Goal: Task Accomplishment & Management: Use online tool/utility

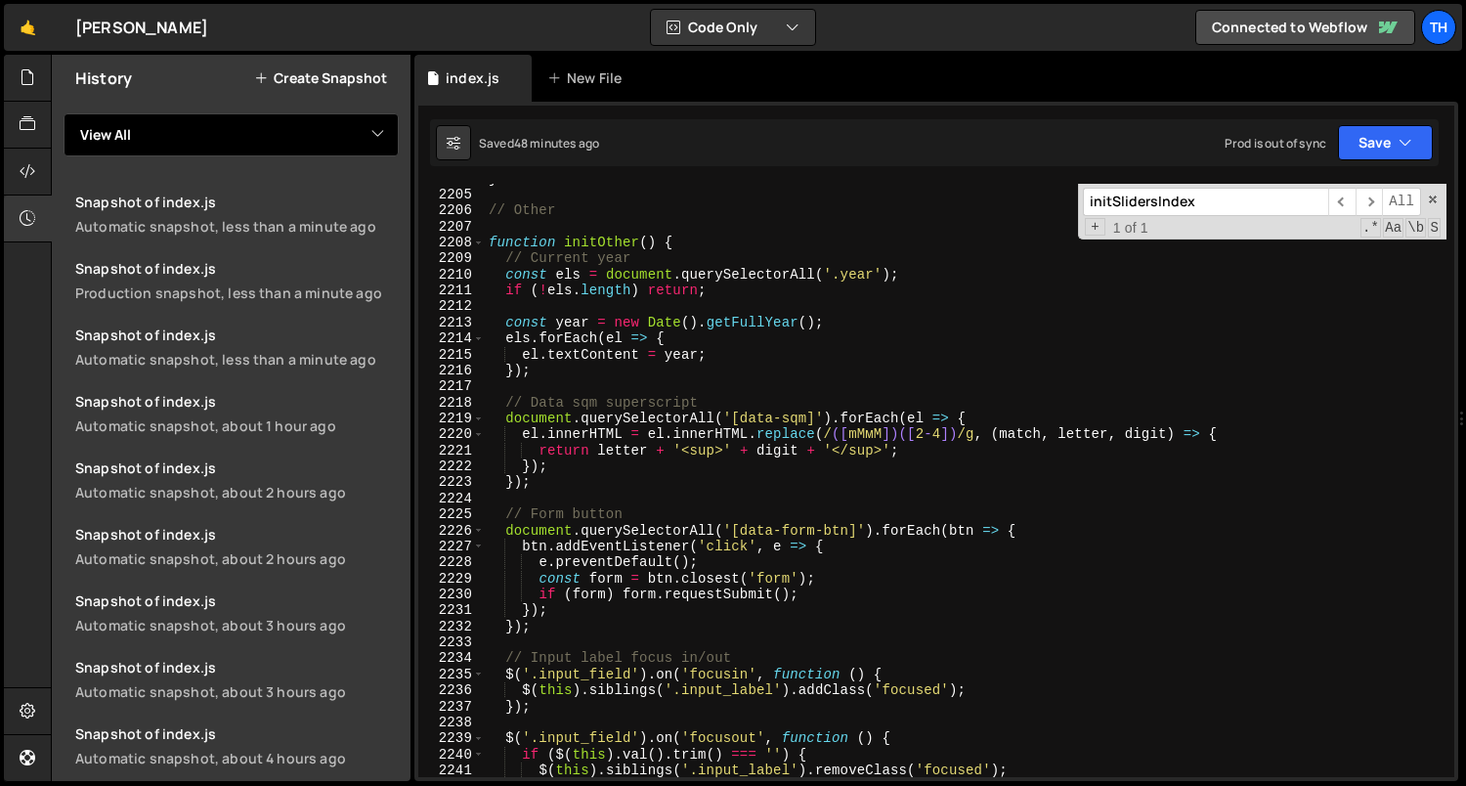
scroll to position [24708, 0]
click at [479, 241] on span at bounding box center [478, 242] width 11 height 16
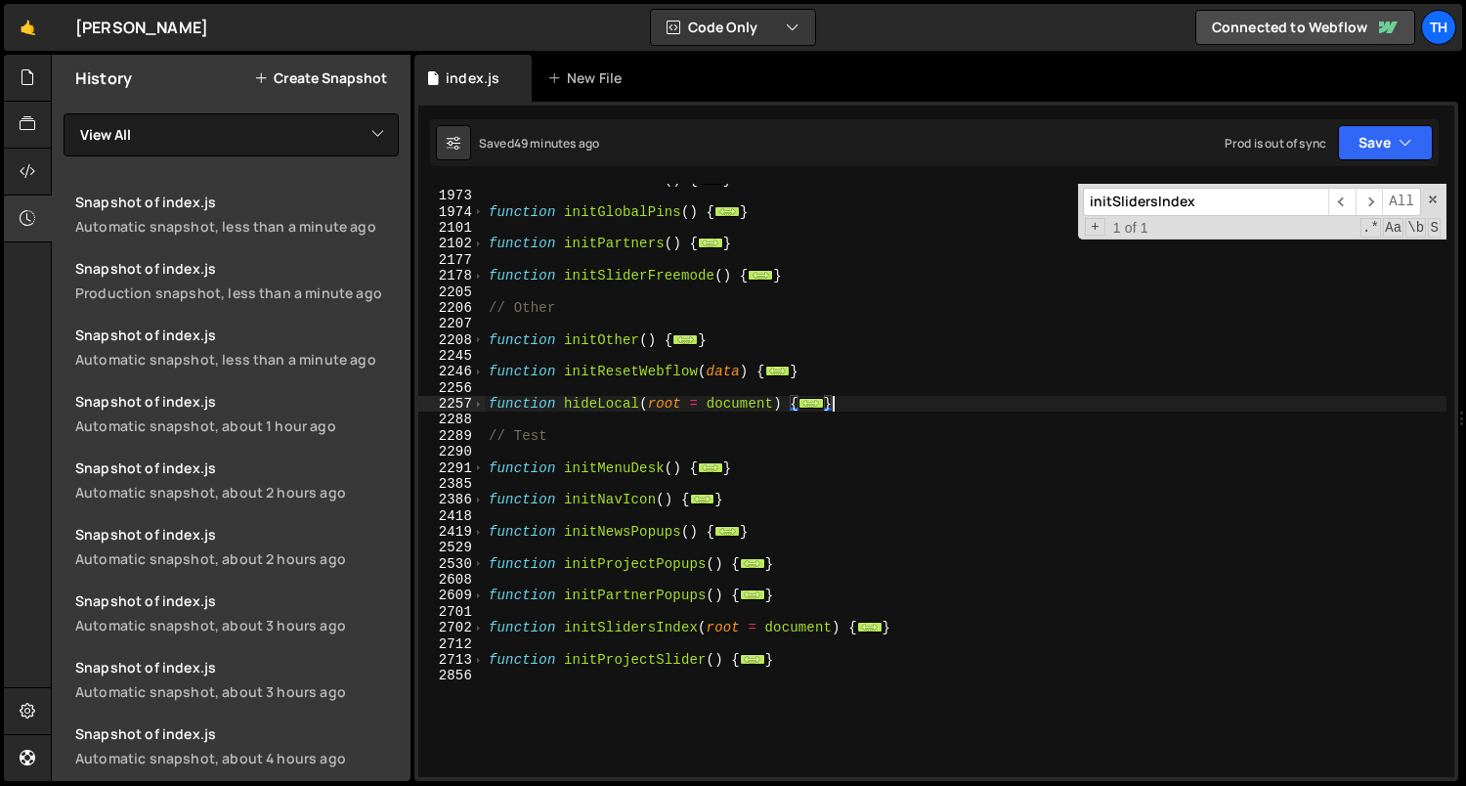
scroll to position [1234, 0]
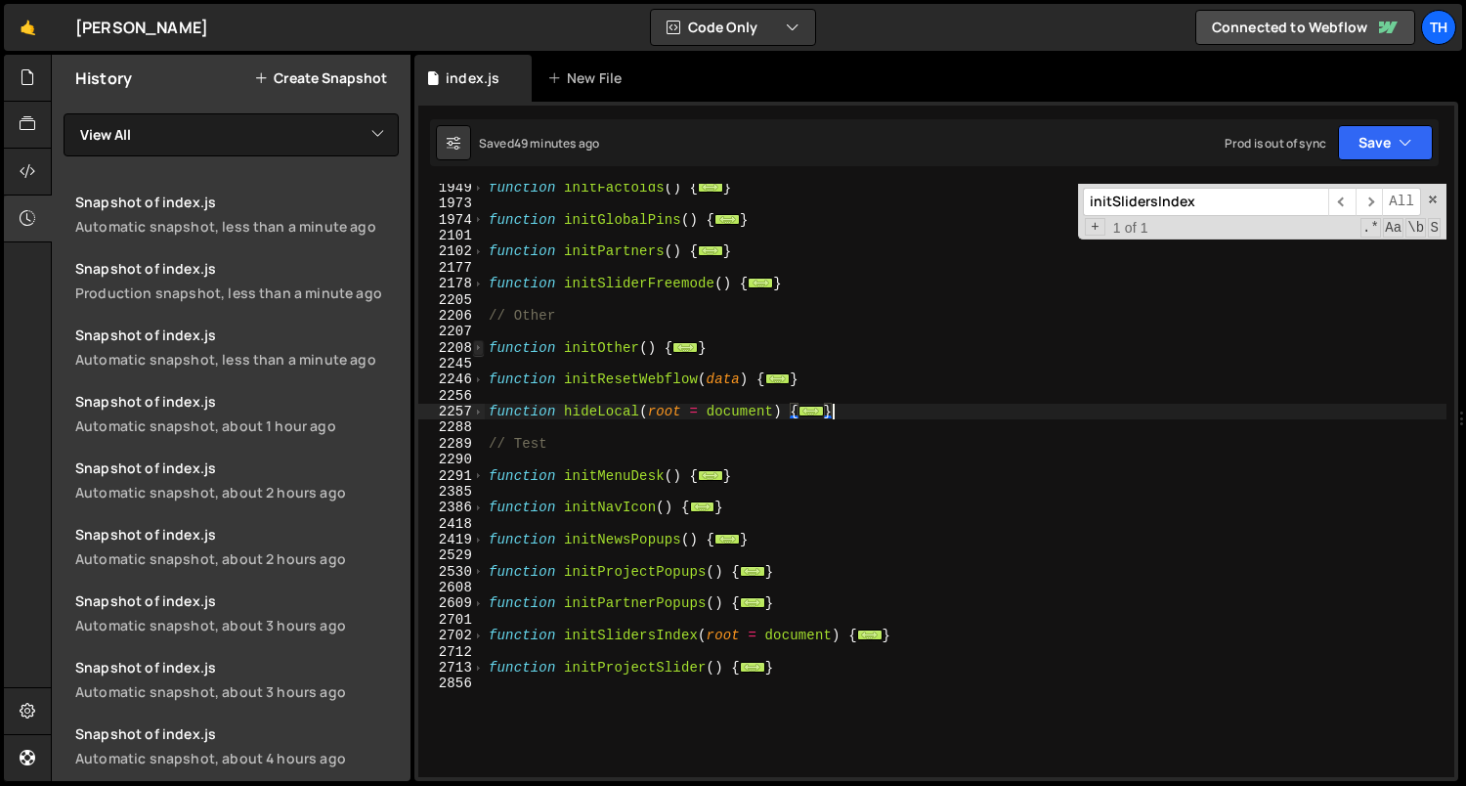
click at [480, 345] on span at bounding box center [478, 348] width 11 height 16
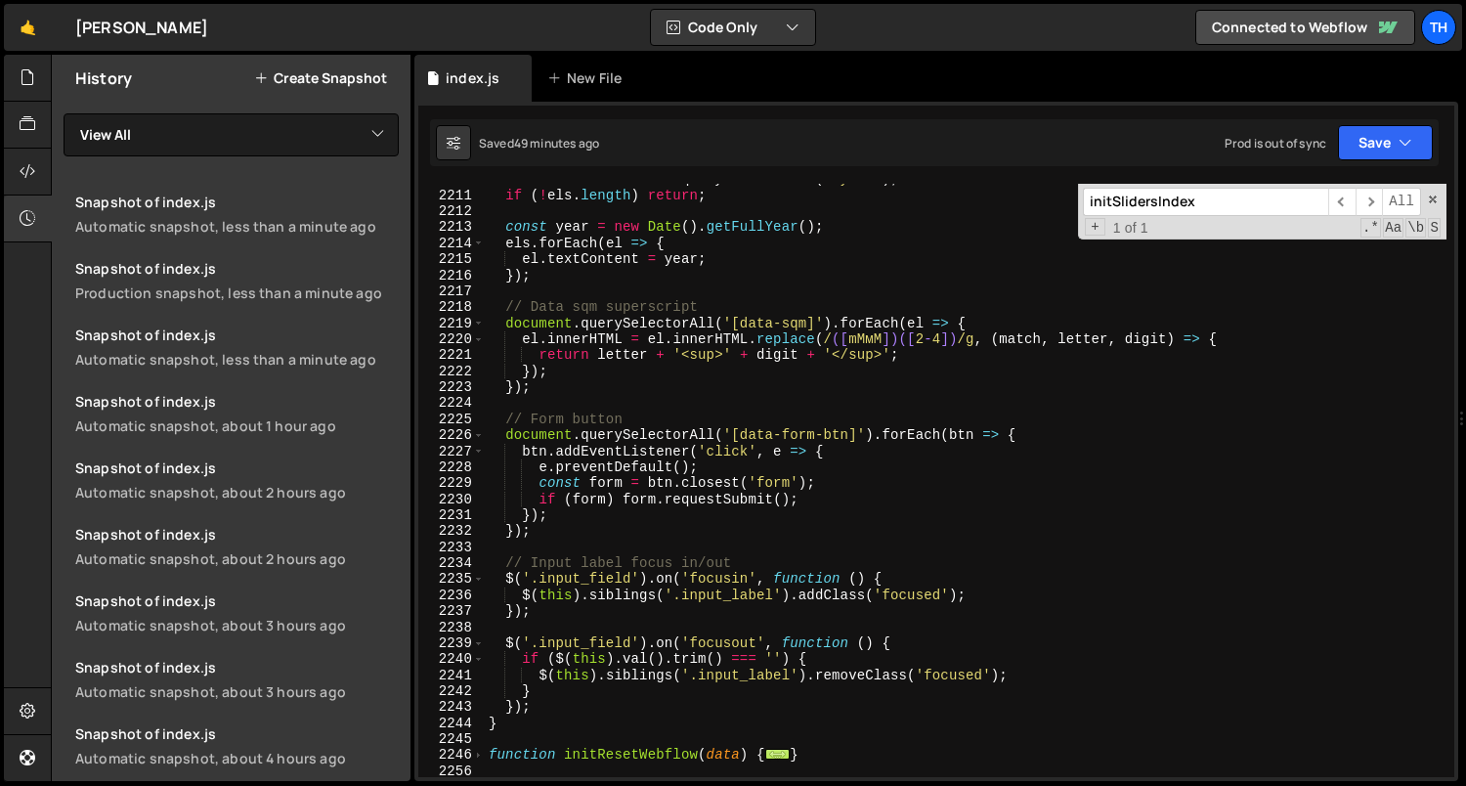
scroll to position [1435, 0]
type textarea "});"
click at [540, 708] on div "const els = document . querySelectorAll ( '.year' ) ; if ( ! els . length ) ret…" at bounding box center [966, 484] width 962 height 626
paste textarea "$('.social-cms_list_item:last-child .comma').addClass('d-none');"
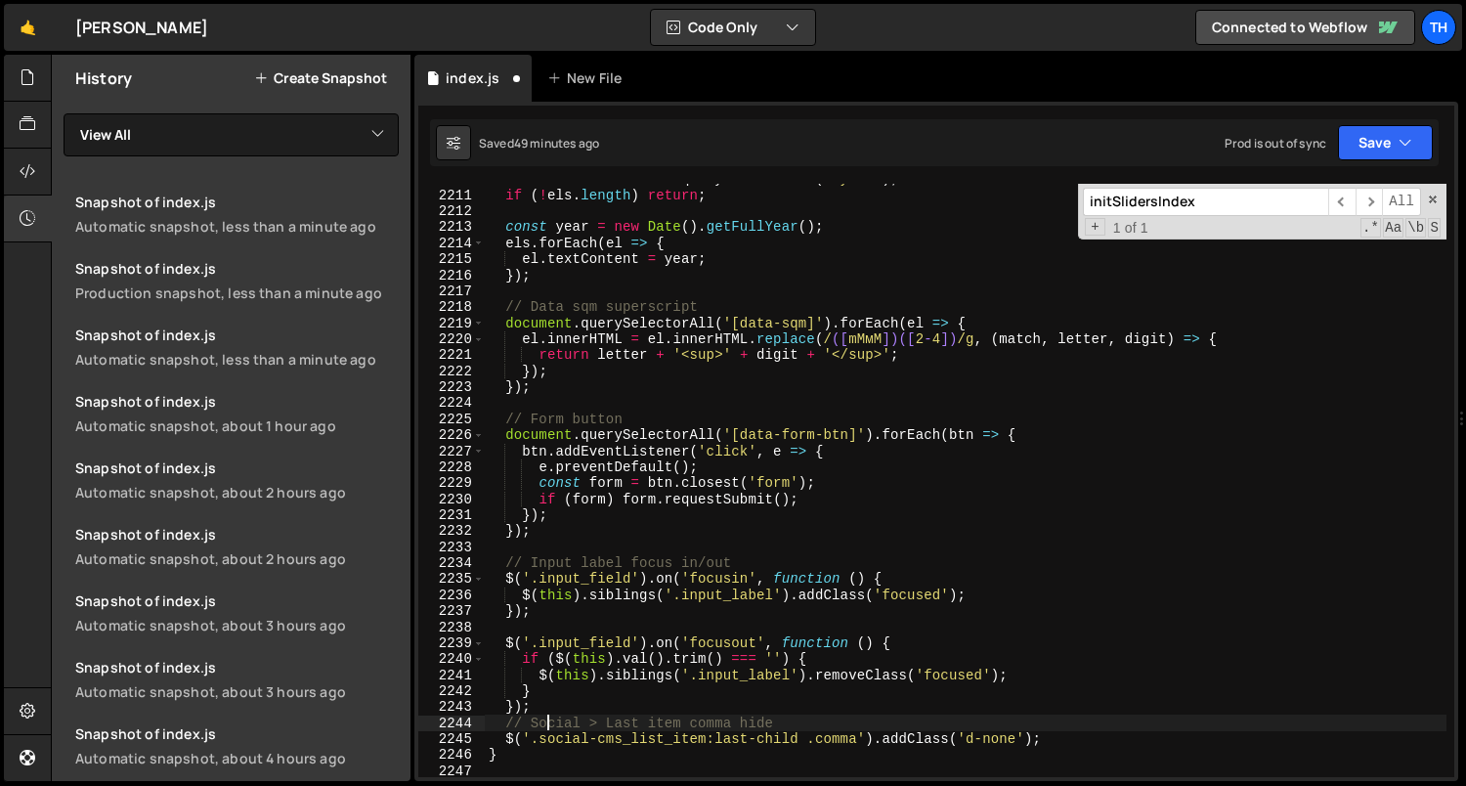
click at [548, 715] on div "const els = document . querySelectorAll ( '.year' ) ; if ( ! els . length ) ret…" at bounding box center [966, 484] width 962 height 626
type textarea "});"
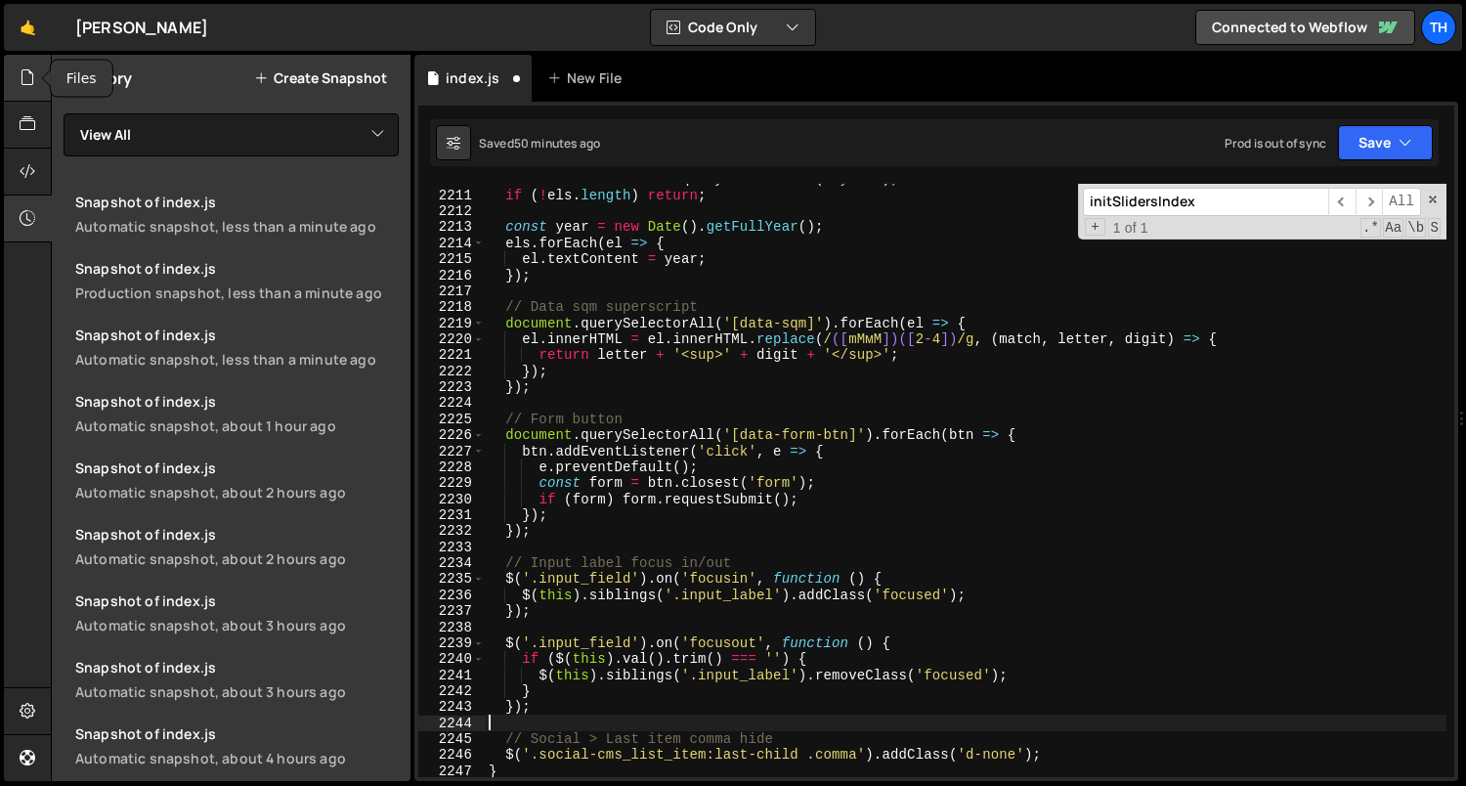
click at [21, 85] on icon at bounding box center [28, 76] width 16 height 21
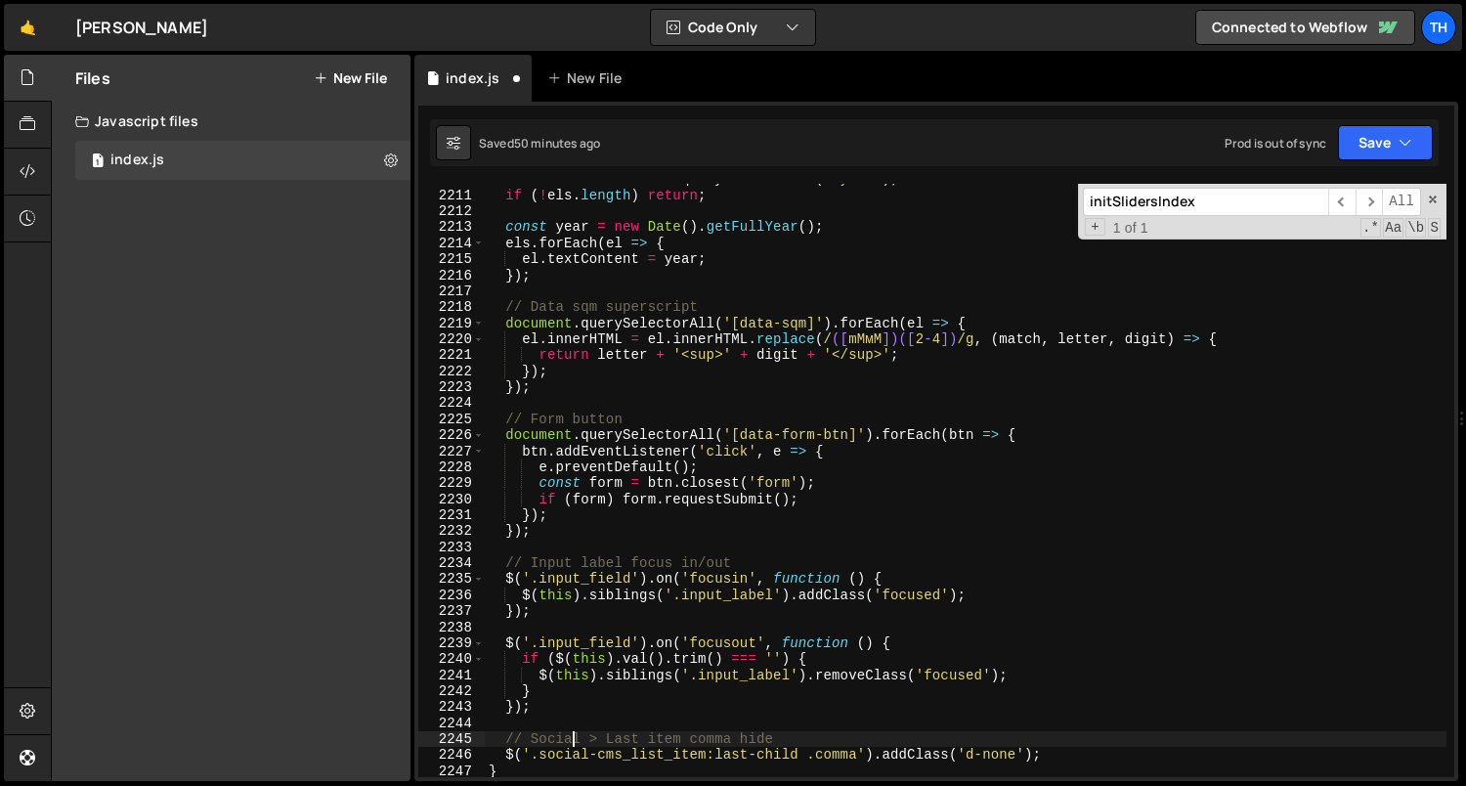
click at [570, 743] on div "const els = document . querySelectorAll ( '.year' ) ; if ( ! els . length ) ret…" at bounding box center [966, 484] width 962 height 626
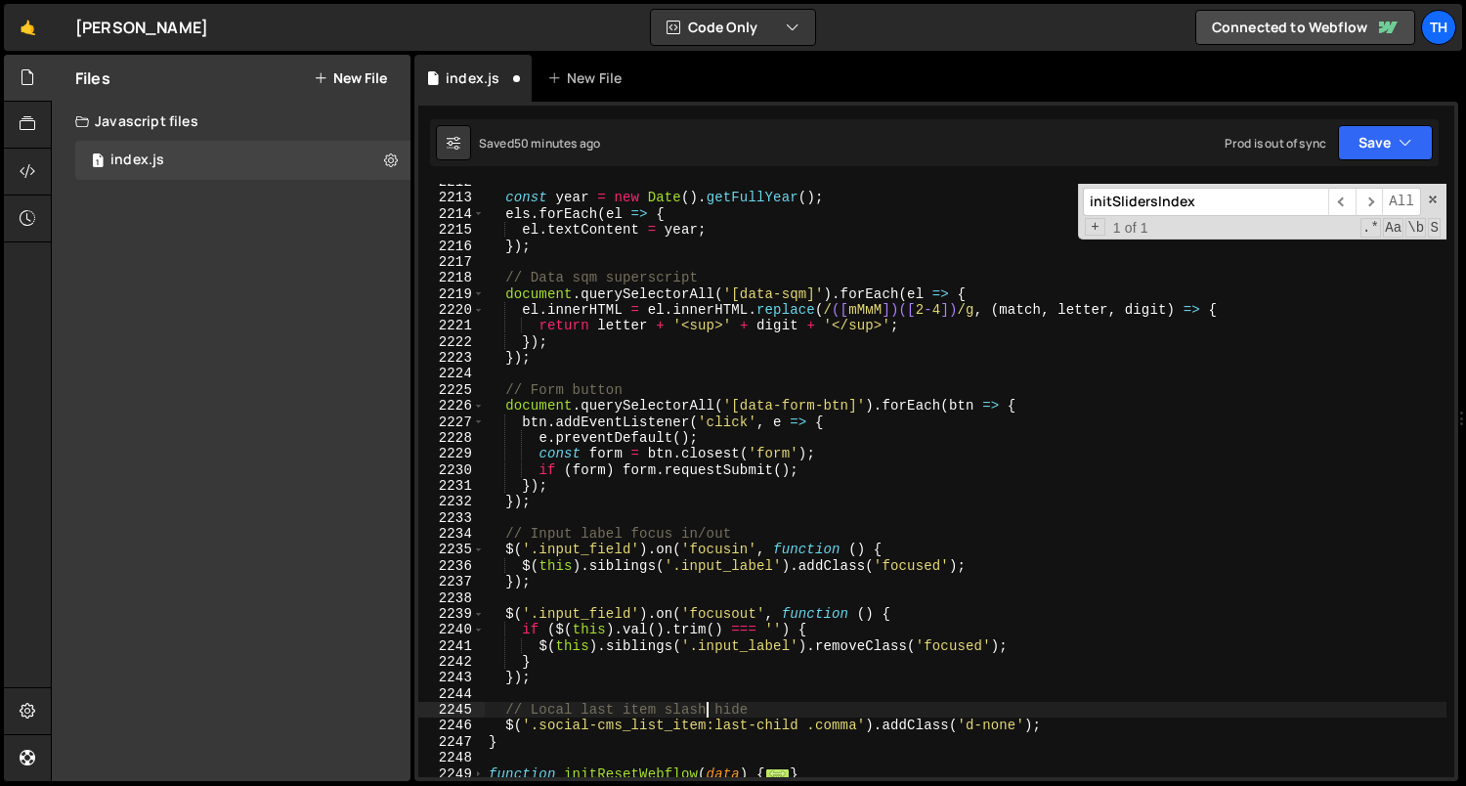
scroll to position [1465, 0]
drag, startPoint x: 707, startPoint y: 728, endPoint x: 541, endPoint y: 728, distance: 166.1
click at [541, 728] on div "const year = new Date ( ) . getFullYear ( ) ; els . forEach ( el => { el . text…" at bounding box center [966, 487] width 962 height 626
paste textarea "local-w"
click at [805, 726] on div "const year = new Date ( ) . getFullYear ( ) ; els . forEach ( el => { el . text…" at bounding box center [966, 487] width 962 height 626
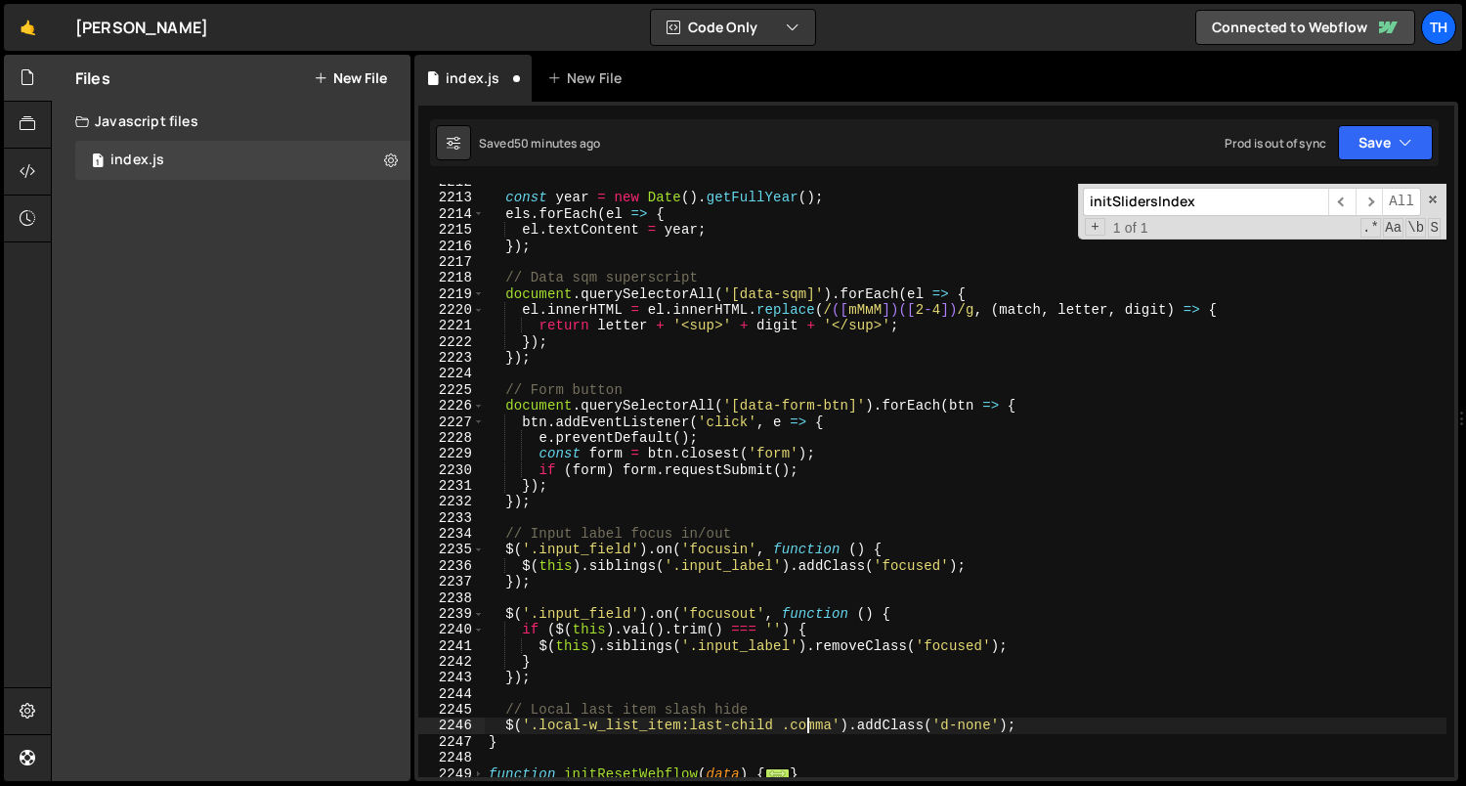
click at [805, 726] on div "const year = new Date ( ) . getFullYear ( ) ; els . forEach ( el => { el . text…" at bounding box center [966, 487] width 962 height 626
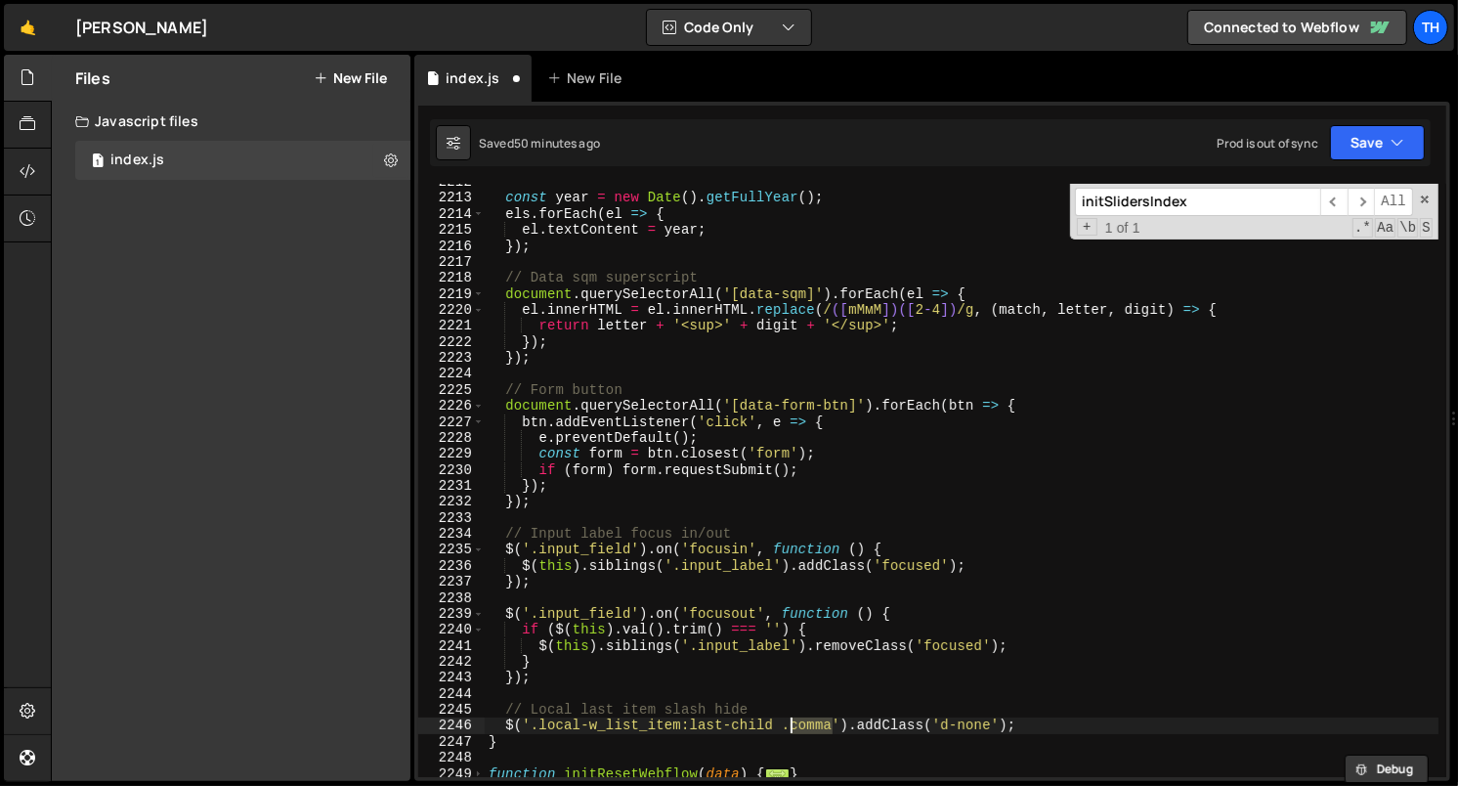
paste textarea "local-w_list_item_slash"
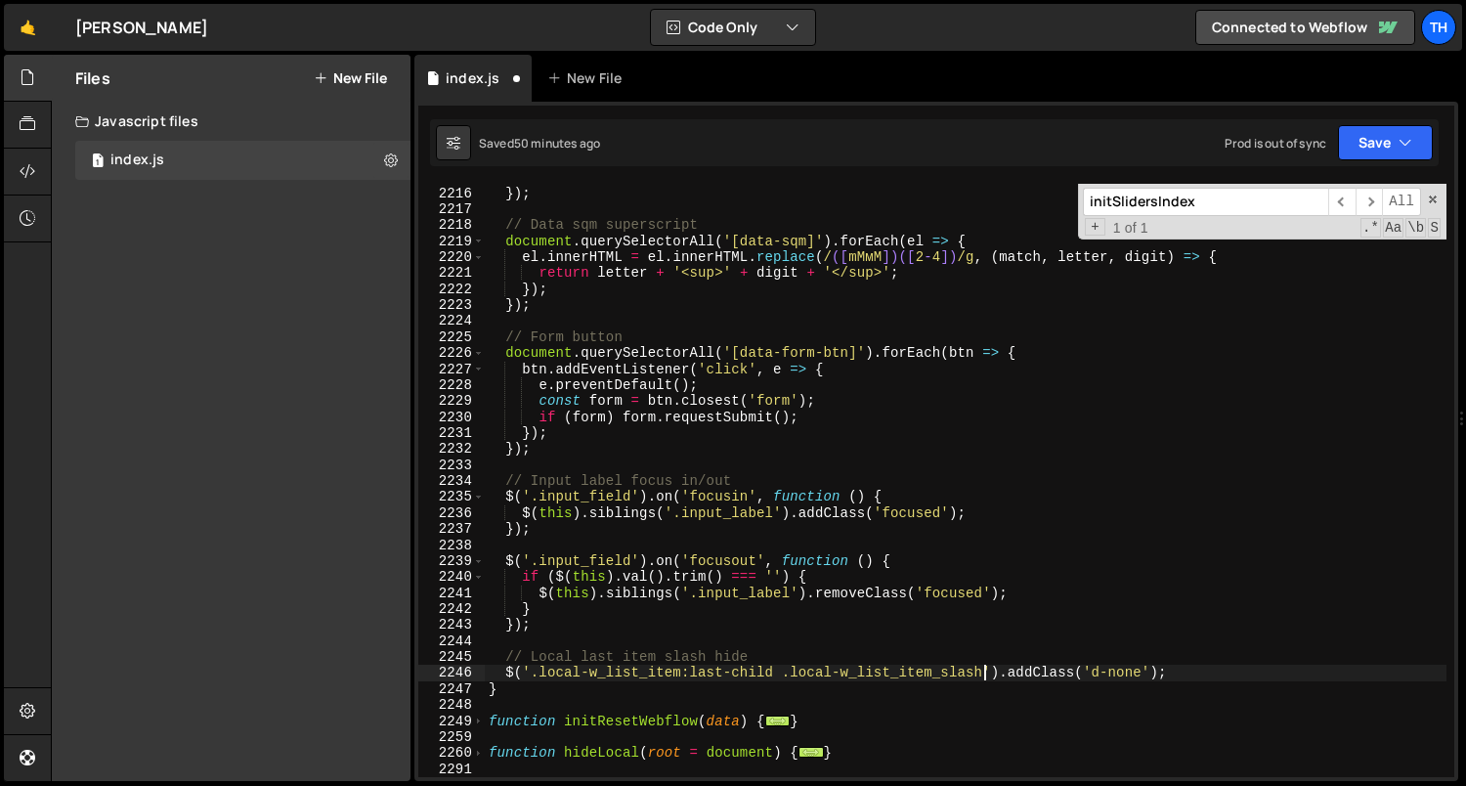
scroll to position [1516, 0]
click at [1382, 136] on button "Save" at bounding box center [1385, 142] width 95 height 35
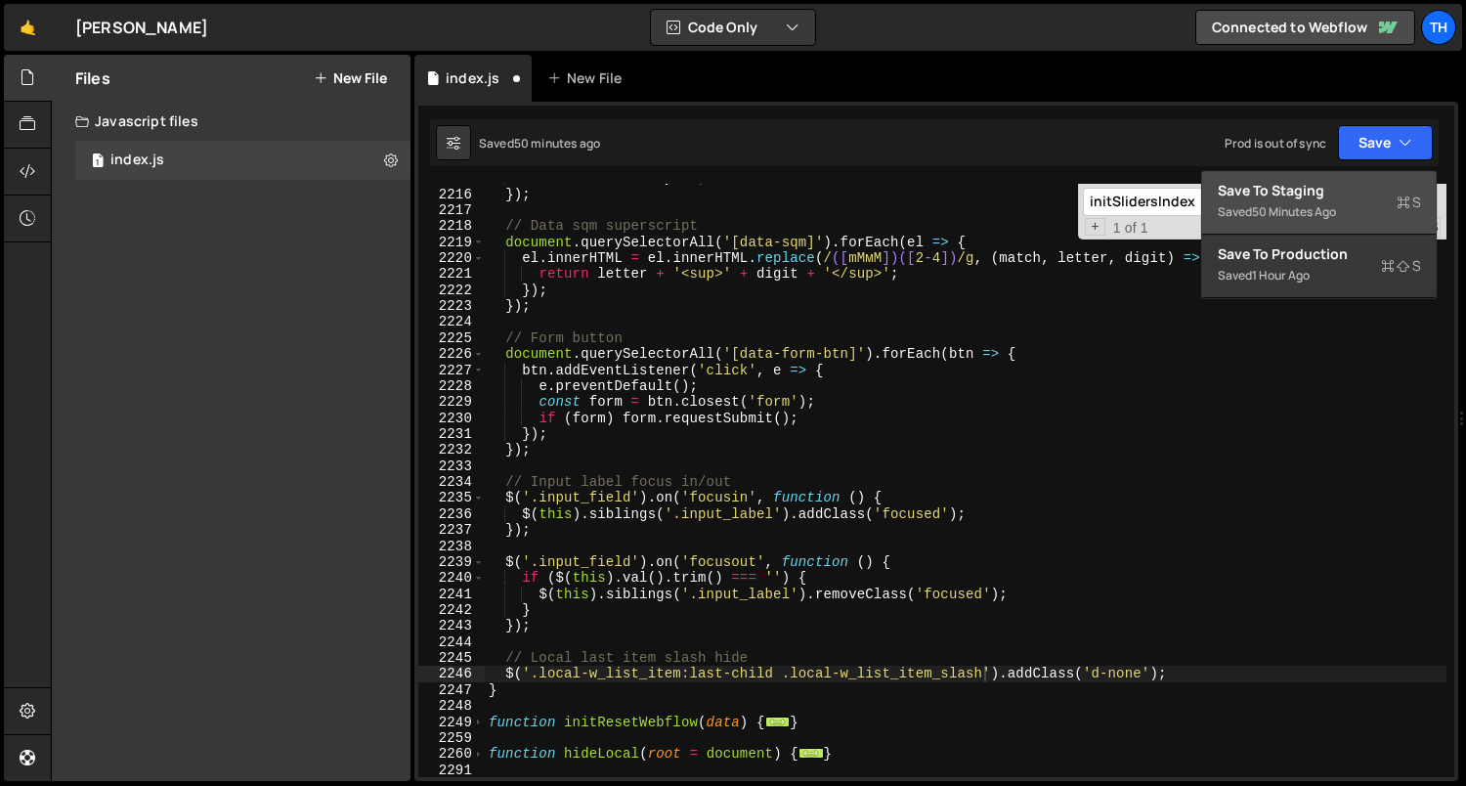
click at [1348, 198] on div "Save to Staging S" at bounding box center [1318, 191] width 203 height 20
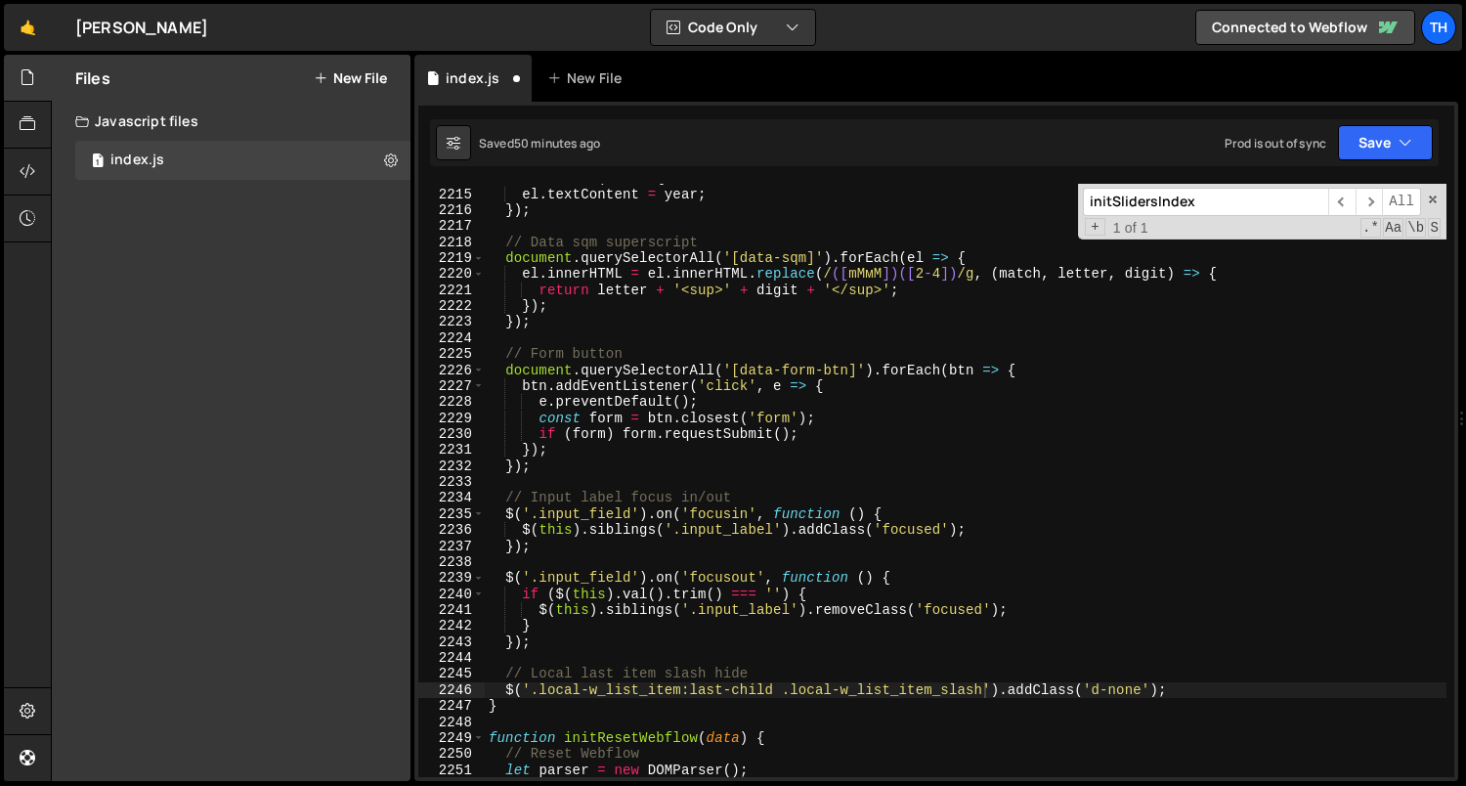
scroll to position [24794, 0]
click at [475, 735] on span at bounding box center [478, 738] width 11 height 16
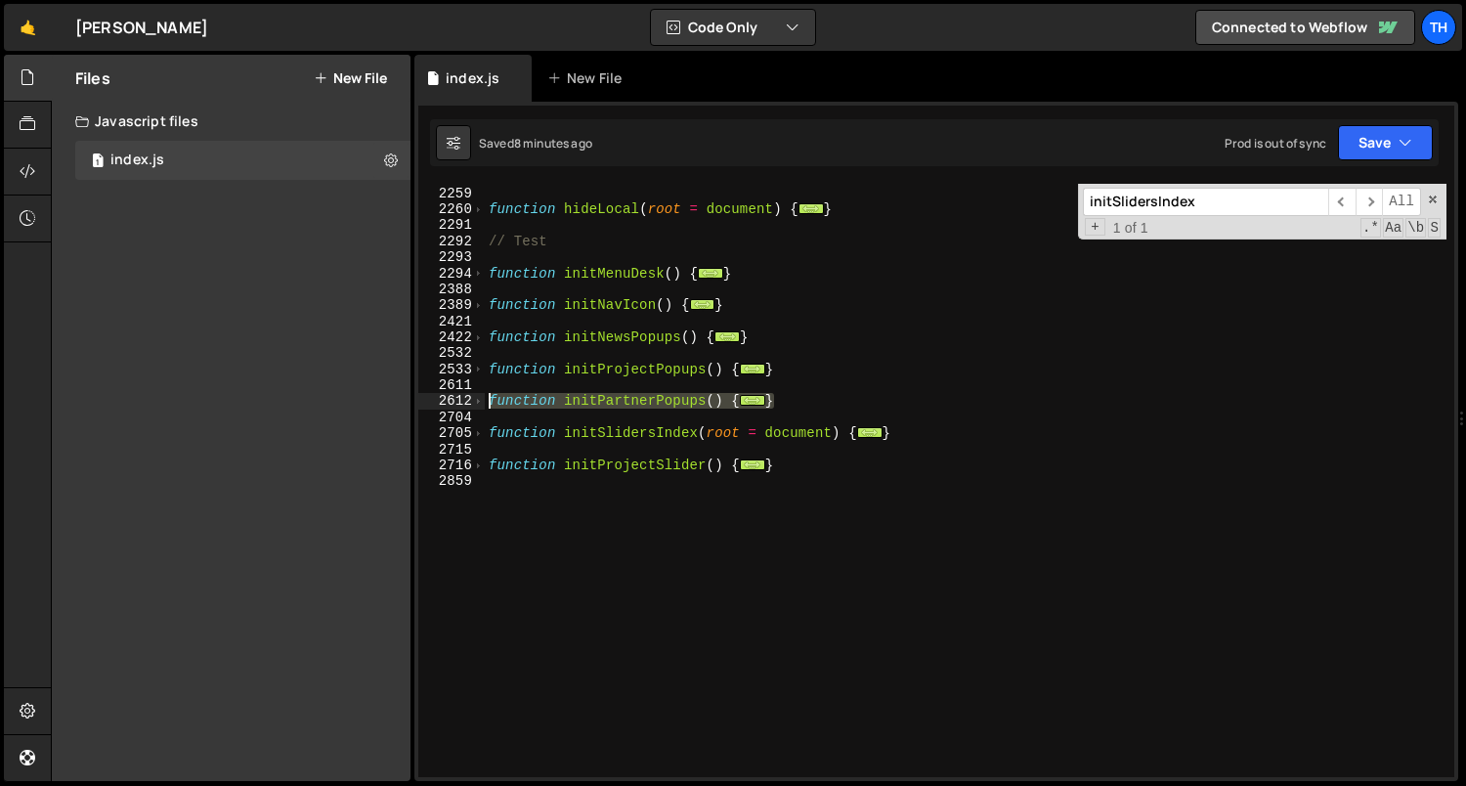
drag, startPoint x: 786, startPoint y: 398, endPoint x: 350, endPoint y: 403, distance: 435.8
click at [350, 403] on div "Files New File Javascript files 1 index.js 0 CSS files Copy share link Edit Fil…" at bounding box center [758, 418] width 1415 height 727
type textarea "function initPartnerPopups() { ScrollTrigger.matchMedia({"
click at [622, 502] on div "function initResetWebflow ( data ) { ... } function hideLocal ( root = document…" at bounding box center [966, 482] width 962 height 626
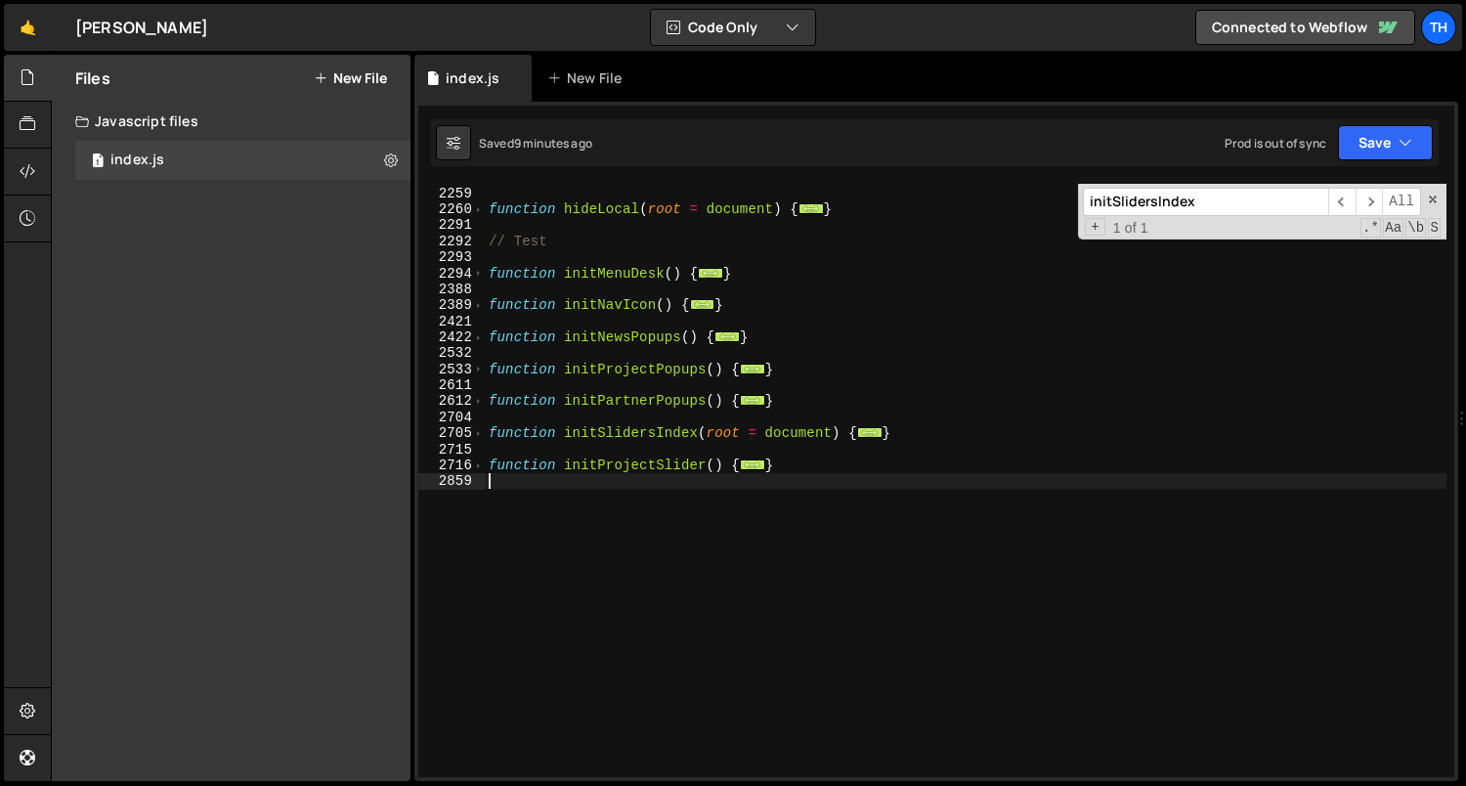
scroll to position [0, 0]
paste textarea "}"
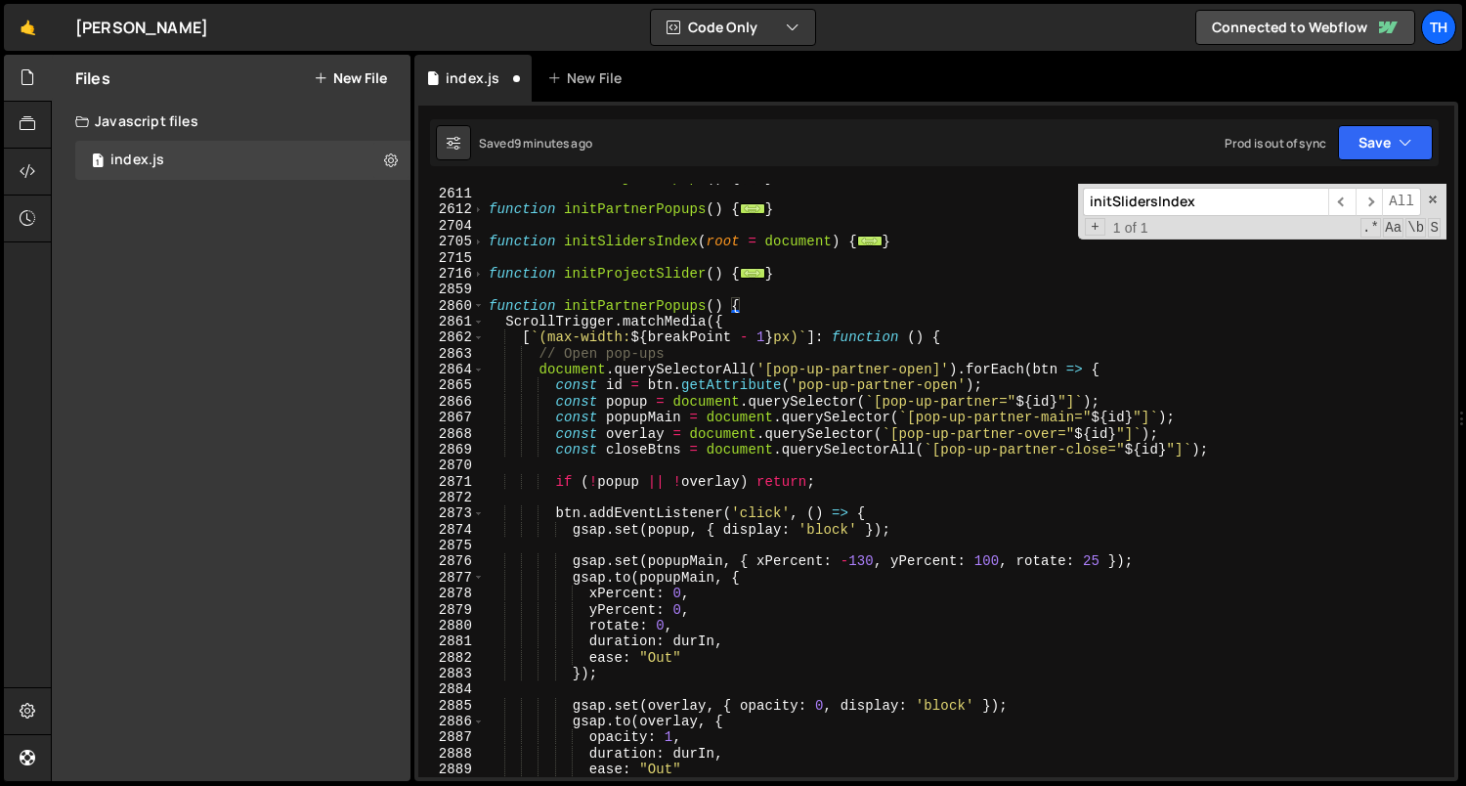
scroll to position [1618, 0]
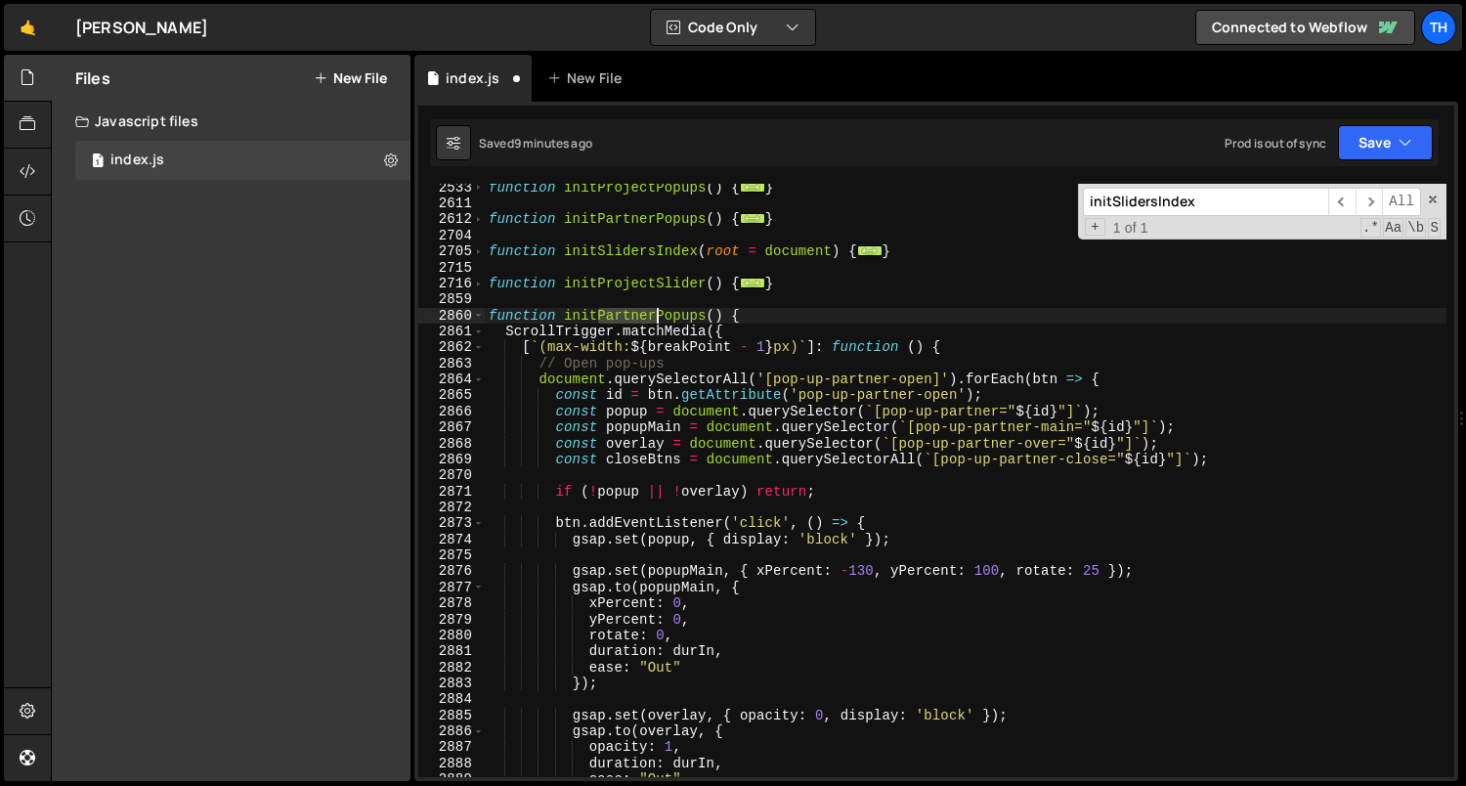
drag, startPoint x: 593, startPoint y: 313, endPoint x: 656, endPoint y: 312, distance: 62.5
click at [656, 312] on div "function initProjectPopups ( ) { ... } function initPartnerPopups ( ) { ... } f…" at bounding box center [966, 493] width 962 height 626
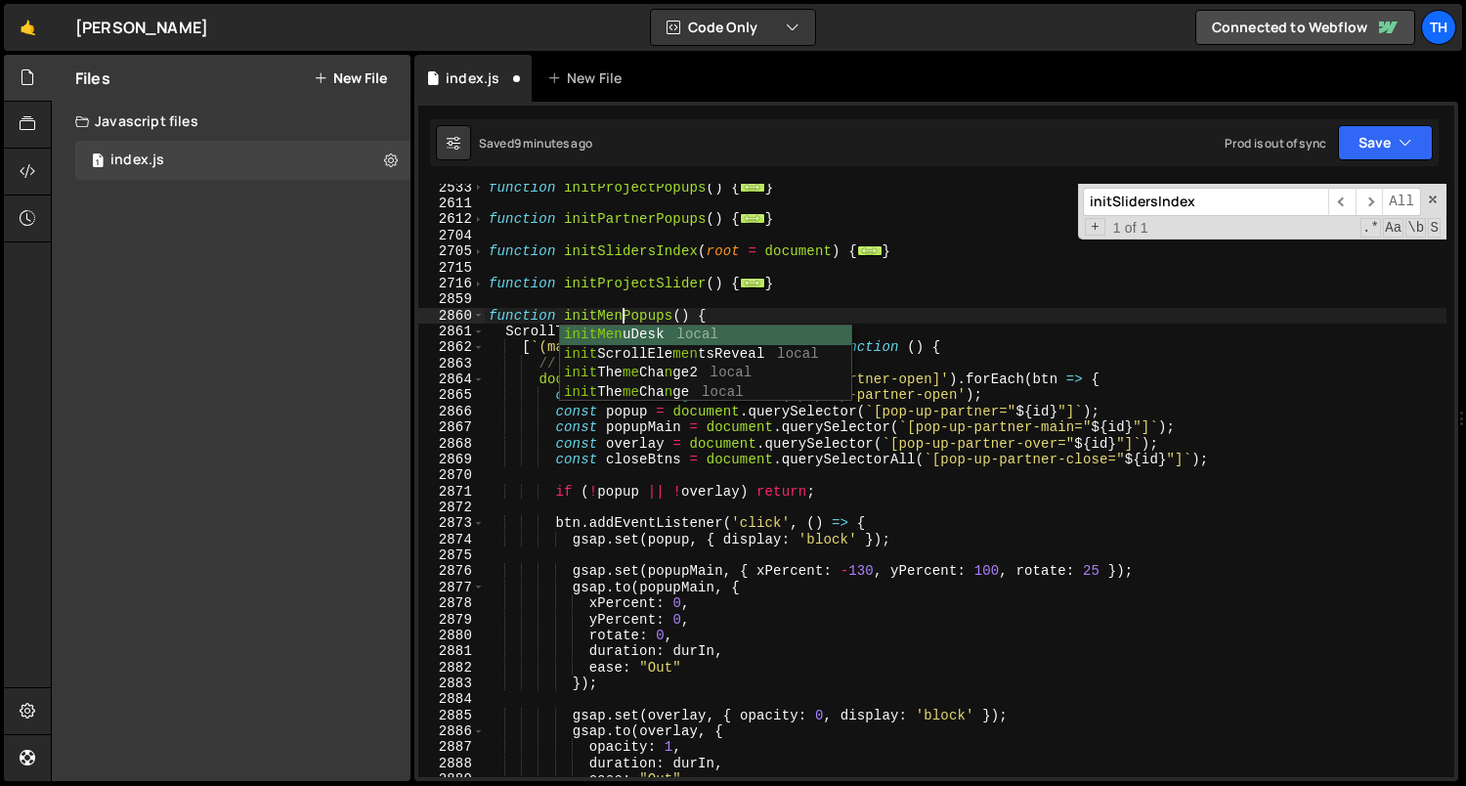
scroll to position [0, 10]
click at [642, 278] on div "function initProjectPopups ( ) { ... } function initPartnerPopups ( ) { ... } f…" at bounding box center [966, 493] width 962 height 626
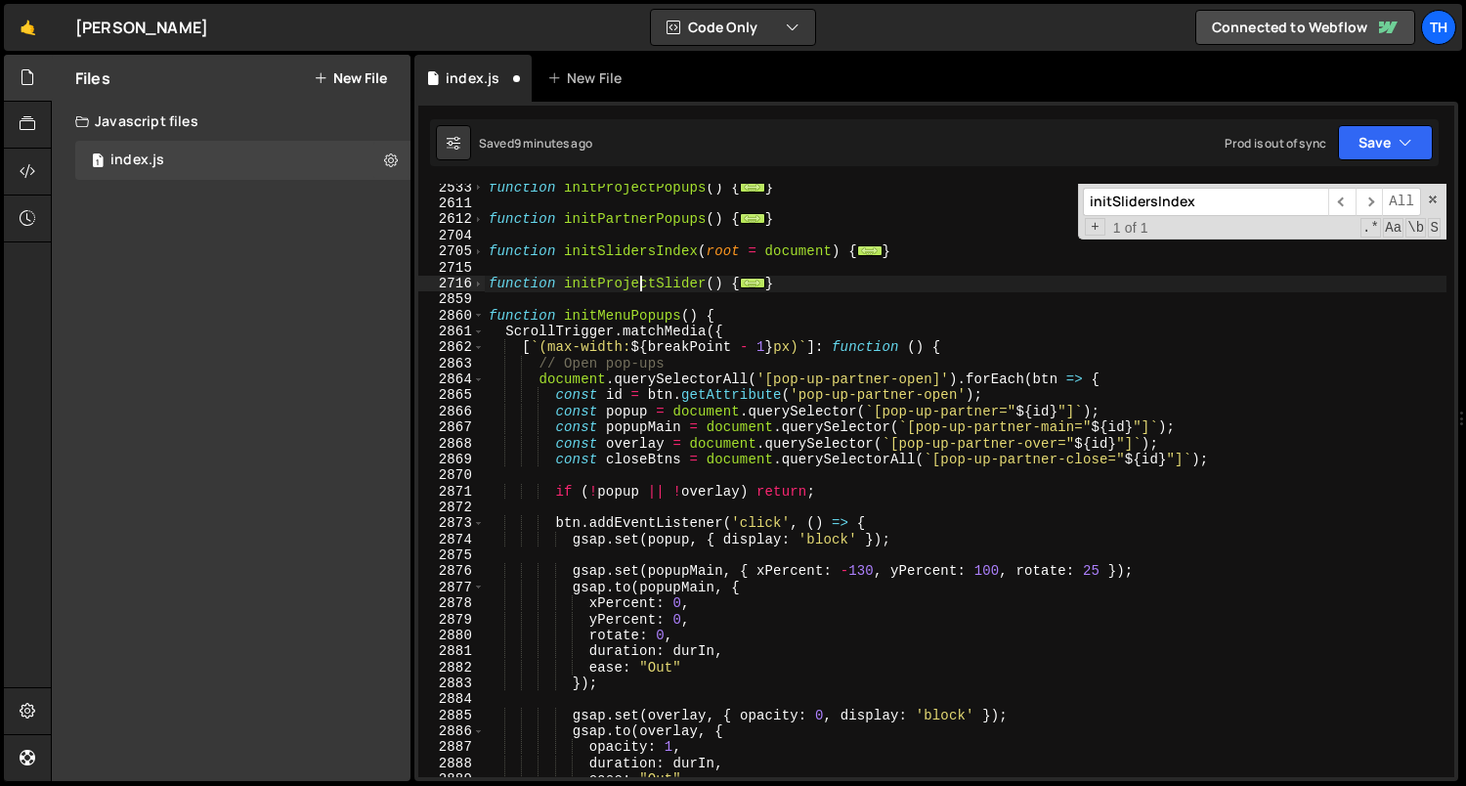
click at [677, 308] on div "function initProjectPopups ( ) { ... } function initPartnerPopups ( ) { ... } f…" at bounding box center [966, 493] width 962 height 626
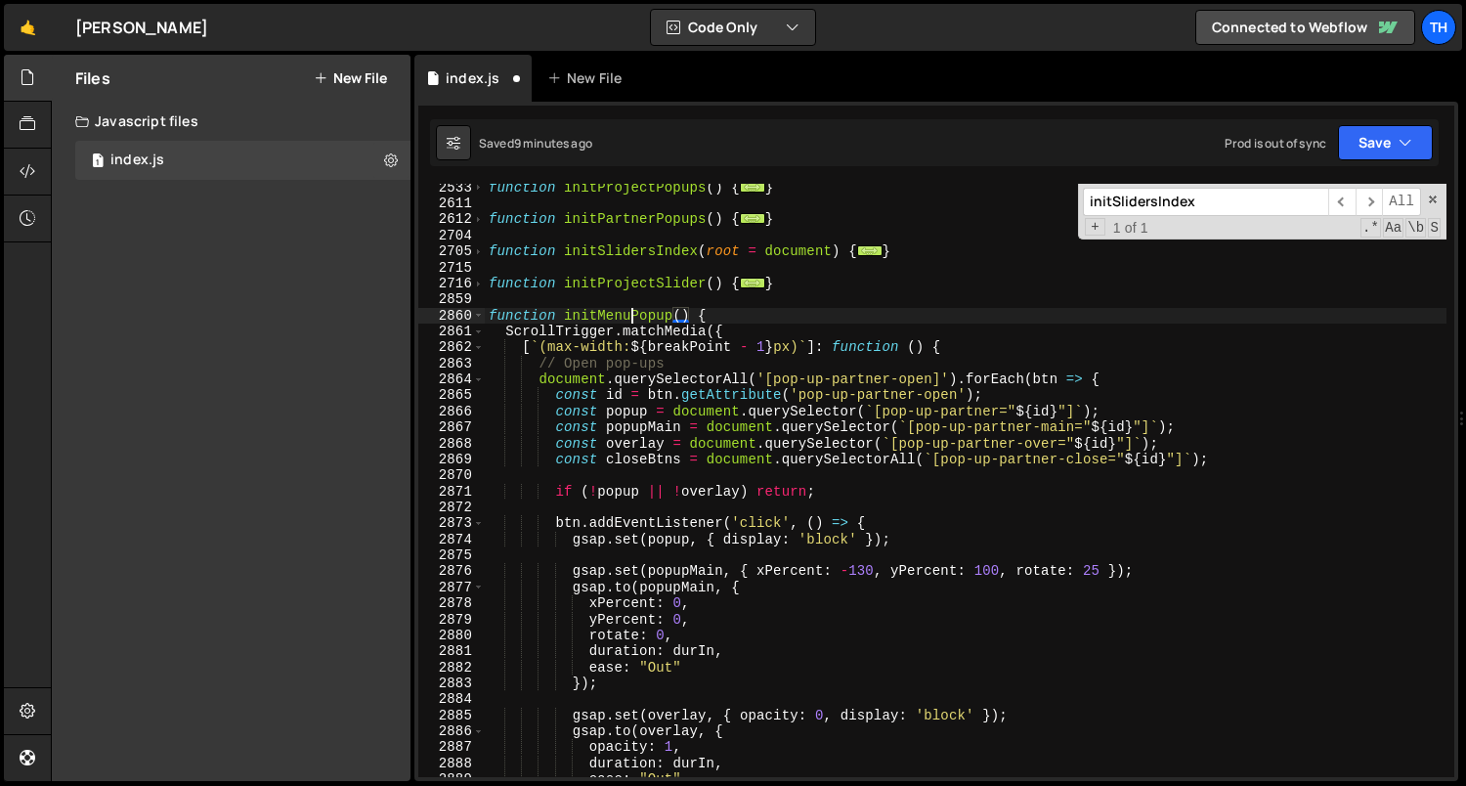
click at [632, 313] on div "function initProjectPopups ( ) { ... } function initPartnerPopups ( ) { ... } f…" at bounding box center [966, 493] width 962 height 626
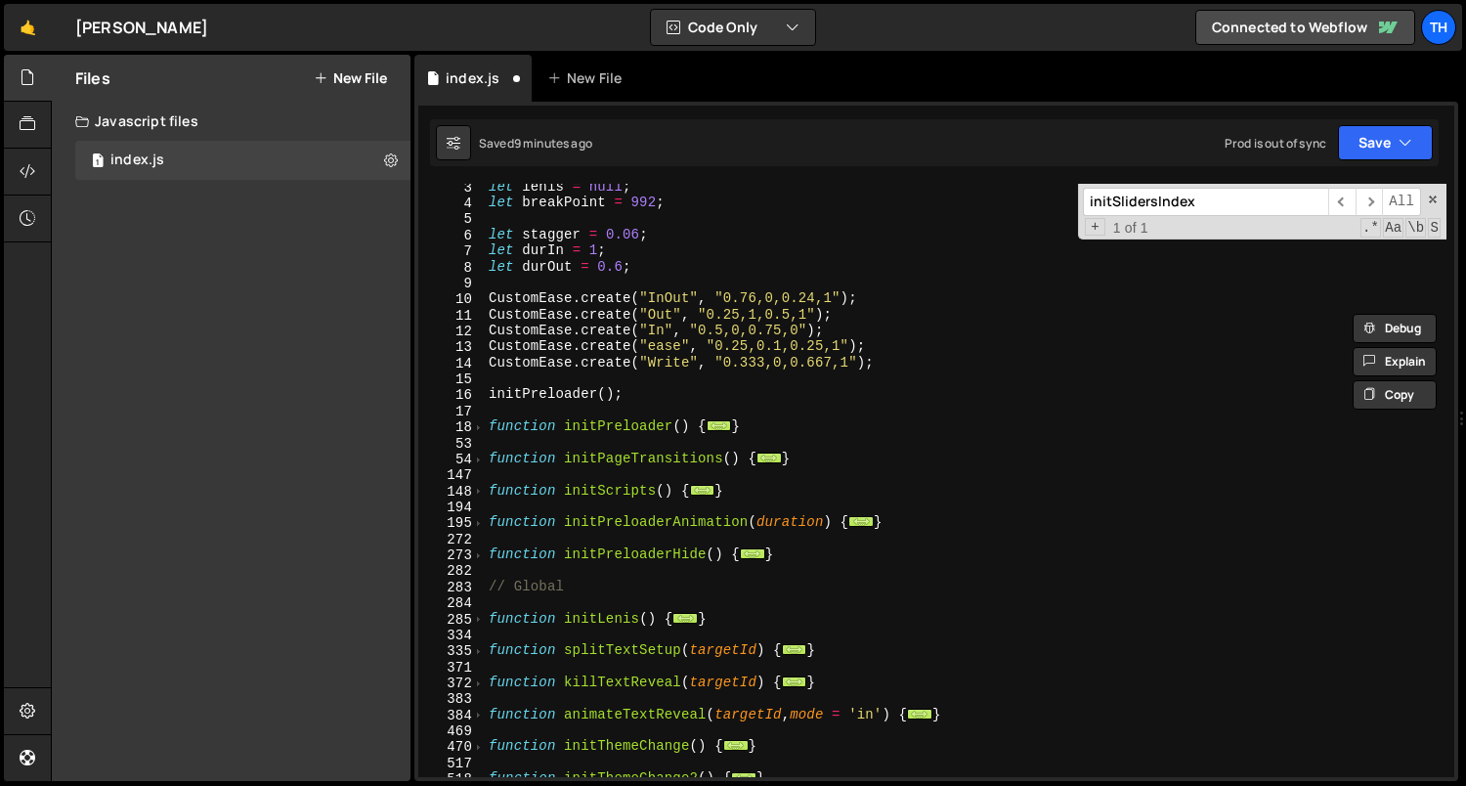
scroll to position [0, 0]
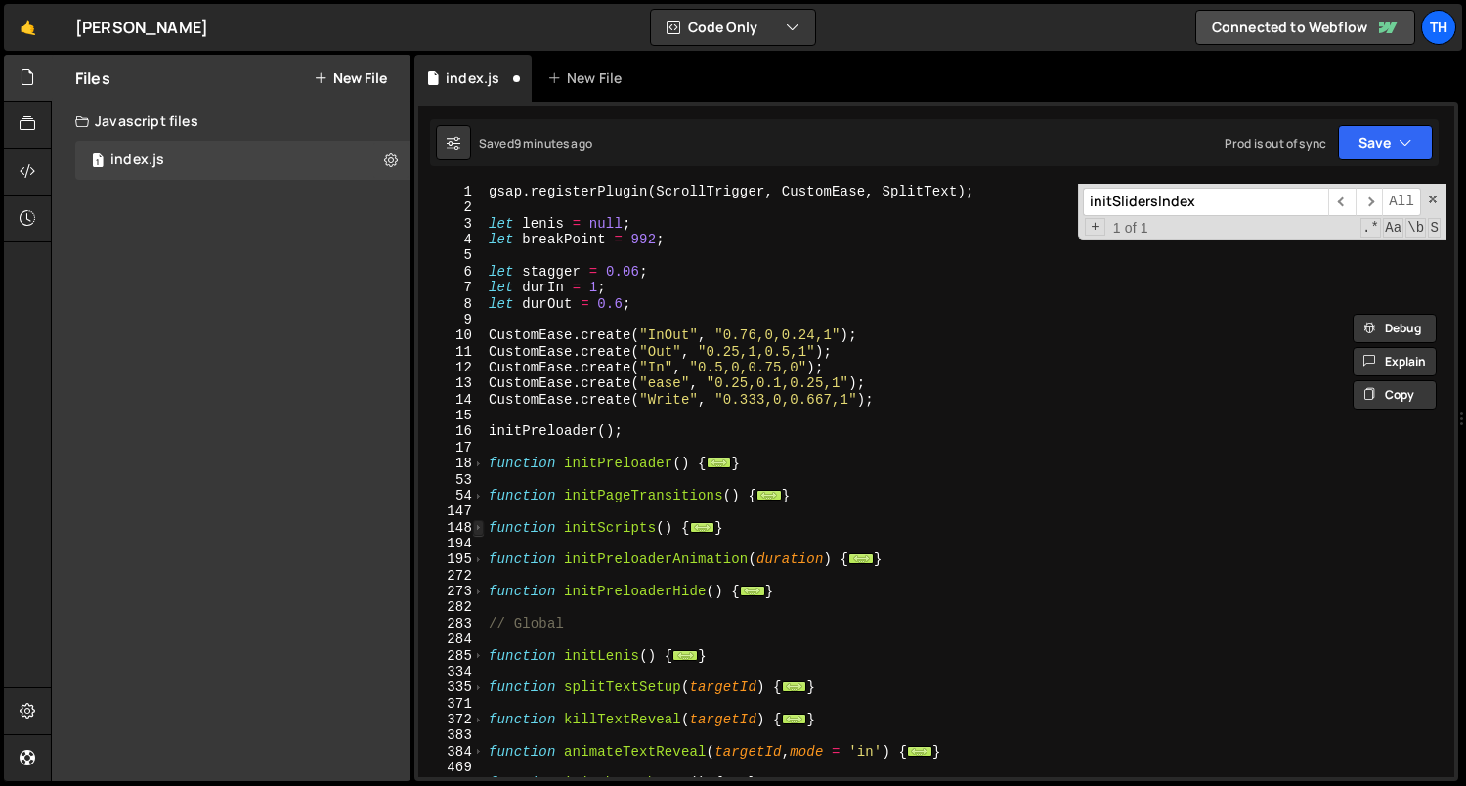
click at [481, 527] on span at bounding box center [478, 528] width 11 height 16
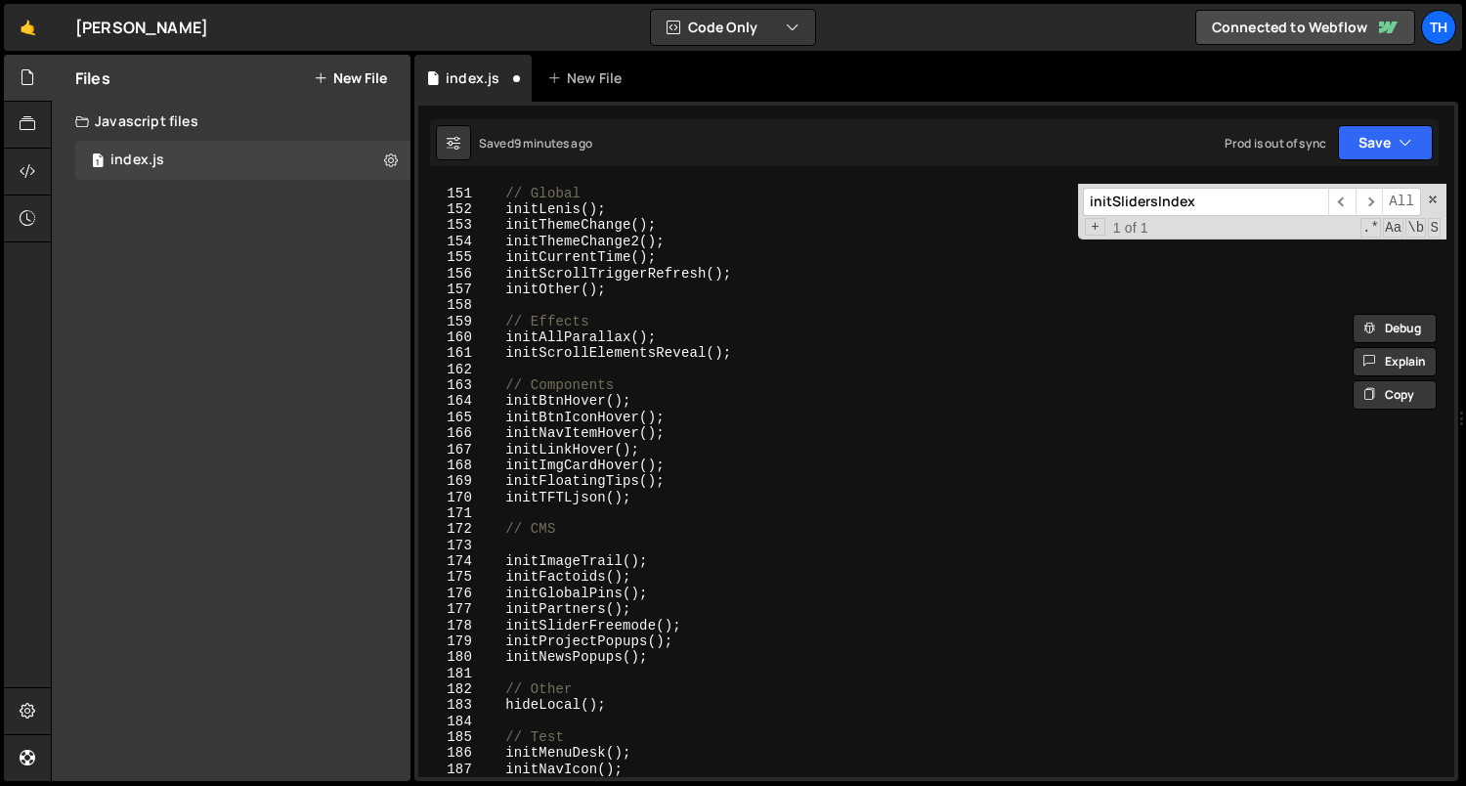
scroll to position [522, 0]
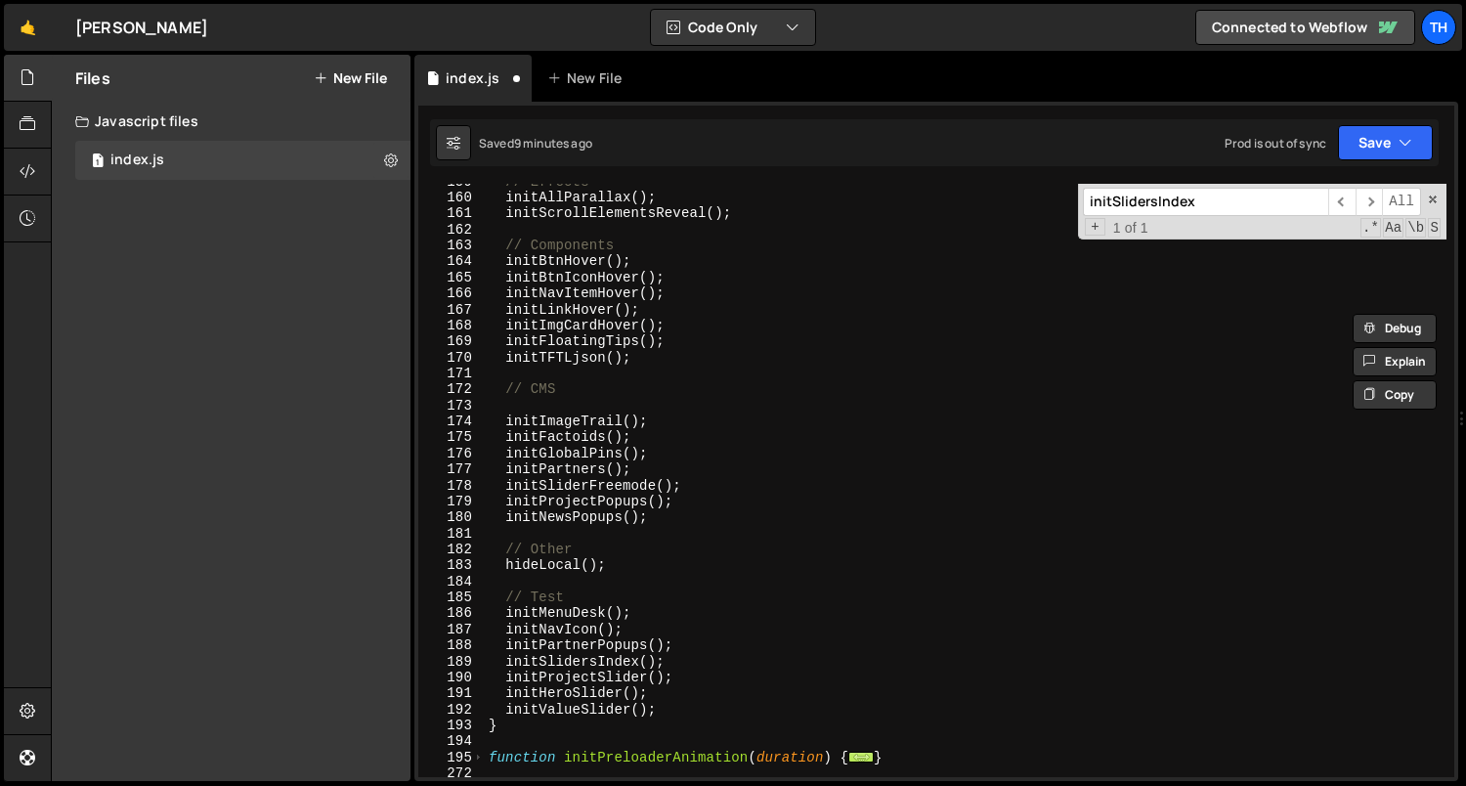
click at [657, 697] on div "// Effects initAllParallax ( ) ; initScrollElementsReveal ( ) ; // Components i…" at bounding box center [966, 487] width 962 height 626
click at [666, 703] on div "// Effects initAllParallax ( ) ; initScrollElementsReveal ( ) ; // Components i…" at bounding box center [966, 487] width 962 height 626
type textarea "initValueSlider();"
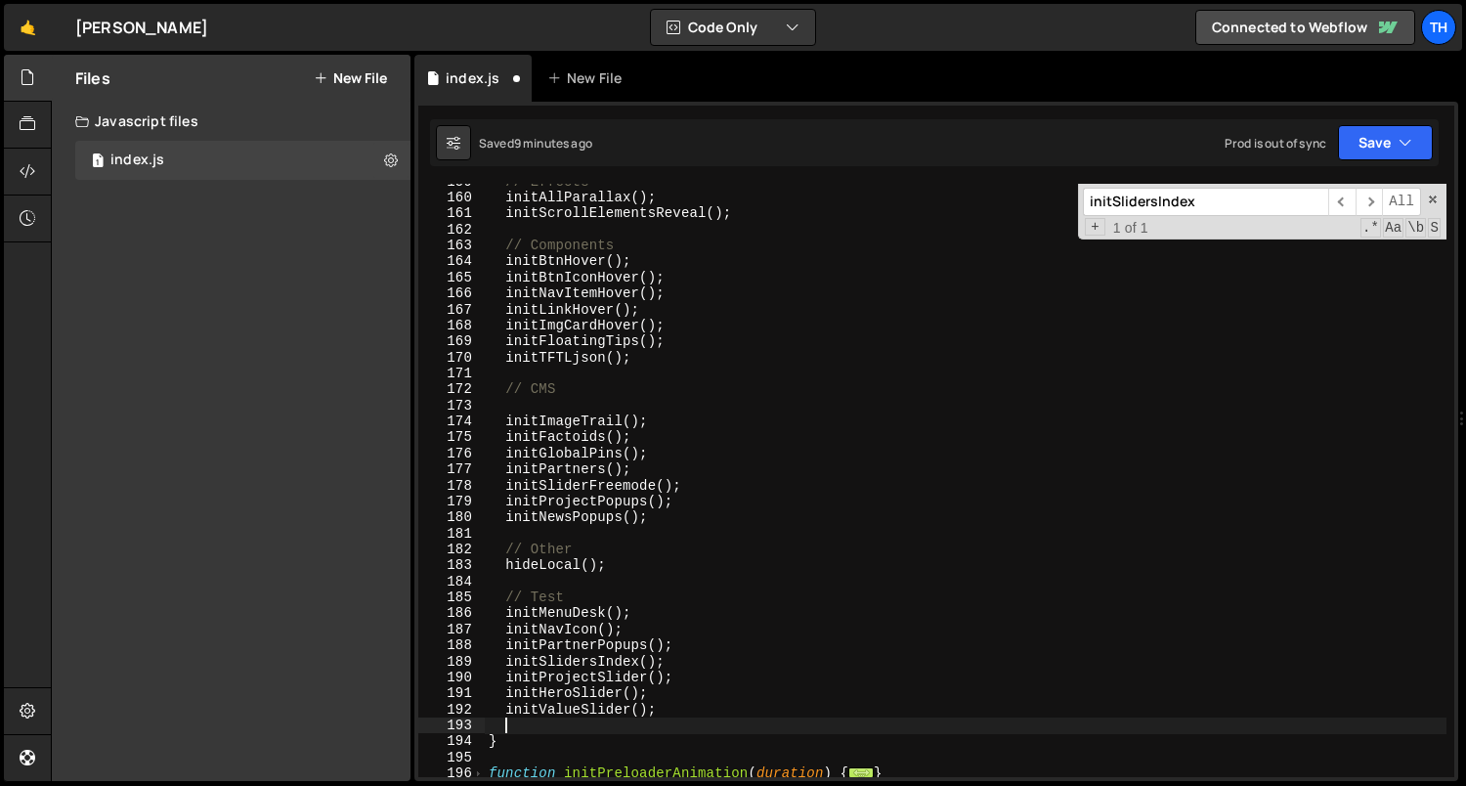
scroll to position [0, 0]
paste textarea "initMenuPopup"
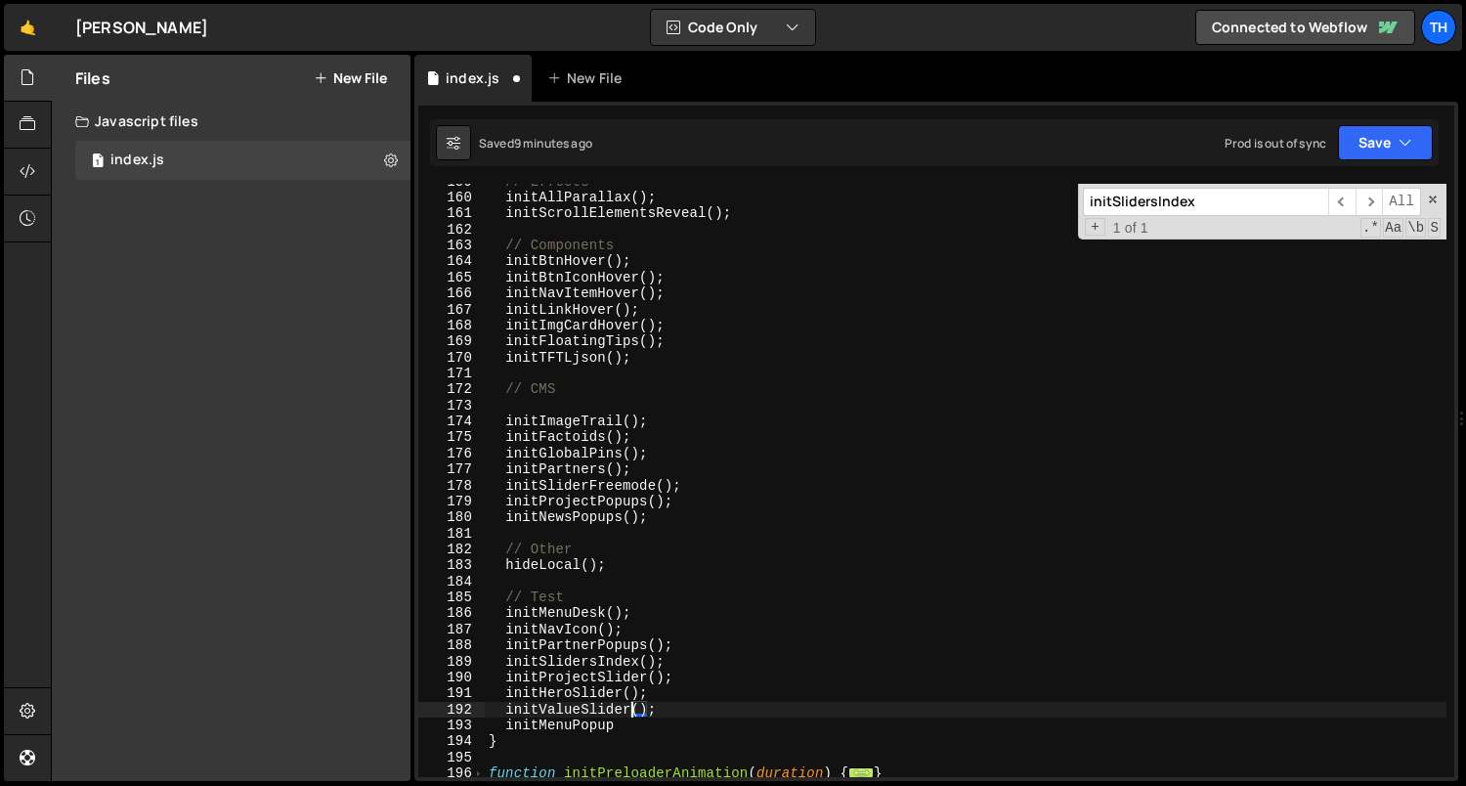
drag, startPoint x: 632, startPoint y: 712, endPoint x: 657, endPoint y: 712, distance: 24.4
click at [657, 712] on div "// Effects initAllParallax ( ) ; initScrollElementsReveal ( ) ; // Components i…" at bounding box center [966, 487] width 962 height 626
click at [618, 730] on div "// Effects initAllParallax ( ) ; initScrollElementsReveal ( ) ; // Components i…" at bounding box center [966, 487] width 962 height 626
paste textarea "();"
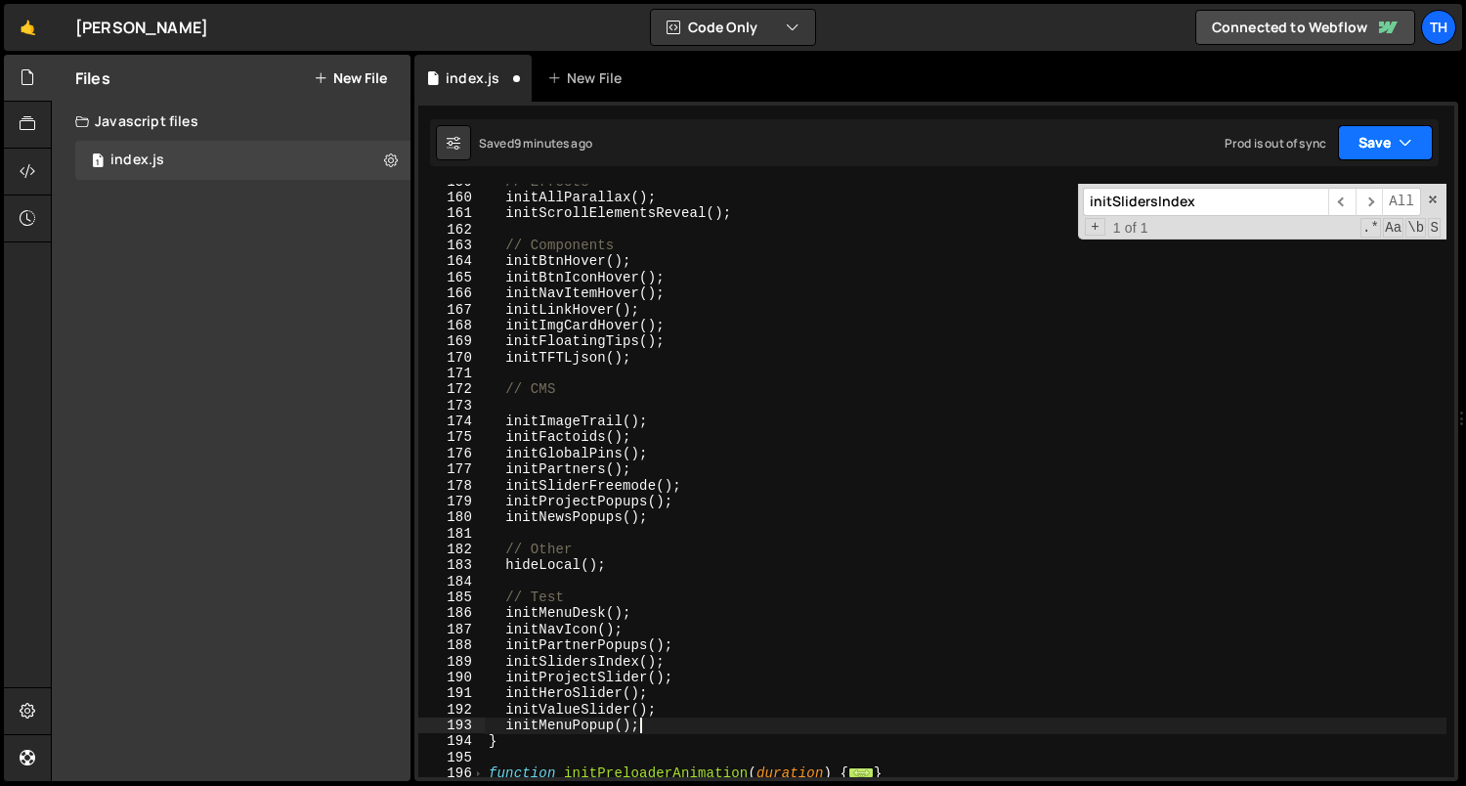
click at [1358, 155] on button "Save" at bounding box center [1385, 142] width 95 height 35
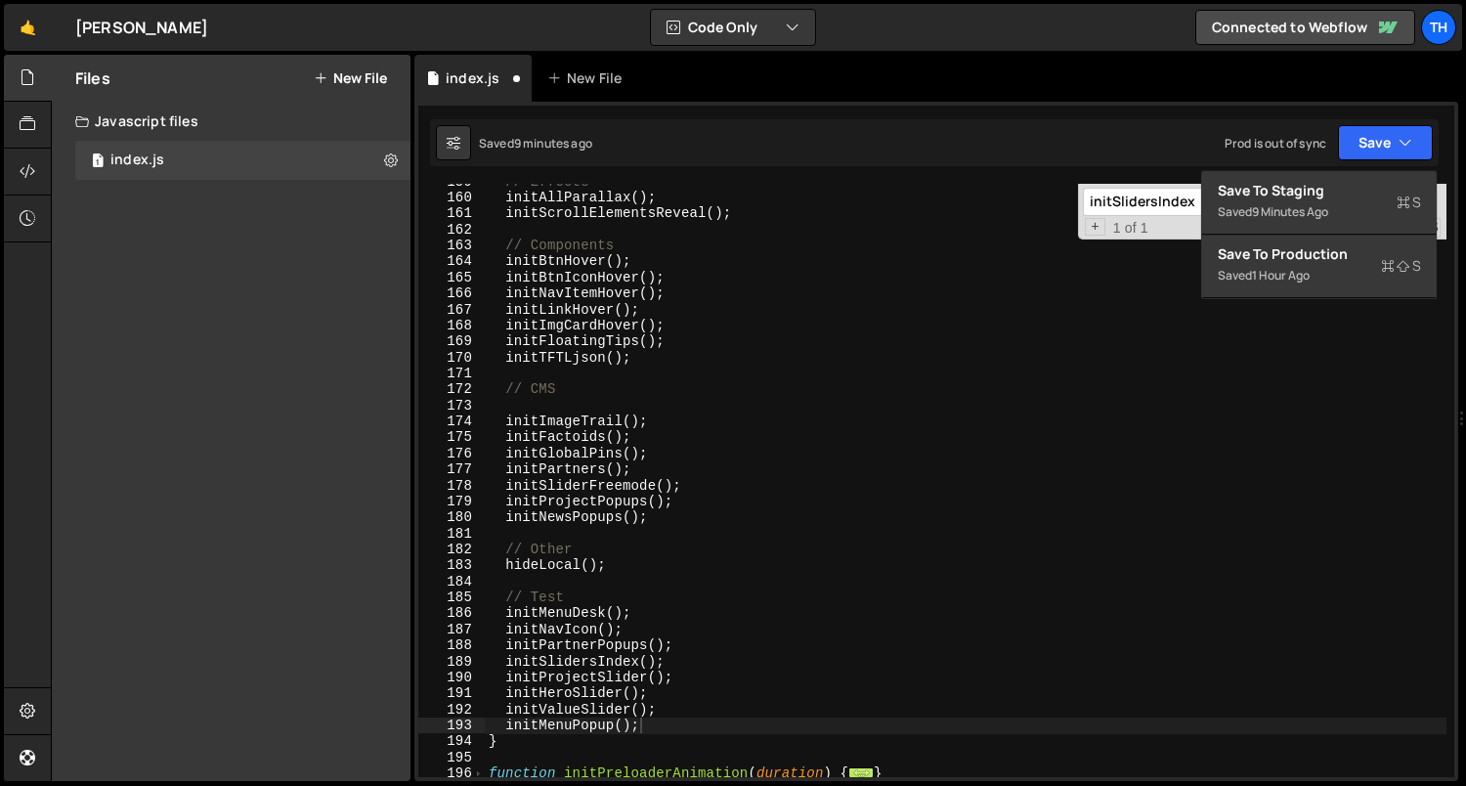
click at [1349, 167] on div "initMenuPopup(); 159 160 161 162 163 164 165 166 167 168 169 170 171 172 173 17…" at bounding box center [936, 441] width 1044 height 679
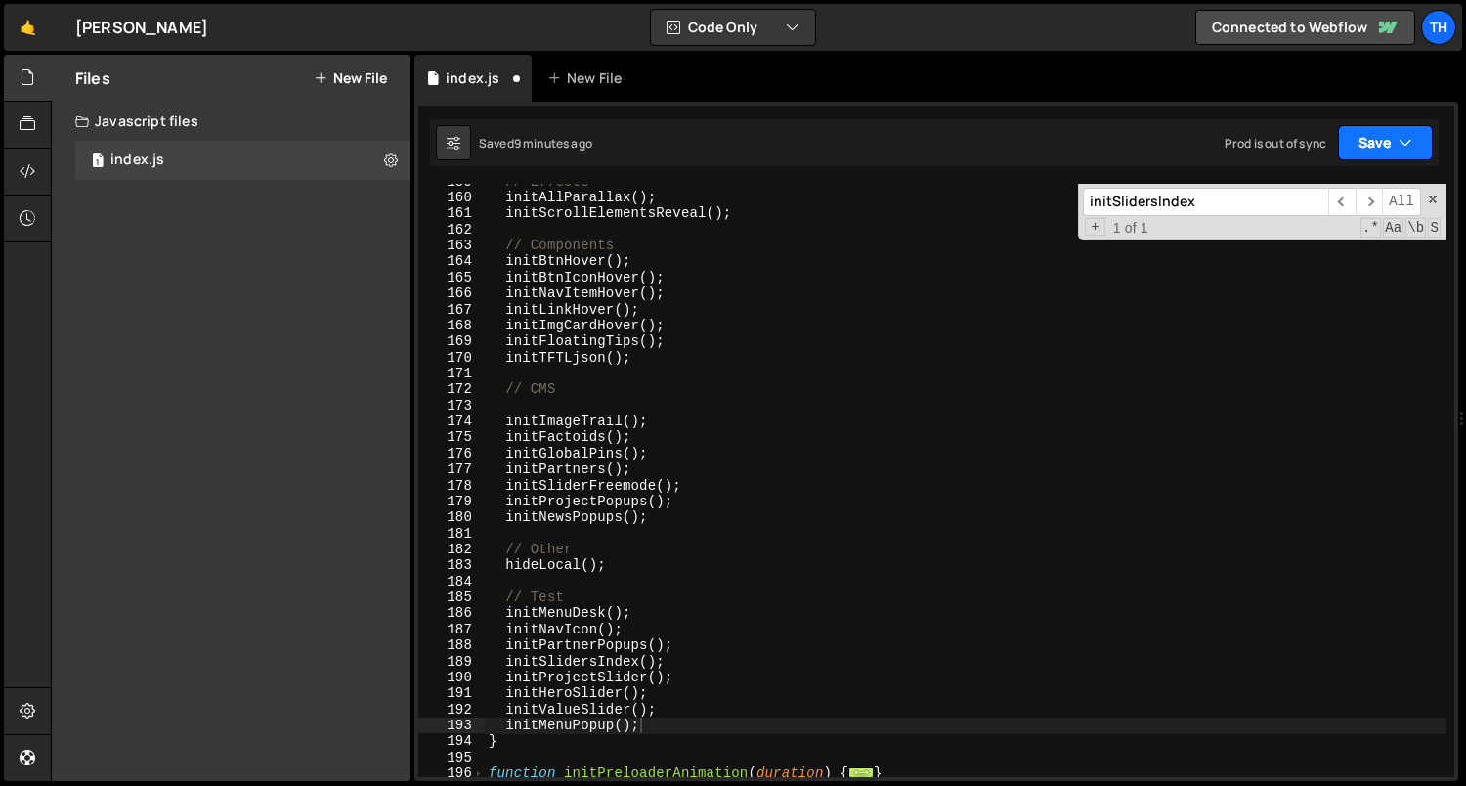
click at [1388, 127] on button "Save" at bounding box center [1385, 142] width 95 height 35
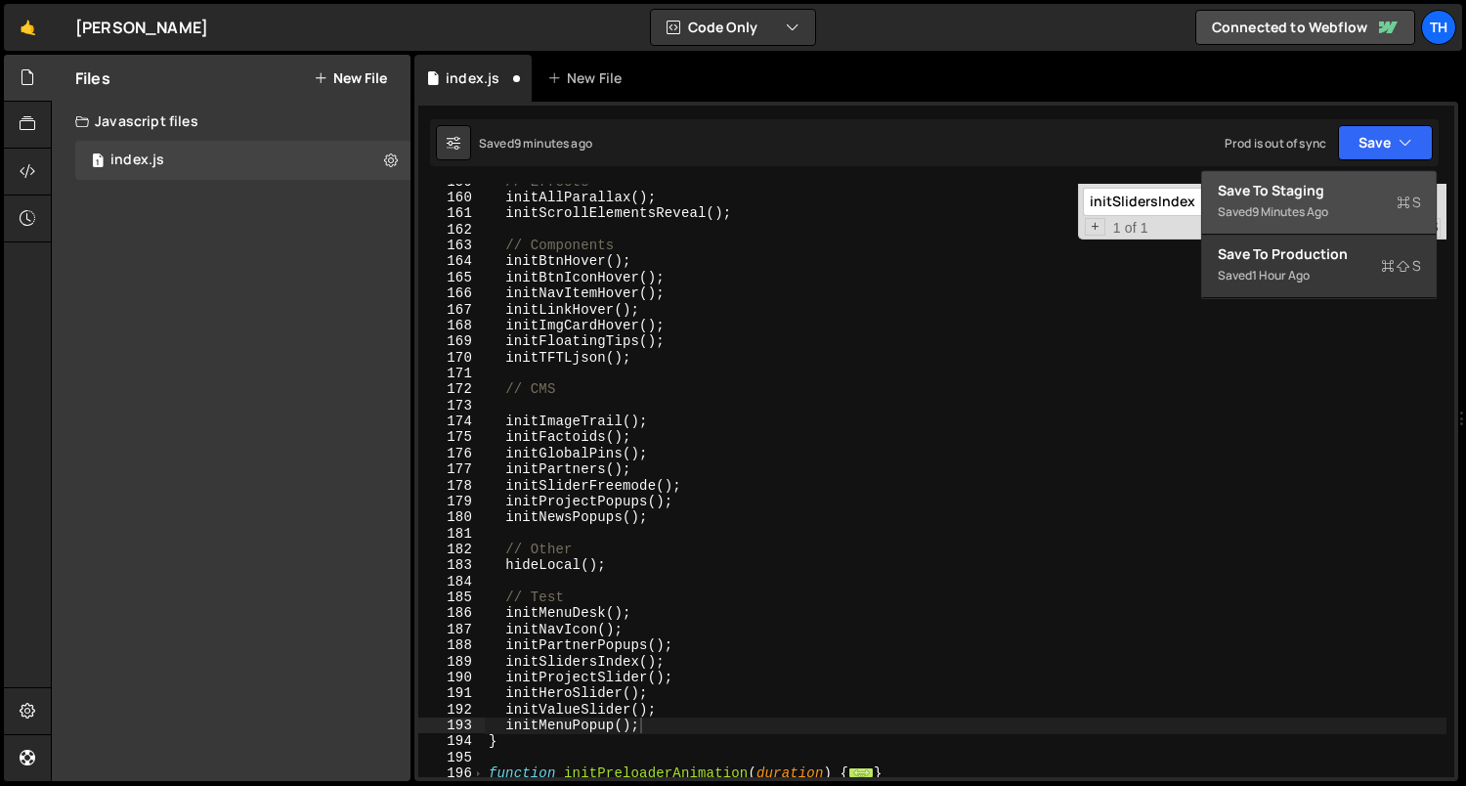
click at [1352, 173] on button "Save to Staging S Saved 9 minutes ago" at bounding box center [1319, 203] width 234 height 64
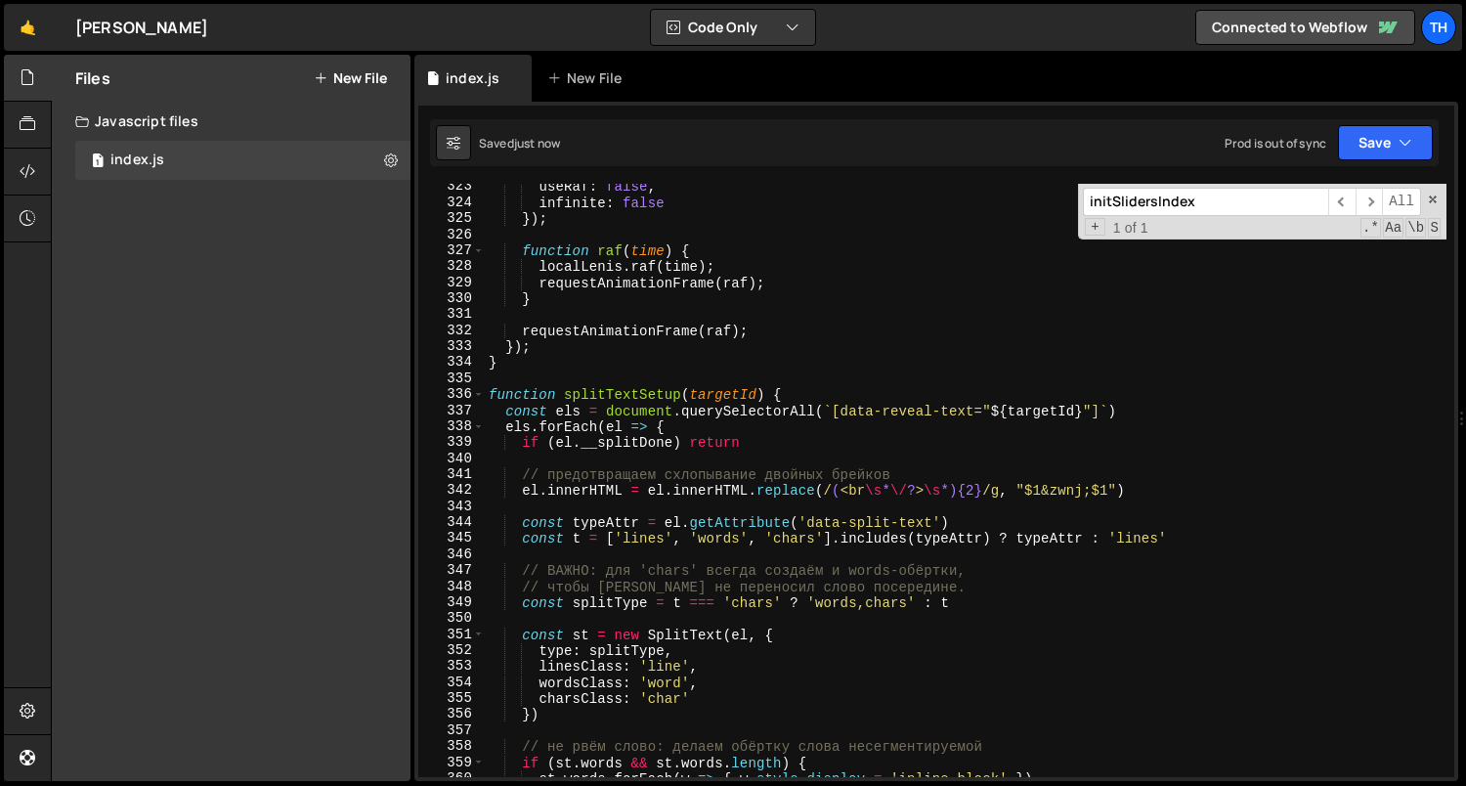
scroll to position [3442, 0]
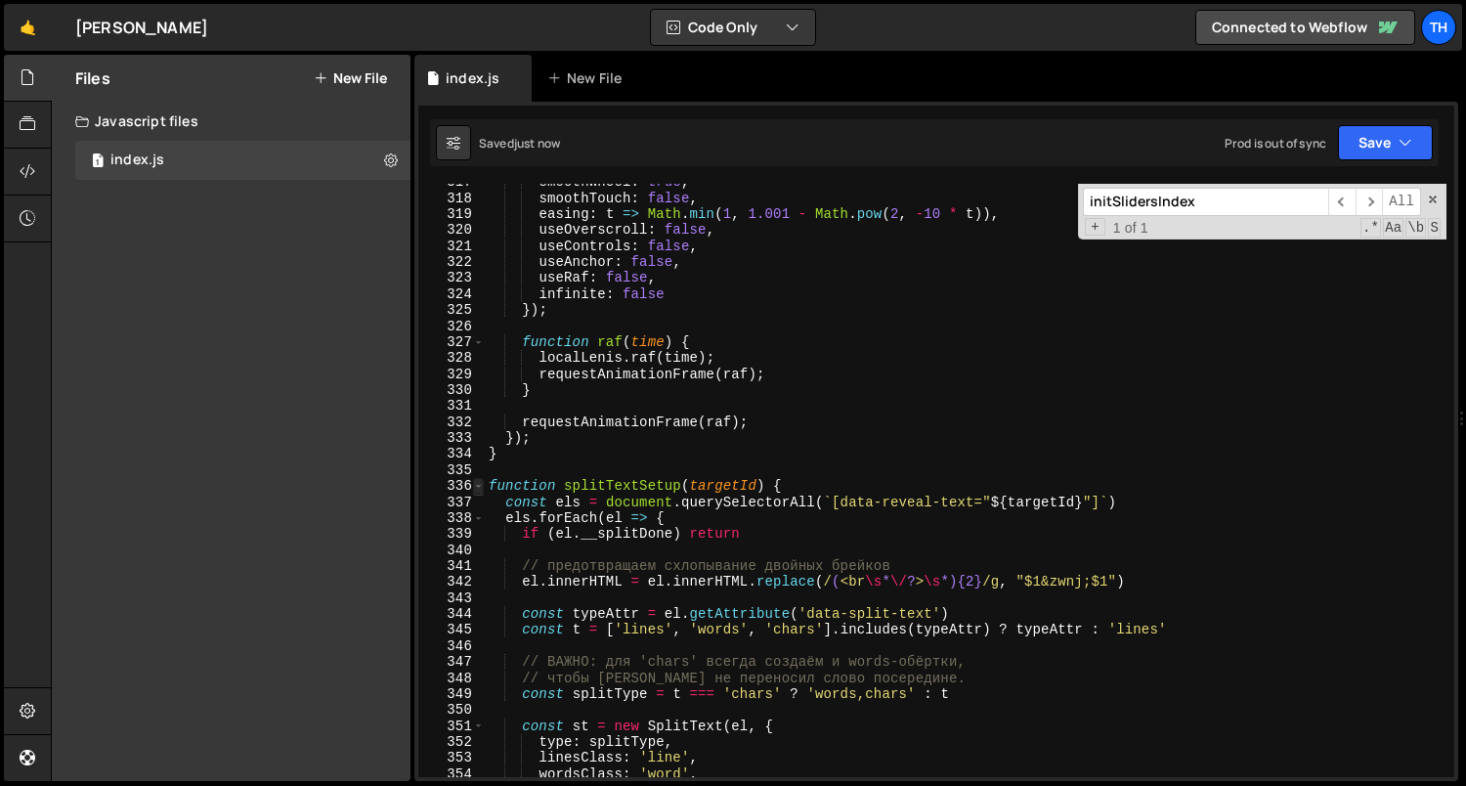
click at [483, 490] on span at bounding box center [478, 486] width 11 height 16
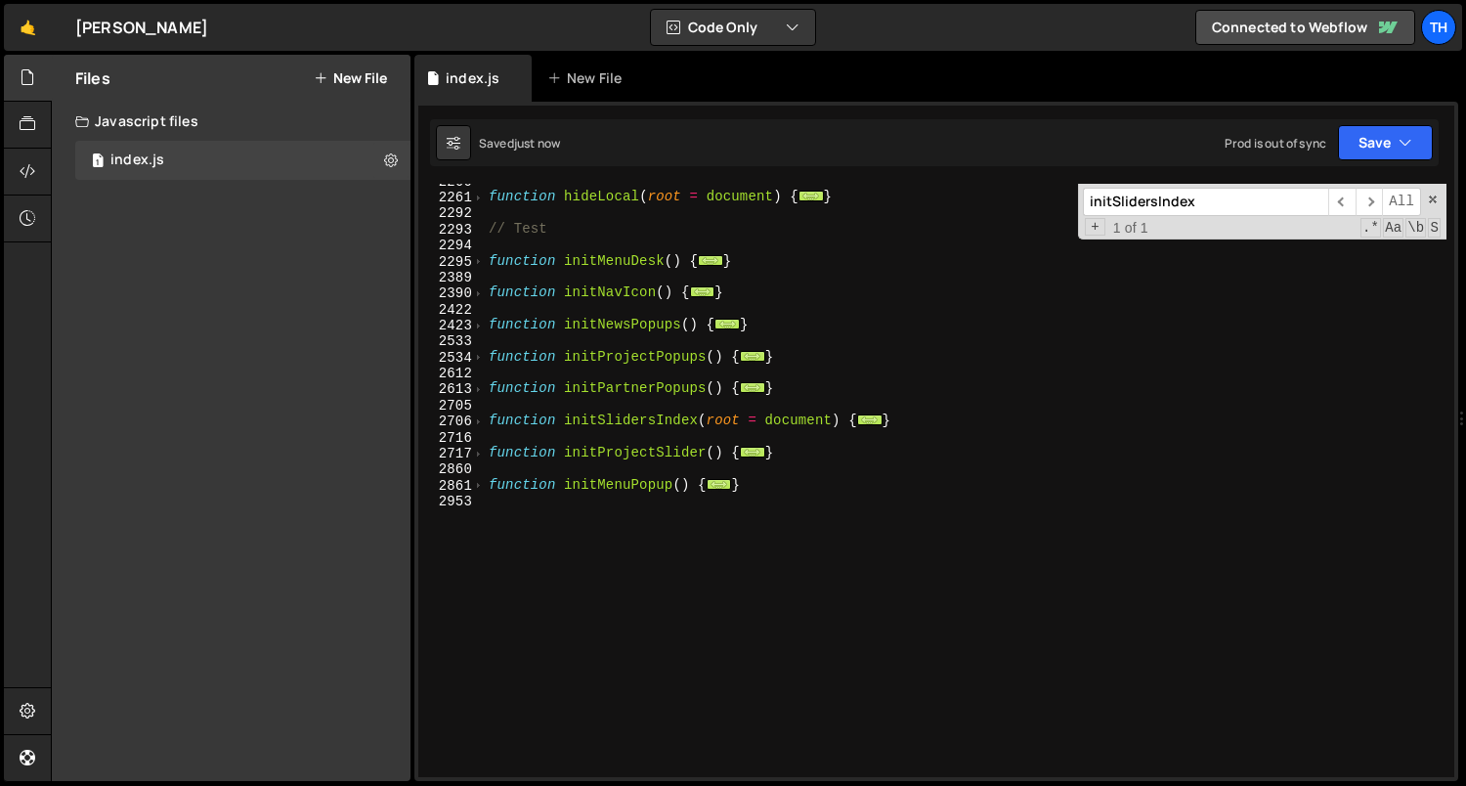
scroll to position [1449, 0]
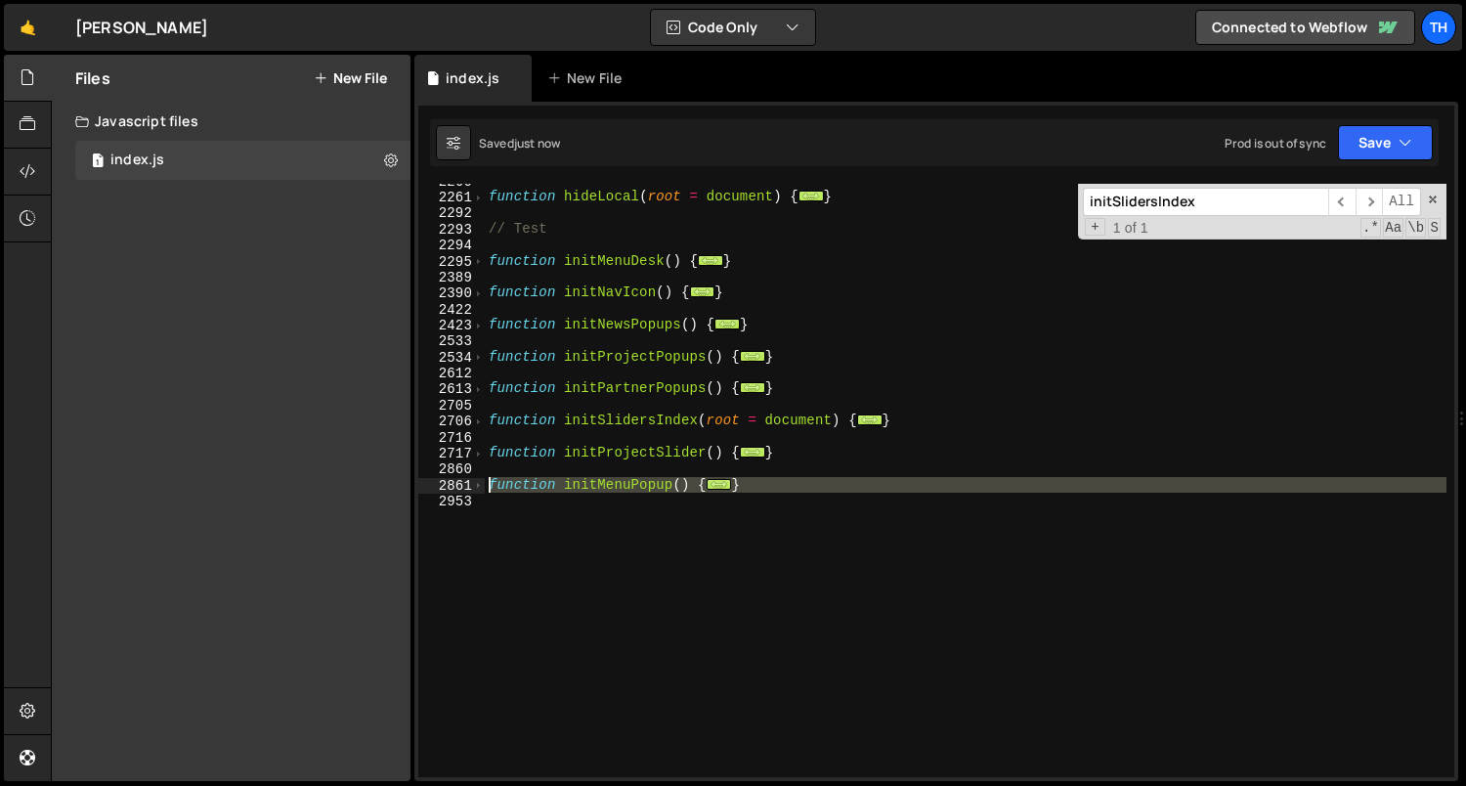
click at [471, 488] on div "2861" at bounding box center [451, 486] width 66 height 16
type textarea "function initMenuPopup() { ScrollTrigger.matchMedia({"
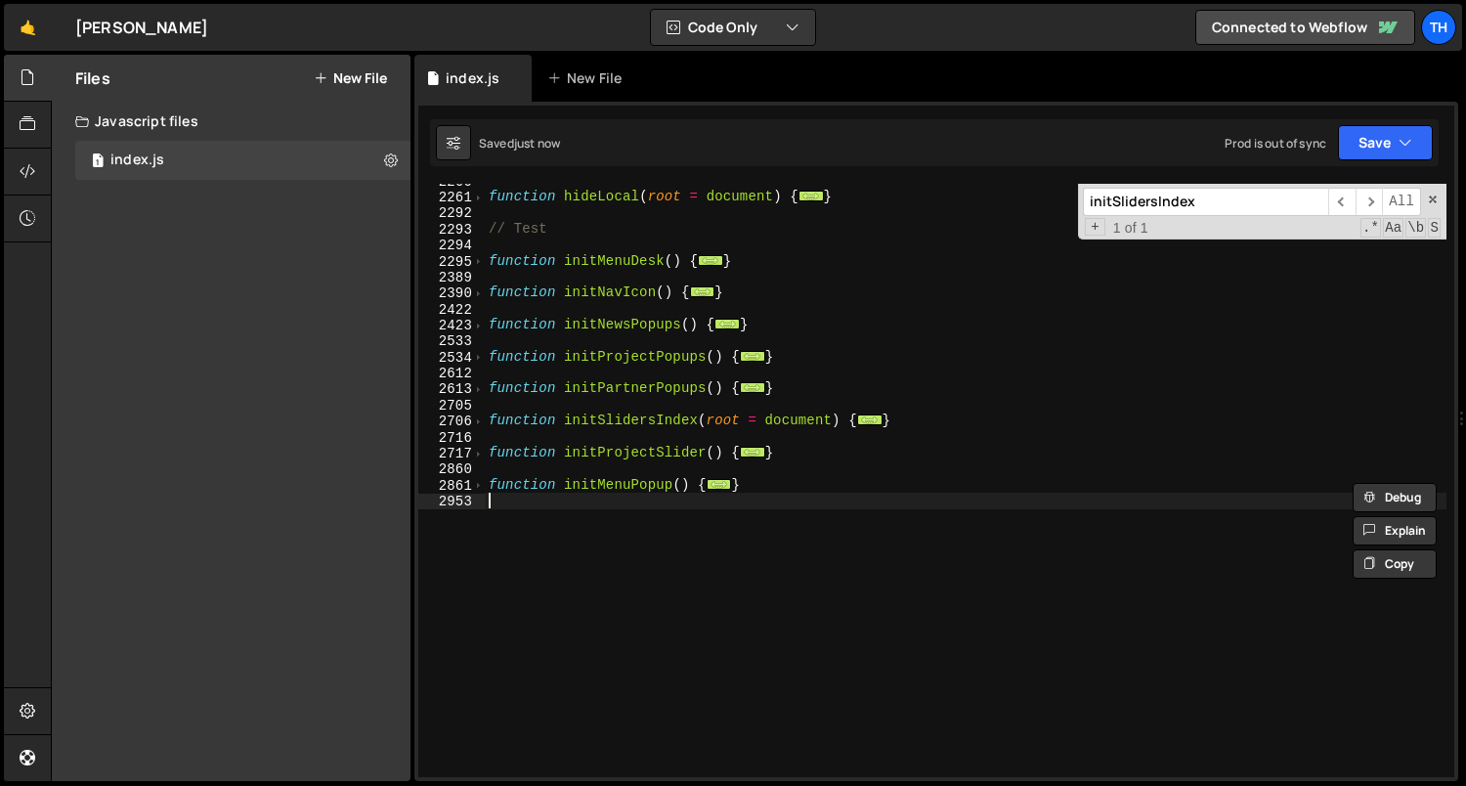
click at [471, 507] on div "2953" at bounding box center [451, 501] width 66 height 16
click at [477, 487] on span at bounding box center [478, 486] width 11 height 16
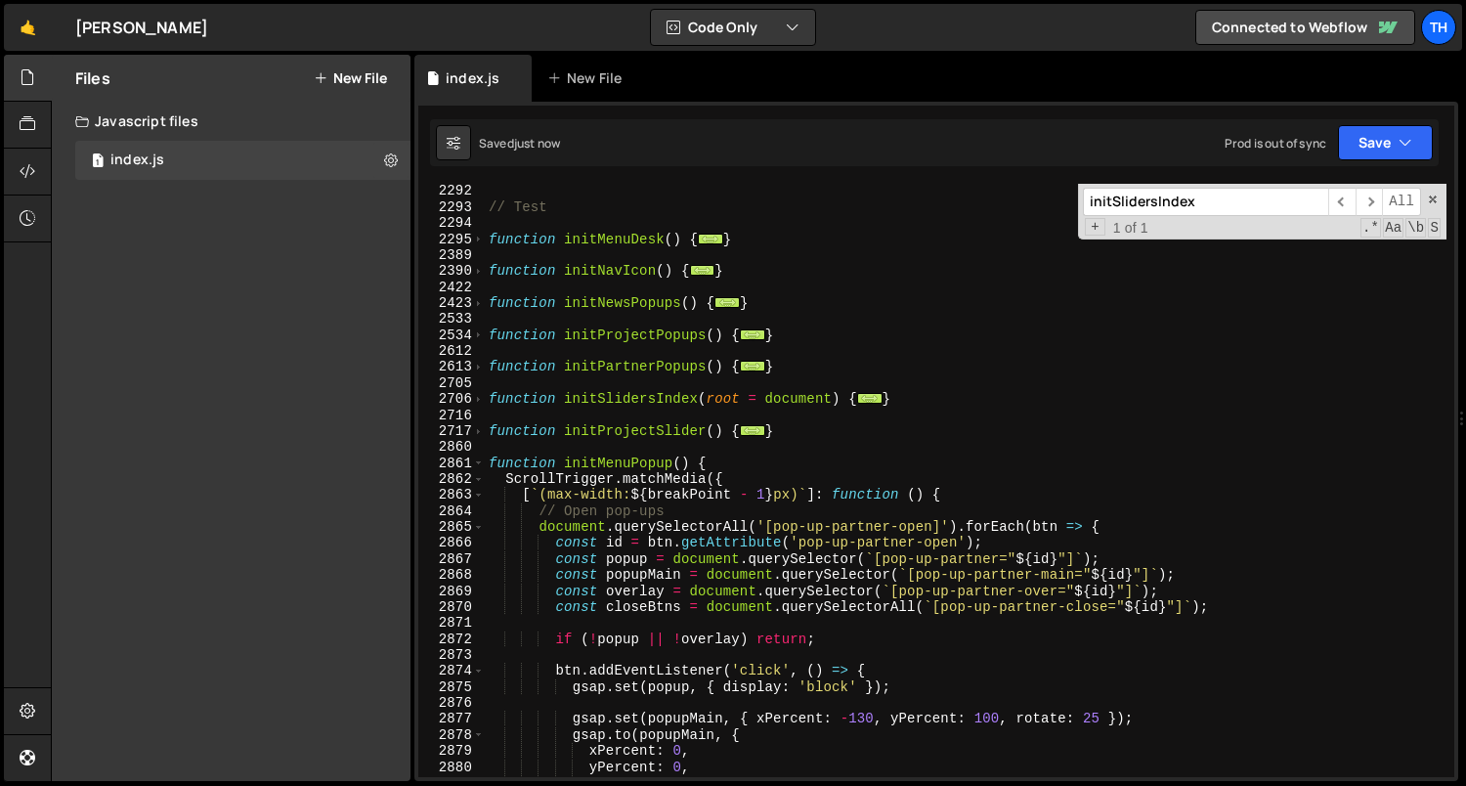
scroll to position [1470, 0]
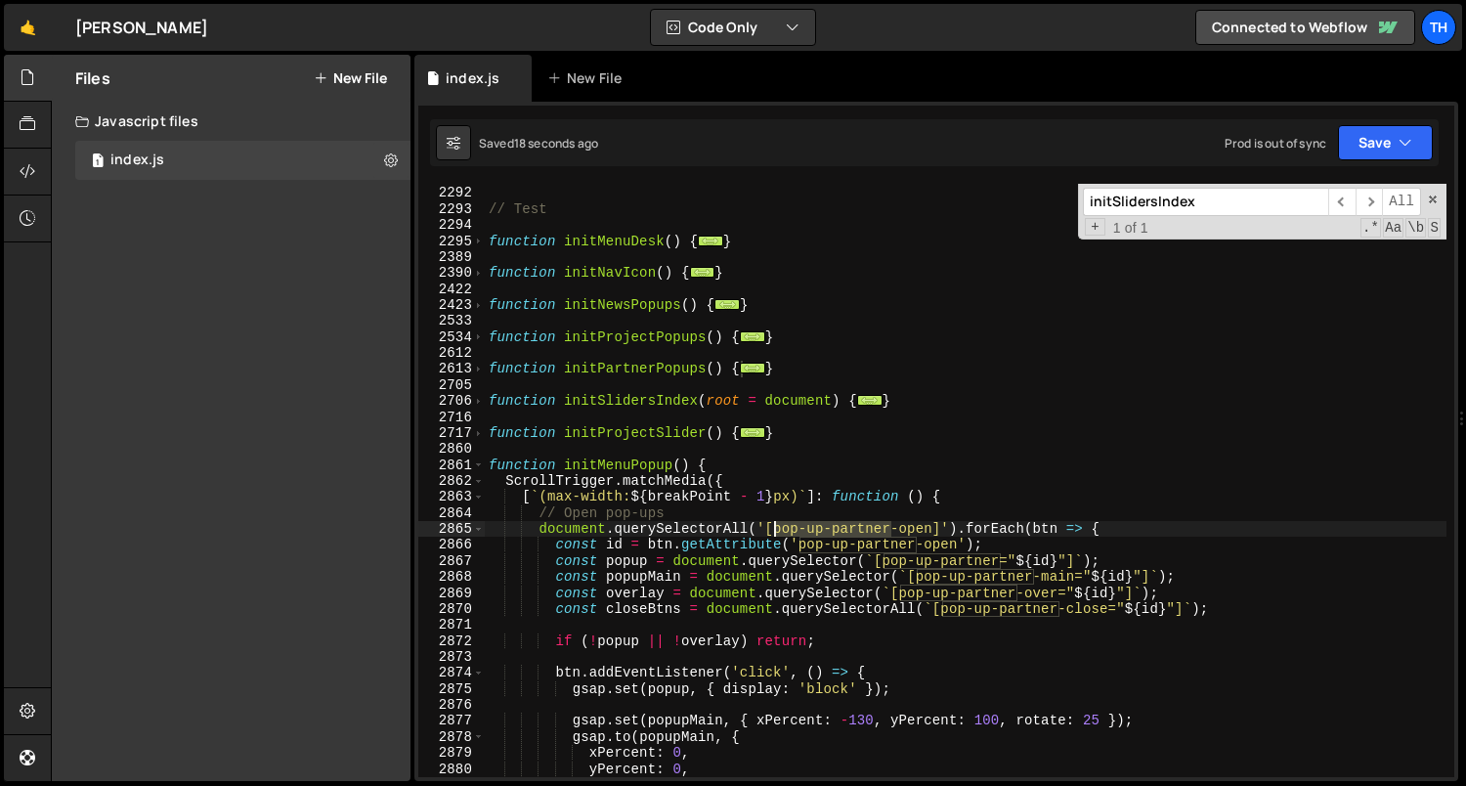
drag, startPoint x: 893, startPoint y: 523, endPoint x: 776, endPoint y: 524, distance: 117.3
click at [776, 524] on div "function hideLocal ( root = document ) { ... } // Test function initMenuDesk ( …" at bounding box center [966, 482] width 962 height 626
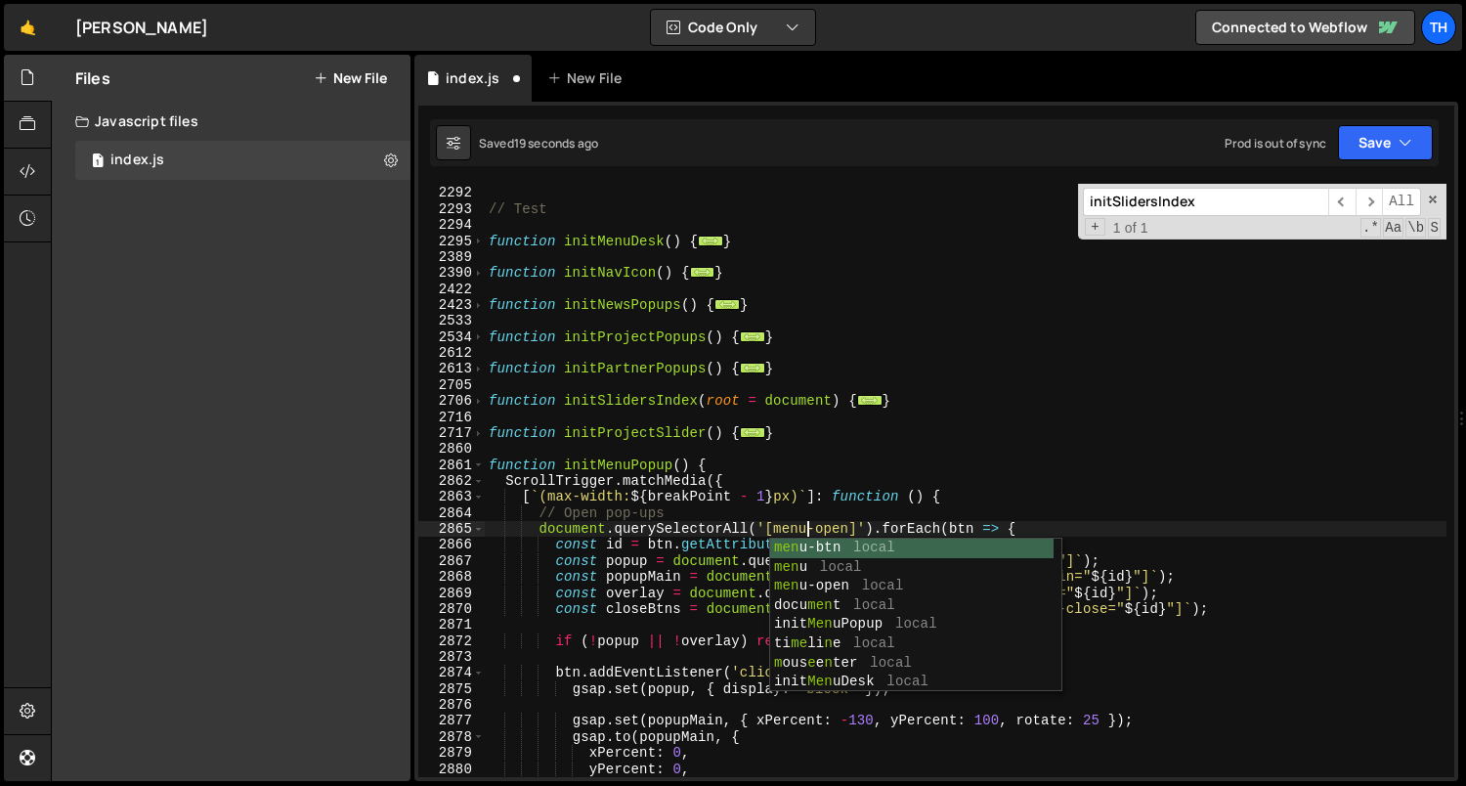
scroll to position [0, 21]
click at [794, 504] on div "function hideLocal ( root = document ) { ... } // Test function initMenuDesk ( …" at bounding box center [966, 482] width 962 height 626
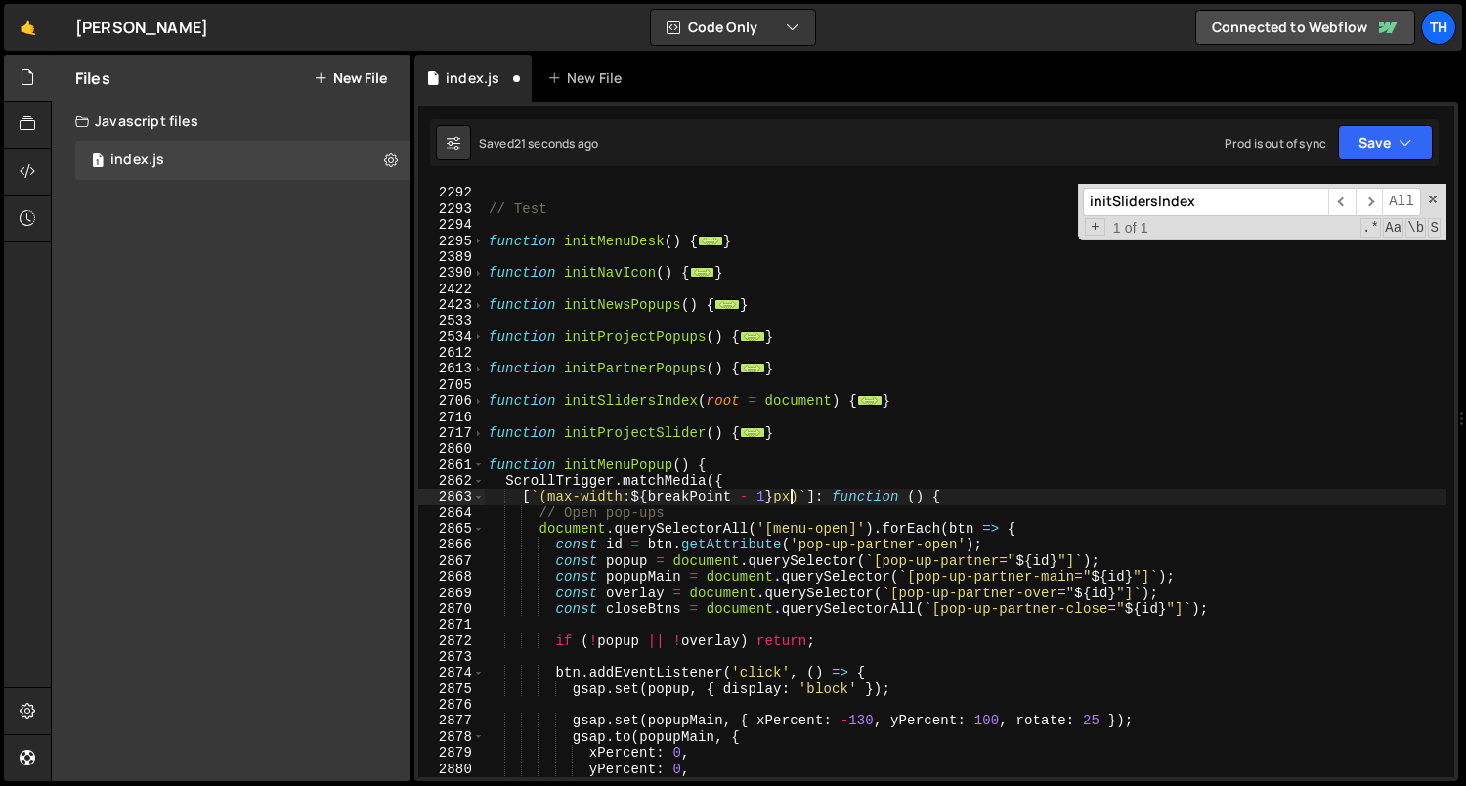
click at [794, 525] on div "function hideLocal ( root = document ) { ... } // Test function initMenuDesk ( …" at bounding box center [966, 482] width 962 height 626
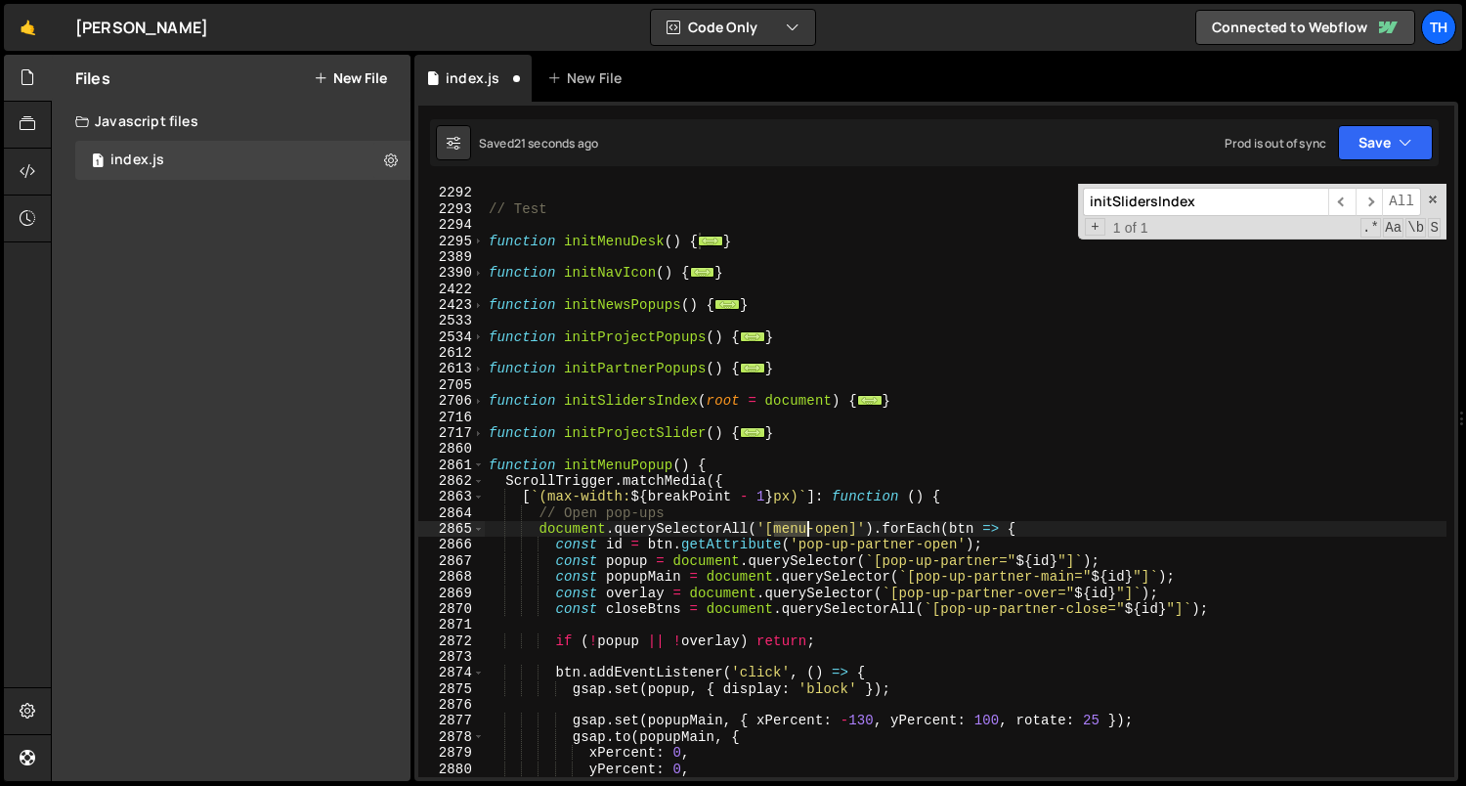
click at [794, 525] on div "function hideLocal ( root = document ) { ... } // Test function initMenuDesk ( …" at bounding box center [966, 482] width 962 height 626
click at [779, 533] on div "function hideLocal ( root = document ) { ... } // Test function initMenuDesk ( …" at bounding box center [965, 480] width 961 height 593
drag, startPoint x: 775, startPoint y: 530, endPoint x: 846, endPoint y: 529, distance: 71.3
click at [846, 529] on div "function hideLocal ( root = document ) { ... } // Test function initMenuDesk ( …" at bounding box center [966, 482] width 962 height 626
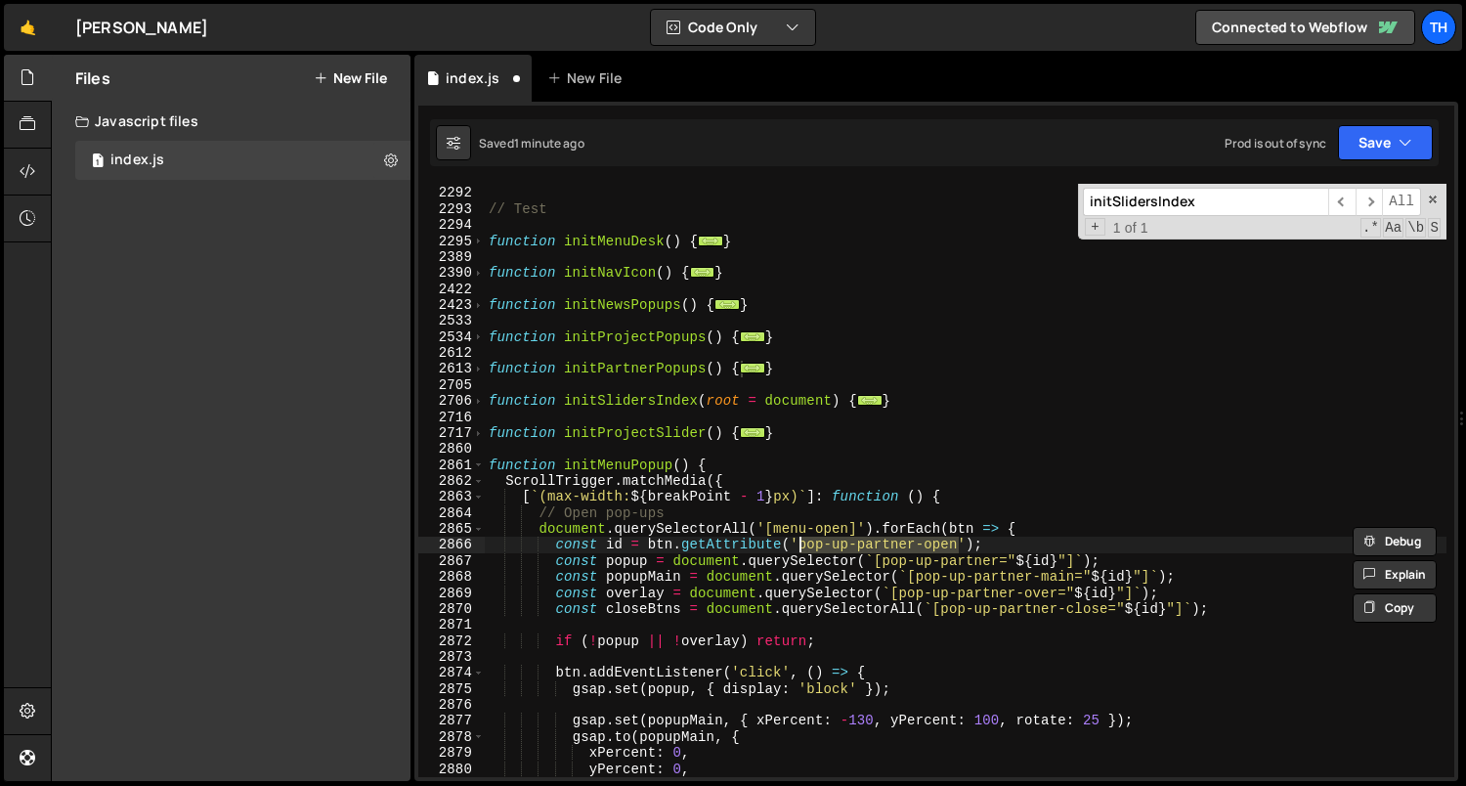
drag, startPoint x: 956, startPoint y: 545, endPoint x: 801, endPoint y: 542, distance: 154.4
click at [801, 542] on div "function hideLocal ( root = document ) { ... } // Test function initMenuDesk ( …" at bounding box center [966, 482] width 962 height 626
paste textarea "menu"
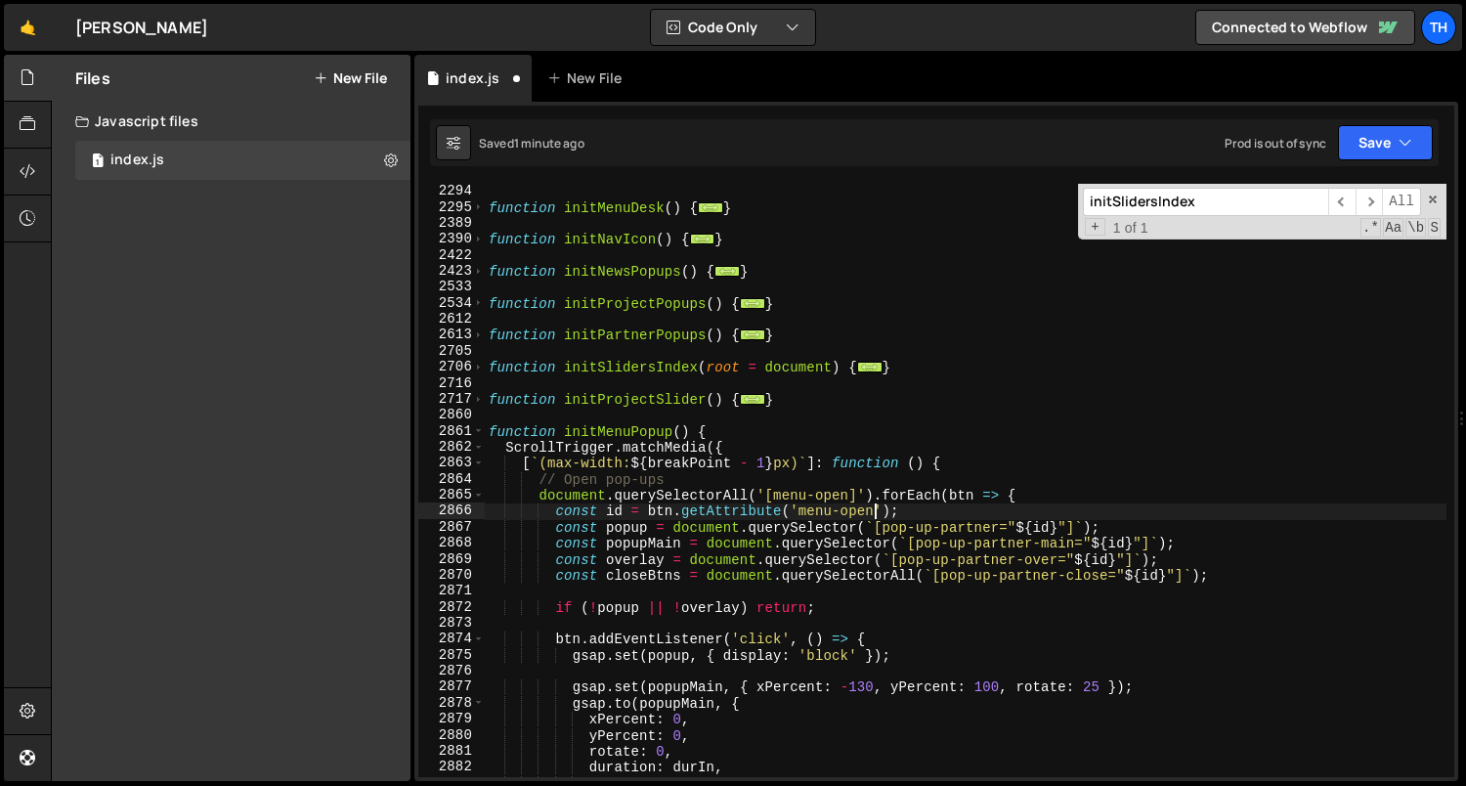
scroll to position [1510, 0]
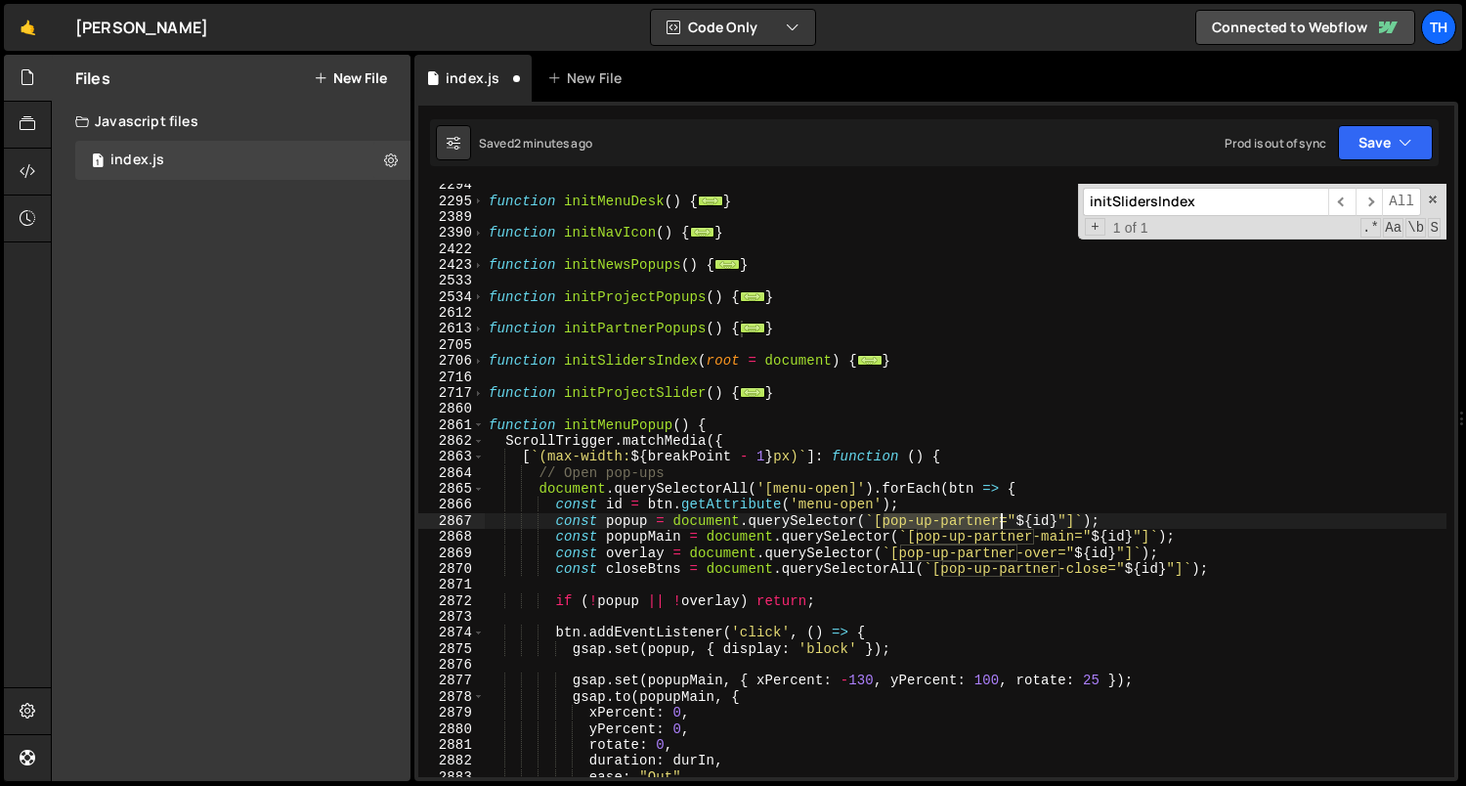
drag, startPoint x: 883, startPoint y: 524, endPoint x: 1000, endPoint y: 519, distance: 116.4
click at [1000, 519] on div "function initMenuDesk ( ) { ... } function initNavIcon ( ) { ... } function ini…" at bounding box center [966, 490] width 962 height 626
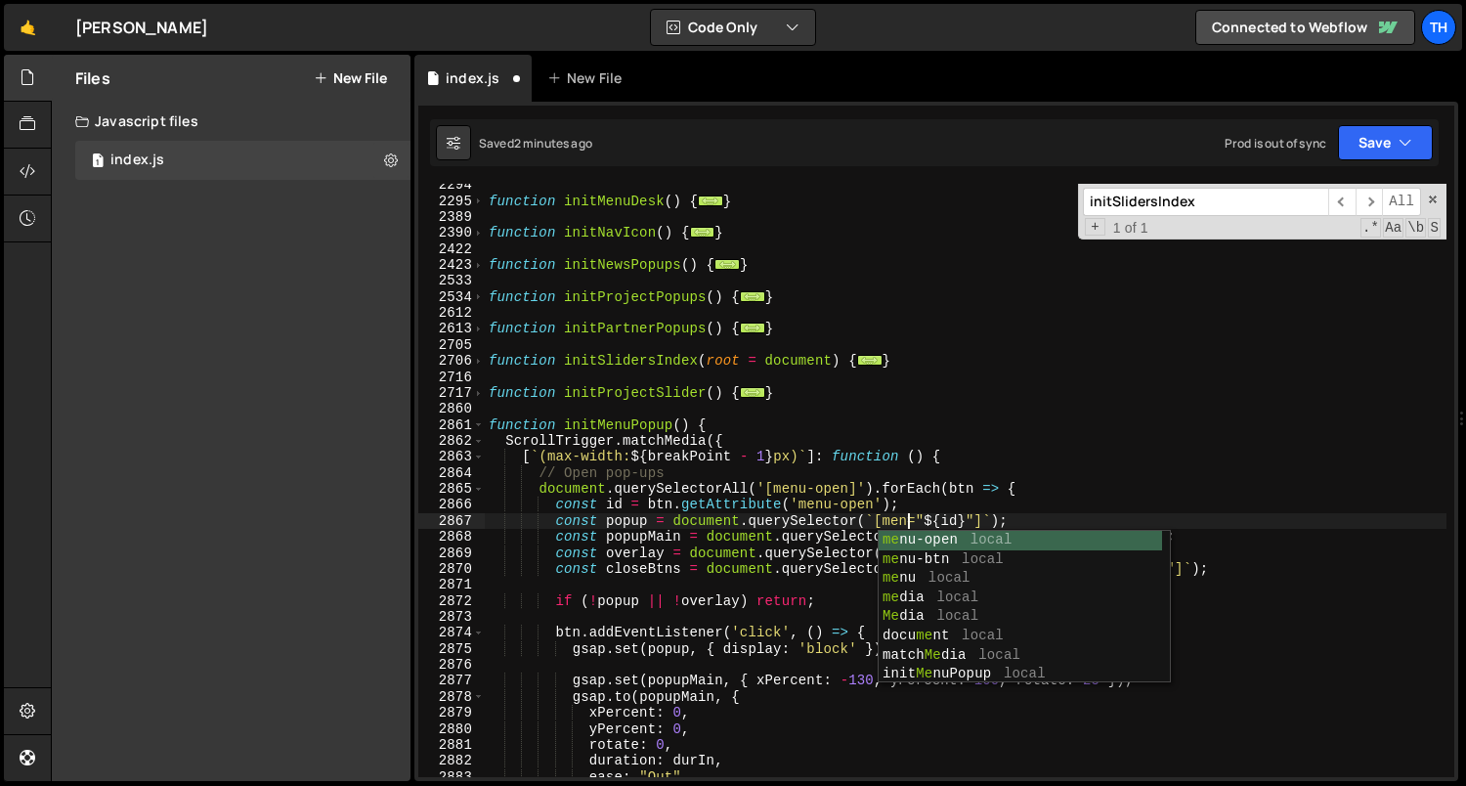
scroll to position [0, 29]
click at [971, 452] on div "function initMenuDesk ( ) { ... } function initNavIcon ( ) { ... } function ini…" at bounding box center [966, 490] width 962 height 626
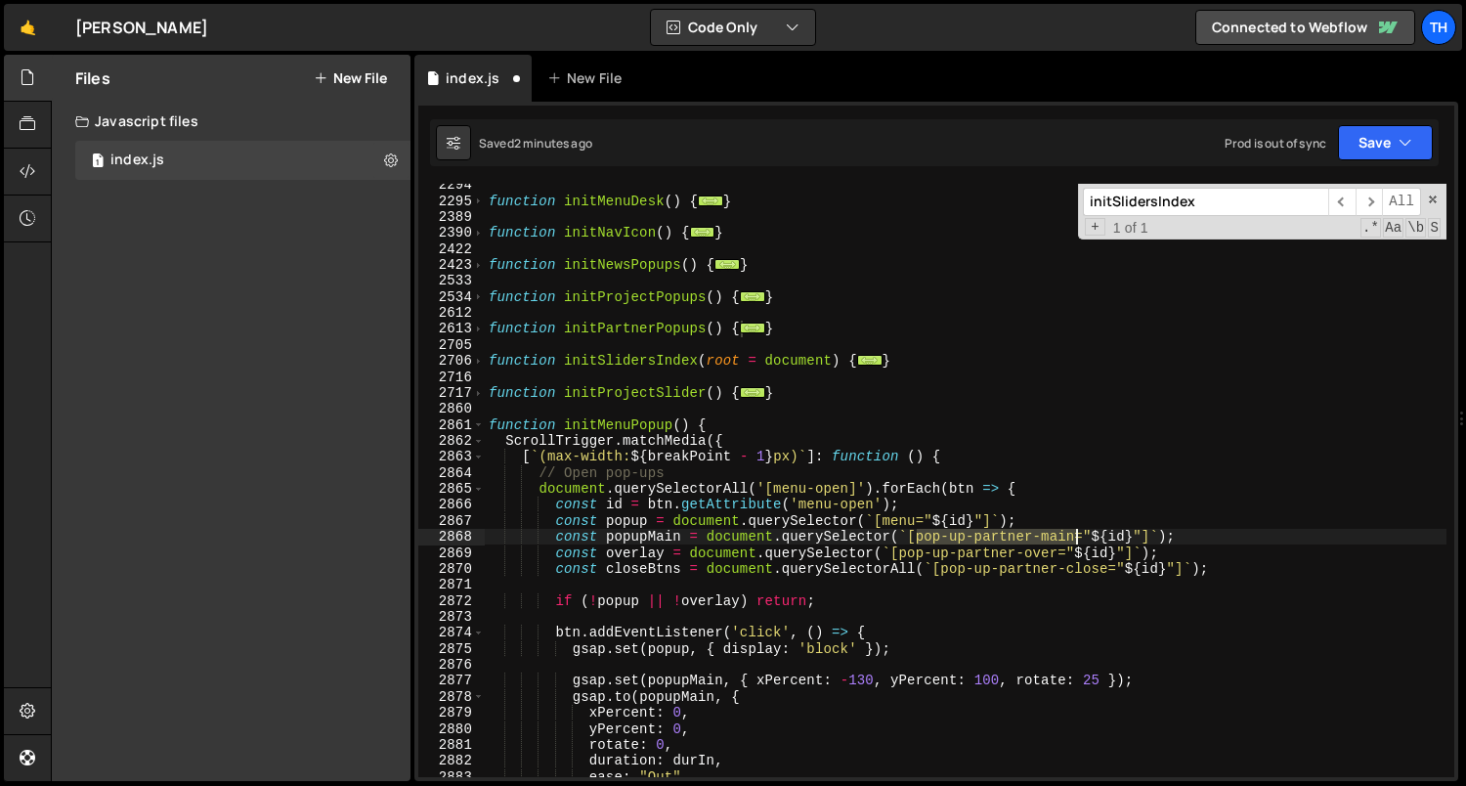
drag, startPoint x: 916, startPoint y: 536, endPoint x: 1072, endPoint y: 529, distance: 155.6
click at [1076, 530] on div "function initMenuDesk ( ) { ... } function initNavIcon ( ) { ... } function ini…" at bounding box center [966, 490] width 962 height 626
click at [944, 544] on div "function initMenuDesk ( ) { ... } function initNavIcon ( ) { ... } function ini…" at bounding box center [966, 490] width 962 height 626
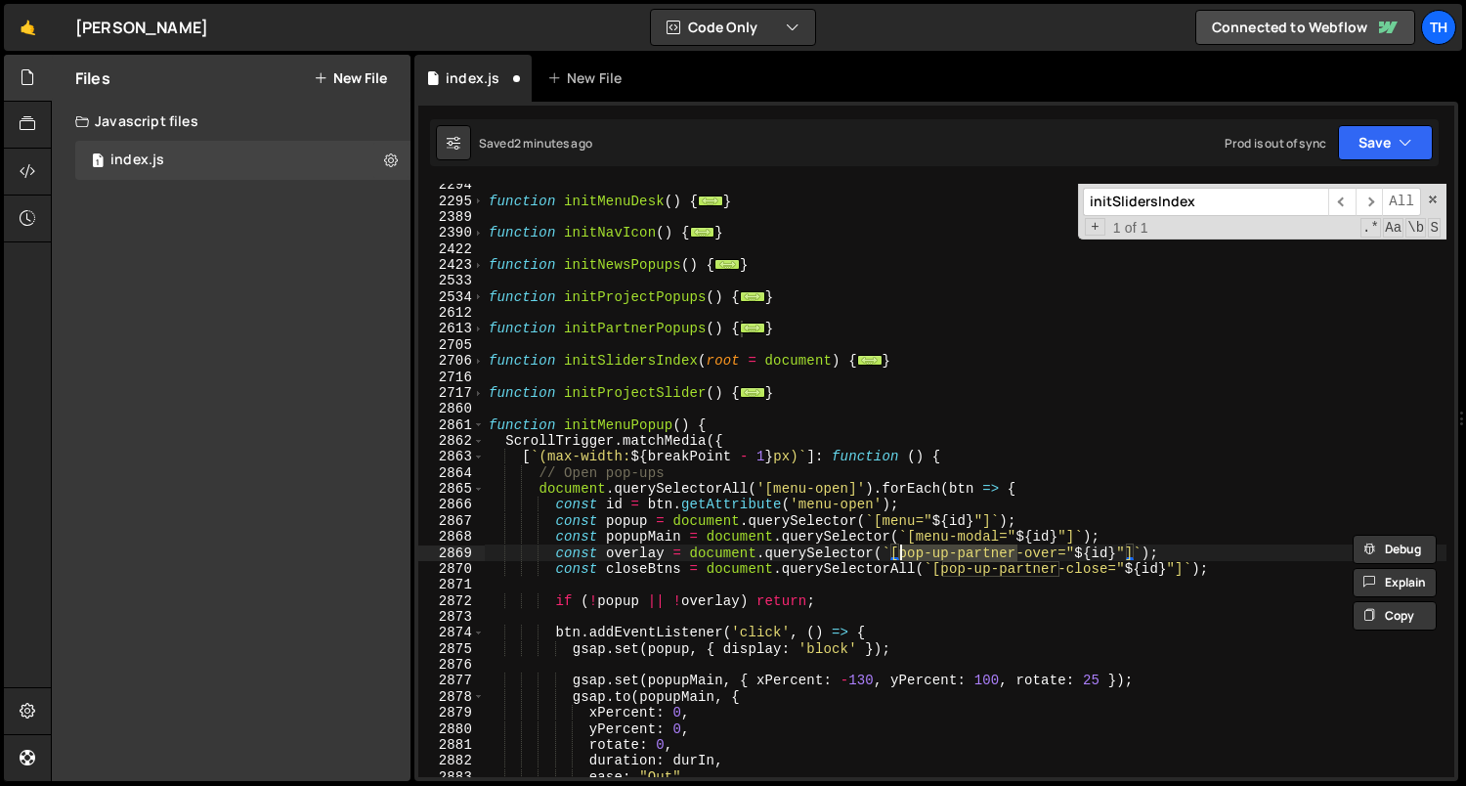
drag, startPoint x: 1018, startPoint y: 548, endPoint x: 900, endPoint y: 548, distance: 118.2
click at [900, 548] on div "function initMenuDesk ( ) { ... } function initNavIcon ( ) { ... } function ini…" at bounding box center [966, 490] width 962 height 626
paste textarea "menu"
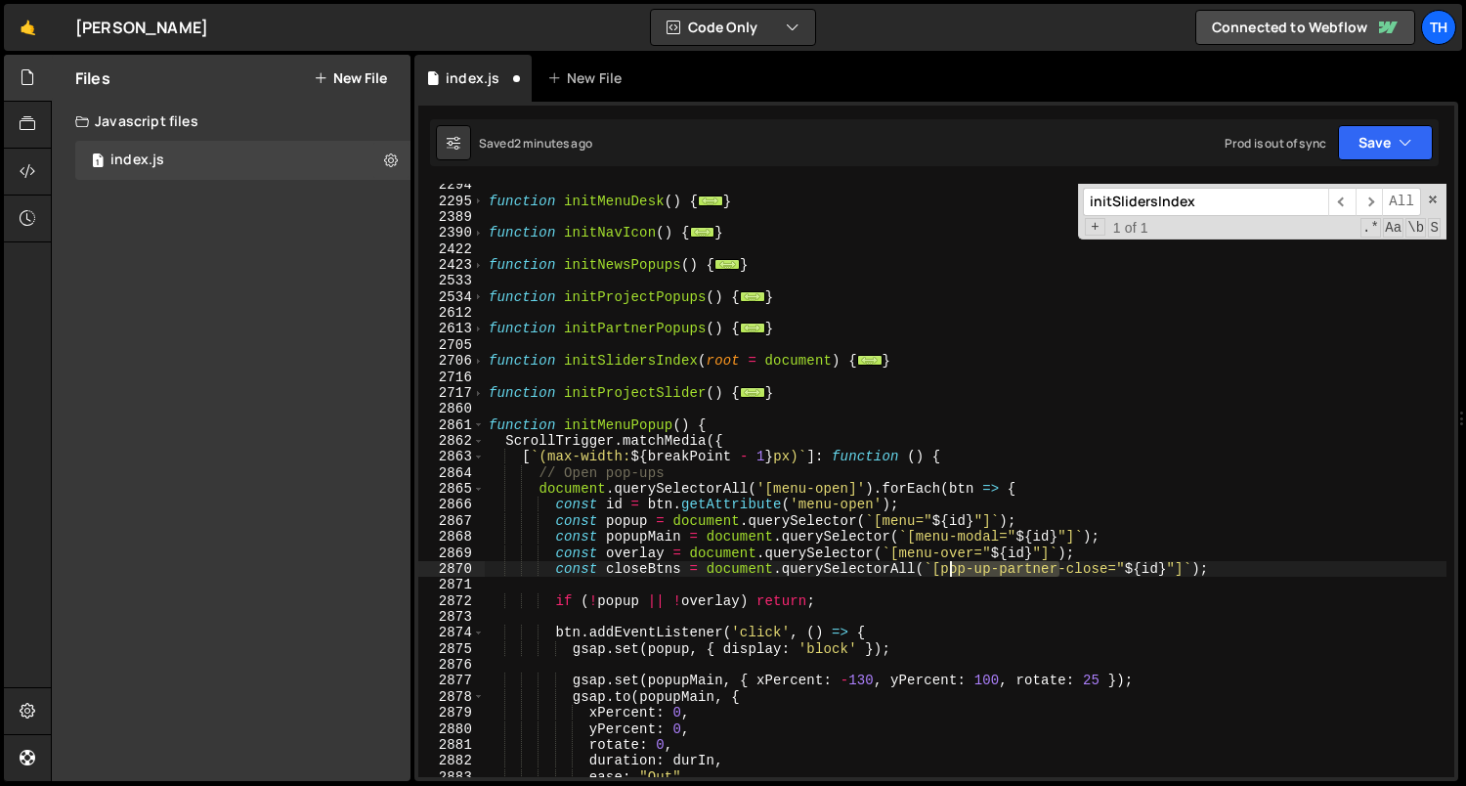
drag, startPoint x: 1057, startPoint y: 570, endPoint x: 946, endPoint y: 571, distance: 111.4
click at [946, 571] on div "function initMenuDesk ( ) { ... } function initNavIcon ( ) { ... } function ini…" at bounding box center [966, 490] width 962 height 626
paste textarea "menu"
click at [888, 524] on div "function initMenuDesk ( ) { ... } function initNavIcon ( ) { ... } function ini…" at bounding box center [966, 490] width 962 height 626
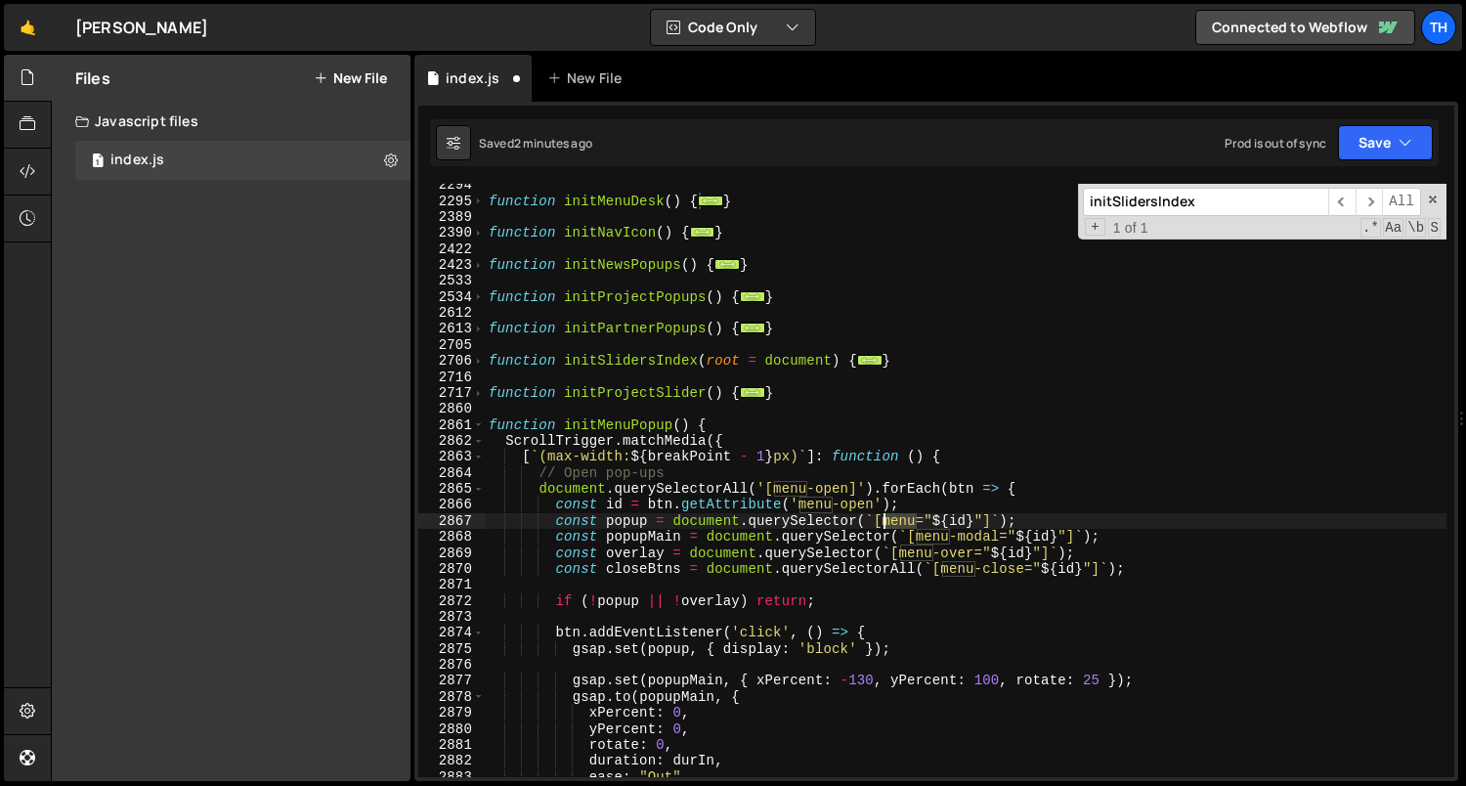
click at [888, 524] on div "function initMenuDesk ( ) { ... } function initNavIcon ( ) { ... } function ini…" at bounding box center [966, 490] width 962 height 626
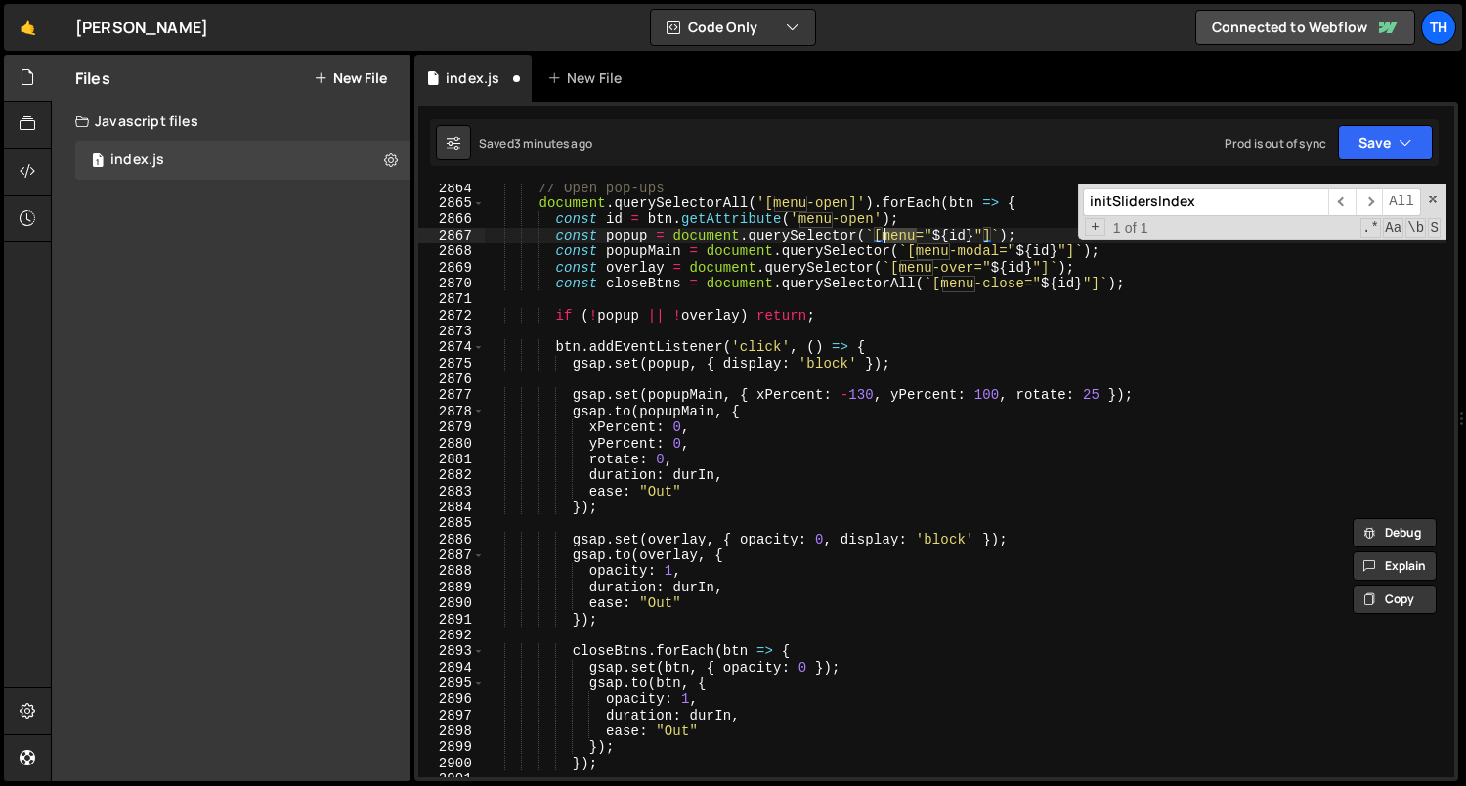
scroll to position [1792, 0]
drag, startPoint x: 978, startPoint y: 393, endPoint x: 989, endPoint y: 397, distance: 11.4
click at [978, 394] on div "// Open pop-ups document . querySelectorAll ( '[menu-open]' ) . forEach ( btn =…" at bounding box center [966, 495] width 962 height 626
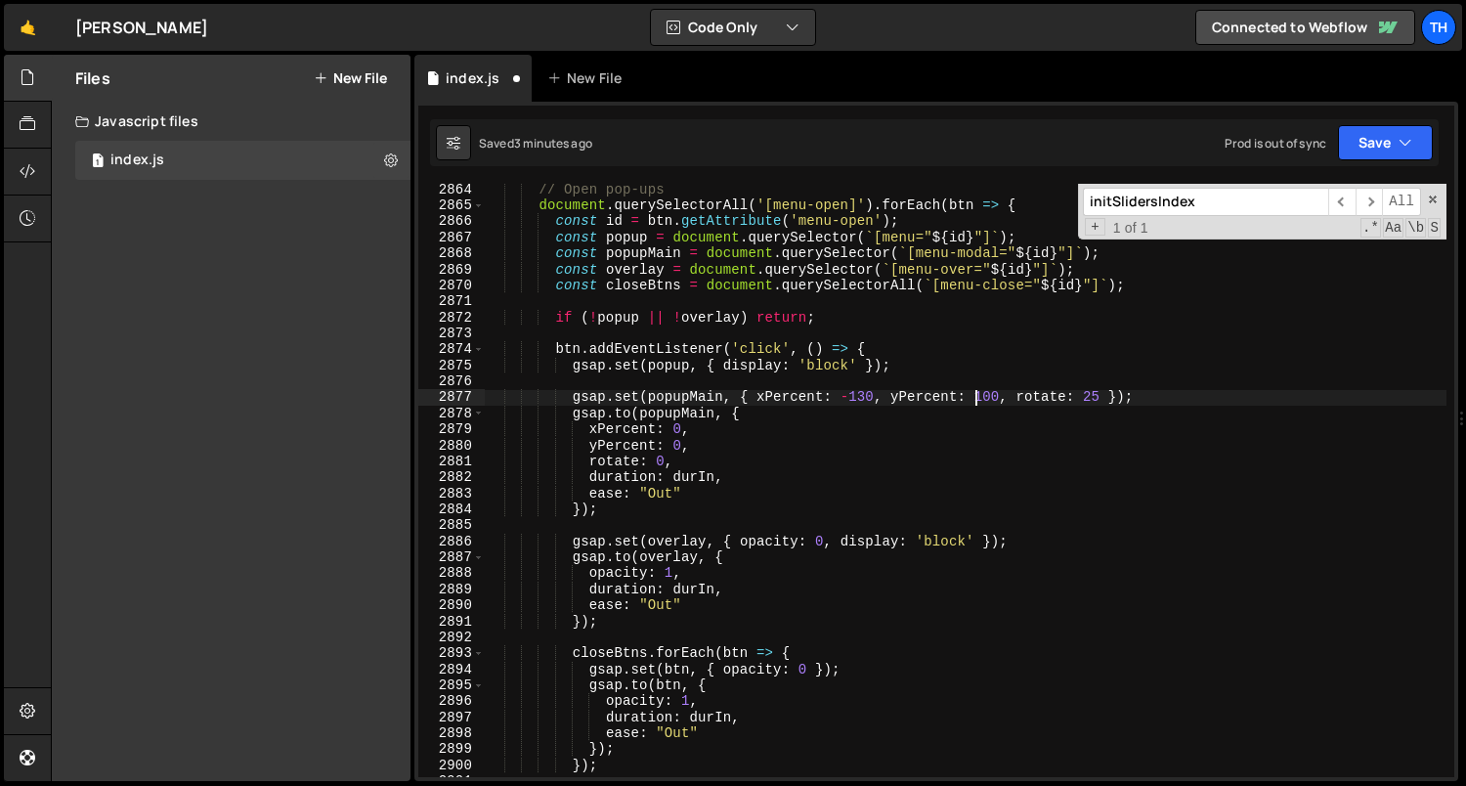
scroll to position [0, 34]
click at [894, 411] on div "// Open pop-ups document . querySelectorAll ( '[menu-open]' ) . forEach ( btn =…" at bounding box center [966, 495] width 962 height 626
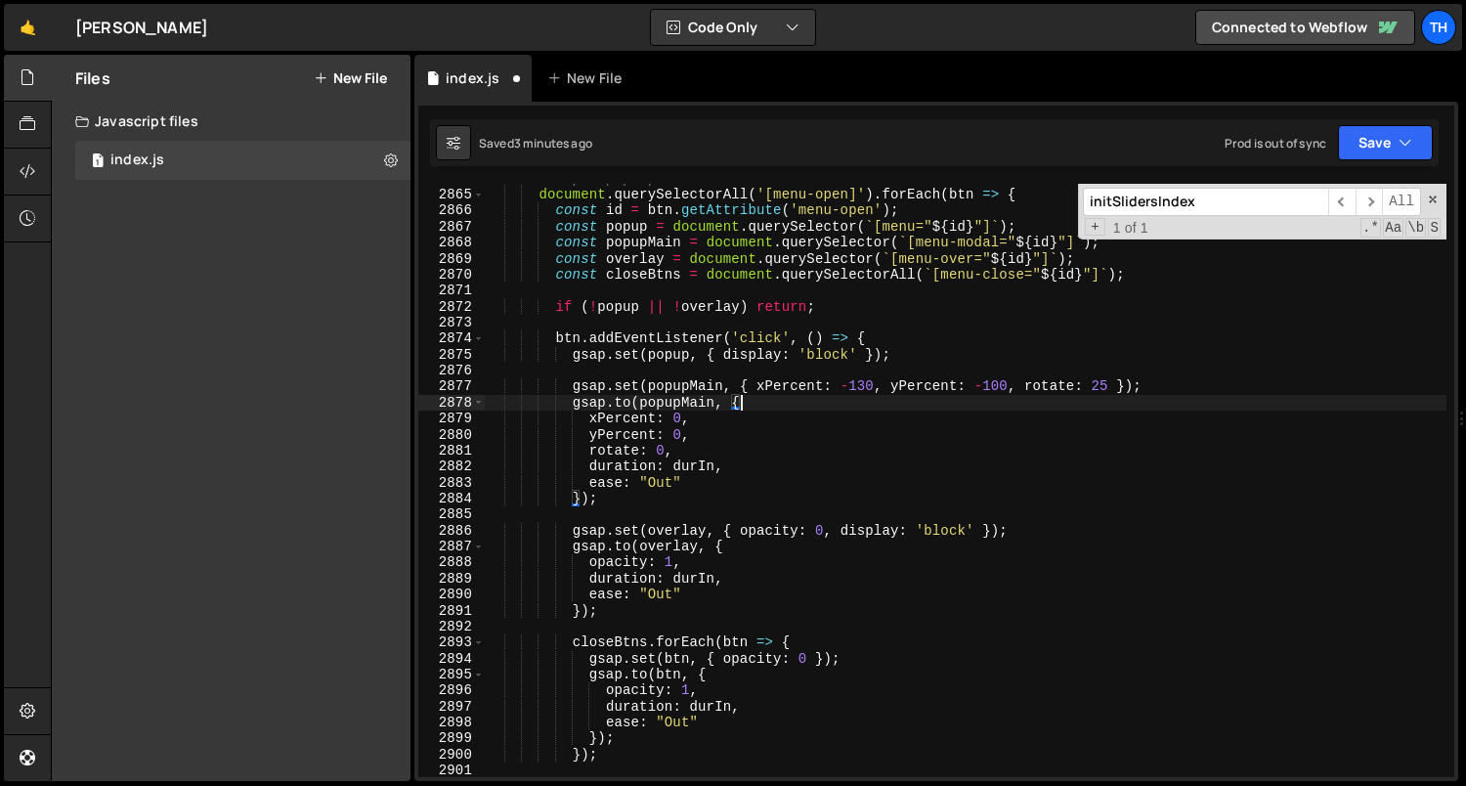
scroll to position [1693, 0]
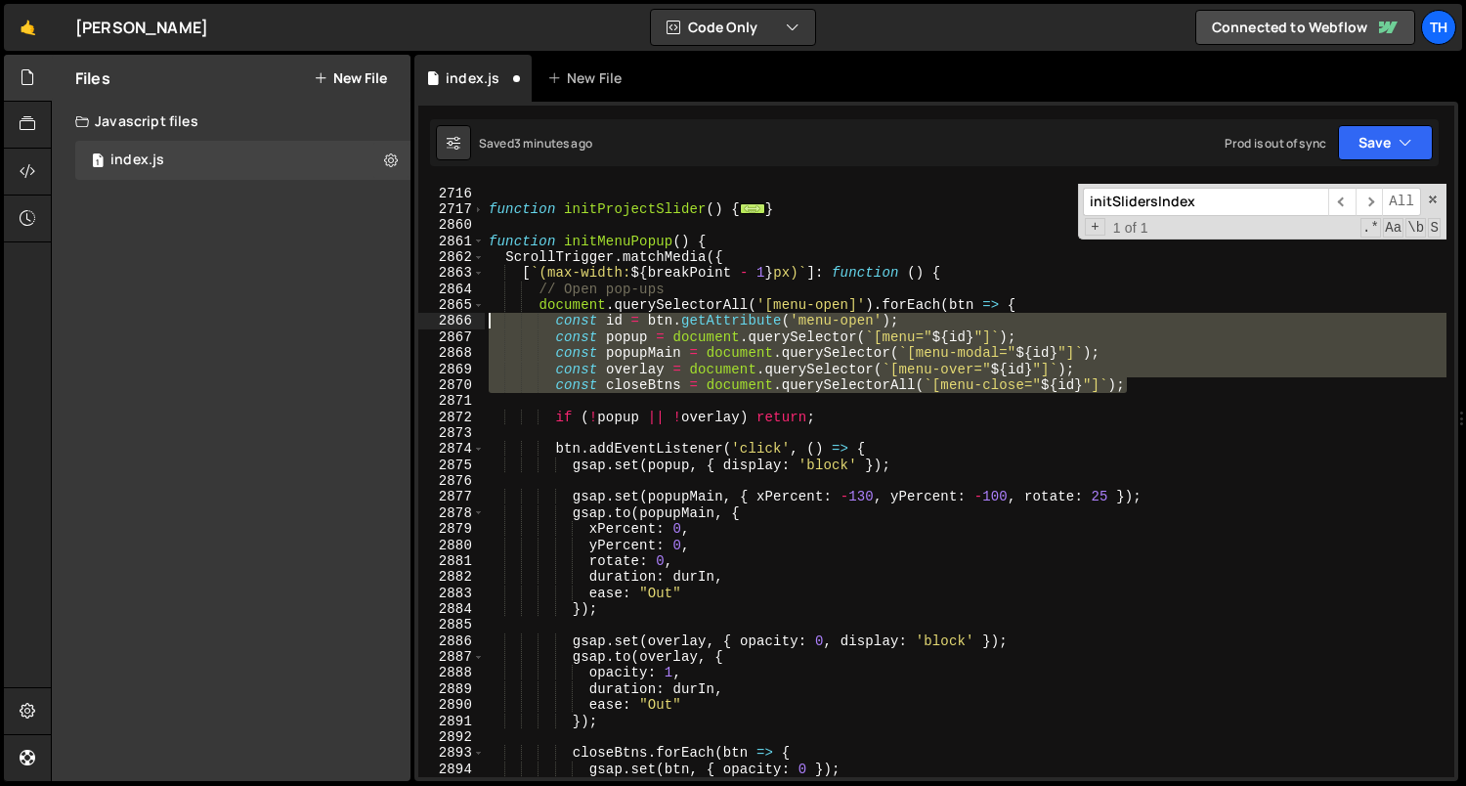
drag, startPoint x: 1152, startPoint y: 385, endPoint x: 448, endPoint y: 326, distance: 706.9
click at [448, 326] on div "[DOMAIN_NAME](popupMain, { 2706 2716 2717 2860 2861 2862 2863 2864 2865 2866 28…" at bounding box center [936, 480] width 1036 height 593
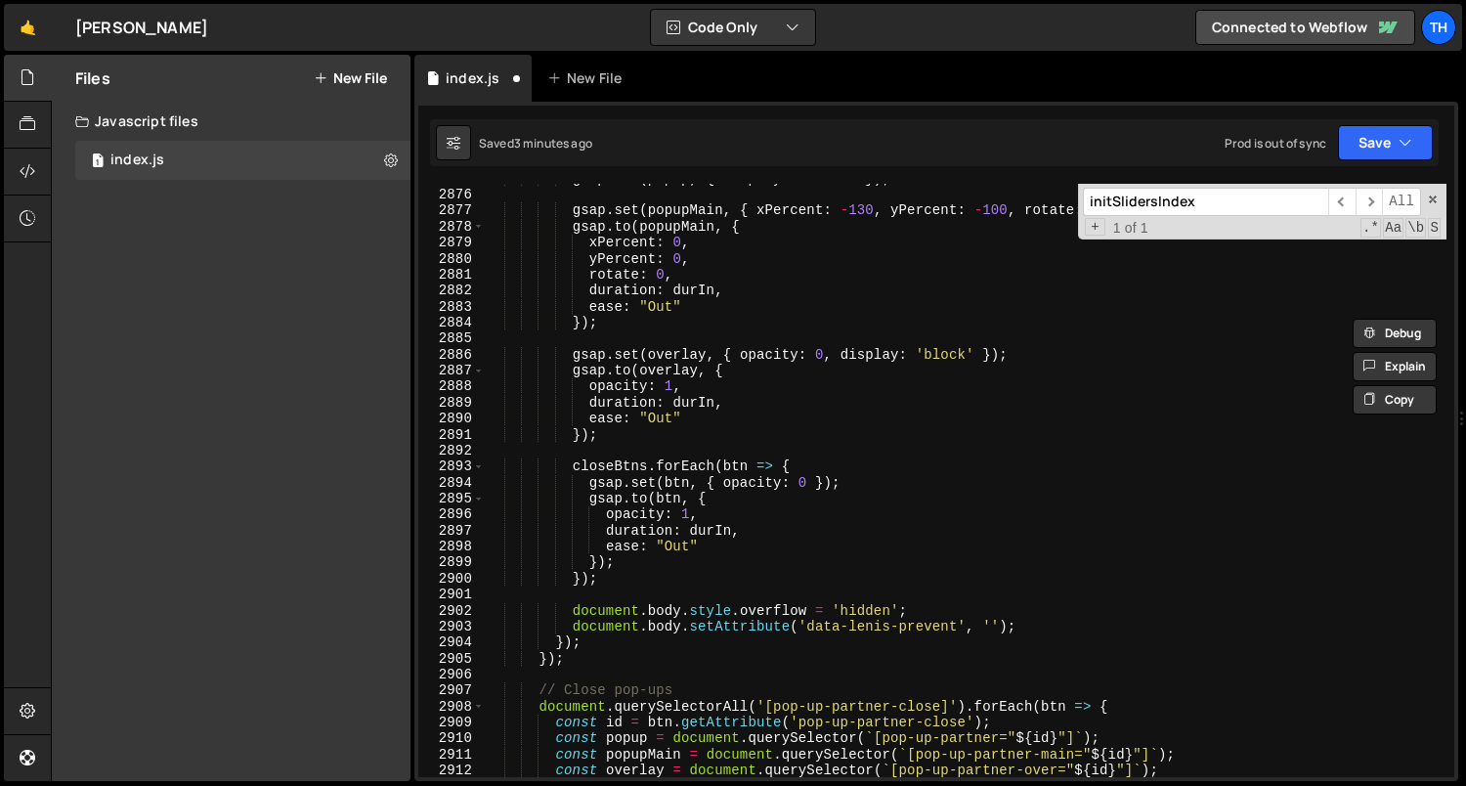
scroll to position [2141, 0]
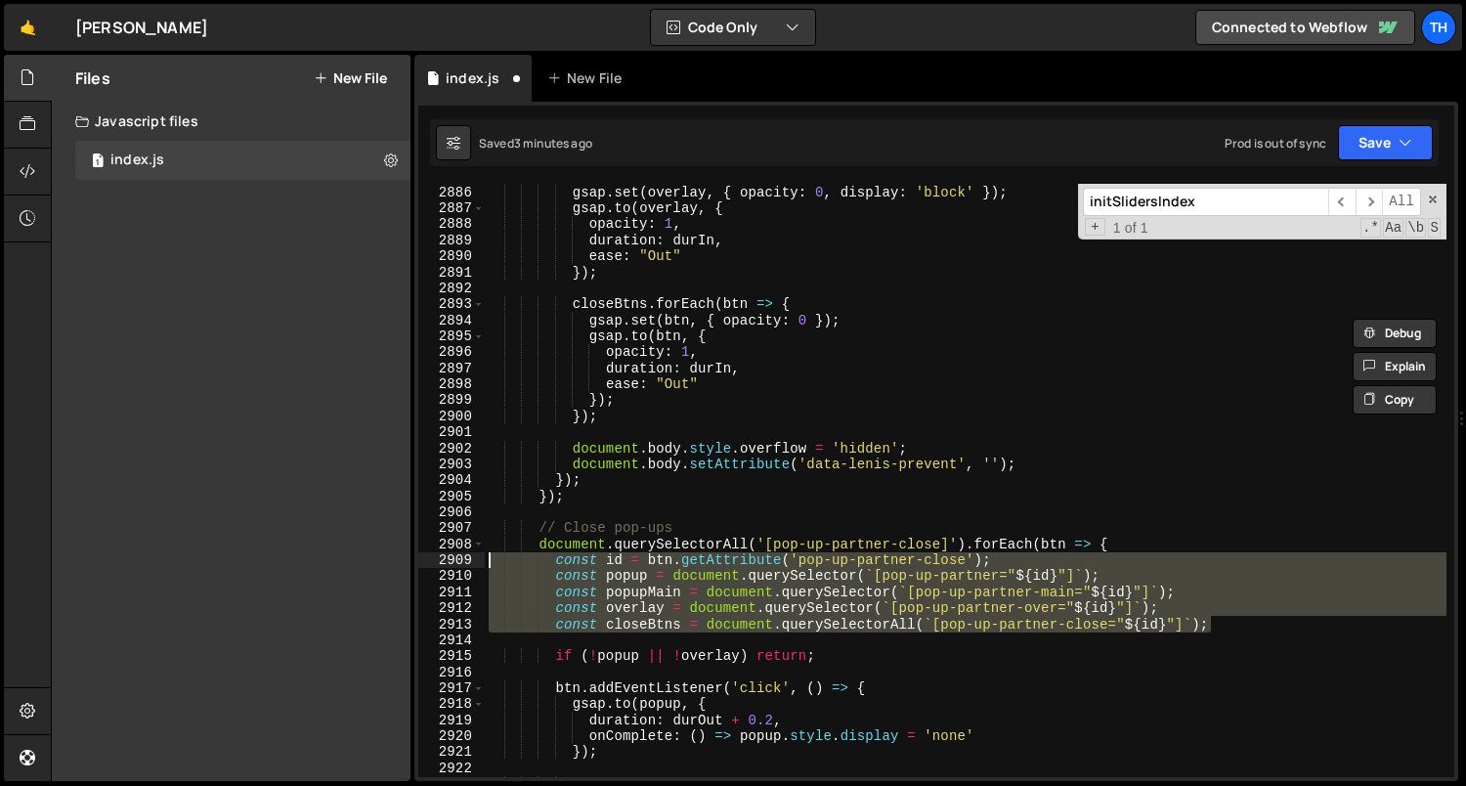
drag, startPoint x: 1222, startPoint y: 626, endPoint x: 370, endPoint y: 566, distance: 854.2
click at [370, 566] on div "Files New File Javascript files 1 index.js 0 CSS files Copy share link Edit Fil…" at bounding box center [758, 418] width 1415 height 727
paste textarea "closeBtns = document.querySelectorAll(`[menu-close"
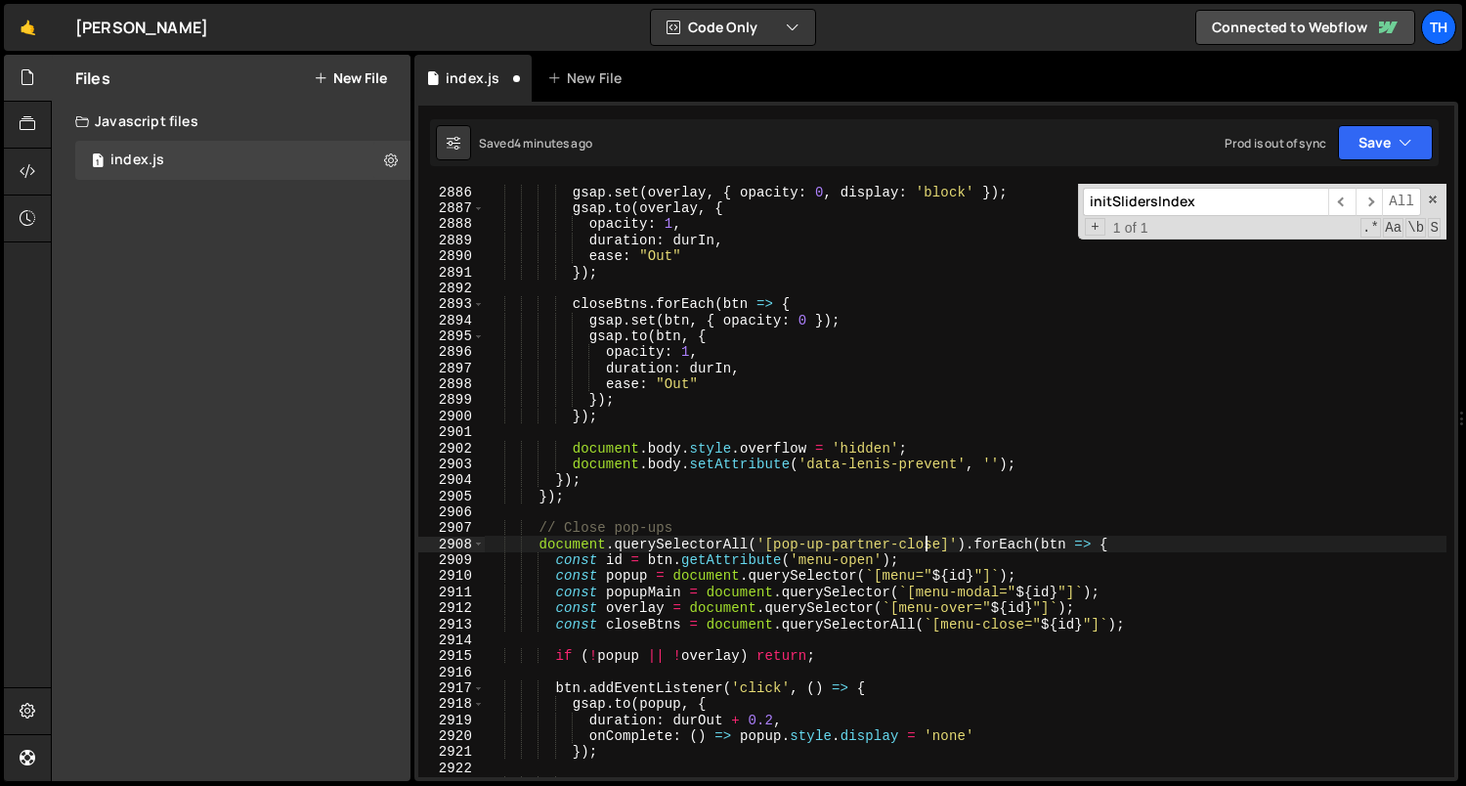
click at [922, 546] on div "gsap . set ( overlay , { opacity : 0 , display : 'block' }) ; gsap . to ( overl…" at bounding box center [966, 481] width 962 height 626
click at [861, 569] on div "gsap . set ( overlay , { opacity : 0 , display : 'block' }) ; gsap . to ( overl…" at bounding box center [966, 481] width 962 height 626
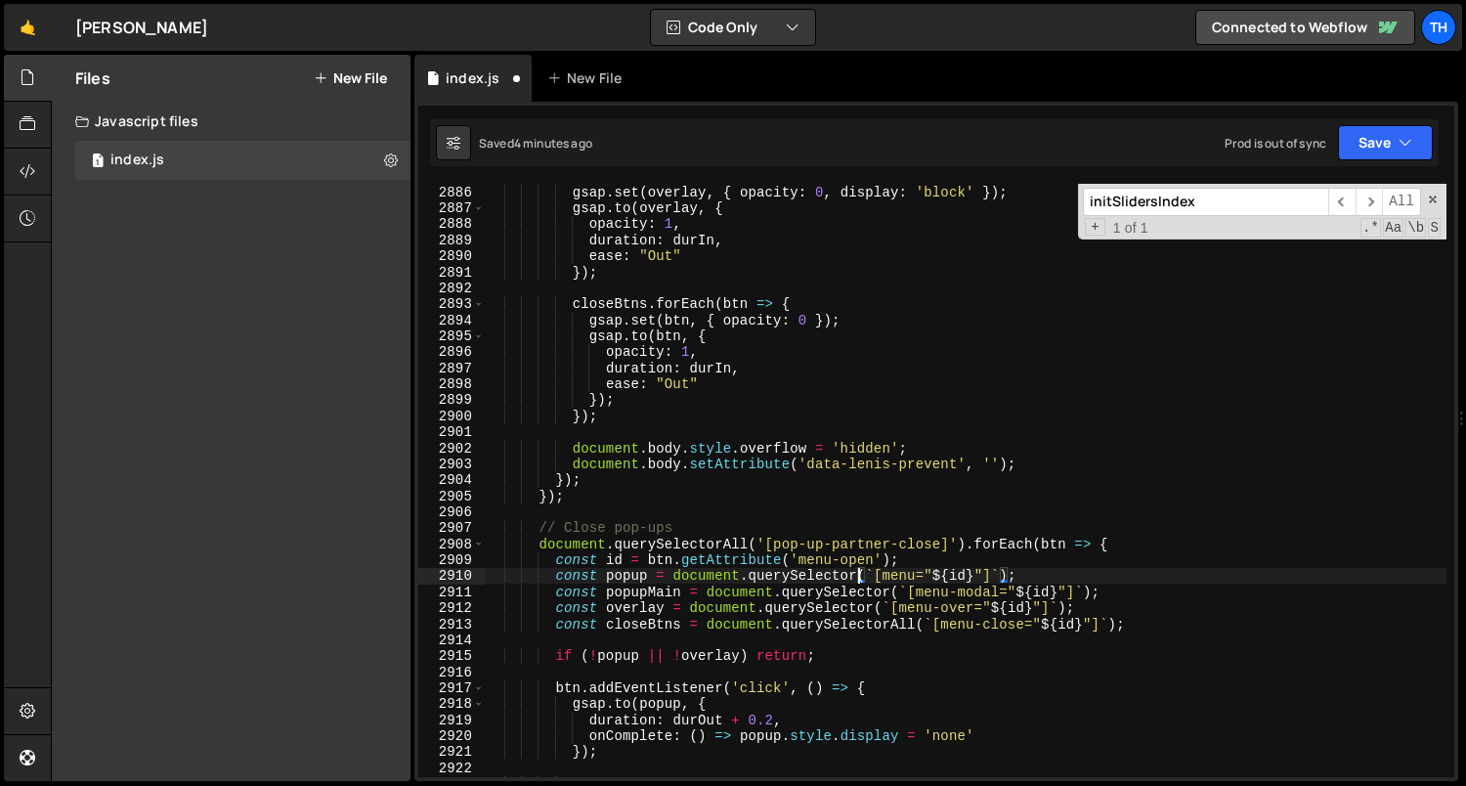
click at [861, 569] on div "gsap . set ( overlay , { opacity : 0 , display : 'block' }) ; gsap . to ( overl…" at bounding box center [966, 481] width 962 height 626
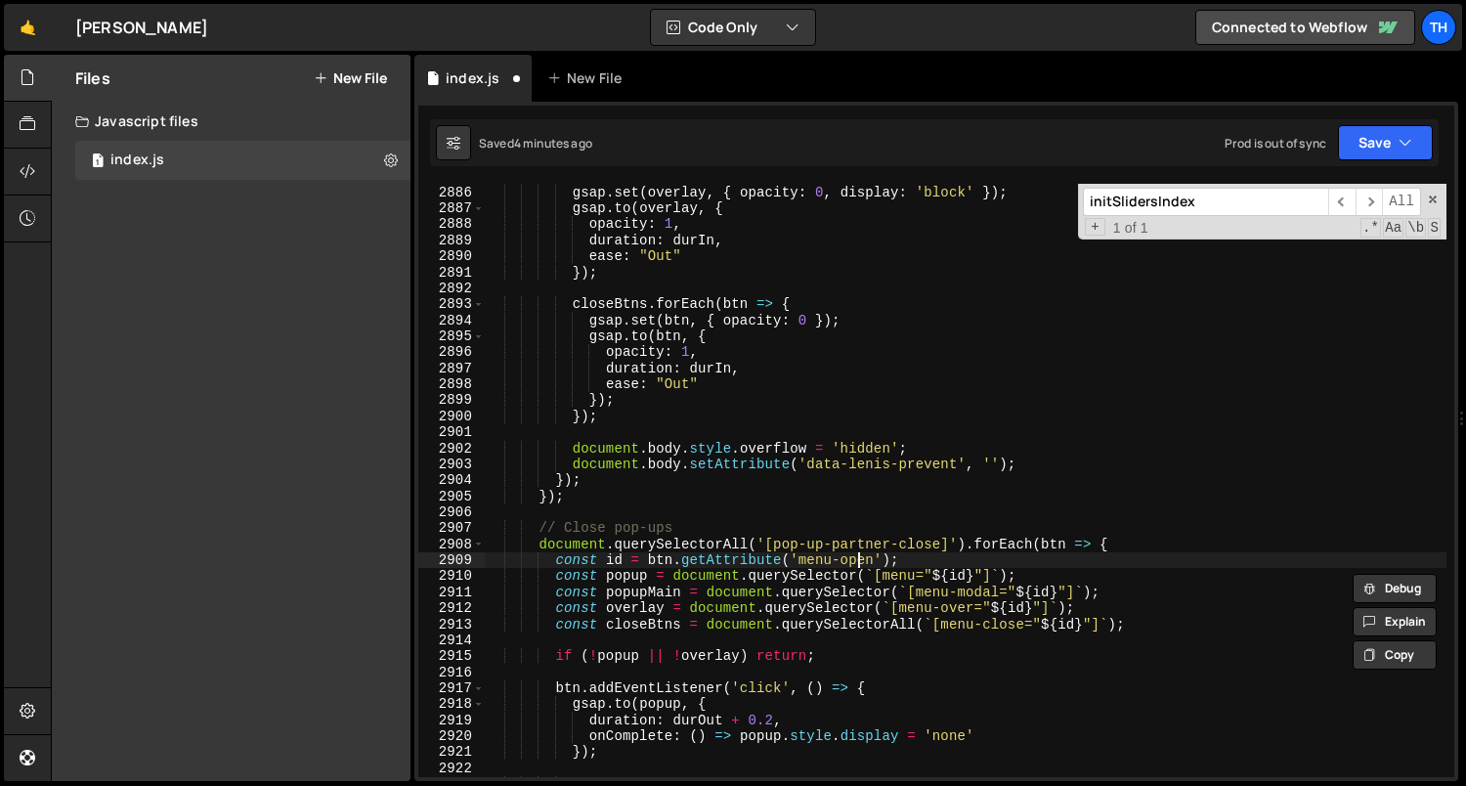
click at [859, 562] on div "gsap . set ( overlay , { opacity : 0 , display : 'block' }) ; gsap . to ( overl…" at bounding box center [966, 481] width 962 height 626
paste textarea "close"
click at [807, 562] on div "gsap . set ( overlay , { opacity : 0 , display : 'block' }) ; gsap . to ( overl…" at bounding box center [966, 481] width 962 height 626
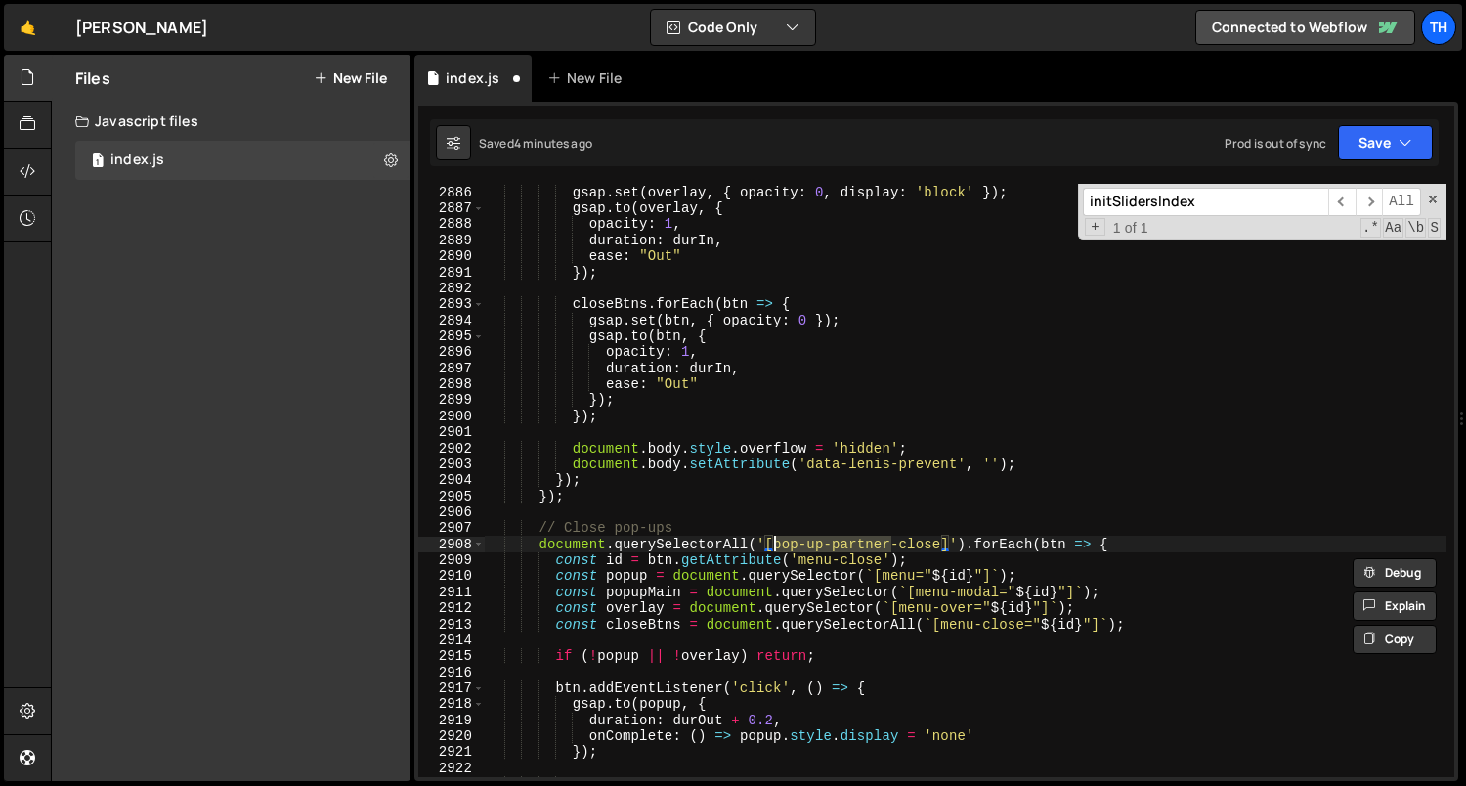
drag, startPoint x: 891, startPoint y: 545, endPoint x: 777, endPoint y: 543, distance: 114.3
click at [777, 543] on div "gsap . set ( overlay , { opacity : 0 , display : 'block' }) ; gsap . to ( overl…" at bounding box center [966, 481] width 962 height 626
paste textarea "menu"
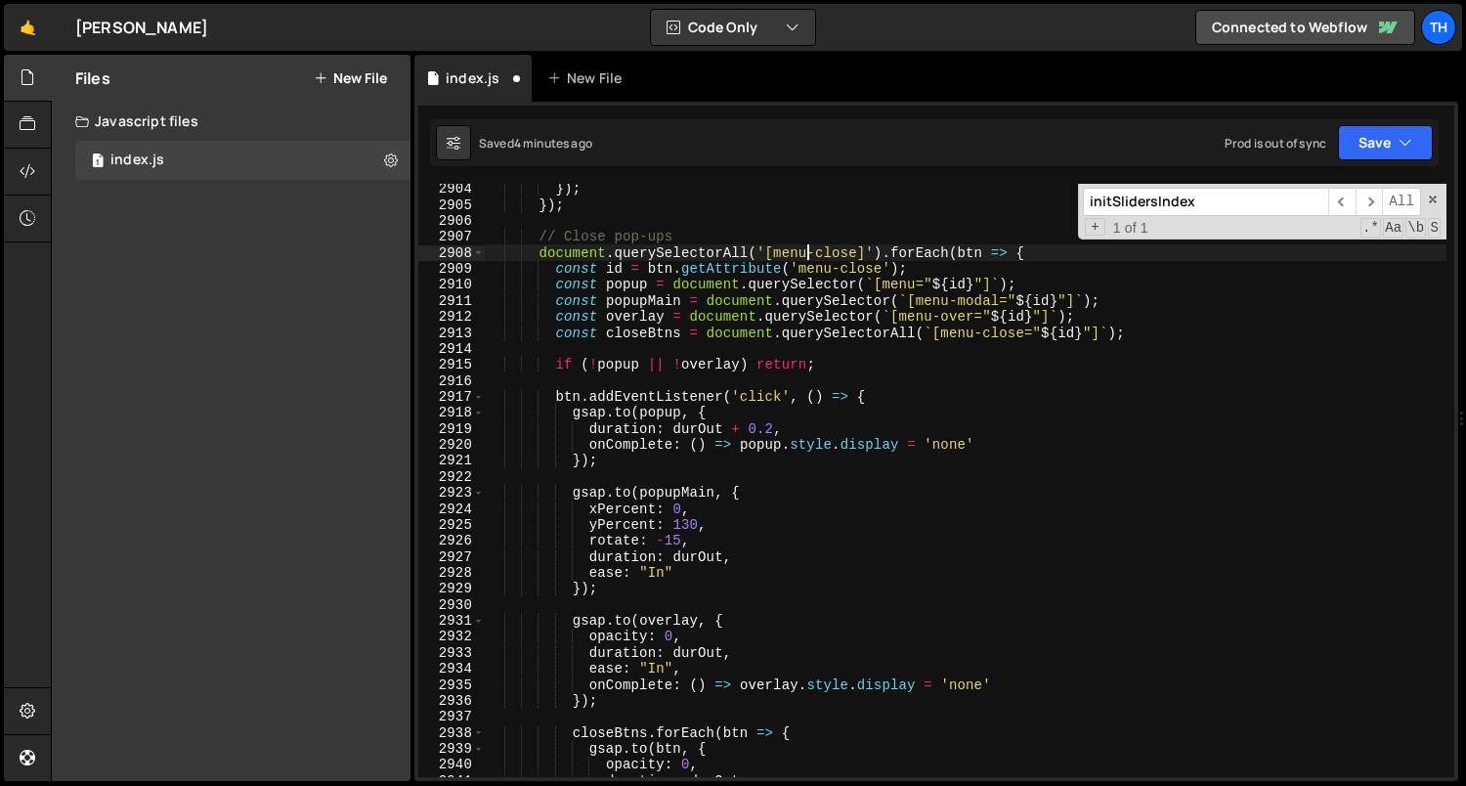
scroll to position [2466, 0]
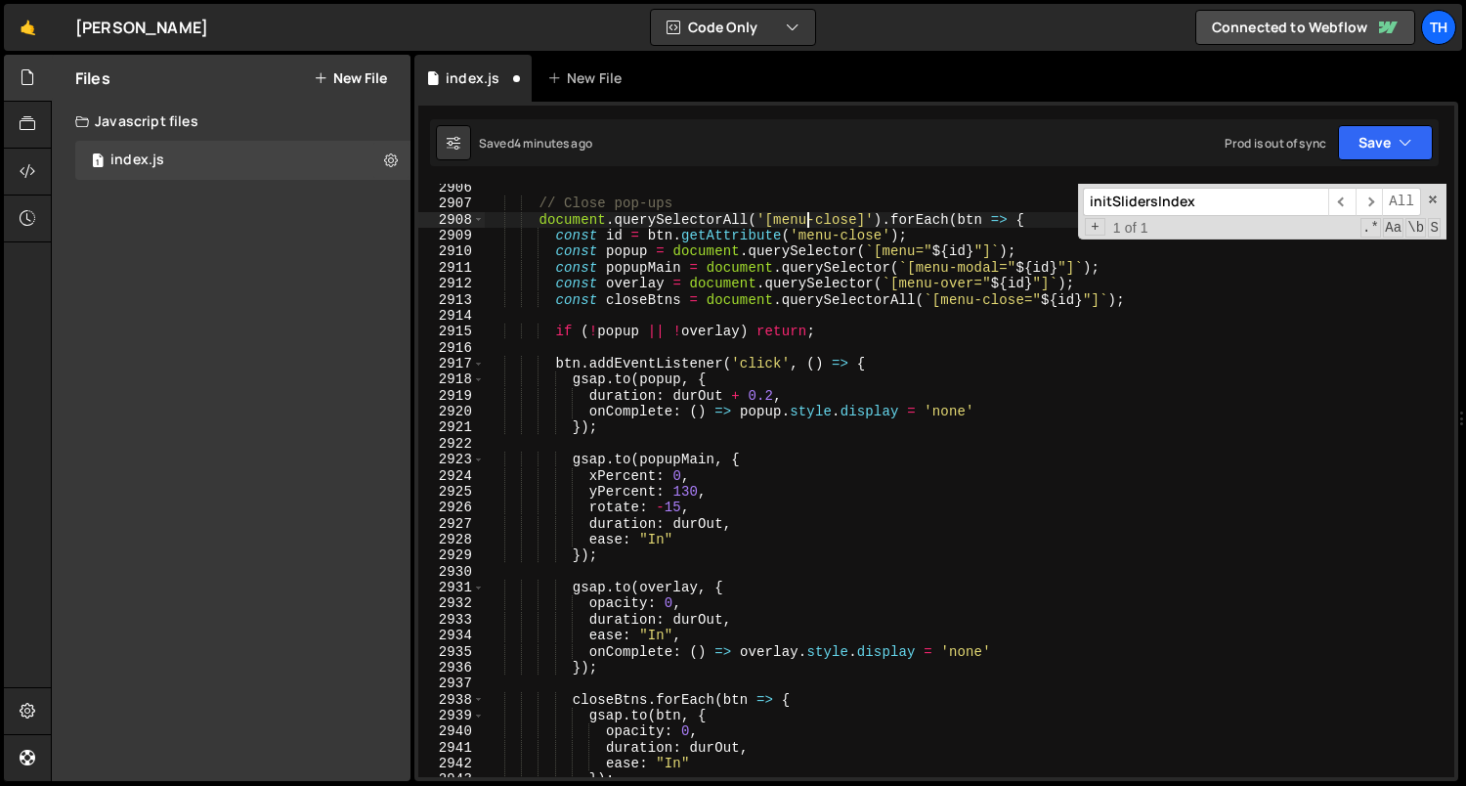
click at [672, 491] on div "// Close pop-ups document . querySelectorAll ( '[menu-close]' ) . forEach ( btn…" at bounding box center [966, 493] width 962 height 626
click at [670, 475] on div "// Close pop-ups document . querySelectorAll ( '[menu-close]' ) . forEach ( btn…" at bounding box center [966, 493] width 962 height 626
click at [683, 490] on div "// Close pop-ups document . querySelectorAll ( '[menu-close]' ) . forEach ( btn…" at bounding box center [966, 493] width 962 height 626
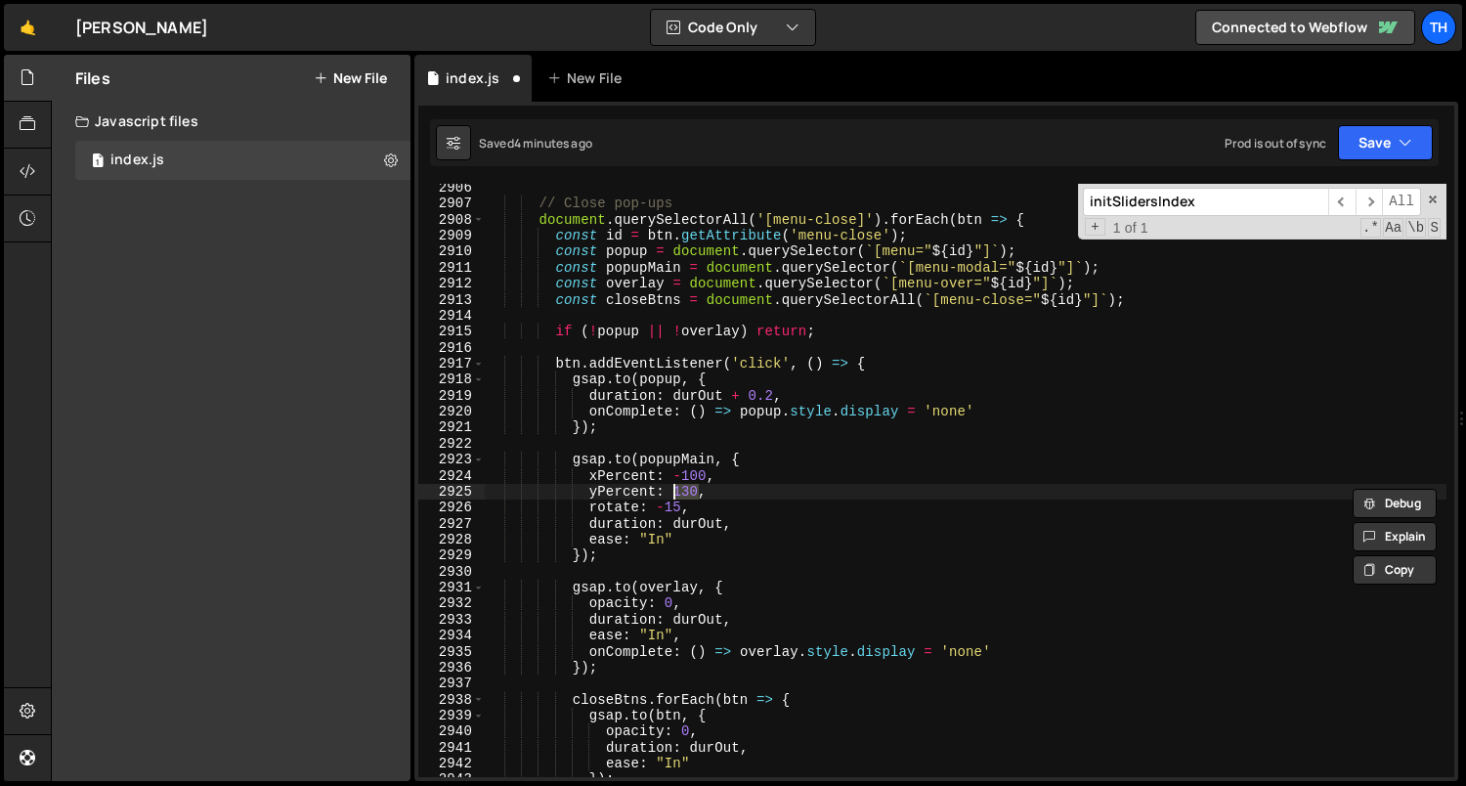
click at [754, 477] on div "// Close pop-ups document . querySelectorAll ( '[menu-close]' ) . forEach ( btn…" at bounding box center [966, 493] width 962 height 626
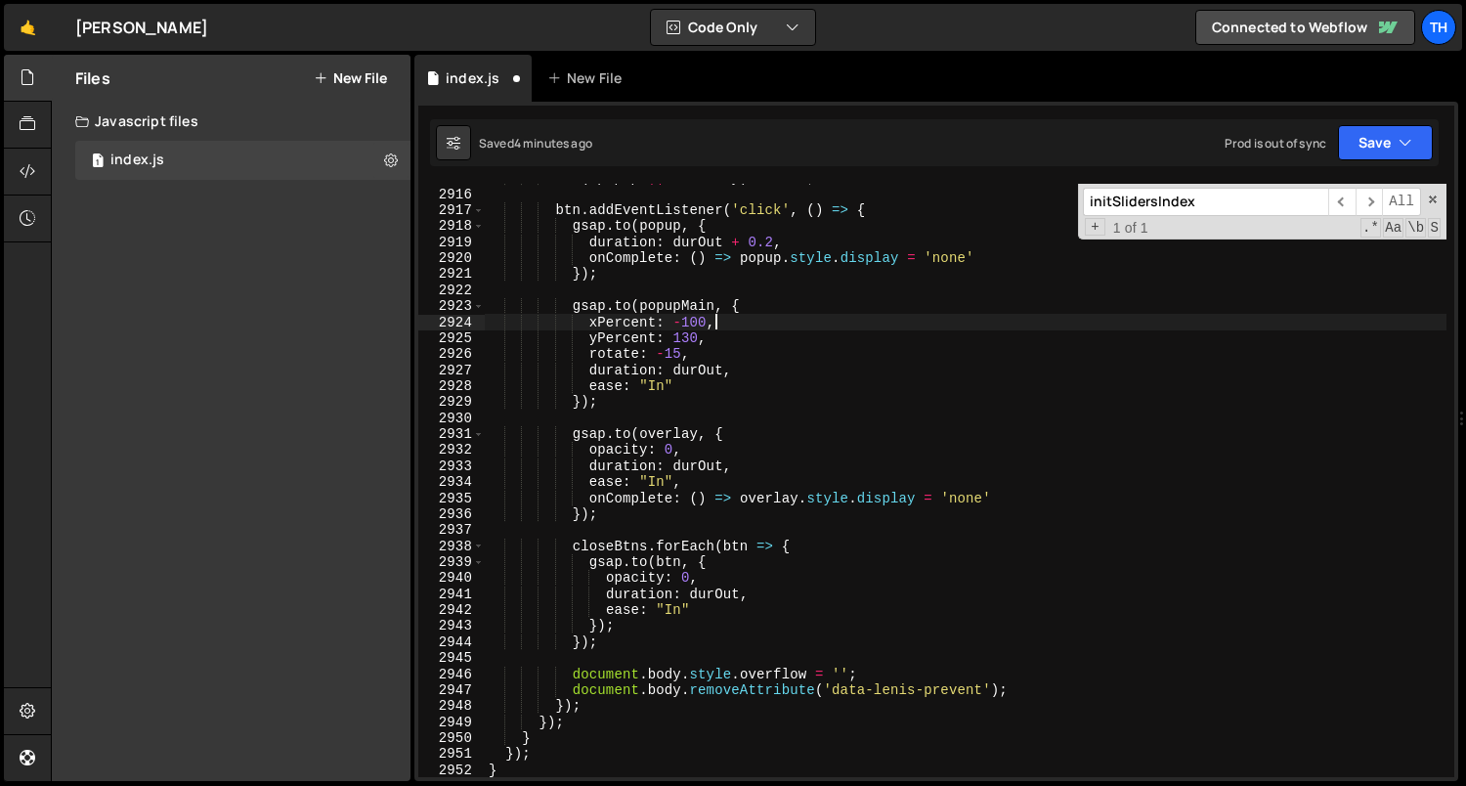
scroll to position [2624, 0]
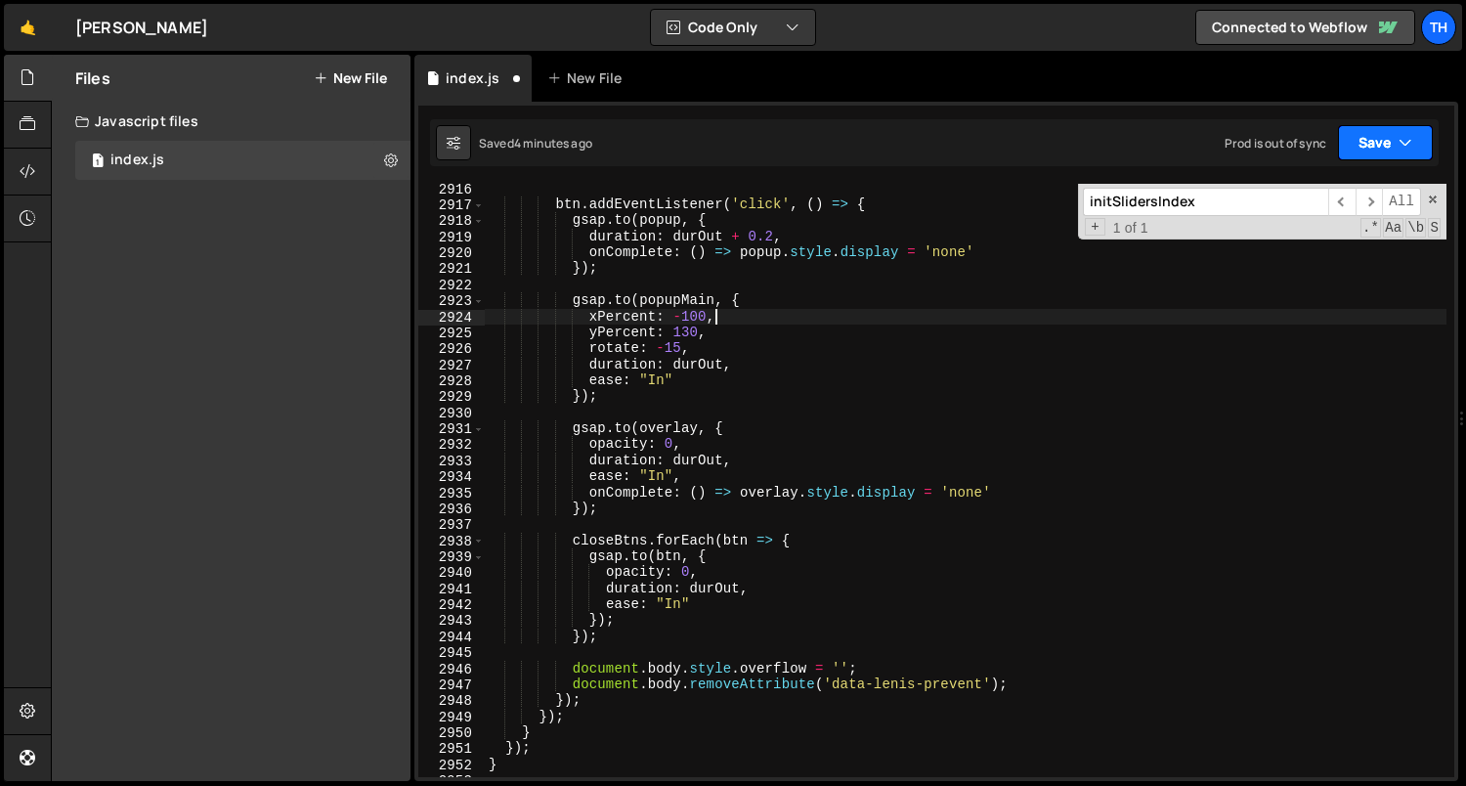
click at [1371, 131] on button "Save" at bounding box center [1385, 142] width 95 height 35
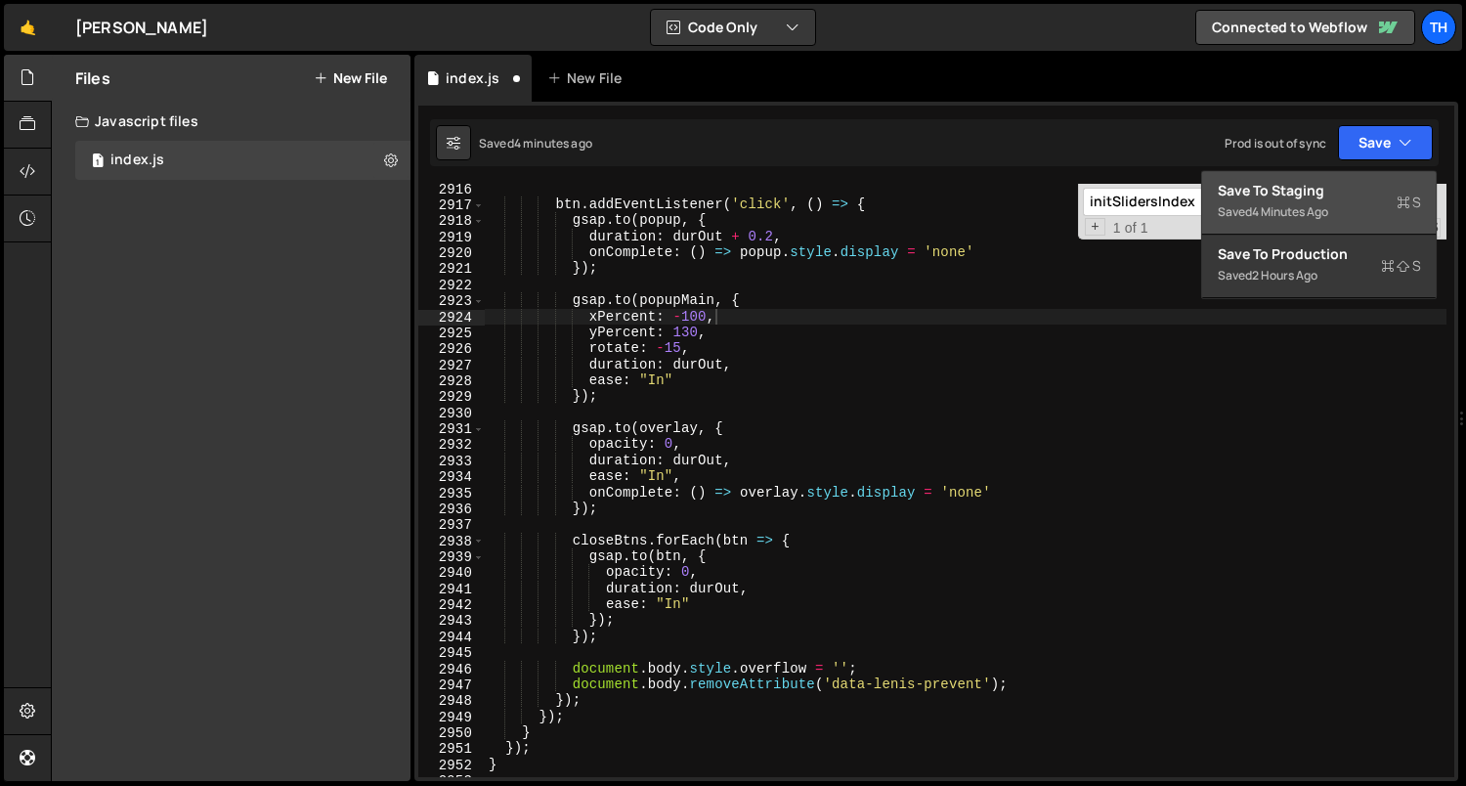
click at [1328, 192] on div "Save to Staging S" at bounding box center [1318, 191] width 203 height 20
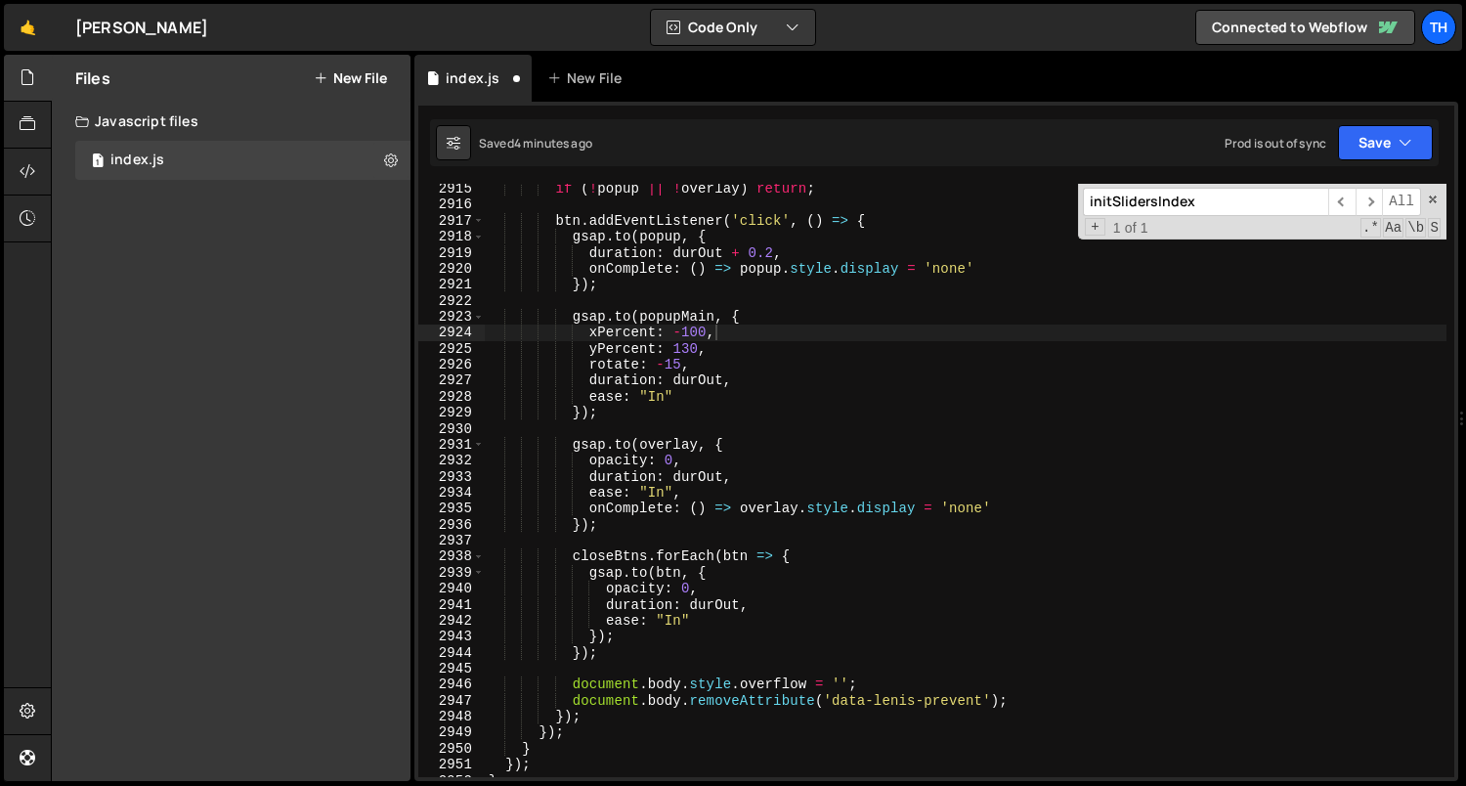
scroll to position [31423, 0]
click at [703, 357] on div "if ( ! popup || ! overlay ) return ; btn . addEventListener ( 'click' , ( ) => …" at bounding box center [966, 494] width 962 height 626
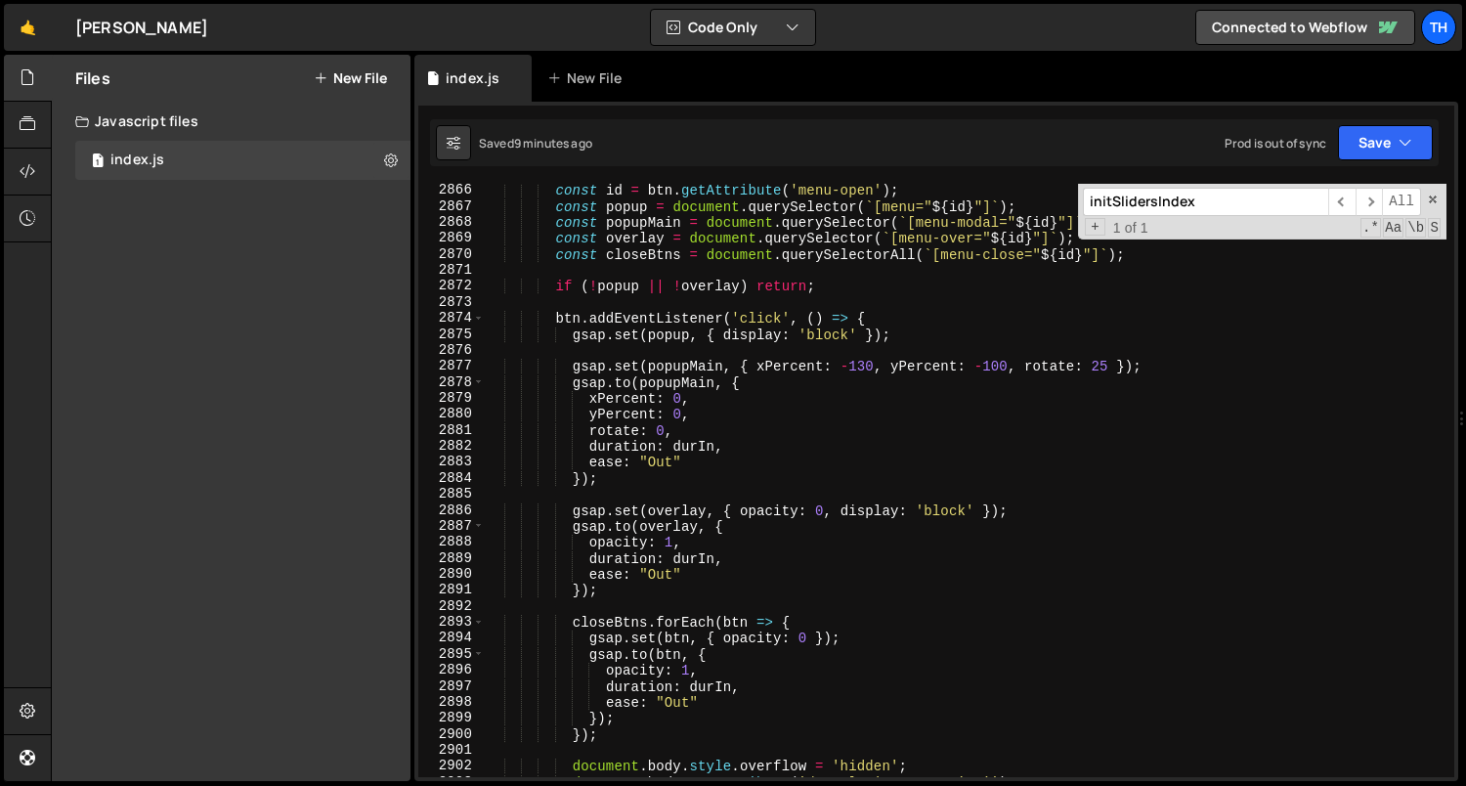
scroll to position [31063, 0]
click at [840, 366] on div "const id = btn . getAttribute ( 'menu-open' ) ; const popup = document . queryS…" at bounding box center [966, 496] width 962 height 626
click at [1424, 147] on button "Save" at bounding box center [1385, 142] width 95 height 35
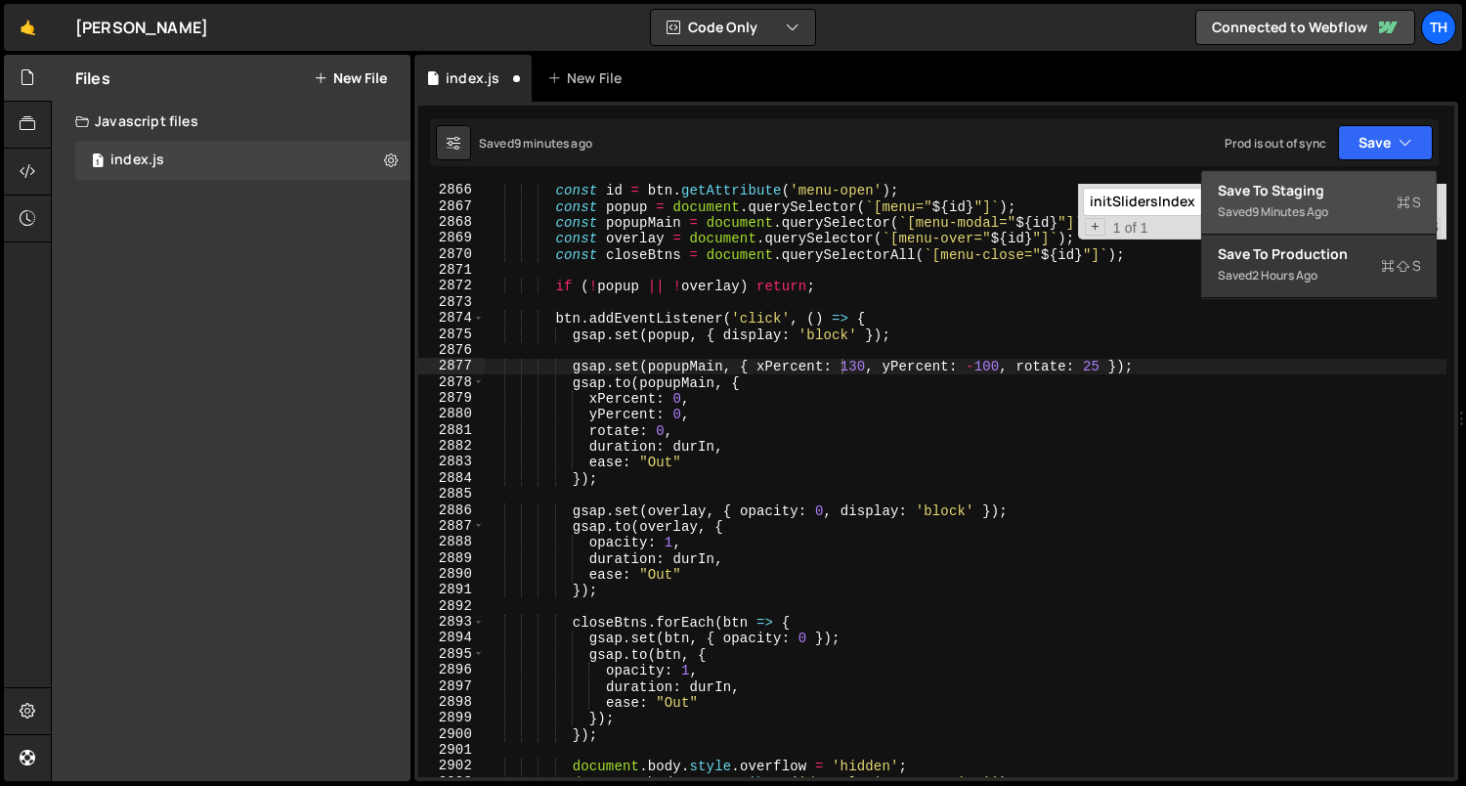
click at [1392, 176] on button "Save to Staging S Saved 9 minutes ago" at bounding box center [1319, 203] width 234 height 64
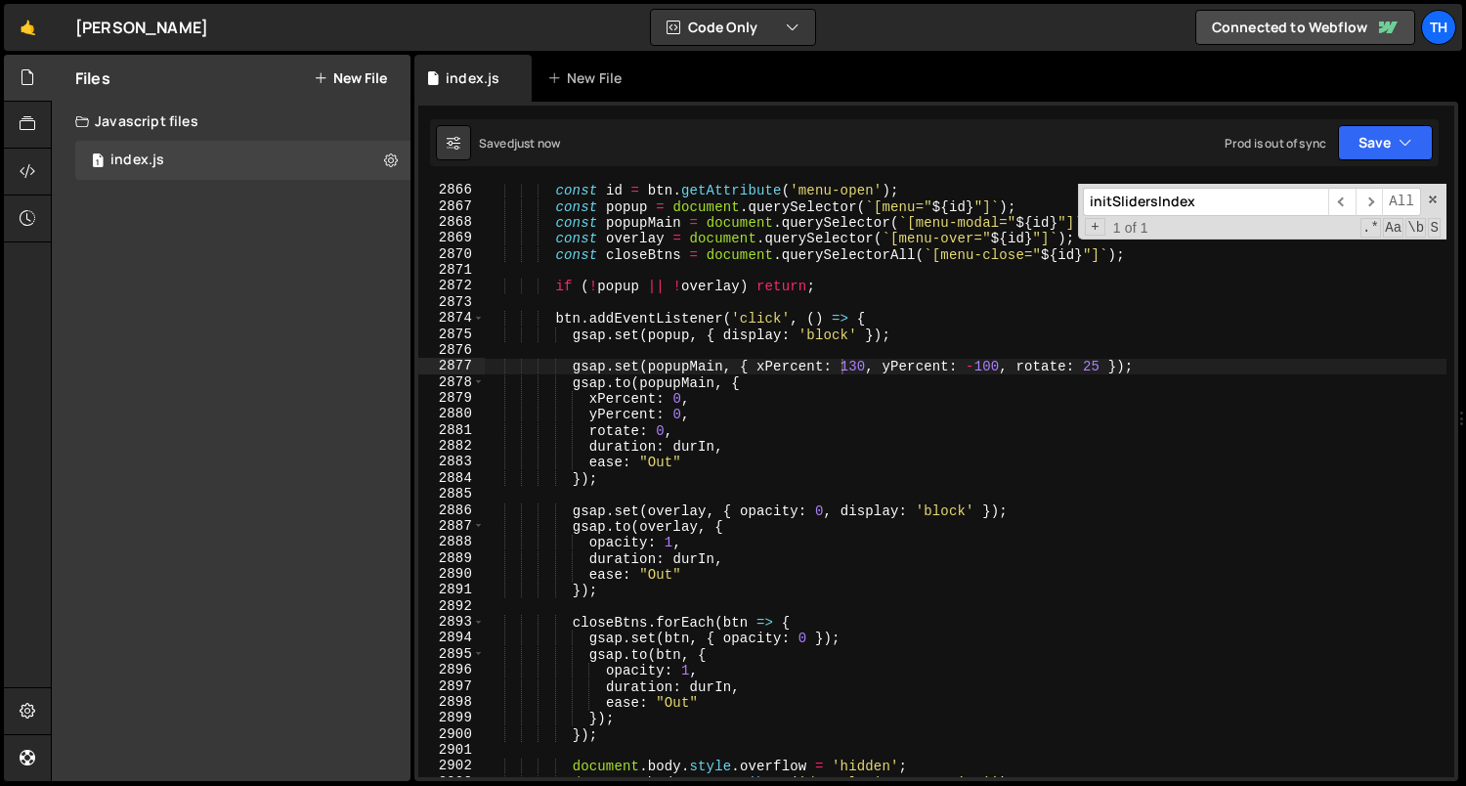
click at [766, 313] on div "const id = btn . getAttribute ( 'menu-open' ) ; const popup = document . queryS…" at bounding box center [966, 496] width 962 height 626
click at [1082, 363] on div "const id = btn . getAttribute ( 'menu-open' ) ; const popup = document . queryS…" at bounding box center [966, 496] width 962 height 626
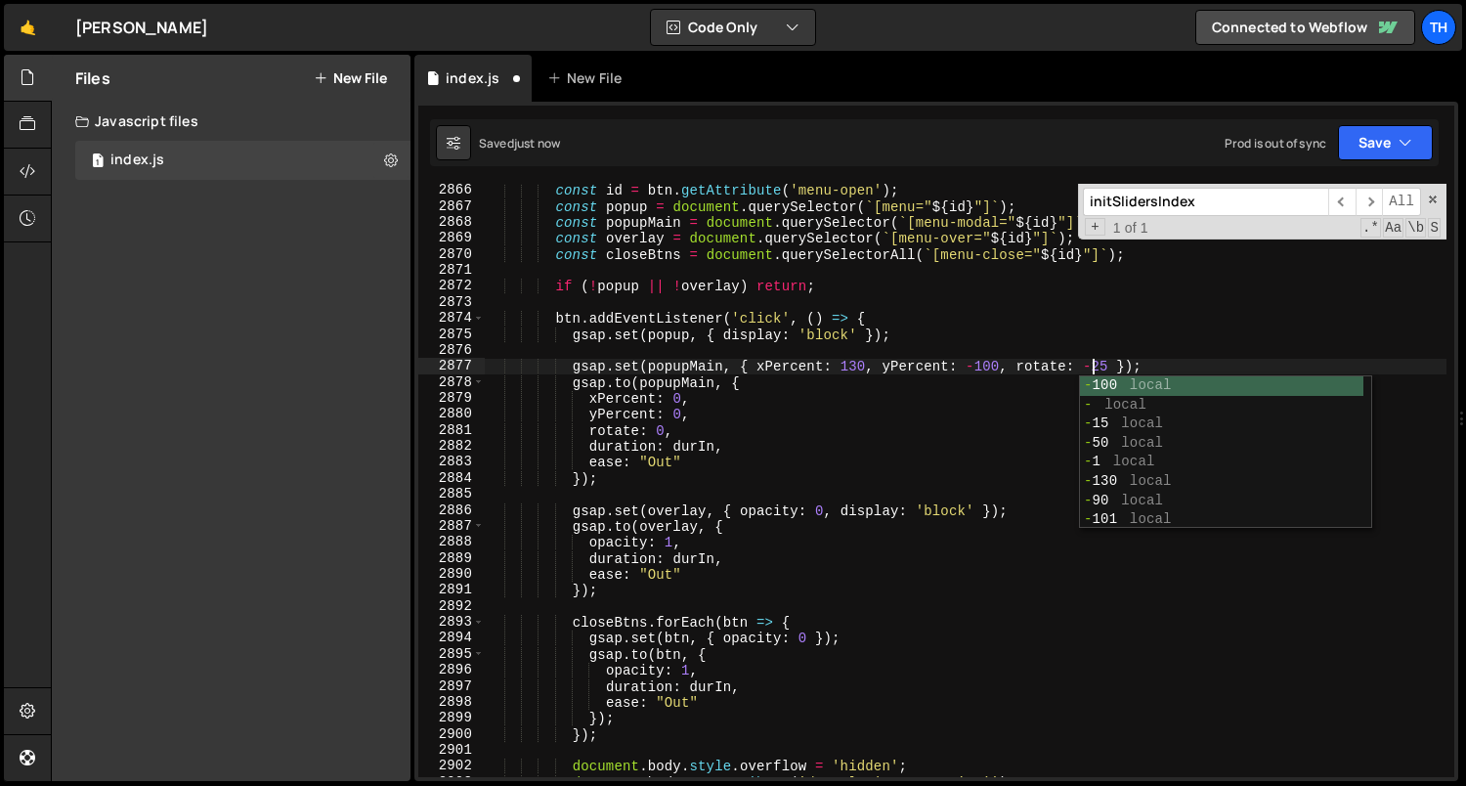
scroll to position [0, 42]
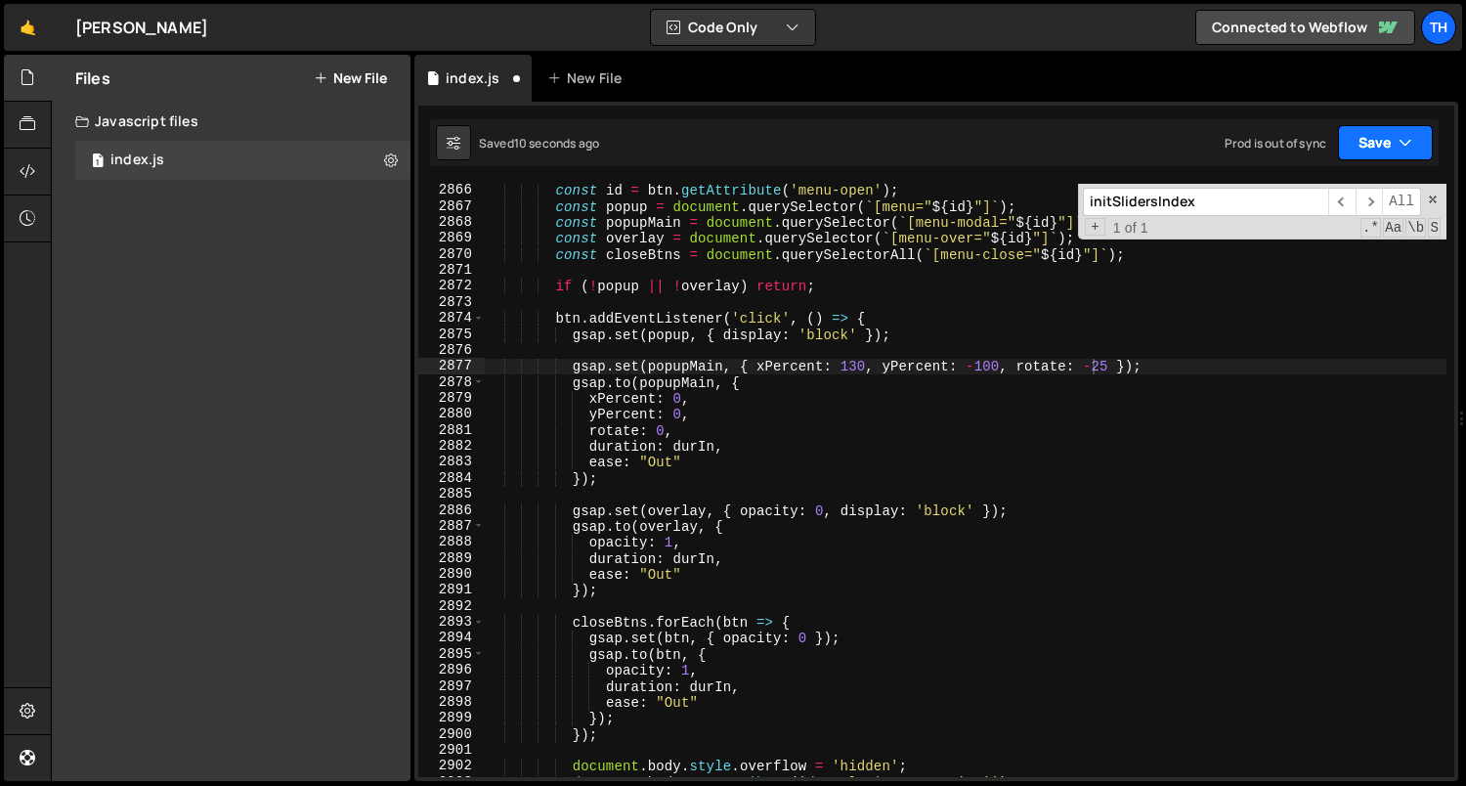
click at [1376, 155] on button "Save" at bounding box center [1385, 142] width 95 height 35
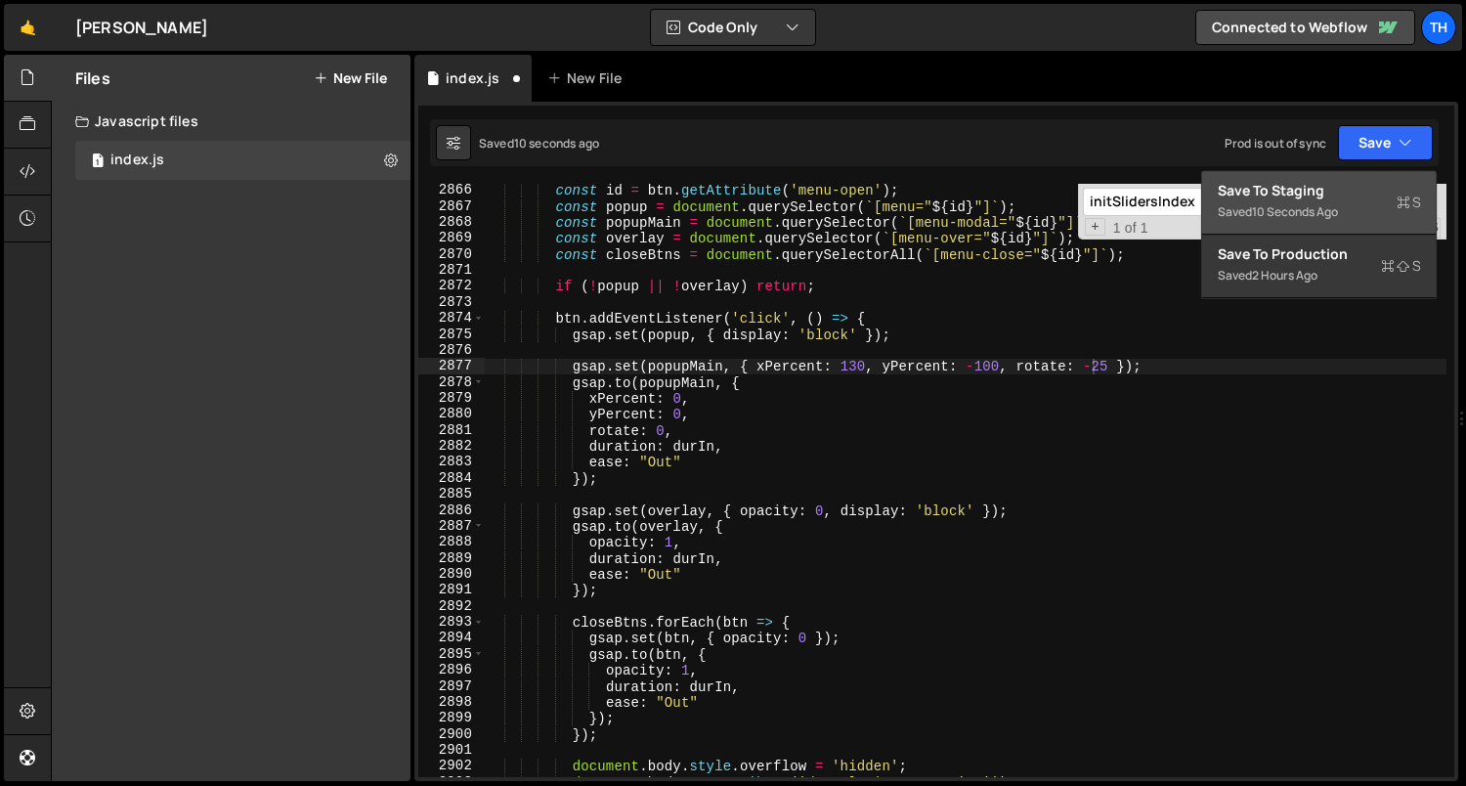
click at [1374, 178] on button "Save to Staging S Saved 10 seconds ago" at bounding box center [1319, 203] width 234 height 64
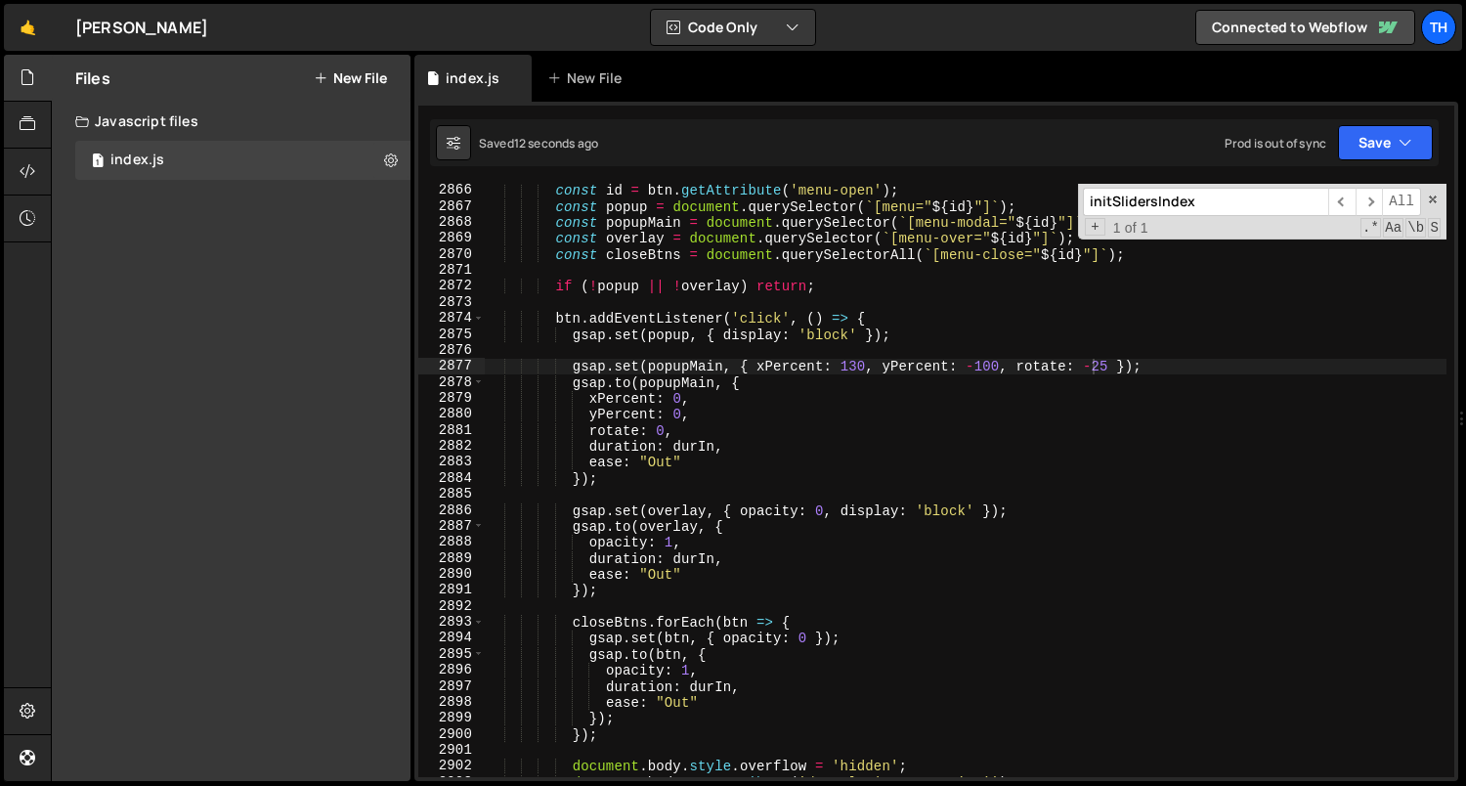
click at [656, 444] on div "const id = btn . getAttribute ( 'menu-open' ) ; const popup = document . queryS…" at bounding box center [966, 496] width 962 height 626
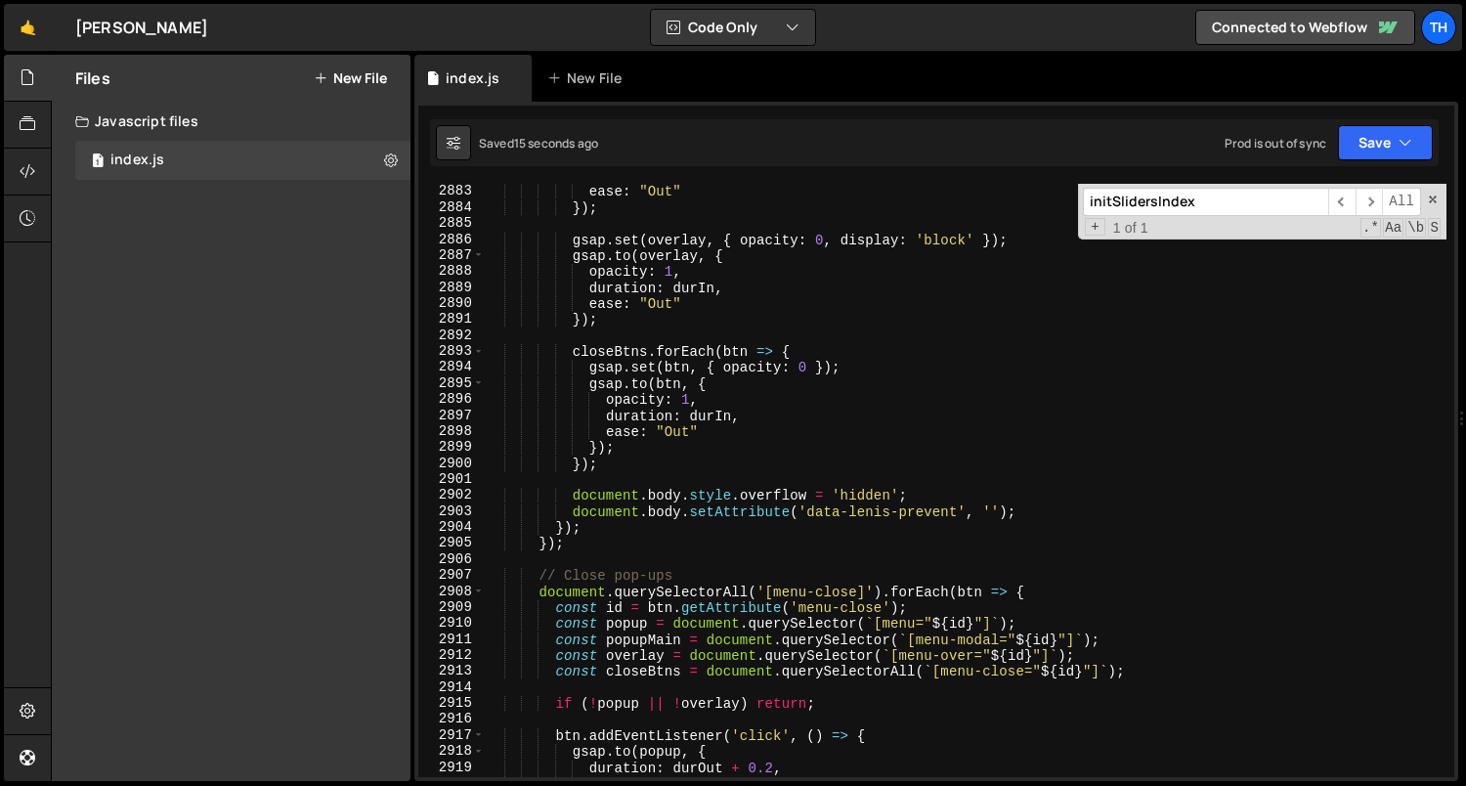
scroll to position [31423, 0]
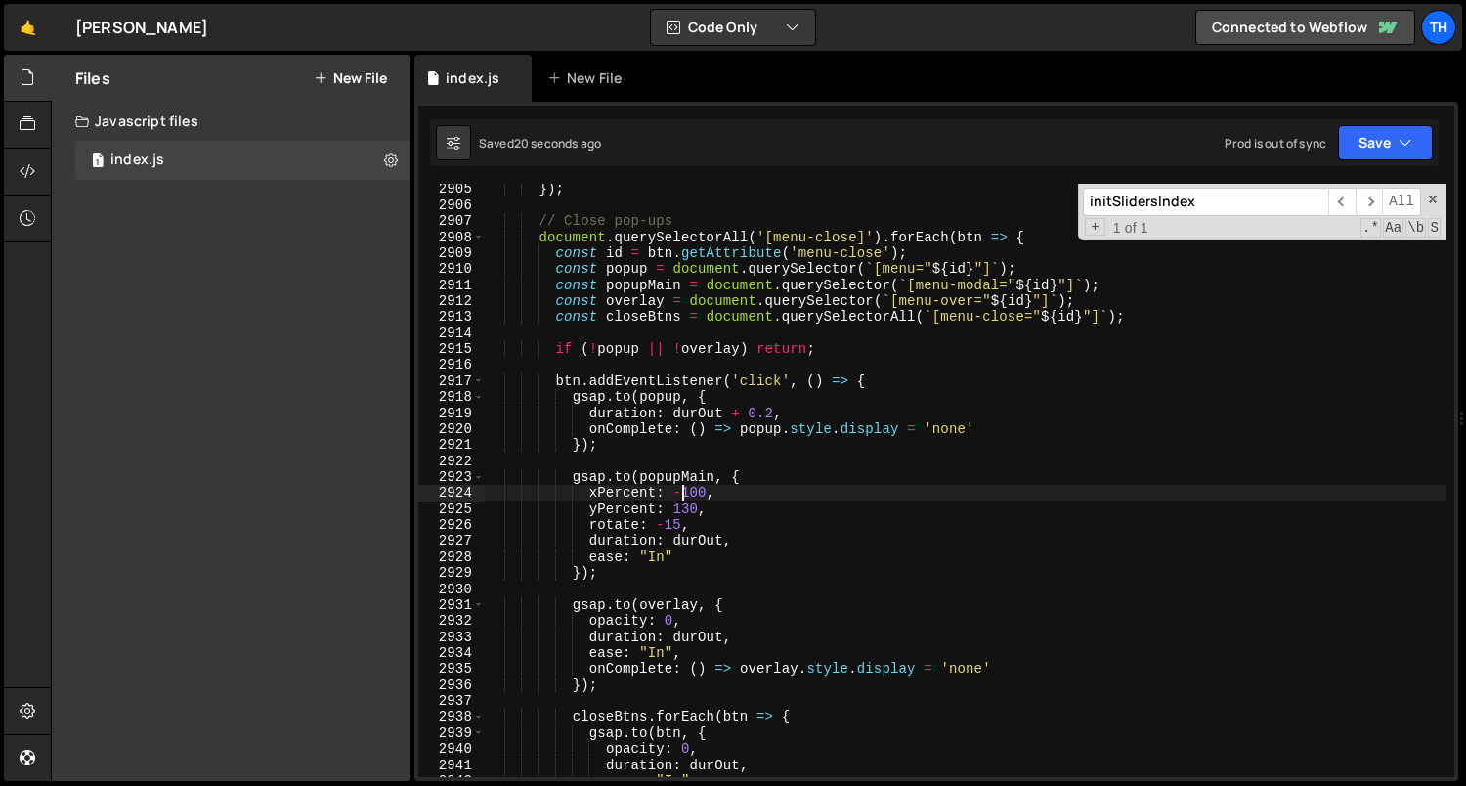
click at [683, 492] on div "}) ; // Close pop-ups document . querySelectorAll ( '[menu-close]' ) . forEach …" at bounding box center [966, 494] width 962 height 626
click at [698, 491] on div "}) ; // Close pop-ups document . querySelectorAll ( '[menu-close]' ) . forEach …" at bounding box center [966, 494] width 962 height 626
click at [682, 442] on div "}) ; // Close pop-ups document . querySelectorAll ( '[menu-close]' ) . forEach …" at bounding box center [966, 494] width 962 height 626
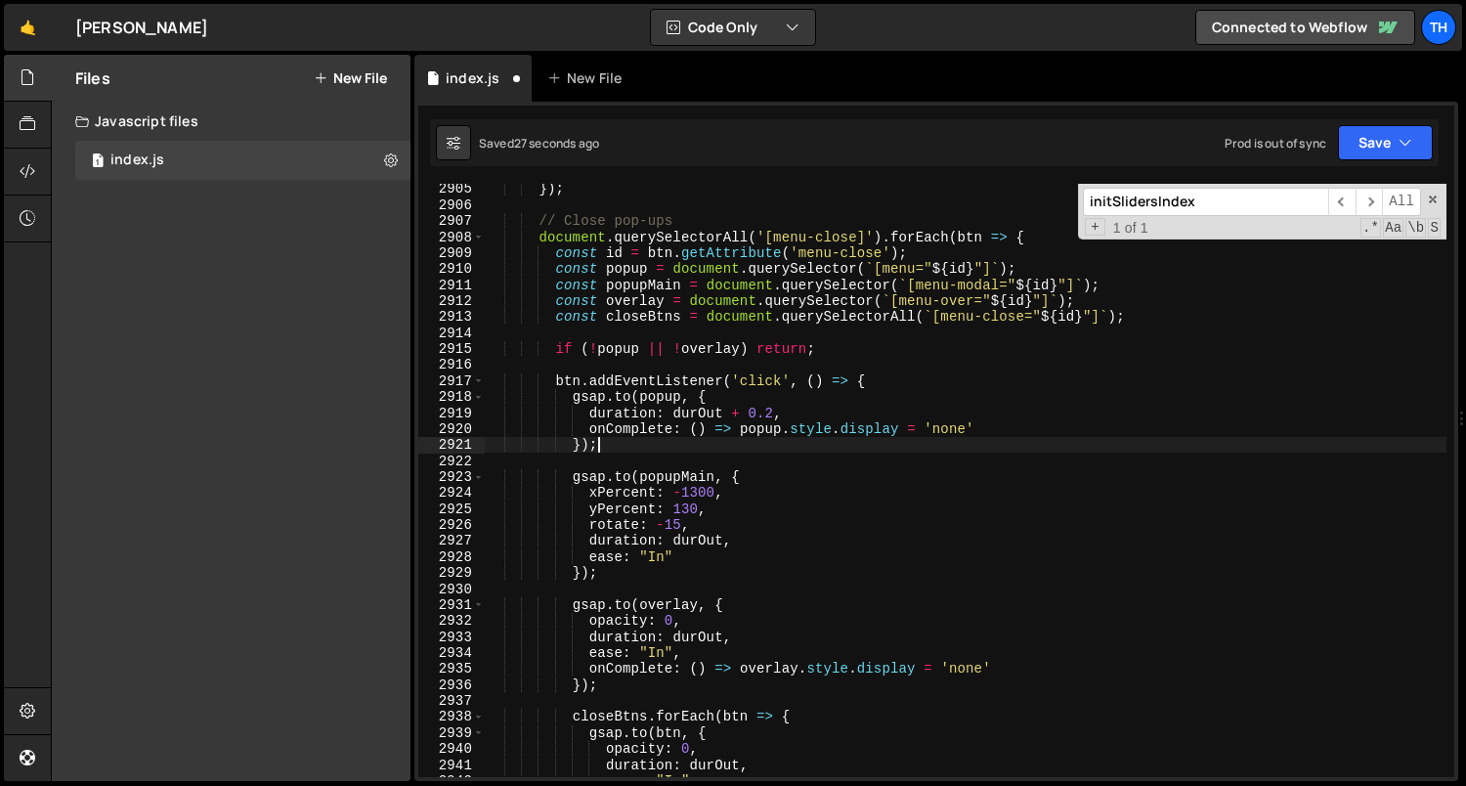
scroll to position [0, 6]
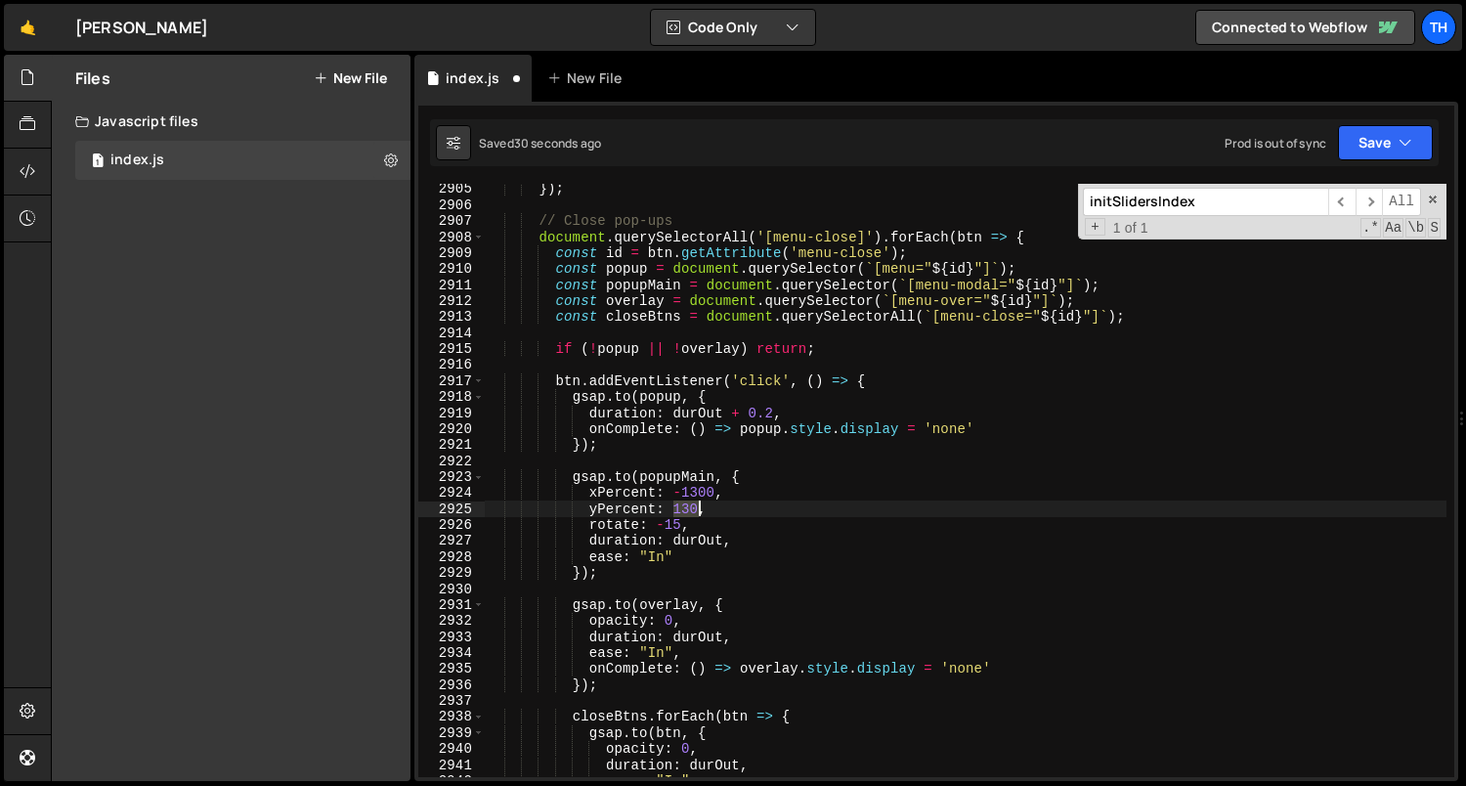
drag, startPoint x: 674, startPoint y: 506, endPoint x: 698, endPoint y: 507, distance: 23.5
click at [698, 507] on div "}) ; // Close pop-ups document . querySelectorAll ( '[menu-close]' ) . forEach …" at bounding box center [966, 494] width 962 height 626
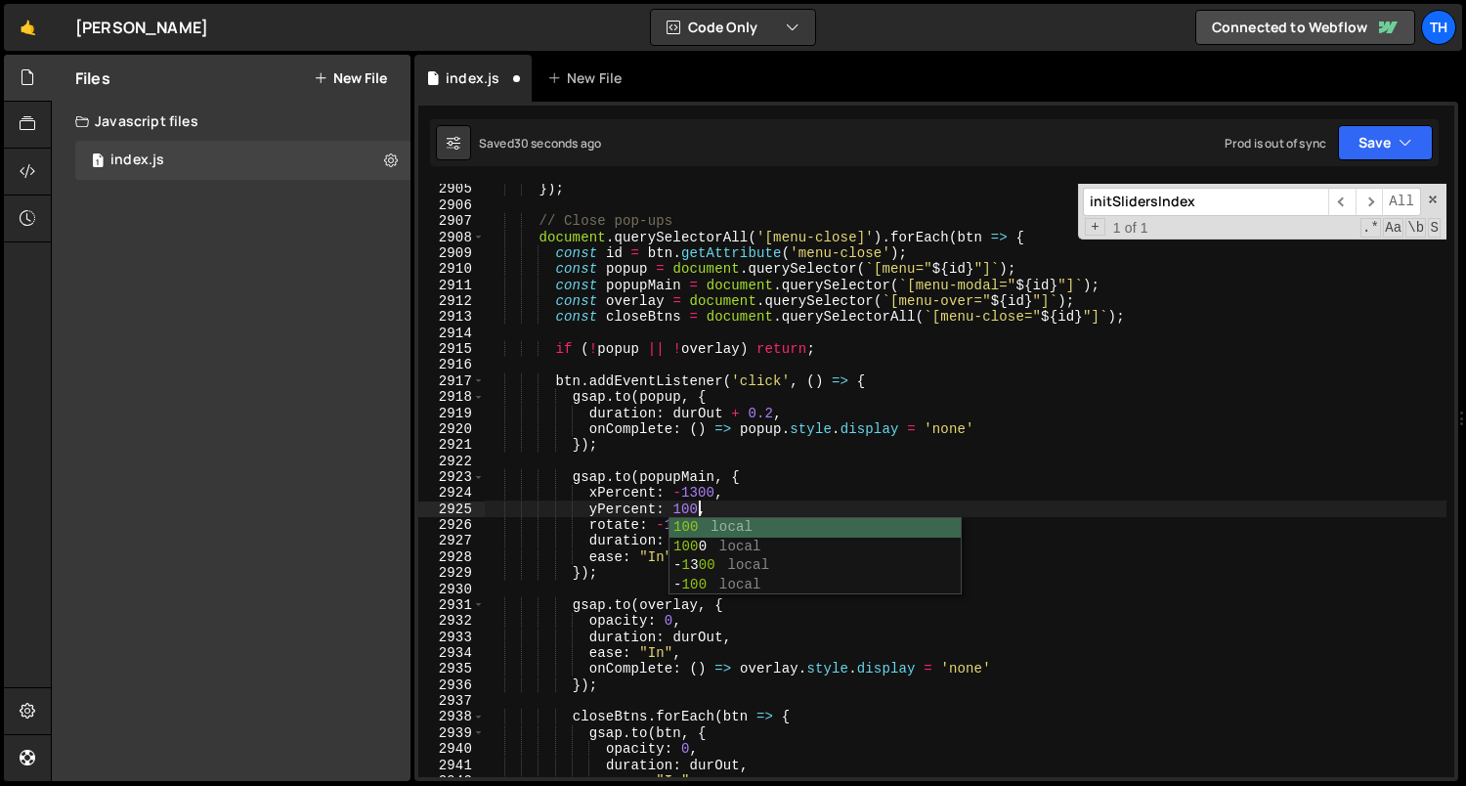
scroll to position [0, 14]
click at [749, 419] on div "}) ; // Close pop-ups document . querySelectorAll ( '[menu-close]' ) . forEach …" at bounding box center [966, 494] width 962 height 626
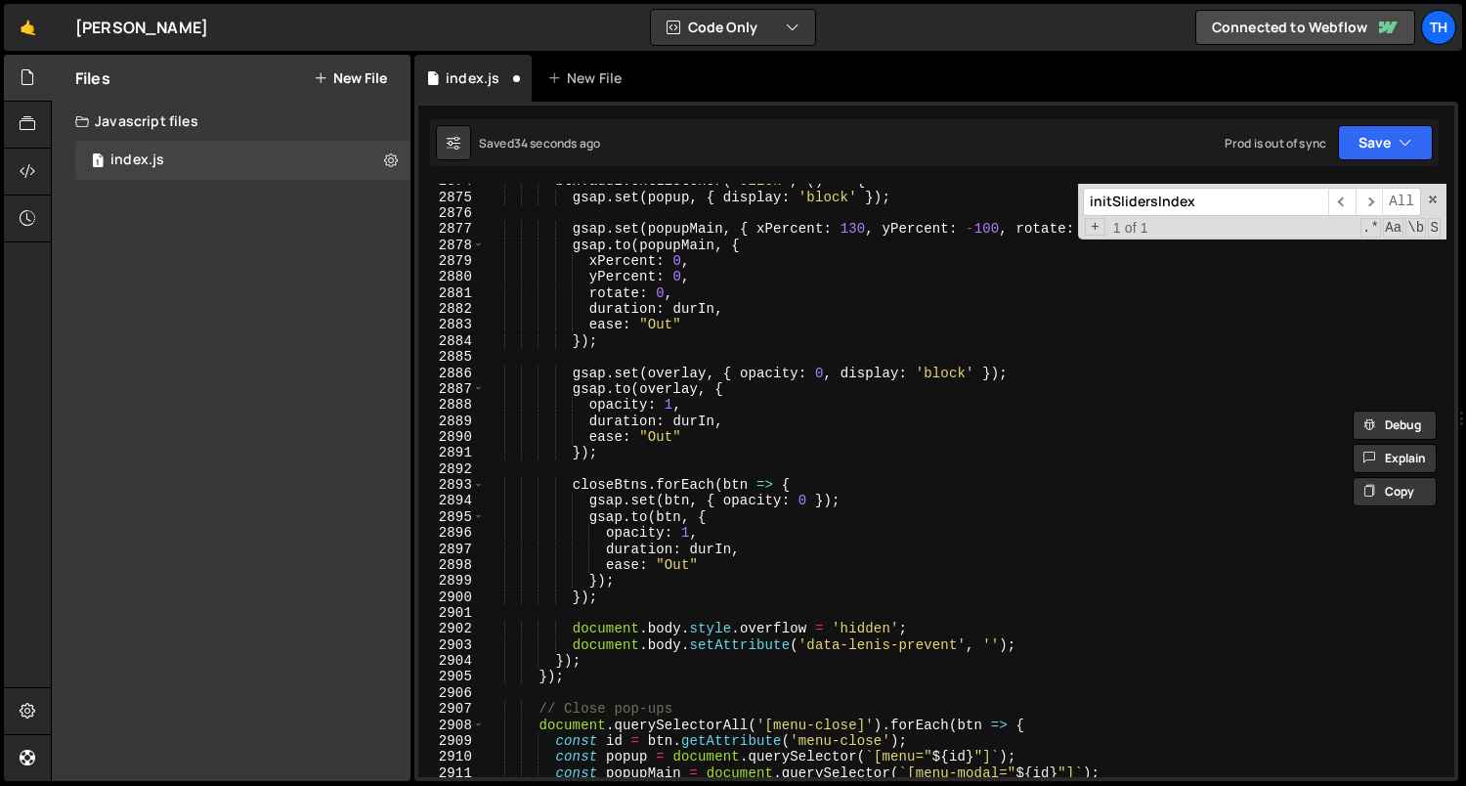
scroll to position [31373, 0]
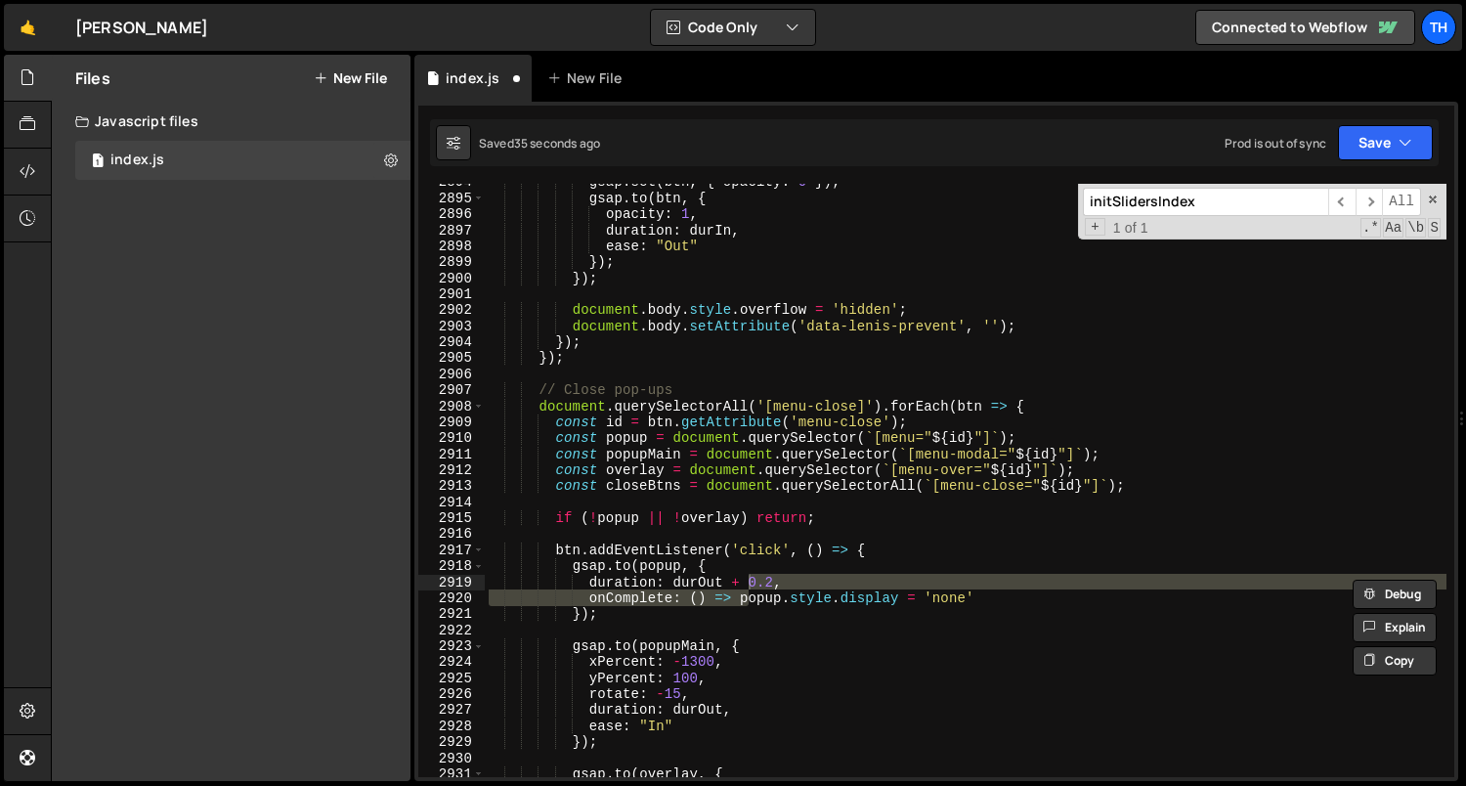
click at [1436, 124] on div "Saved 35 seconds ago Prod is out of sync Upgrade to Edit Save Save to Staging S…" at bounding box center [934, 142] width 1008 height 47
click at [1404, 128] on button "Save" at bounding box center [1385, 142] width 95 height 35
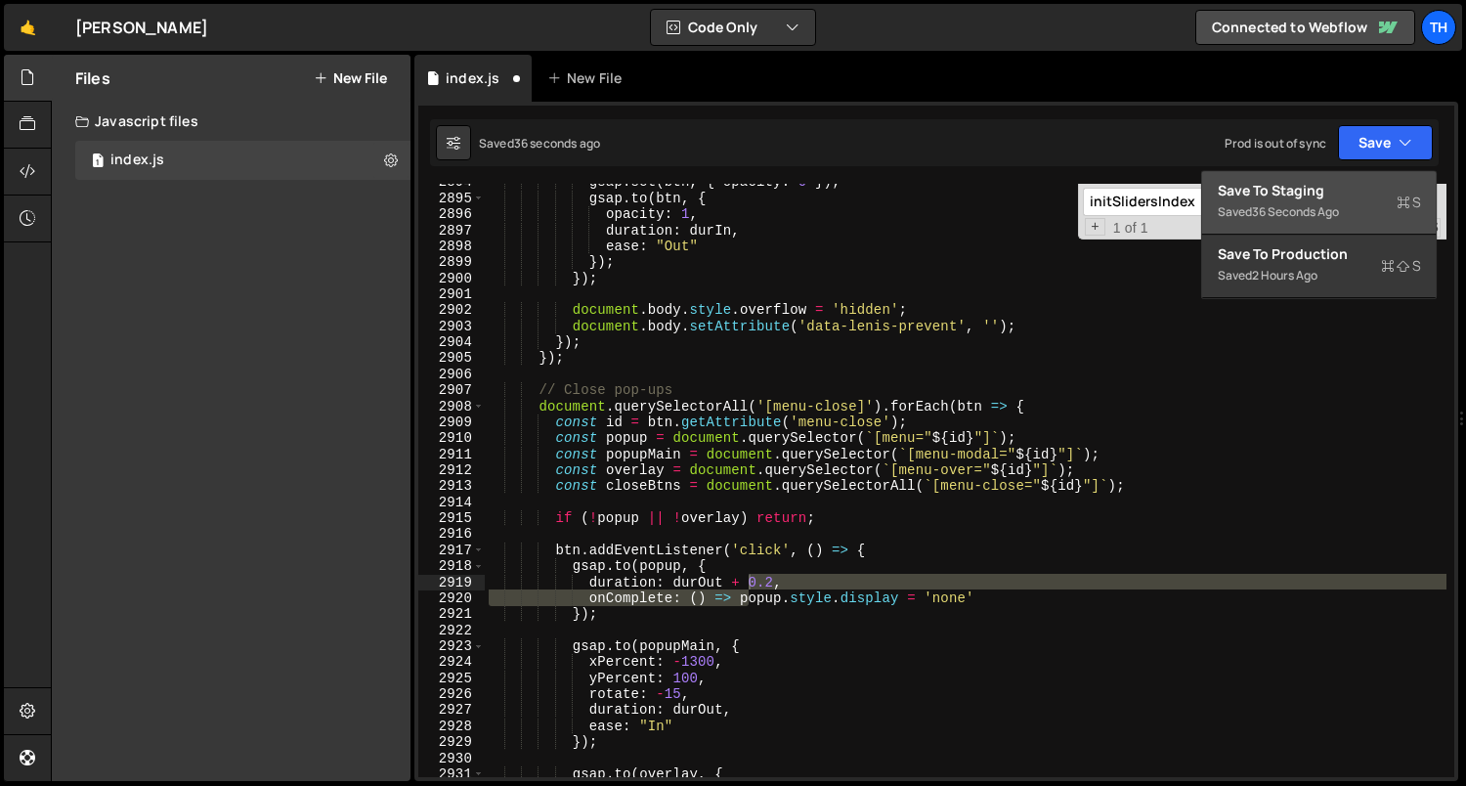
click at [1359, 181] on div "Save to Staging S" at bounding box center [1318, 191] width 203 height 20
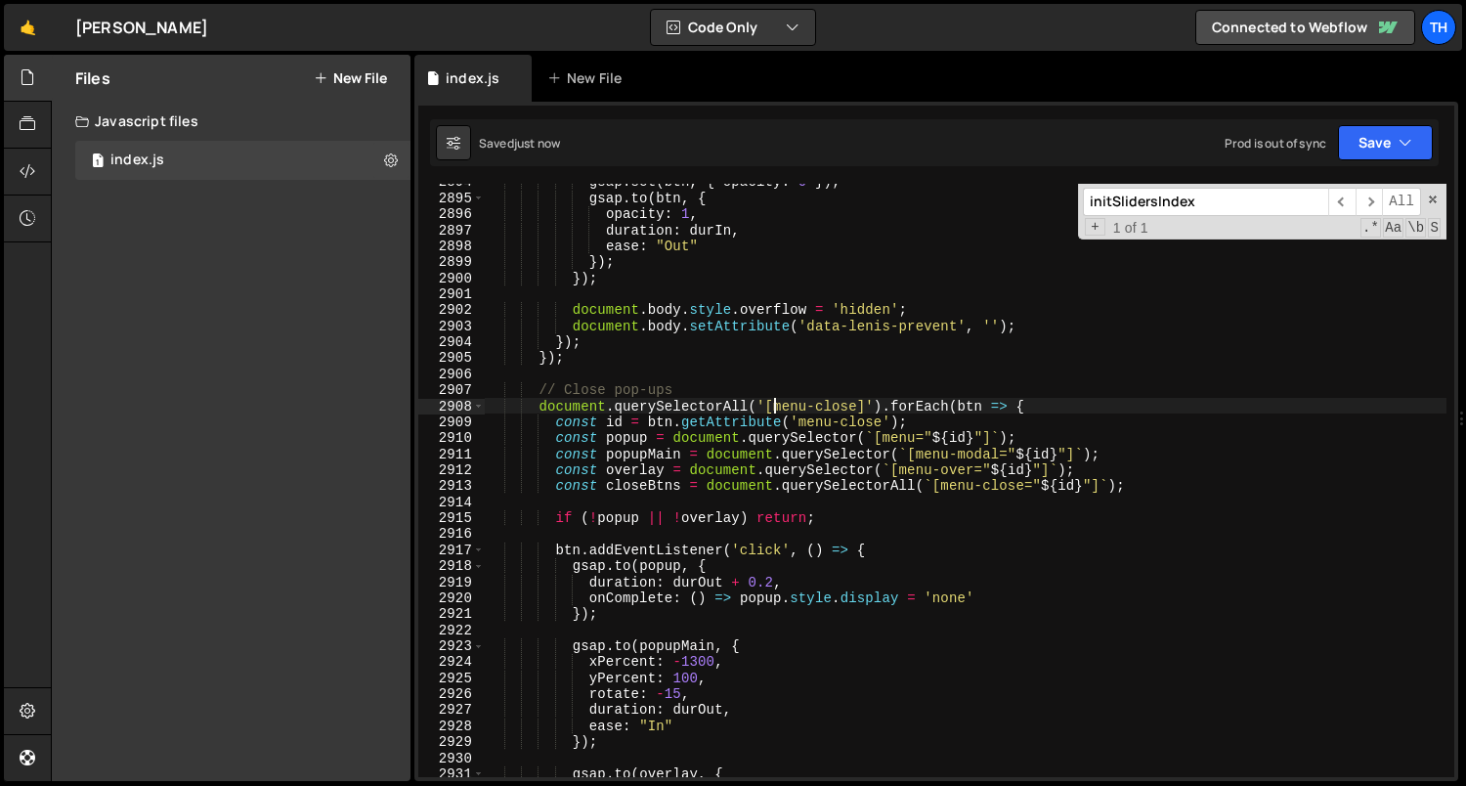
click at [774, 413] on div "gsap . set ( btn , { opacity : 0 }) ; gsap . to ( btn , { opacity : 1 , duratio…" at bounding box center [966, 487] width 962 height 626
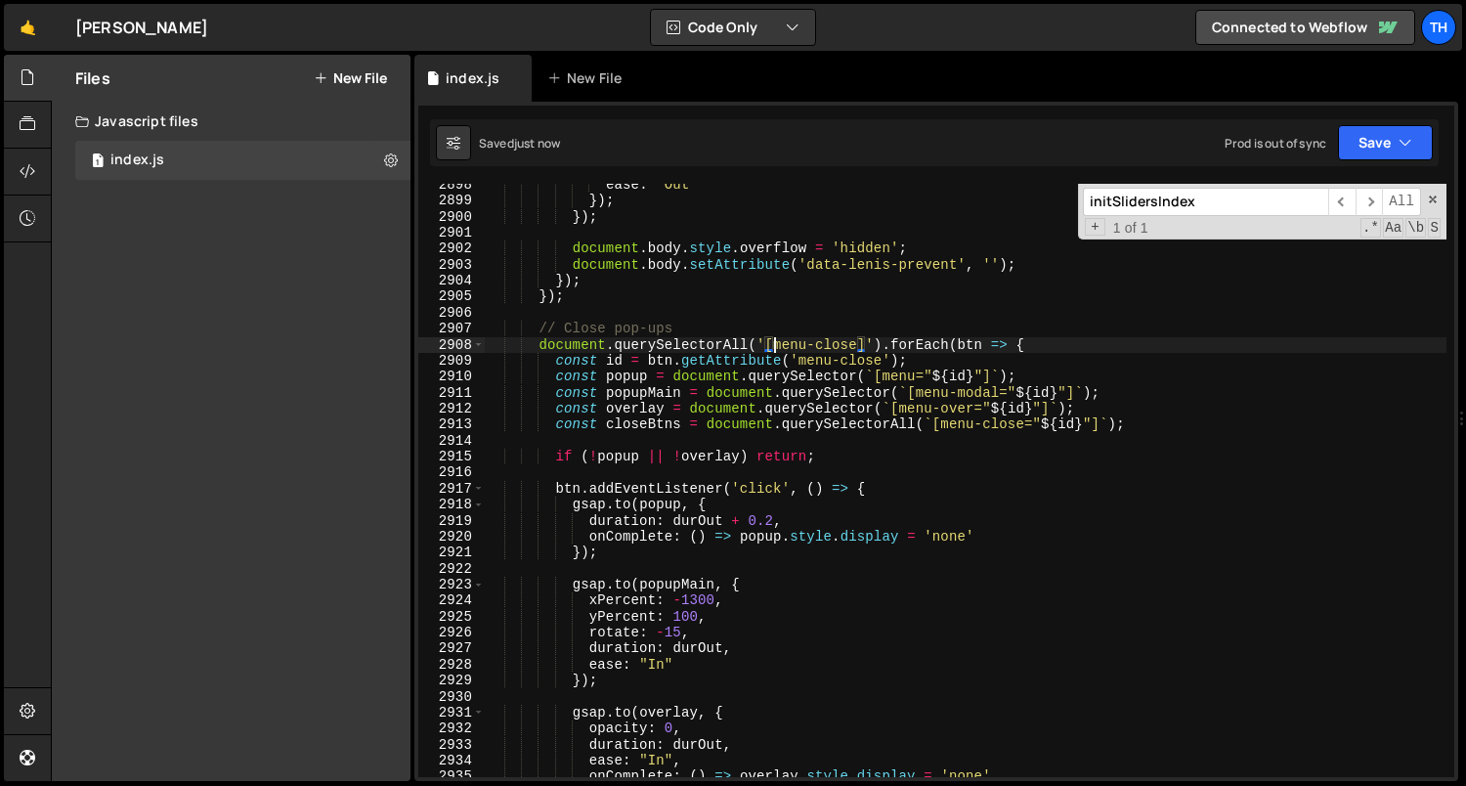
scroll to position [31423, 0]
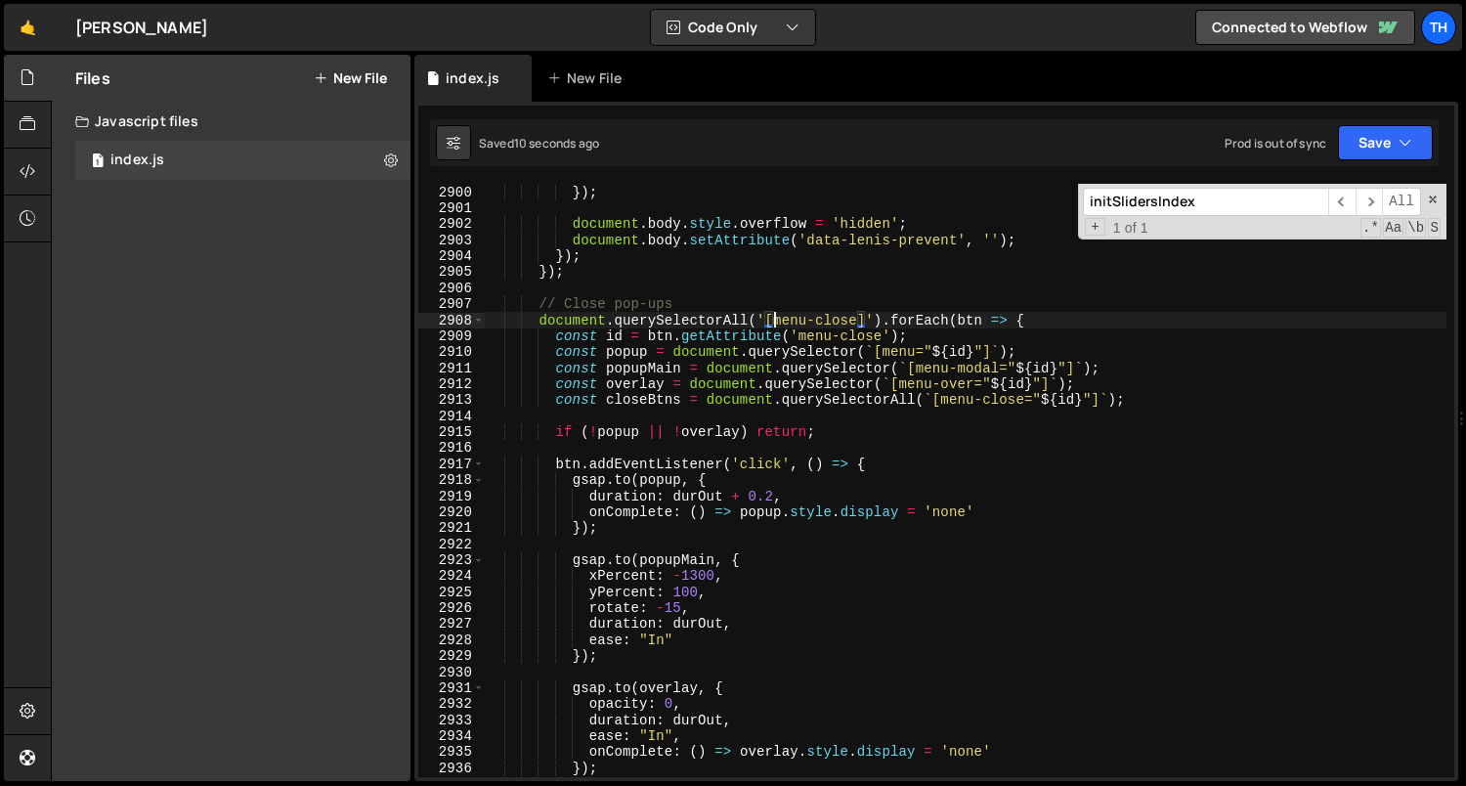
click at [699, 573] on div "}) ; }) ; document . body . style . overflow = 'hidden' ; document . body . set…" at bounding box center [966, 481] width 962 height 626
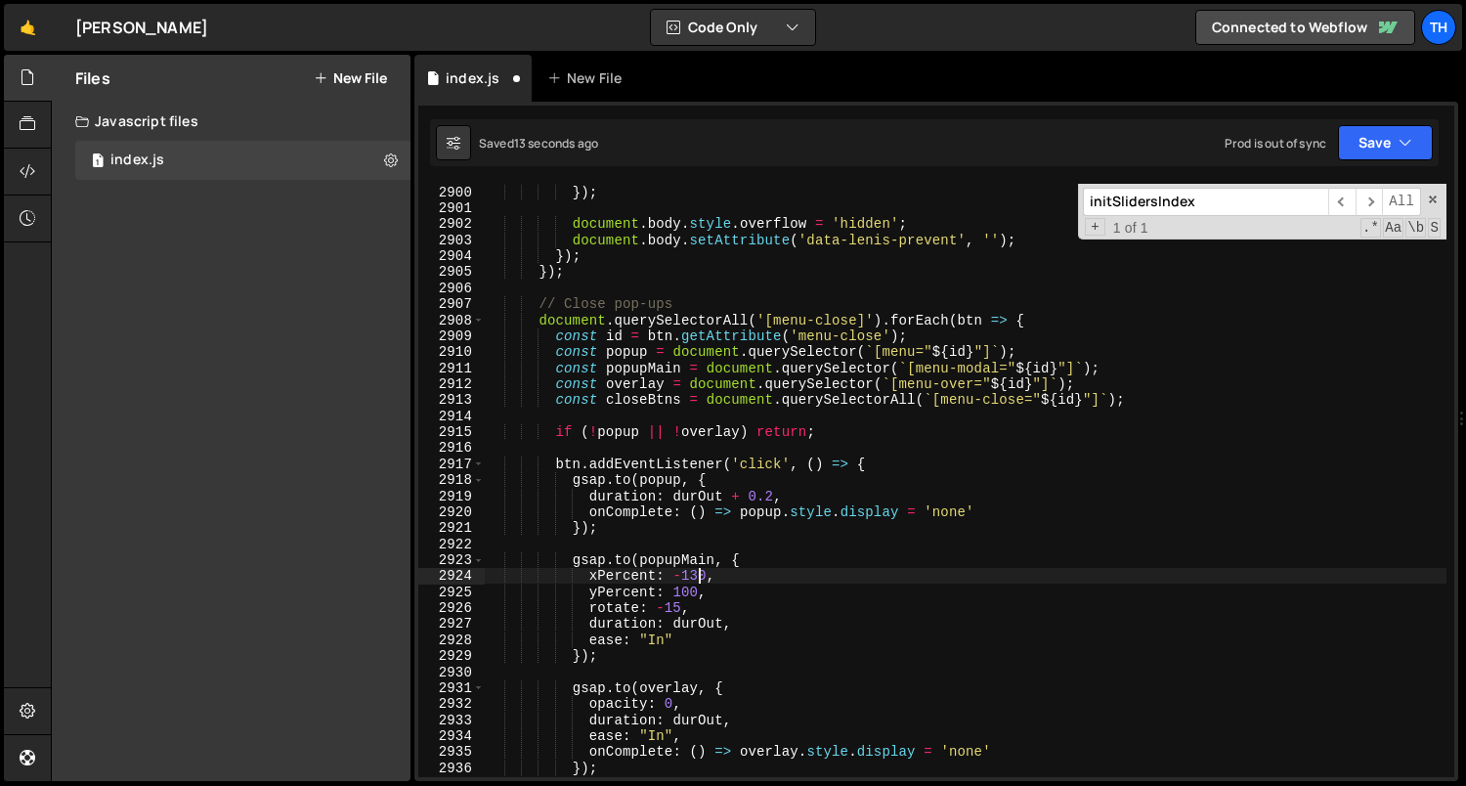
click at [690, 592] on div "}) ; }) ; document . body . style . overflow = 'hidden' ; document . body . set…" at bounding box center [966, 481] width 962 height 626
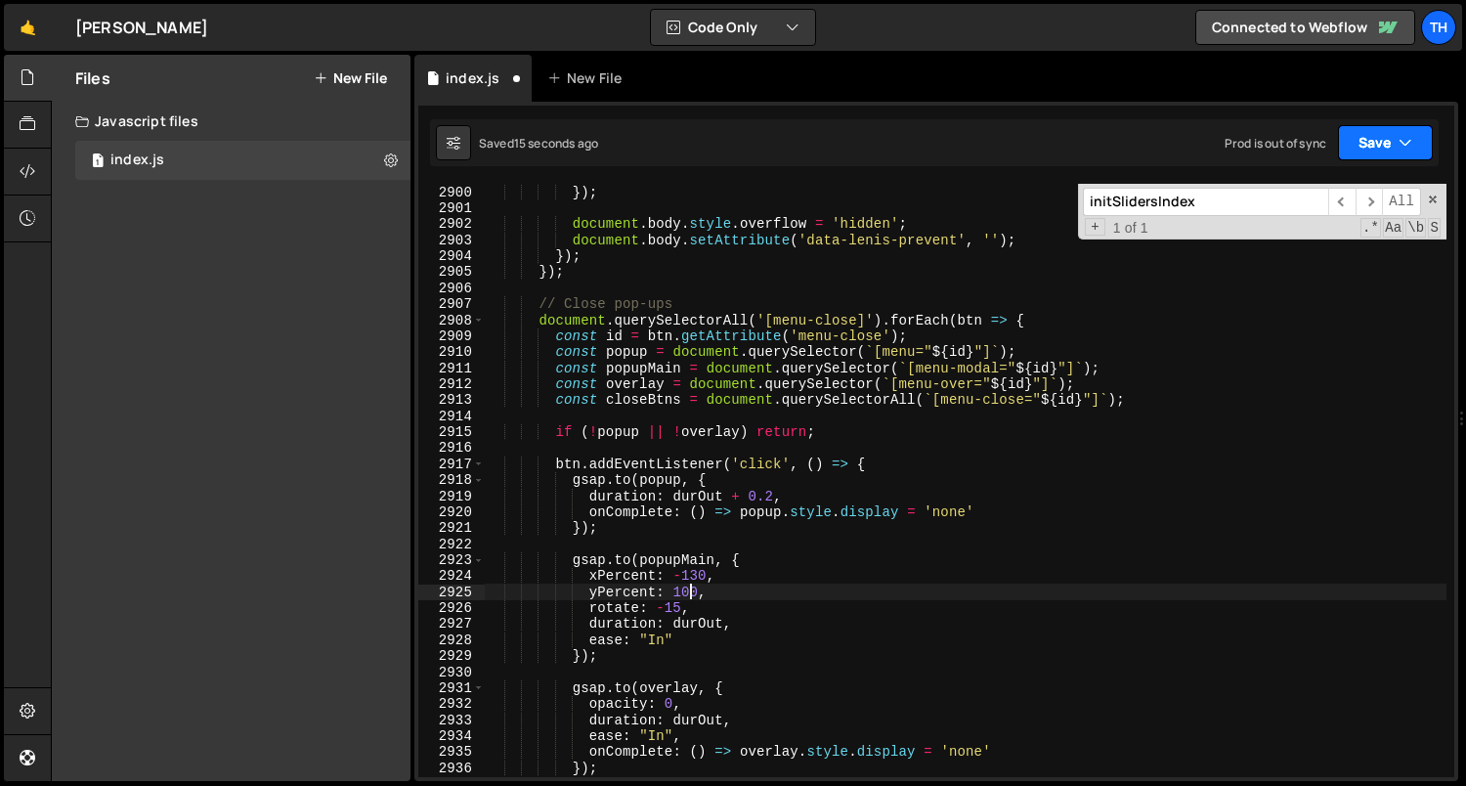
click at [1348, 143] on button "Save" at bounding box center [1385, 142] width 95 height 35
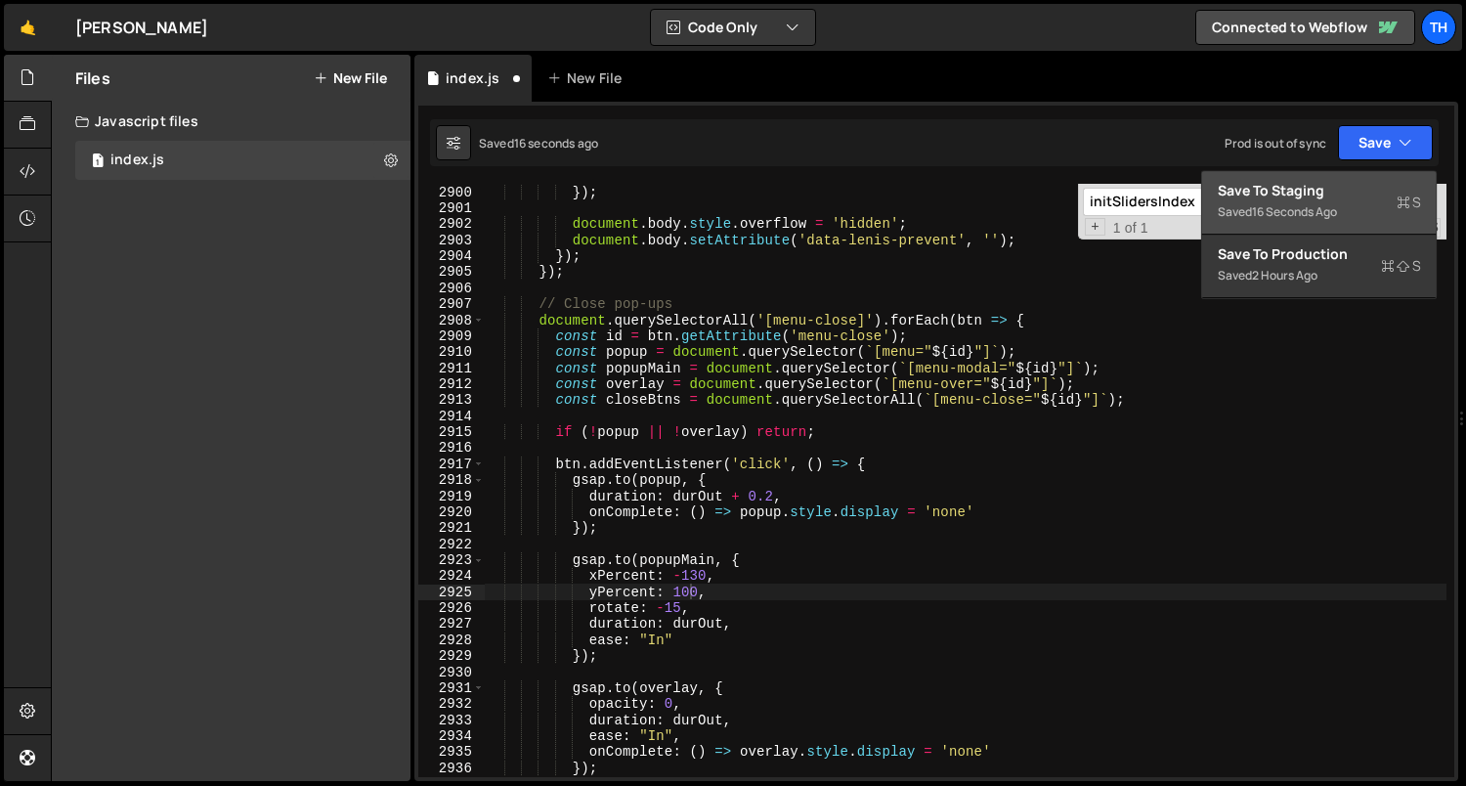
click at [1338, 182] on div "Save to Staging S" at bounding box center [1318, 191] width 203 height 20
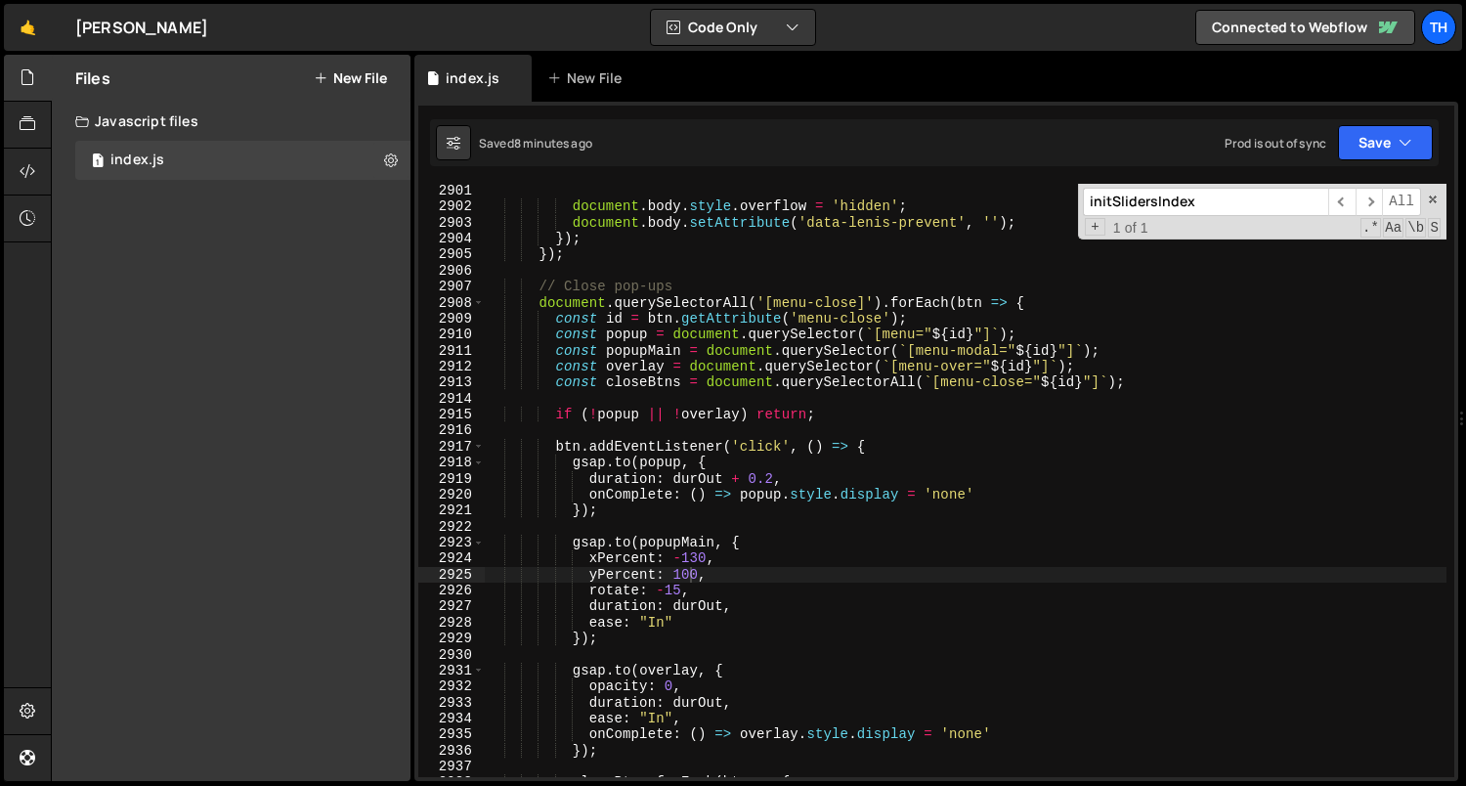
scroll to position [31327, 0]
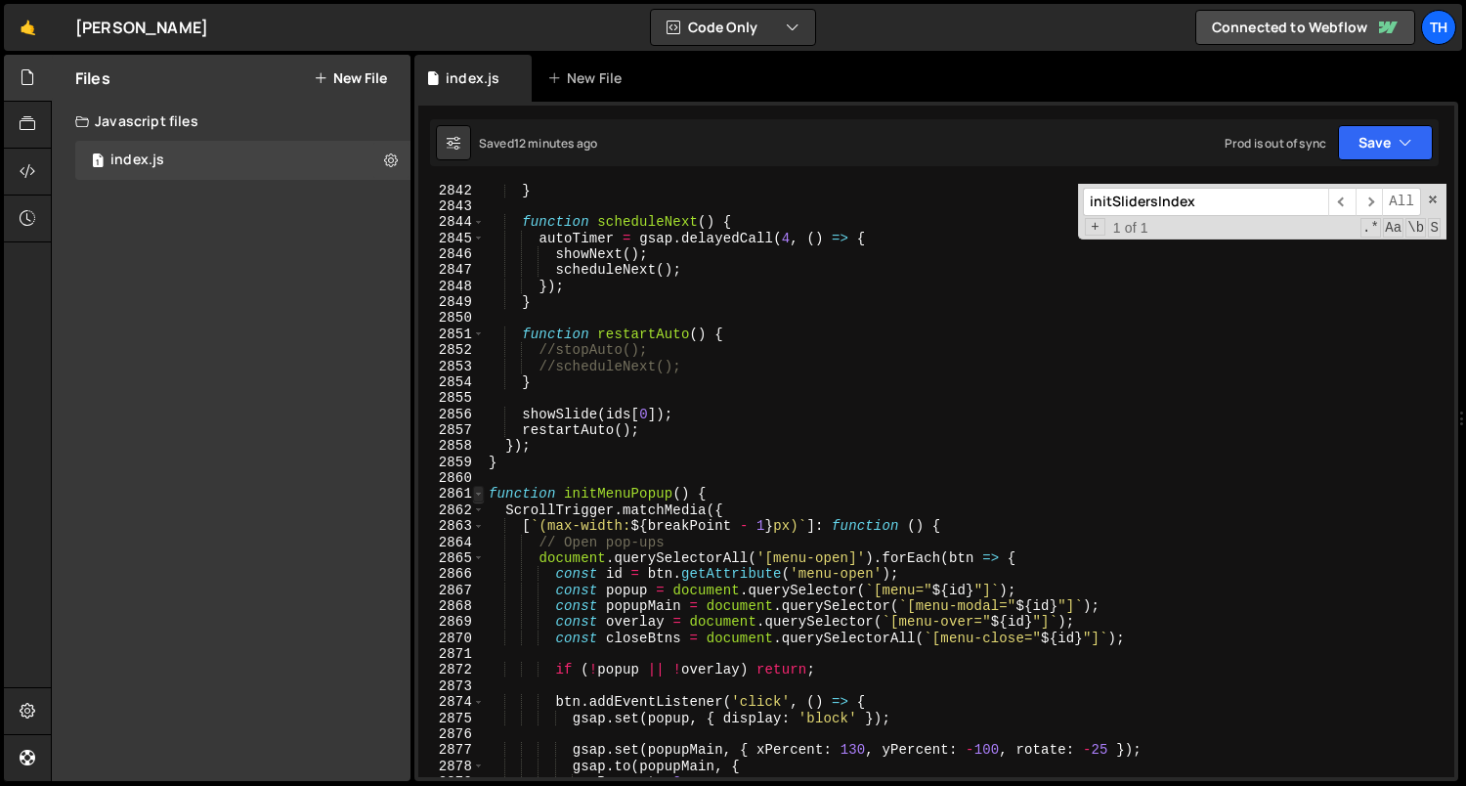
click at [475, 499] on span at bounding box center [478, 494] width 11 height 16
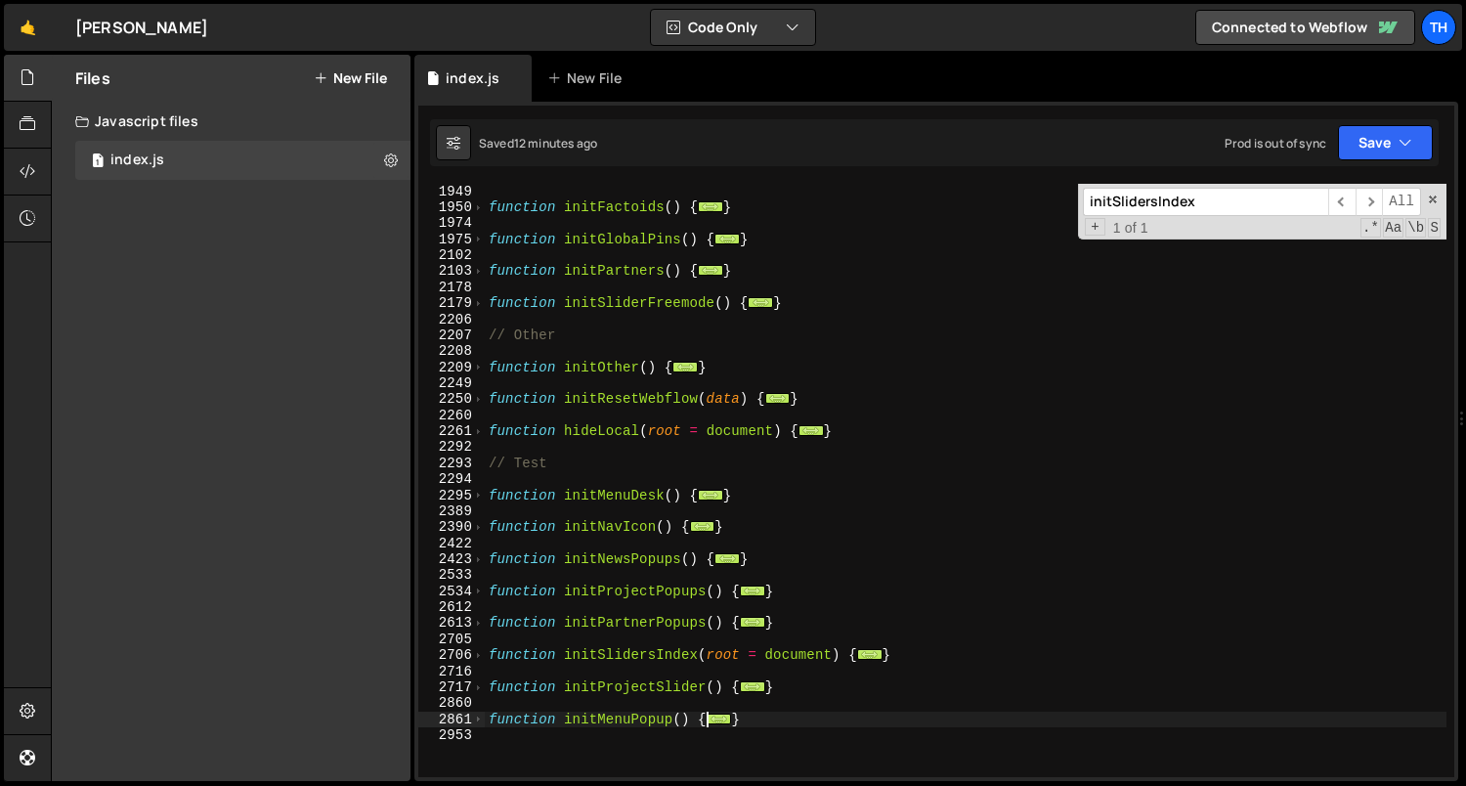
scroll to position [1102, 0]
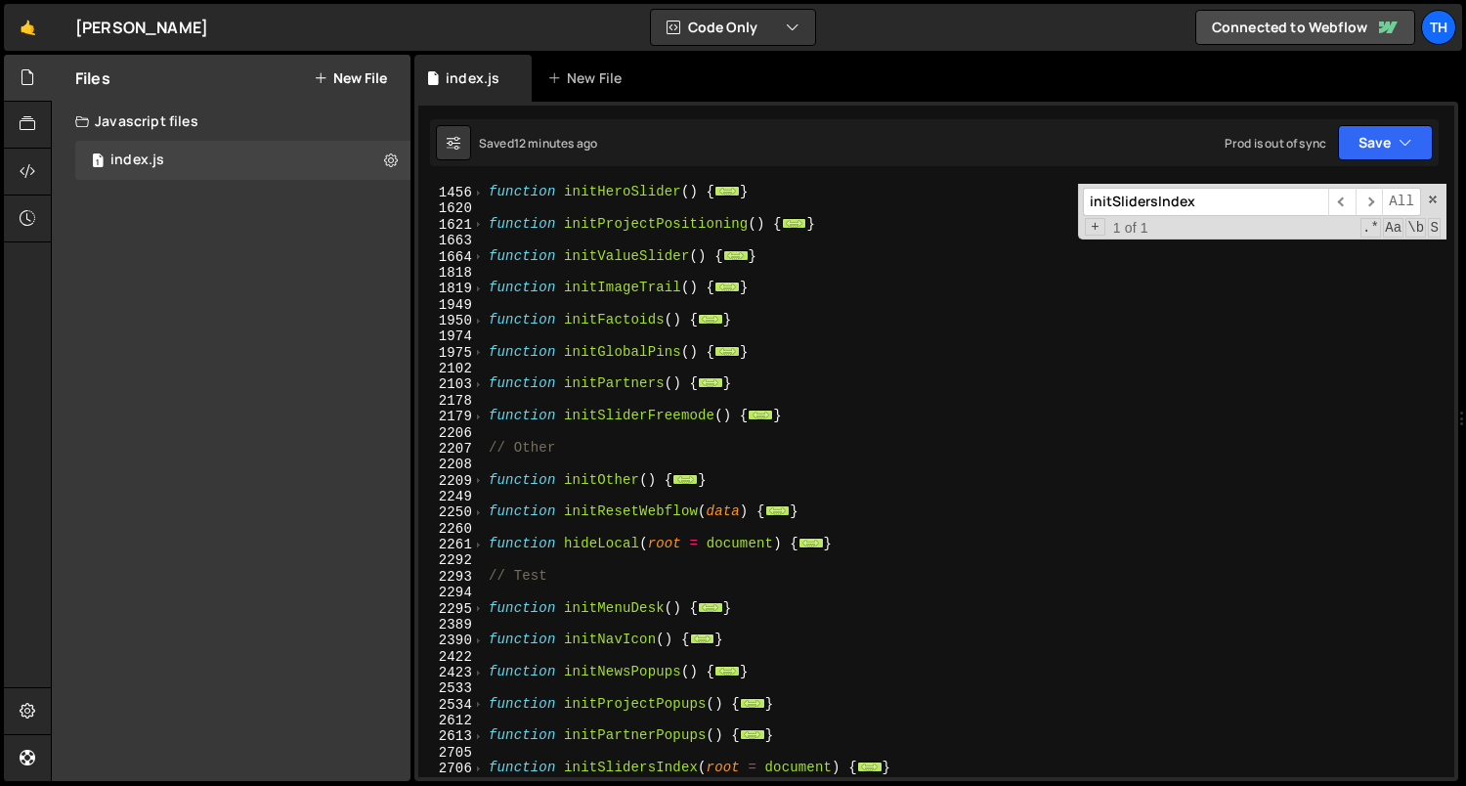
click at [484, 483] on div "2209" at bounding box center [451, 481] width 66 height 16
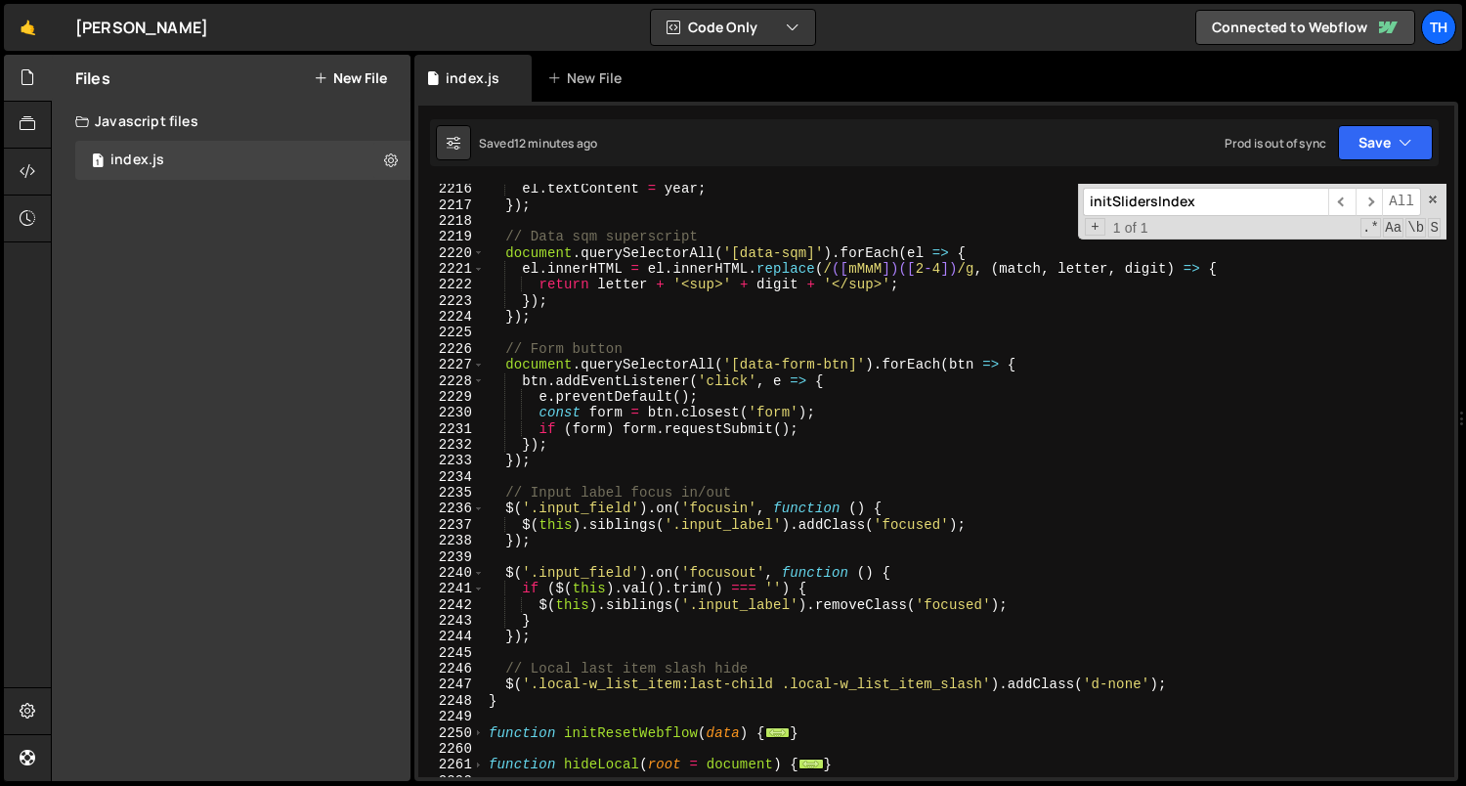
scroll to position [1516, 0]
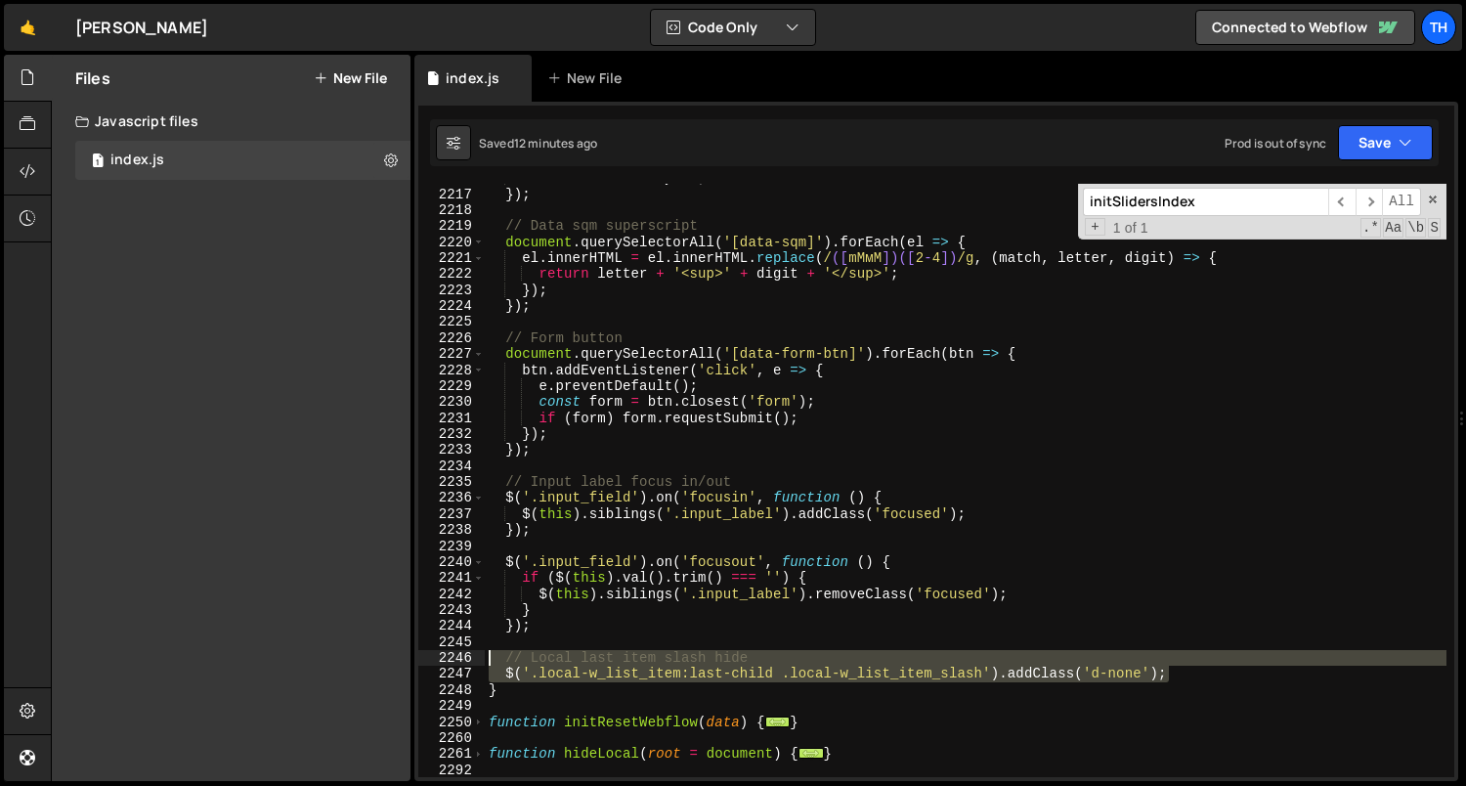
drag, startPoint x: 1213, startPoint y: 677, endPoint x: 477, endPoint y: 657, distance: 736.0
click at [477, 657] on div "yPercent: 100, 2216 2217 2218 2219 2220 2221 2222 2223 2224 2225 2226 2227 2228…" at bounding box center [936, 480] width 1036 height 593
type textarea "// Local last item slash hide $('.local-w_list_item:last-child .local-w_list_it…"
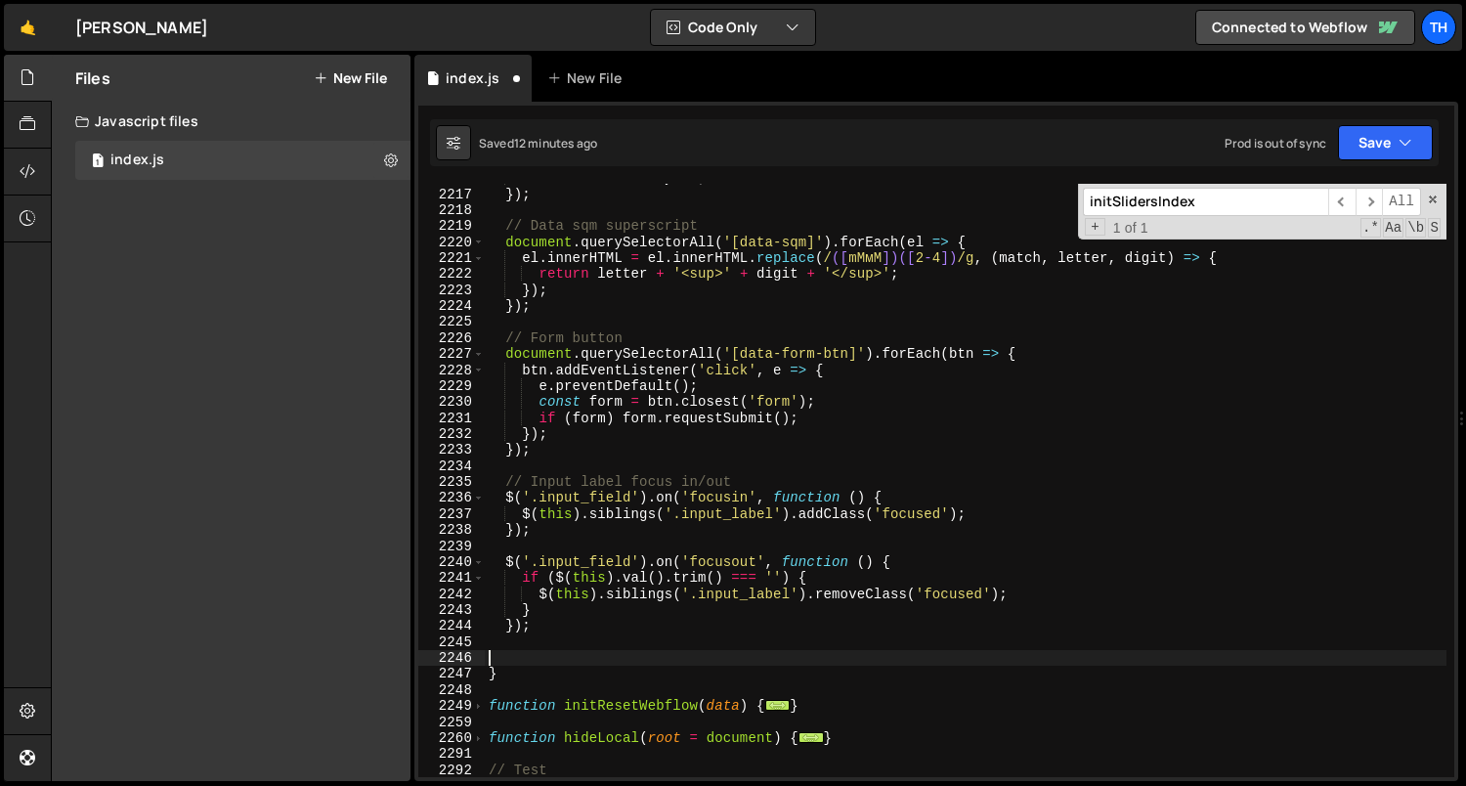
scroll to position [0, 0]
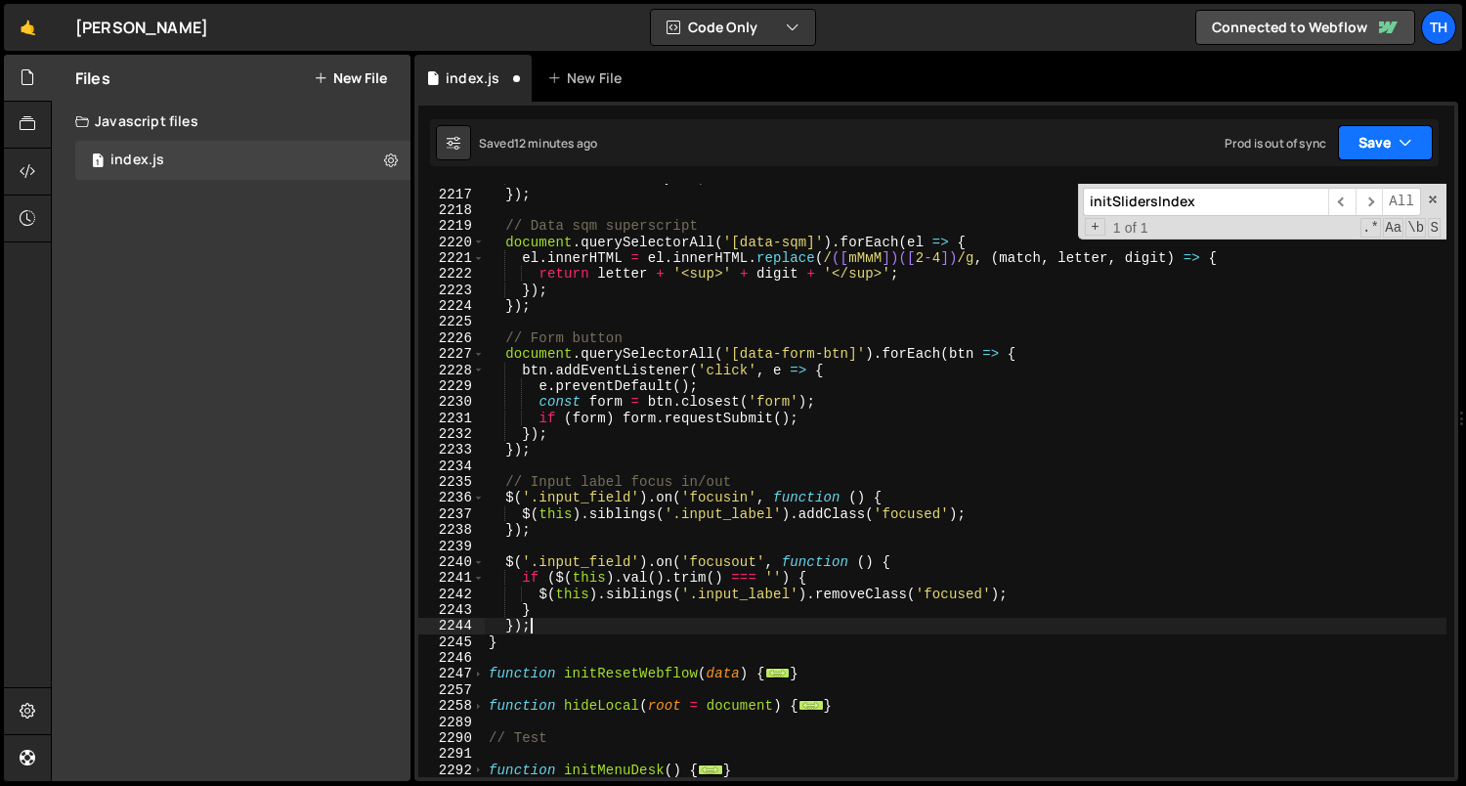
click at [1421, 155] on button "Save" at bounding box center [1385, 142] width 95 height 35
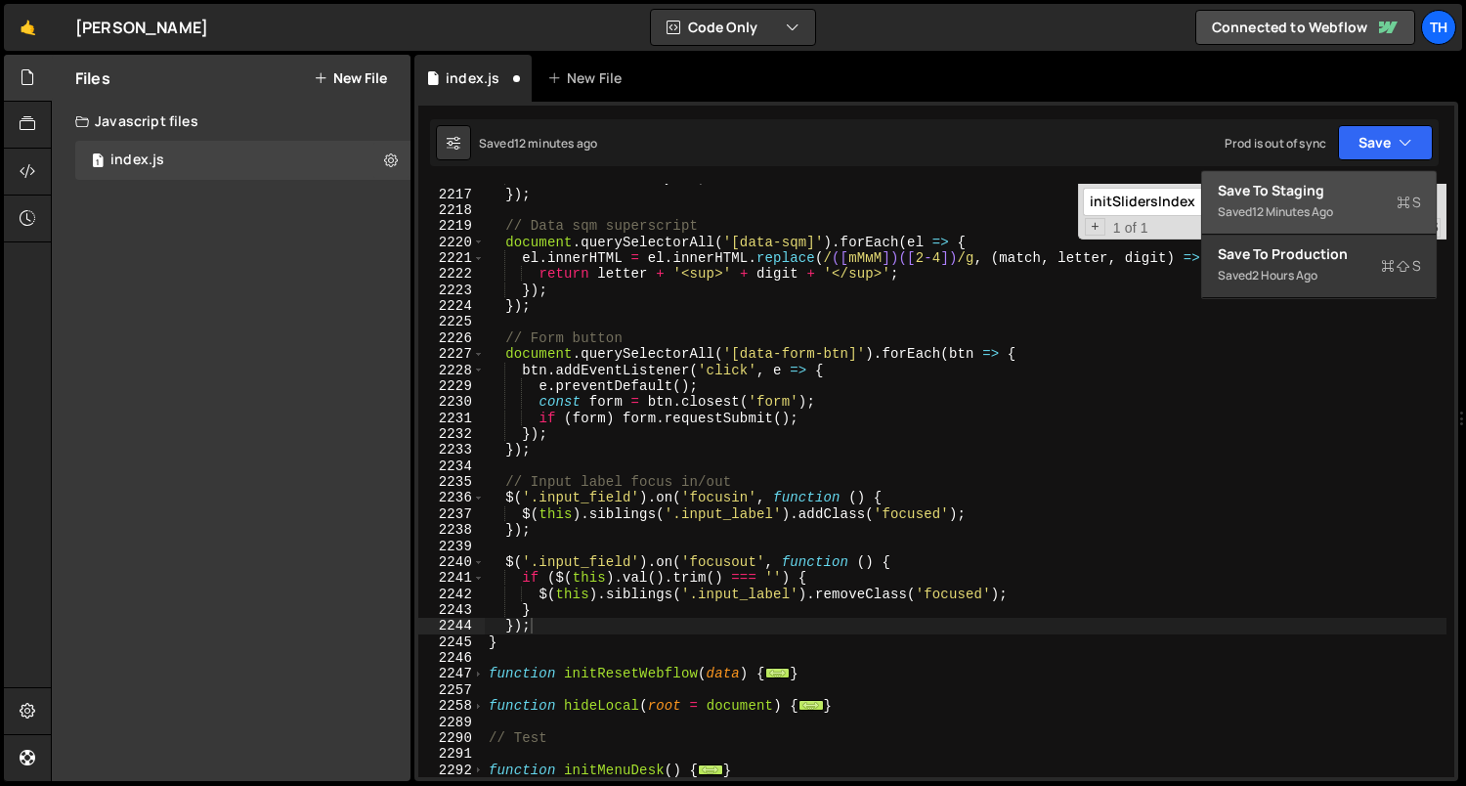
click at [1383, 207] on div "Saved 12 minutes ago" at bounding box center [1318, 211] width 203 height 23
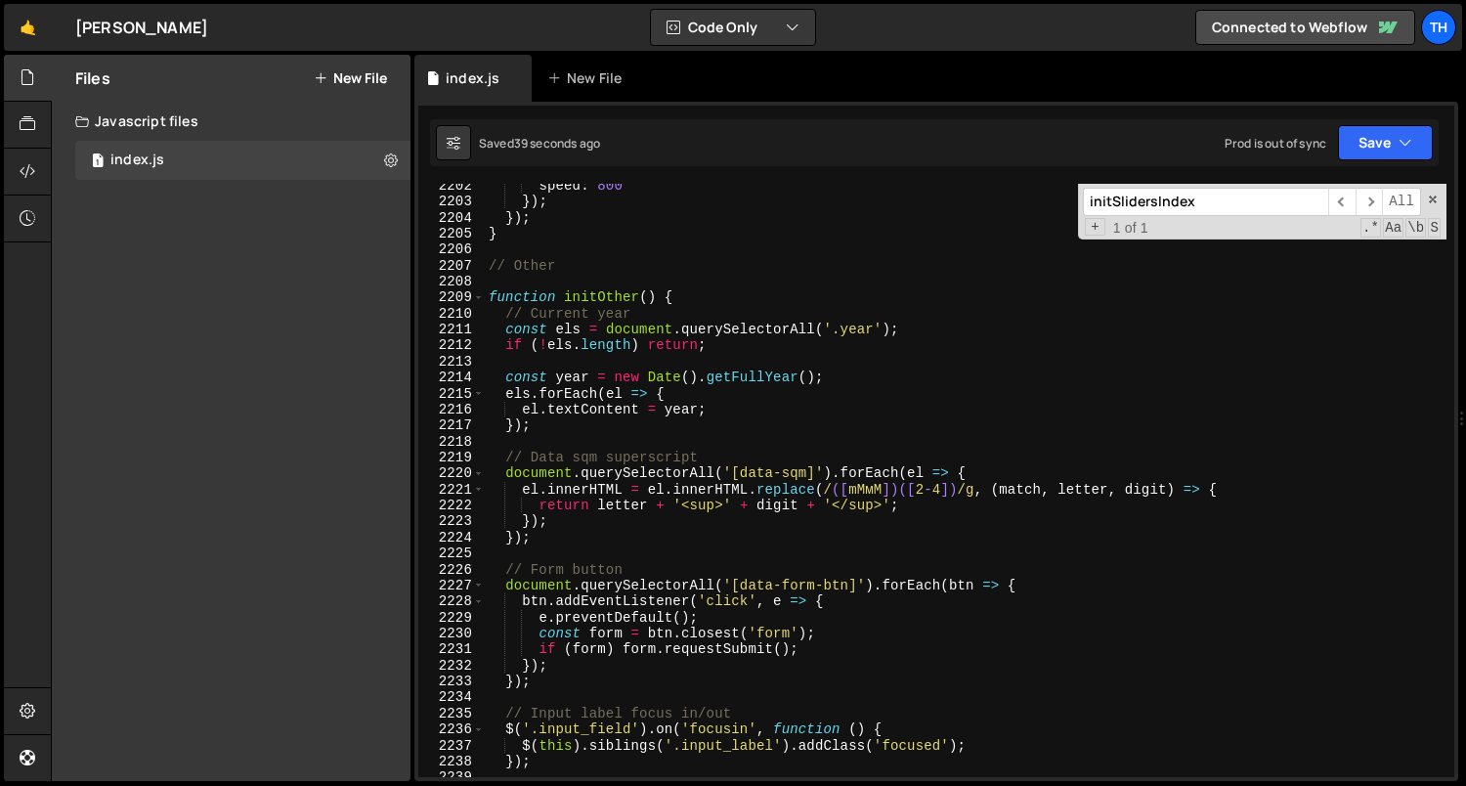
scroll to position [23894, 0]
click at [472, 287] on div "2208" at bounding box center [451, 282] width 66 height 16
click at [475, 290] on span at bounding box center [478, 297] width 11 height 16
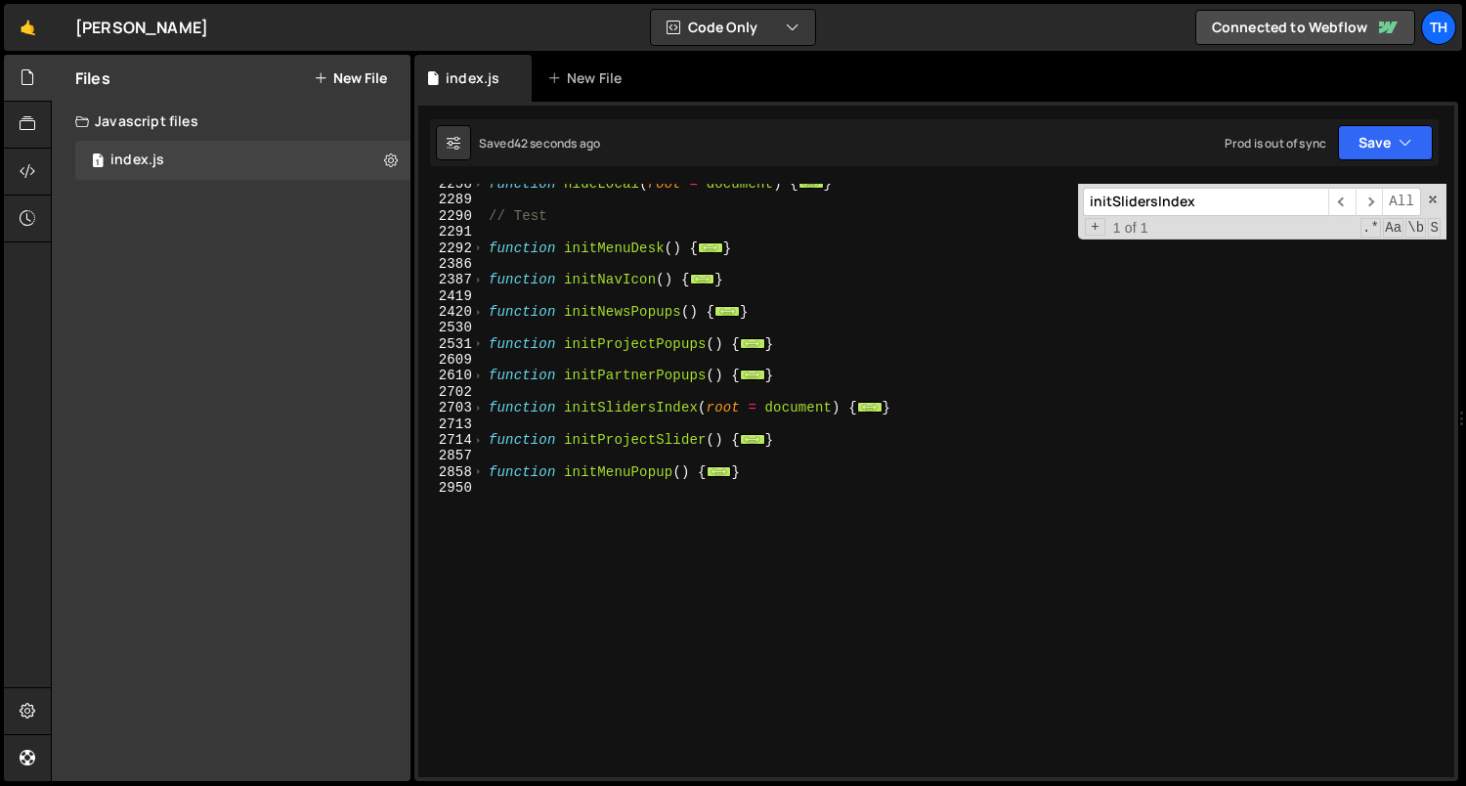
scroll to position [1462, 0]
click at [478, 473] on span at bounding box center [478, 472] width 11 height 16
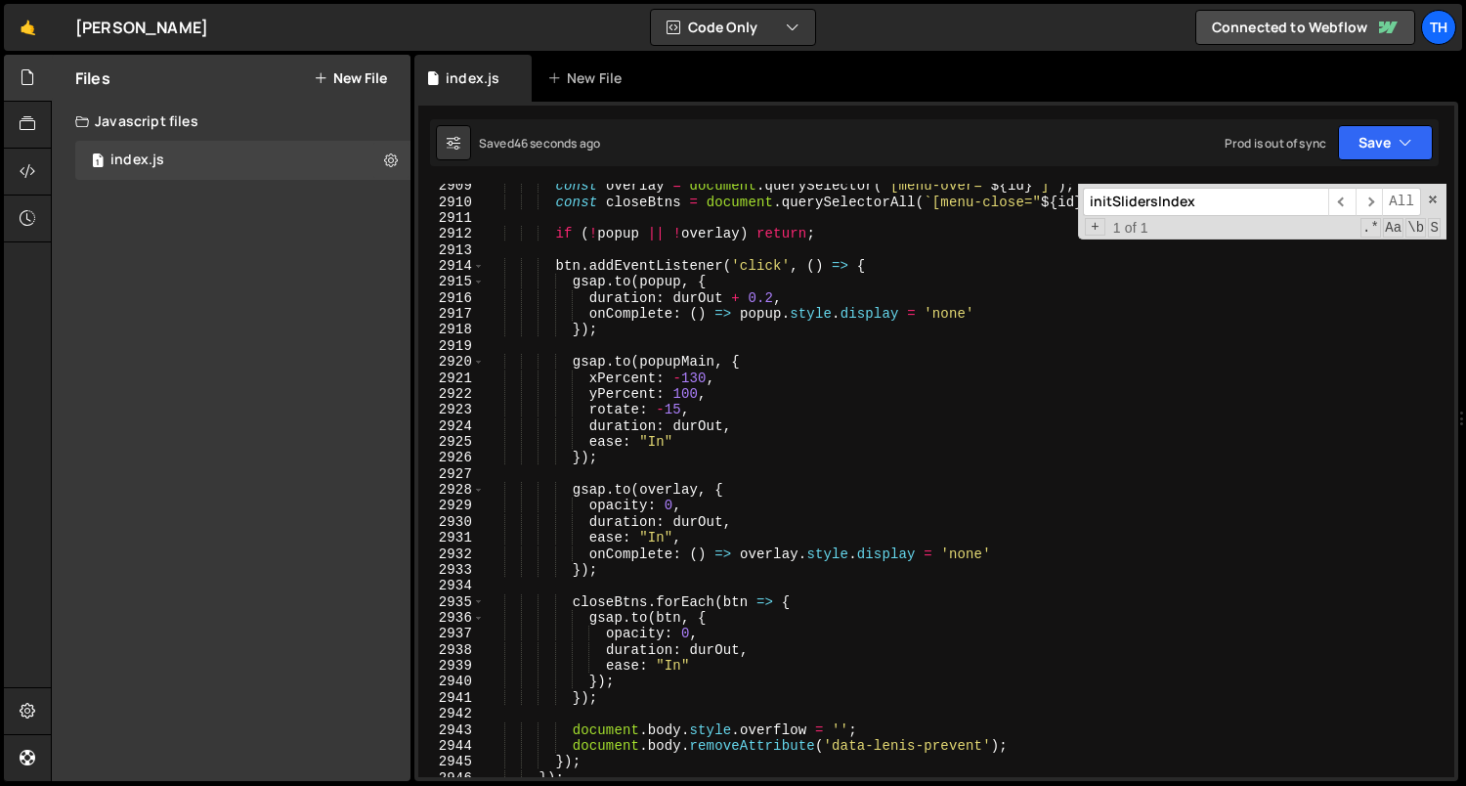
scroll to position [2564, 0]
click at [668, 394] on div "const overlay = document . querySelector ( ` [menu-over=" ${ id } "] ` ) ; cons…" at bounding box center [966, 491] width 962 height 626
click at [695, 327] on div "const overlay = document . querySelector ( ` [menu-over=" ${ id } "] ` ) ; cons…" at bounding box center [966, 491] width 962 height 626
click at [666, 412] on div "const overlay = document . querySelector ( ` [menu-over=" ${ id } "] ` ) ; cons…" at bounding box center [966, 491] width 962 height 626
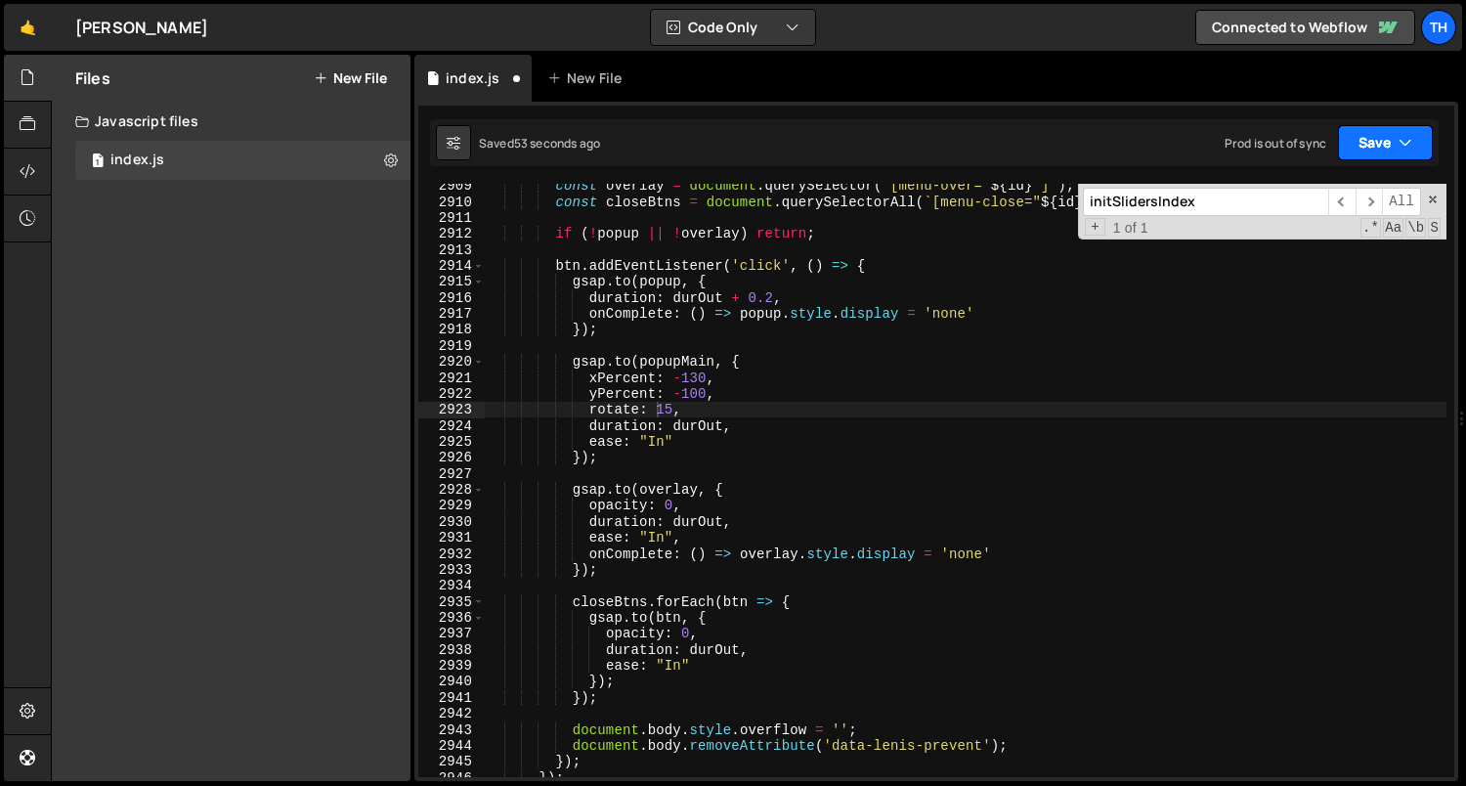
click at [1349, 146] on button "Save" at bounding box center [1385, 142] width 95 height 35
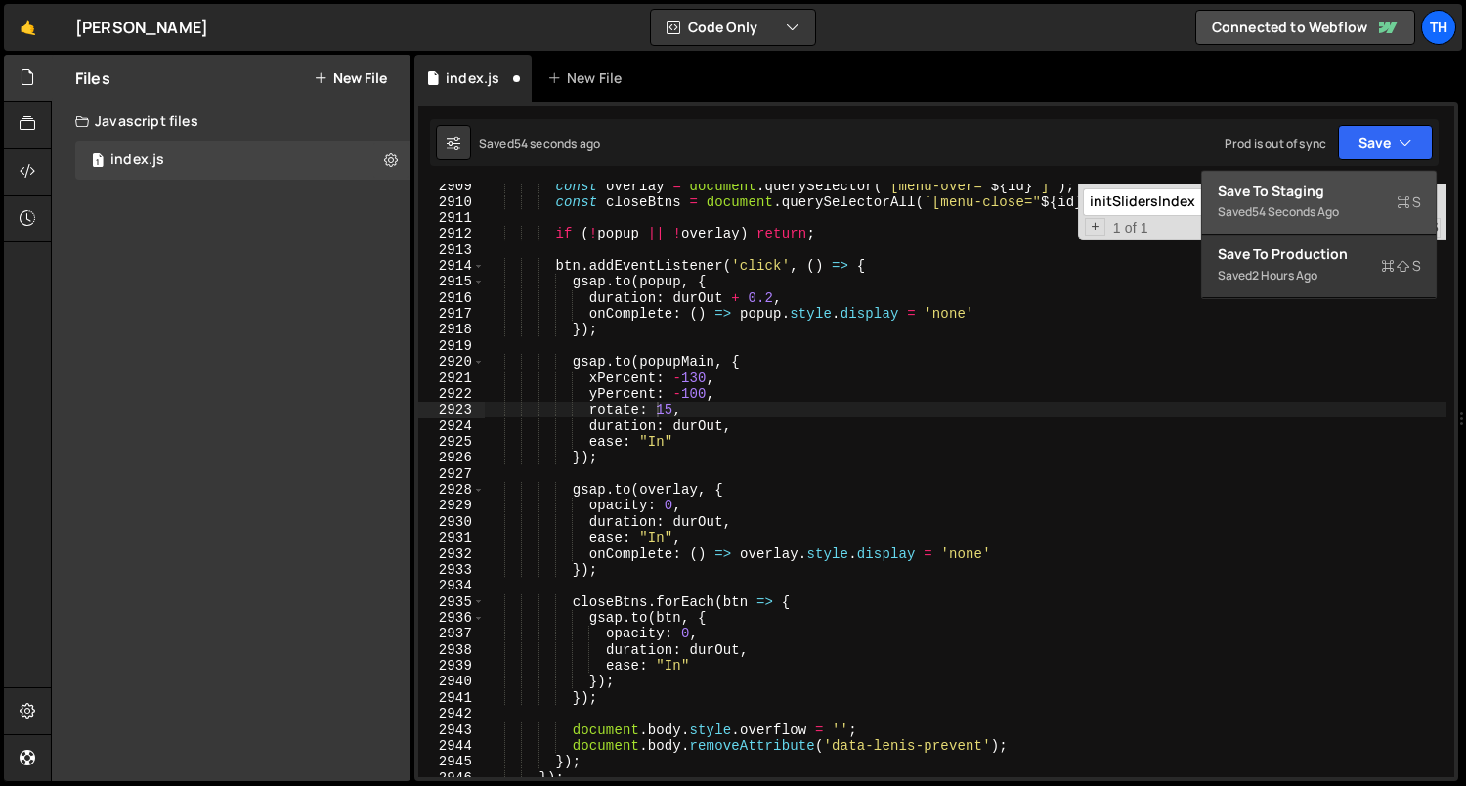
click at [1324, 192] on div "Save to Staging S" at bounding box center [1318, 191] width 203 height 20
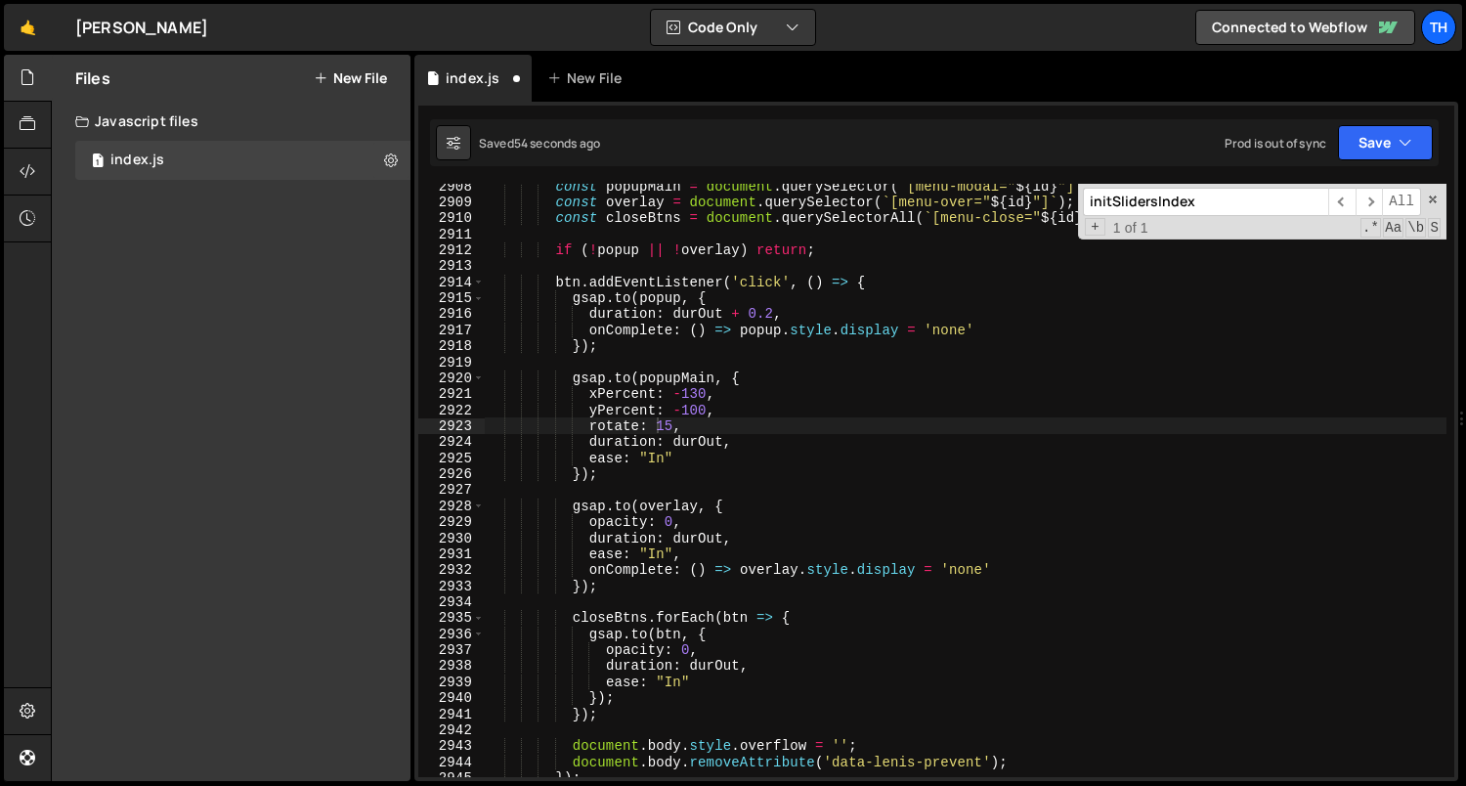
scroll to position [31423, 0]
click at [653, 423] on div "const popupMain = document . querySelector ( ` [menu-modal=" ${ id } "] ` ) ; c…" at bounding box center [966, 491] width 962 height 626
click at [1388, 133] on button "Save" at bounding box center [1385, 142] width 95 height 35
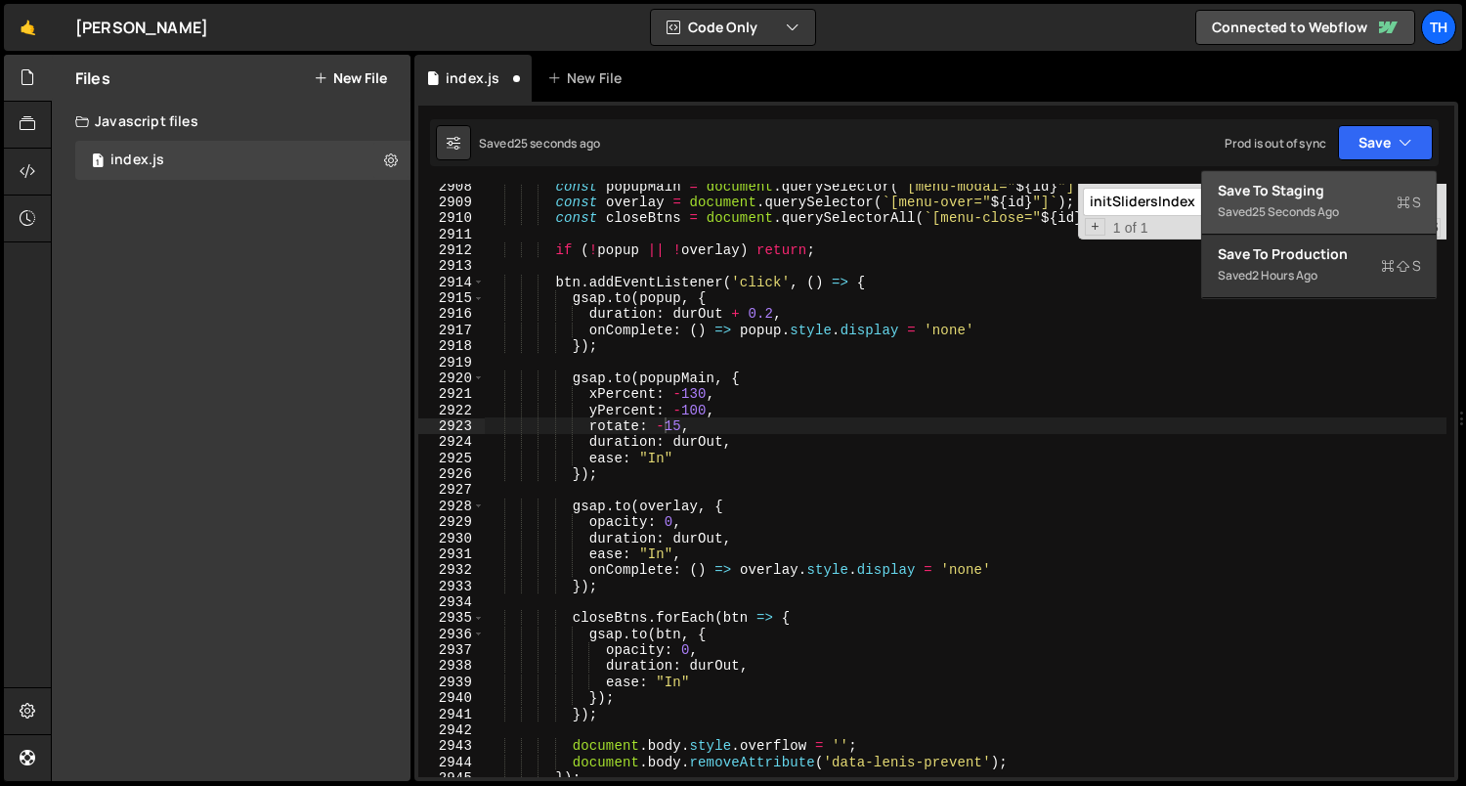
click at [1367, 189] on div "Save to Staging S" at bounding box center [1318, 191] width 203 height 20
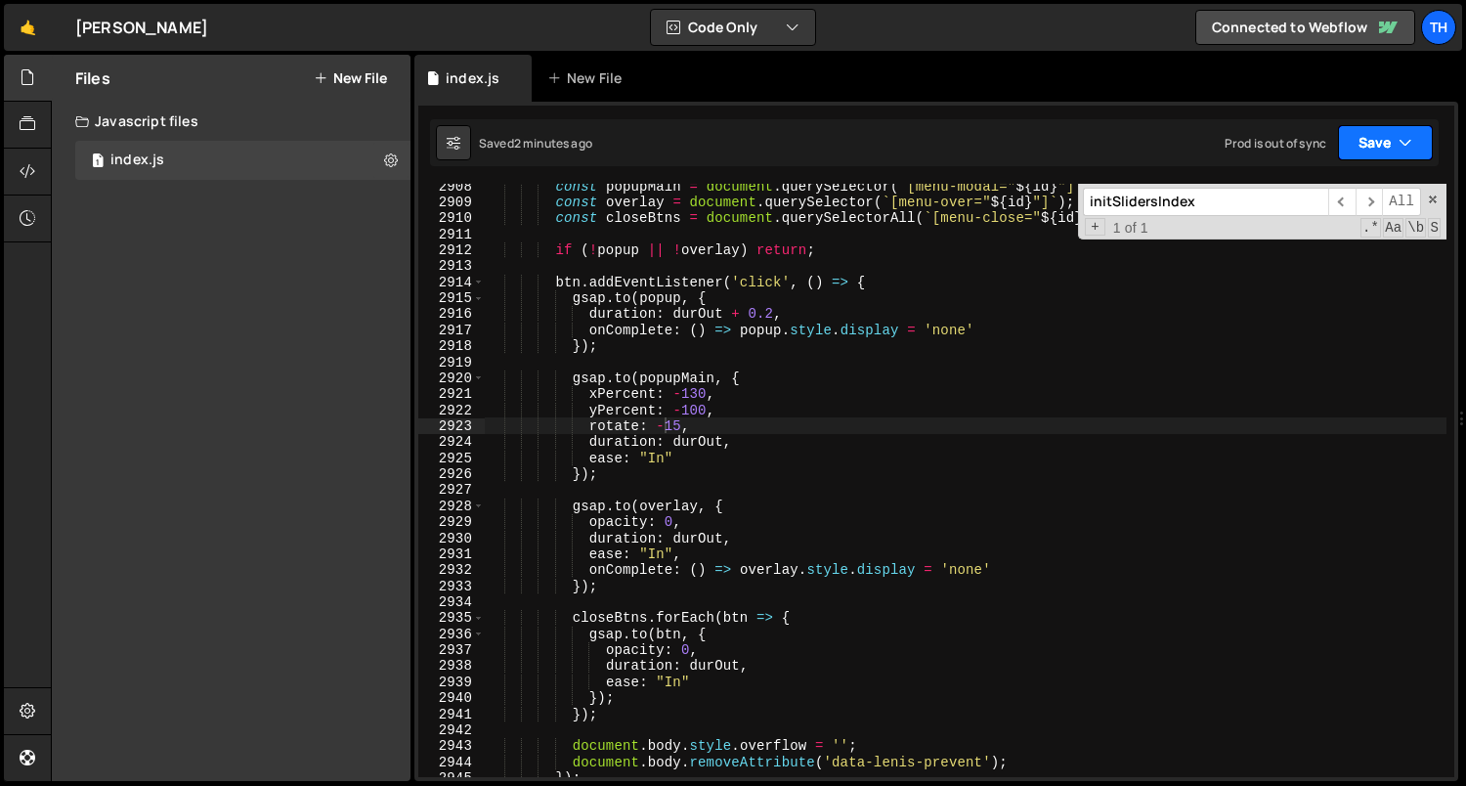
click at [1365, 151] on button "Save" at bounding box center [1385, 142] width 95 height 35
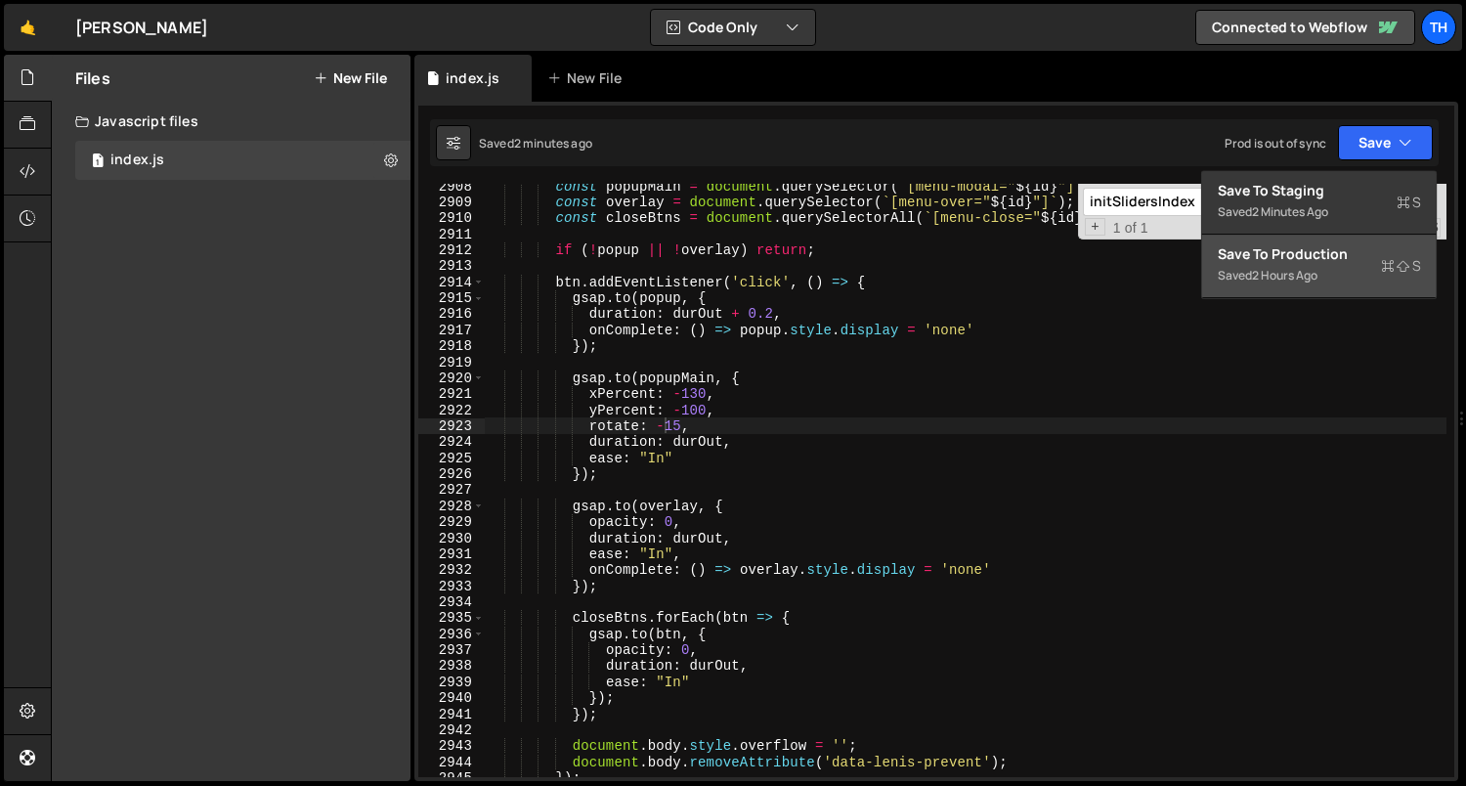
click at [1312, 238] on button "Save to Production S Saved 2 hours ago" at bounding box center [1319, 266] width 234 height 64
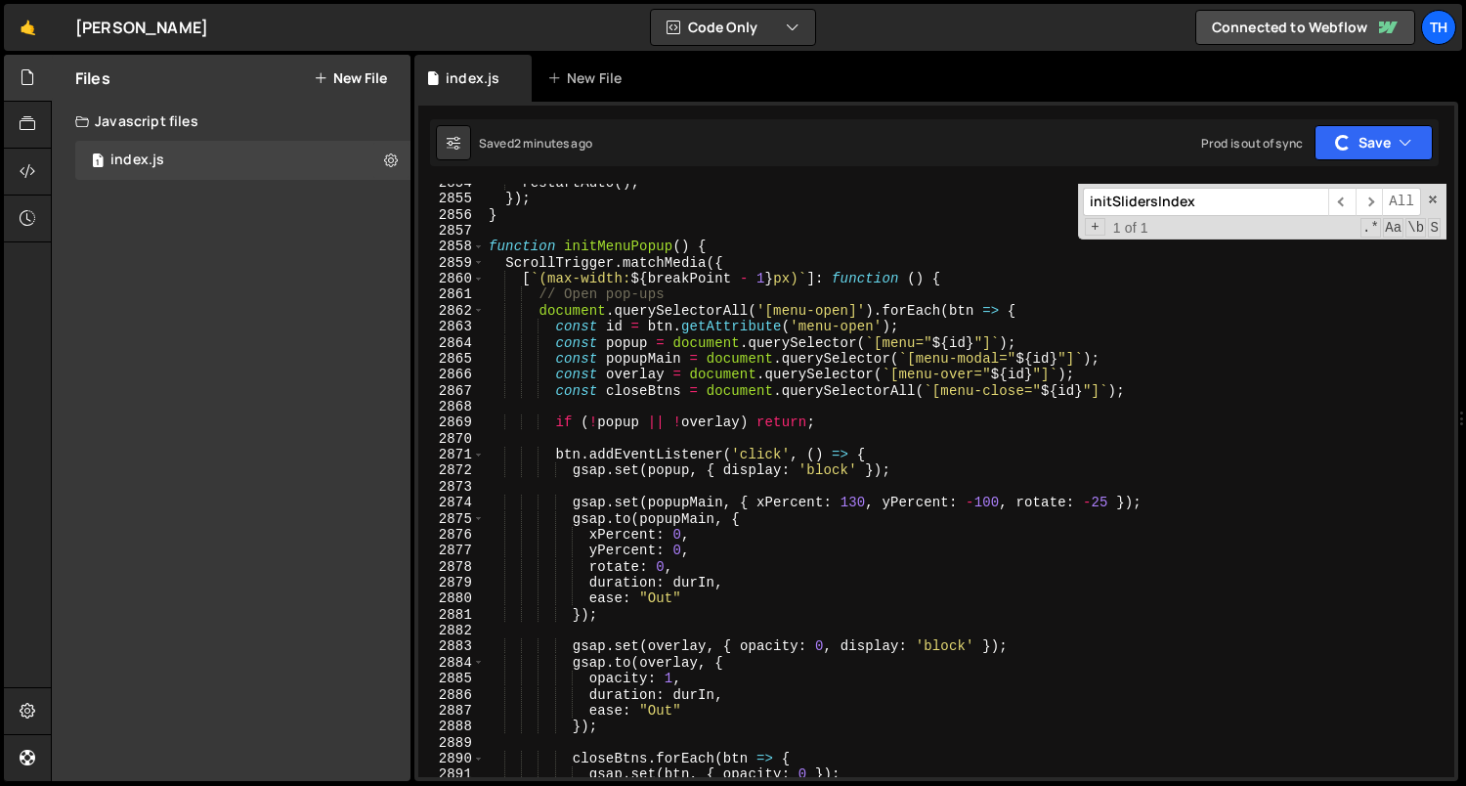
scroll to position [30858, 0]
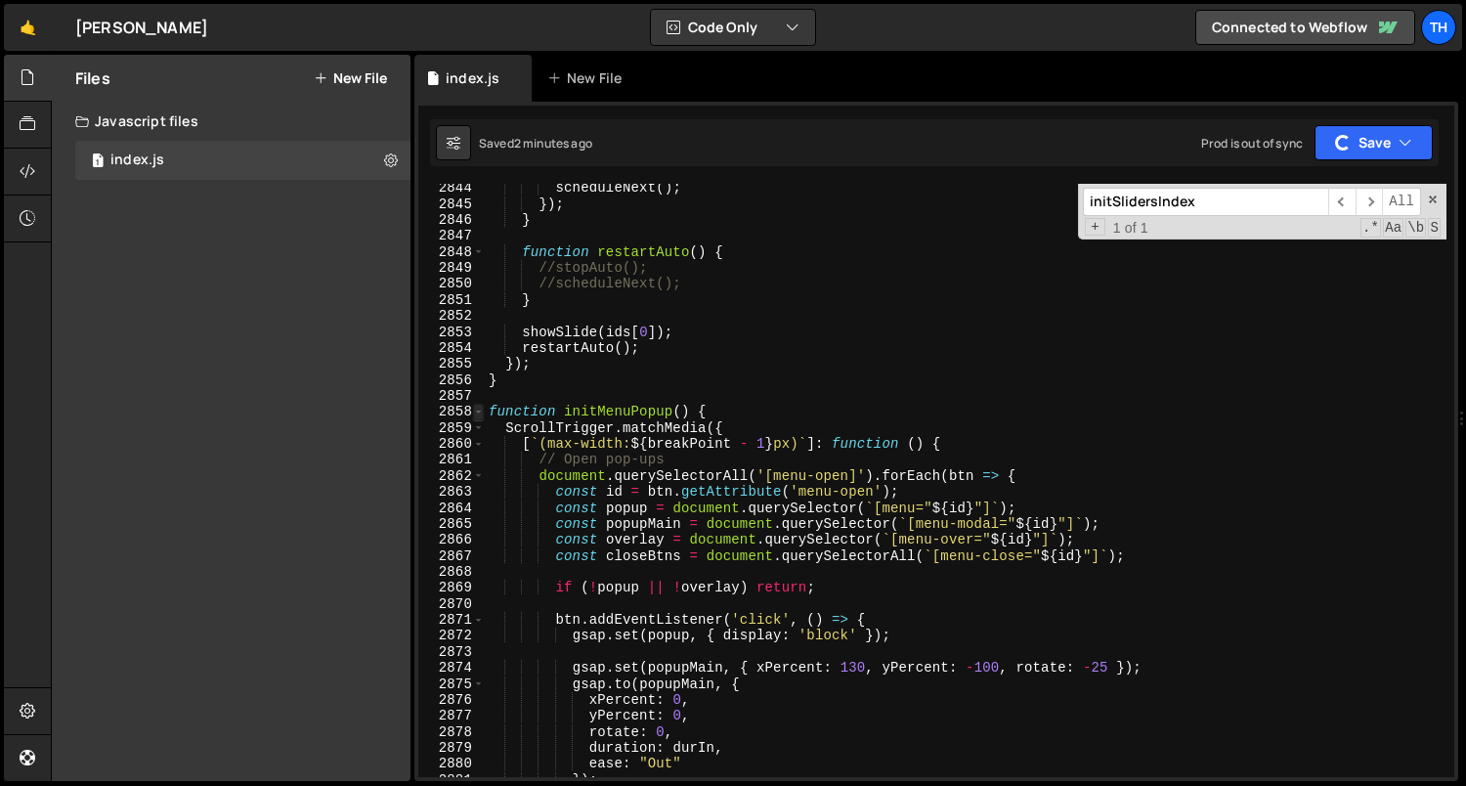
click at [481, 409] on span at bounding box center [478, 412] width 11 height 16
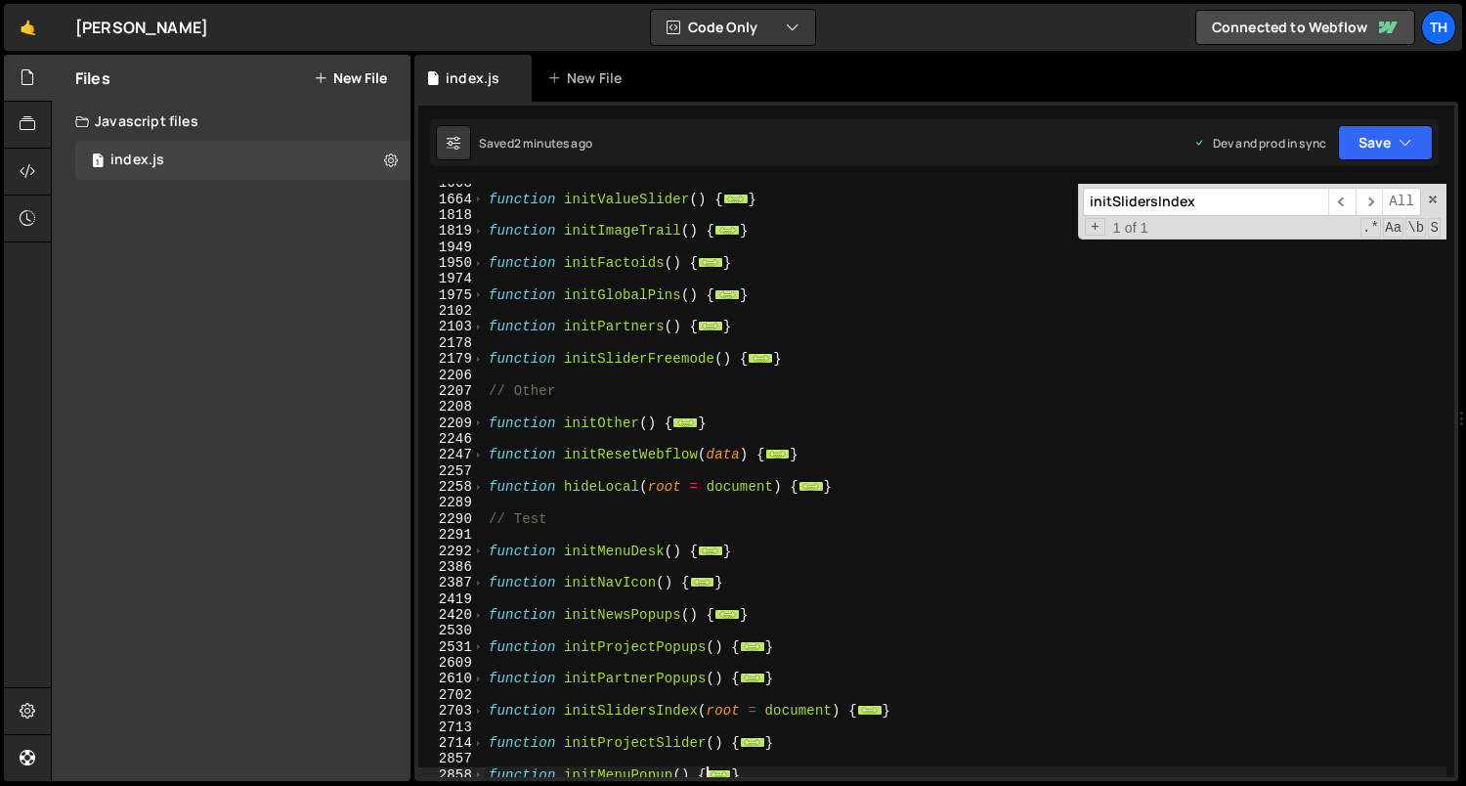
scroll to position [1227, 0]
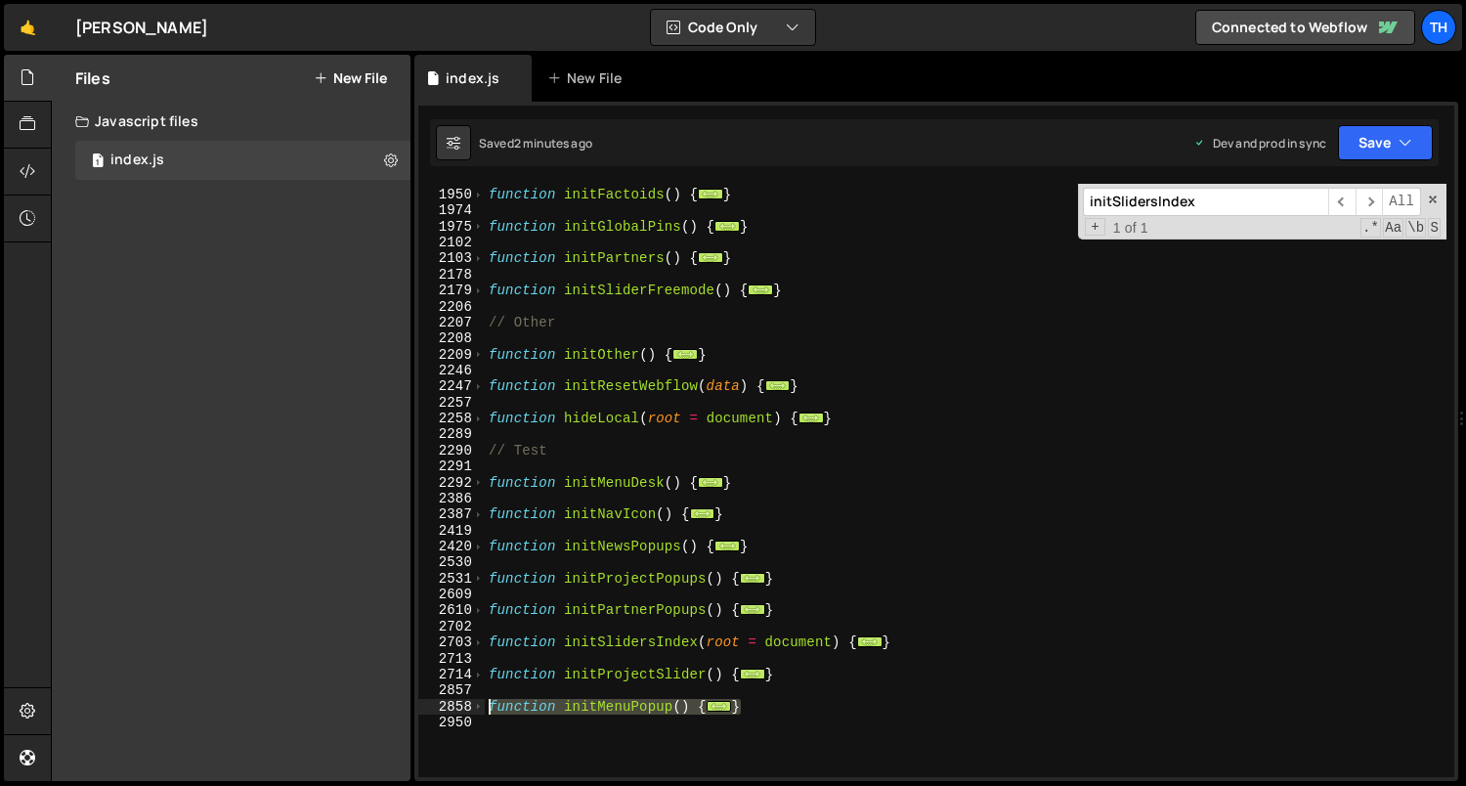
drag, startPoint x: 759, startPoint y: 705, endPoint x: 462, endPoint y: 703, distance: 297.0
click at [462, 703] on div "rotate: -15, 1949 1950 1974 1975 2102 2103 2178 2179 2206 2207 2208 2209 2246 2…" at bounding box center [936, 480] width 1036 height 593
type textarea "function initMenuPopup() { ScrollTrigger.matchMedia({"
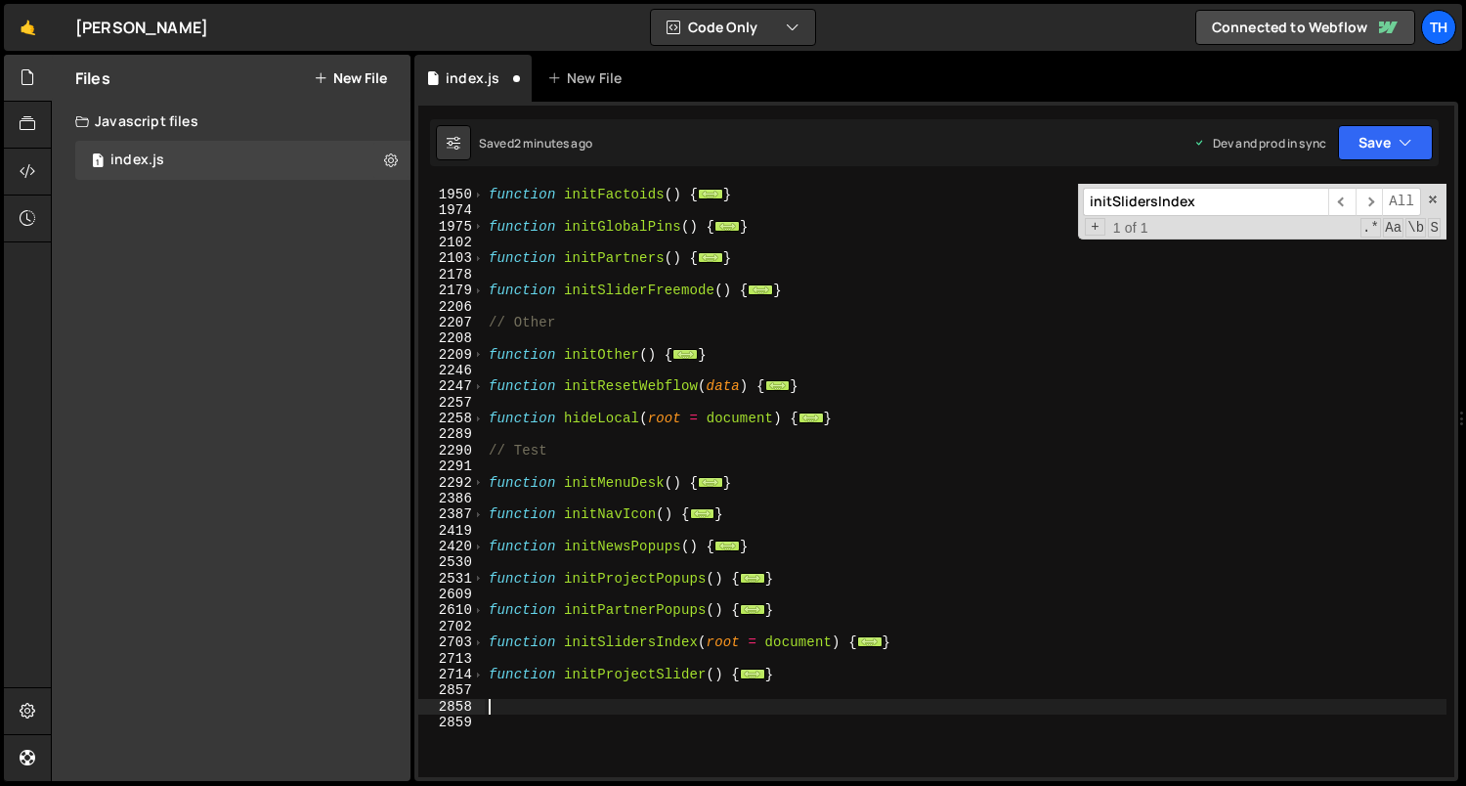
scroll to position [0, 0]
click at [791, 290] on div "function initFactoids ( ) { ... } function initGlobalPins ( ) { ... } function …" at bounding box center [966, 484] width 962 height 626
type textarea "}"
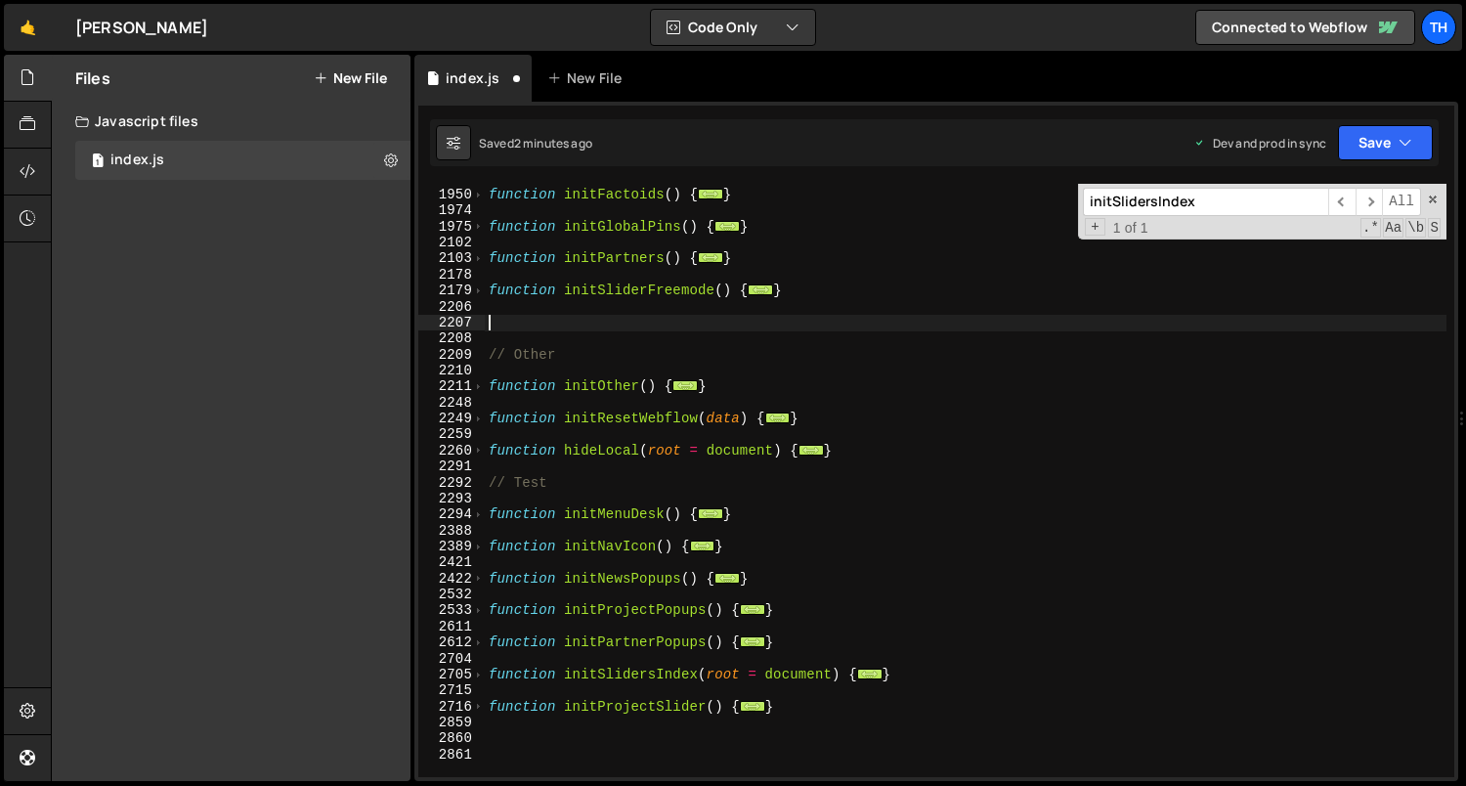
paste textarea "}"
type textarea "}"
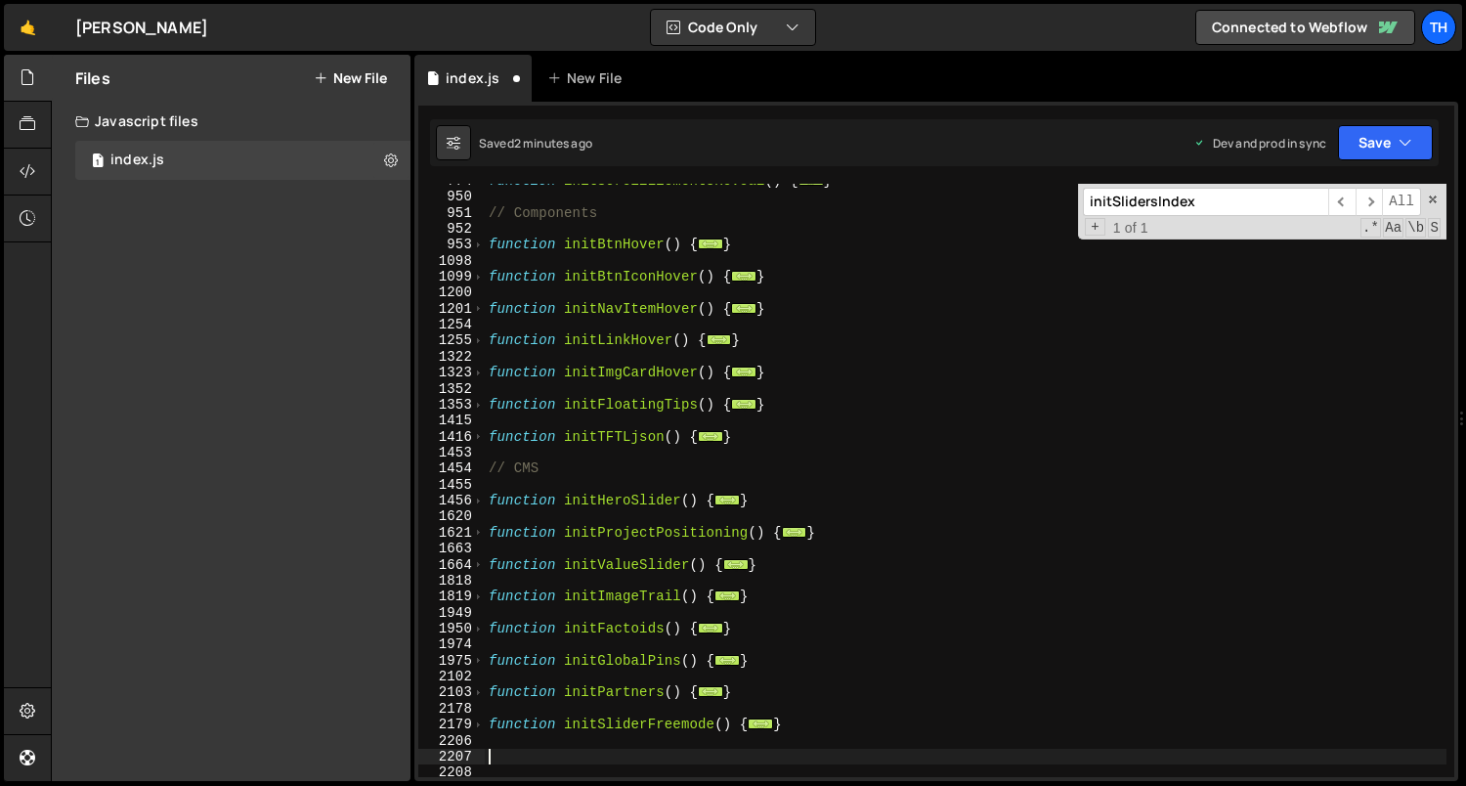
scroll to position [791, 0]
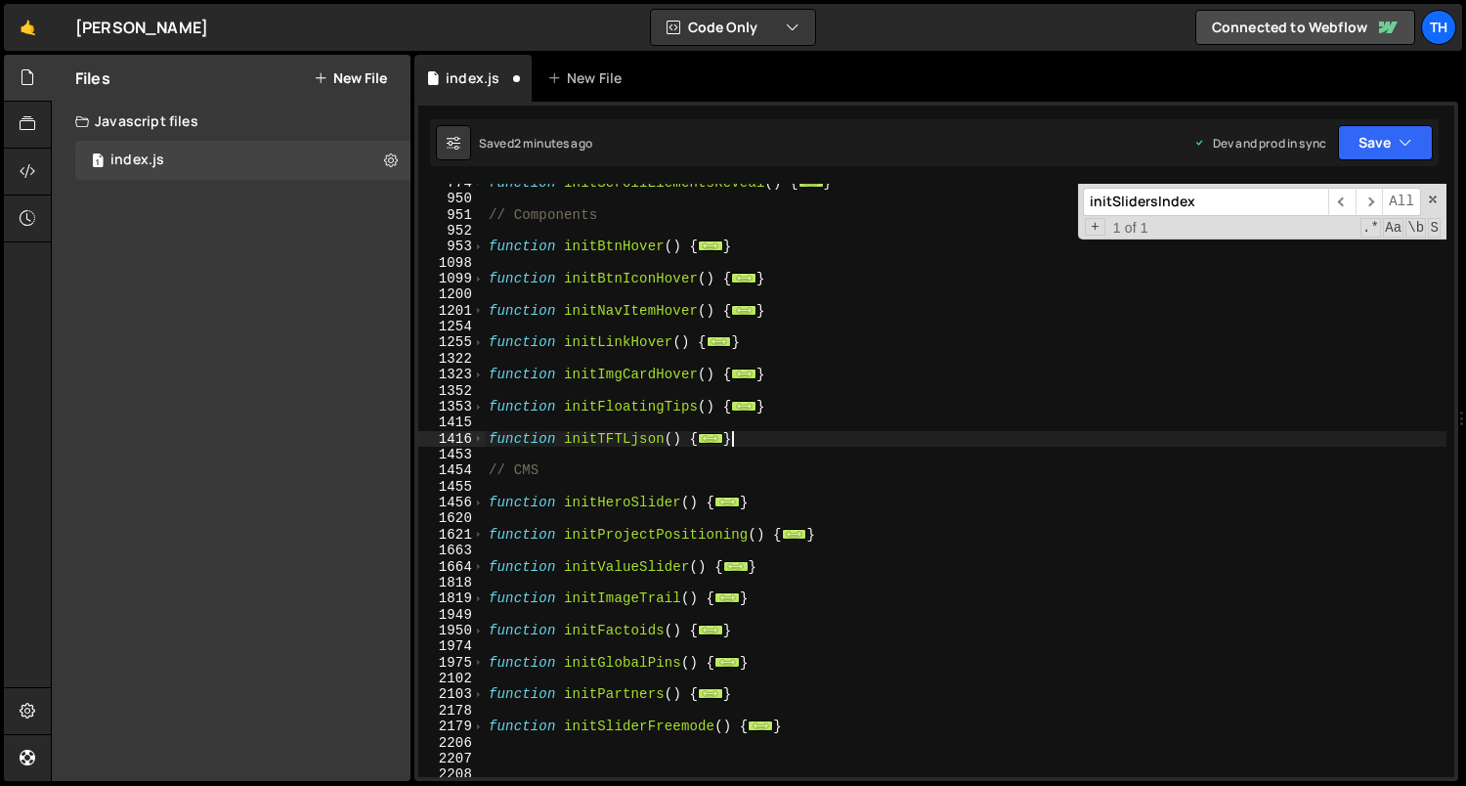
click at [759, 432] on div "function initScrollElementsReveal ( ) { ... } // Components function initBtnHov…" at bounding box center [966, 488] width 962 height 626
type textarea "}"
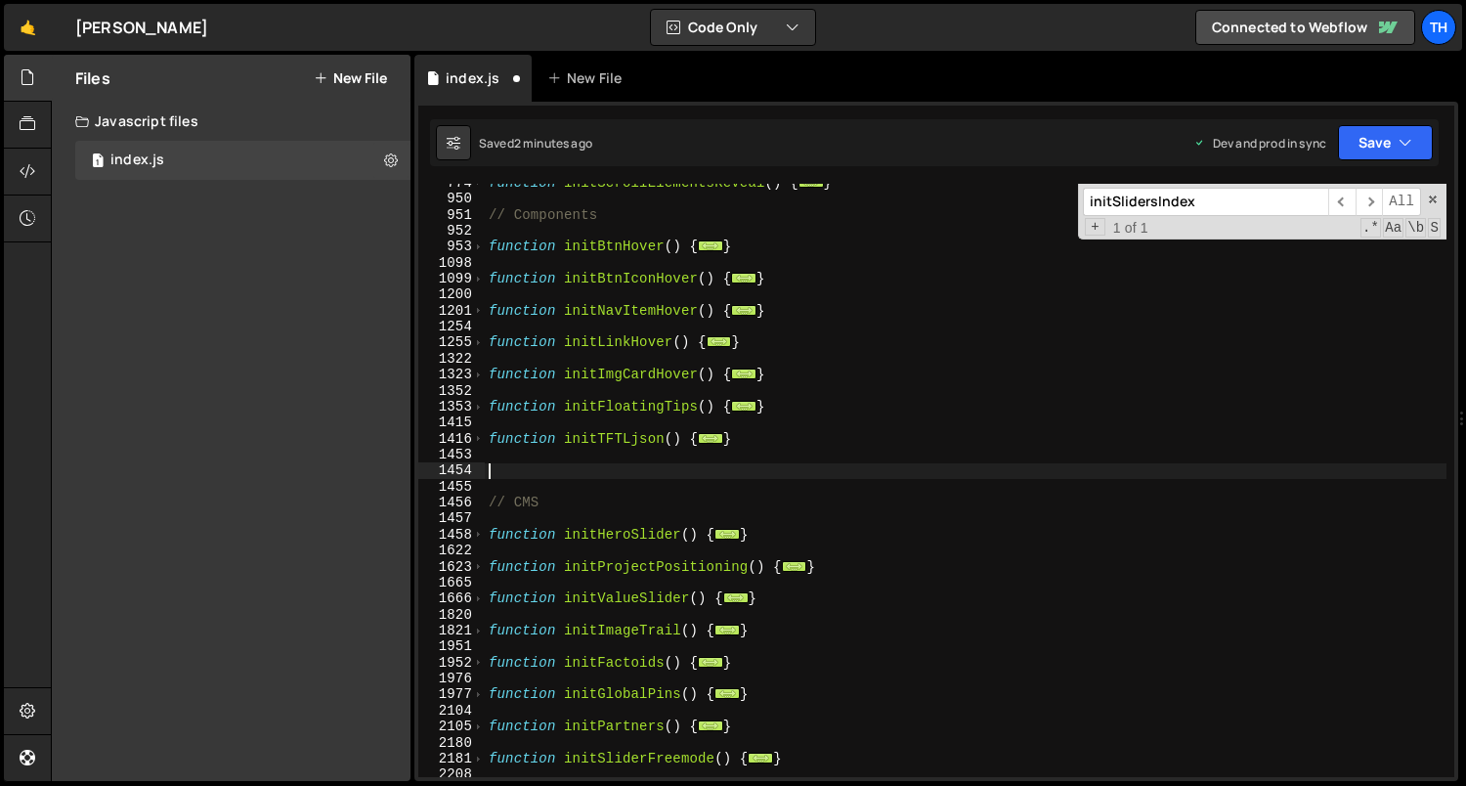
paste textarea "}"
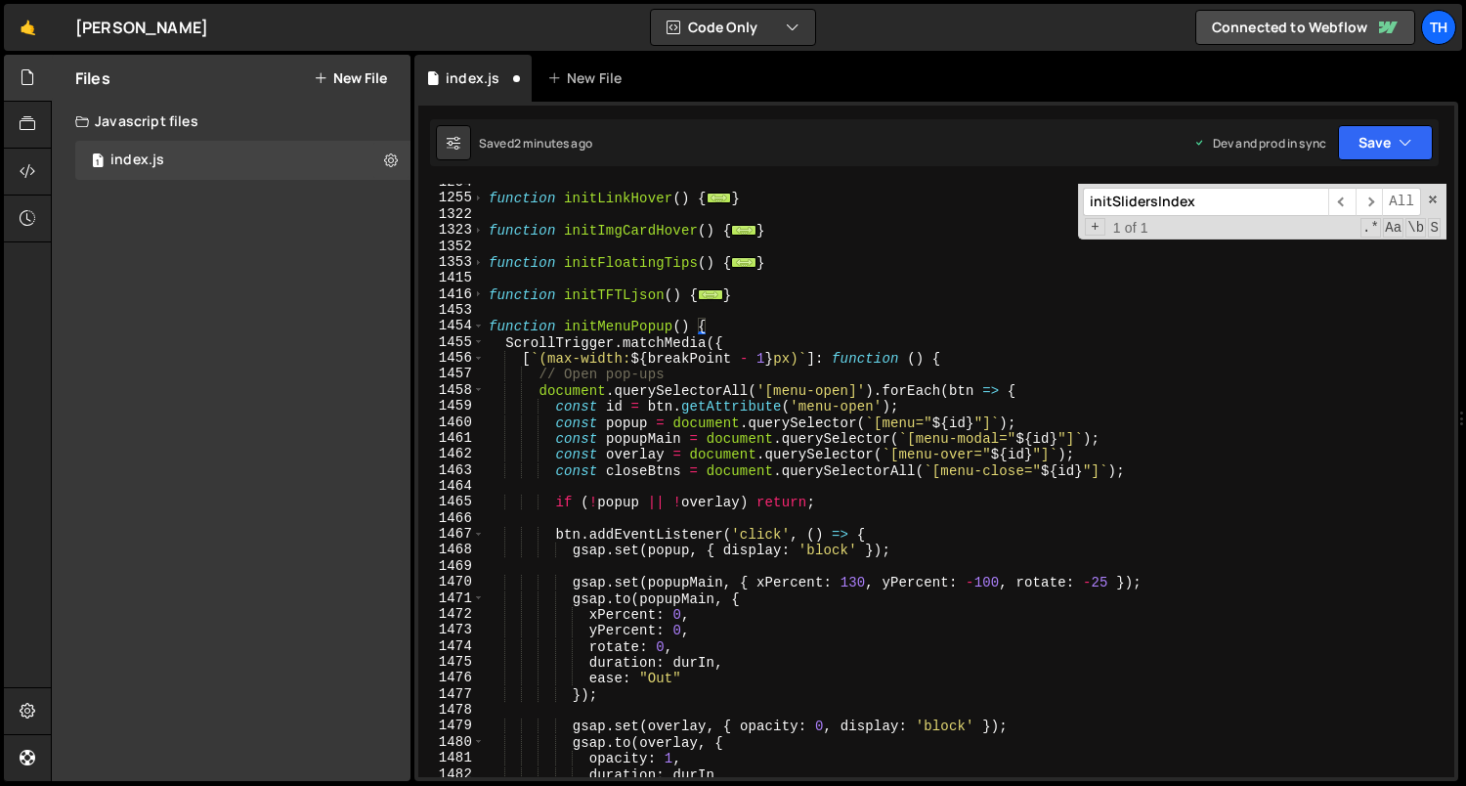
scroll to position [936, 0]
click at [481, 321] on span at bounding box center [478, 326] width 11 height 16
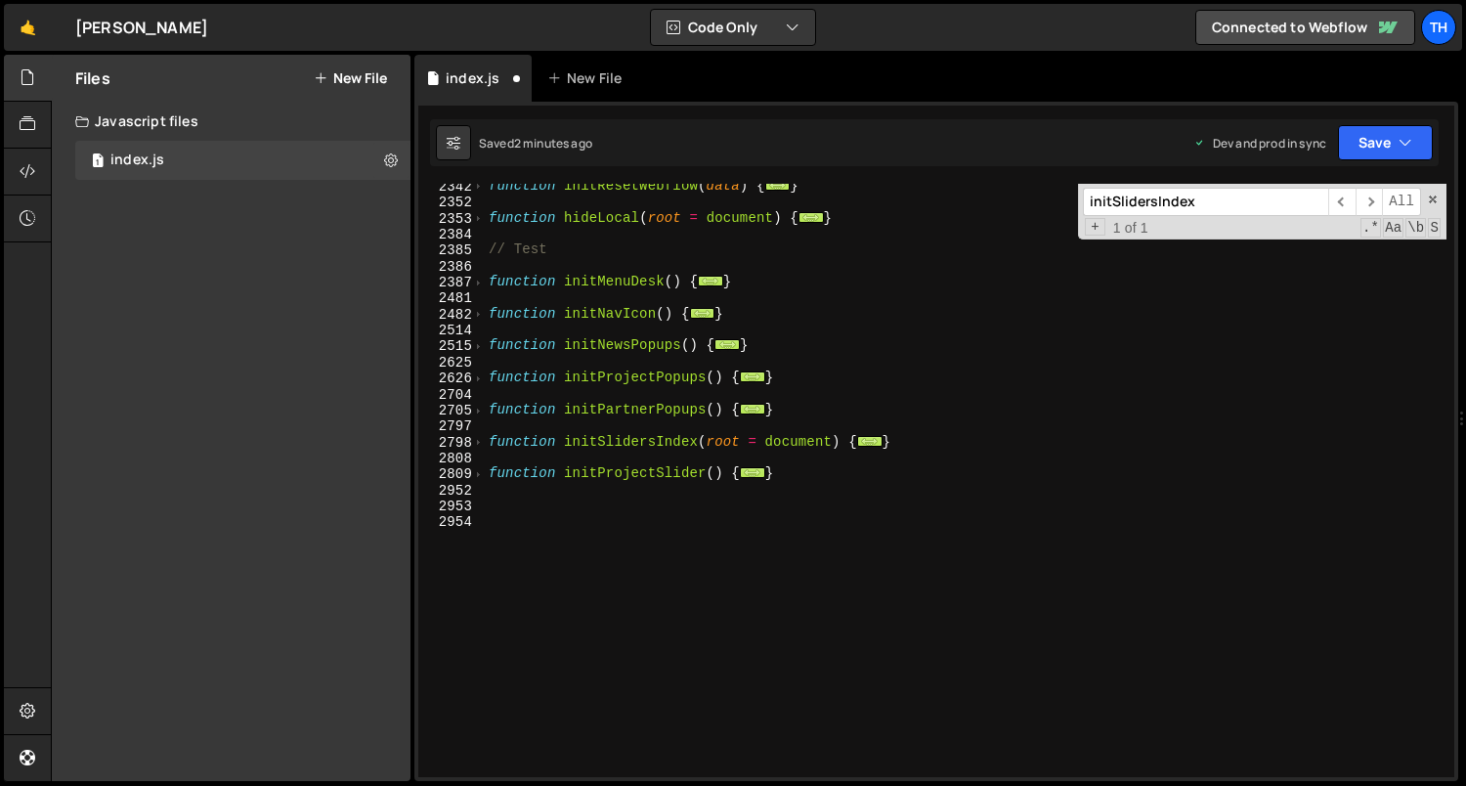
scroll to position [1533, 0]
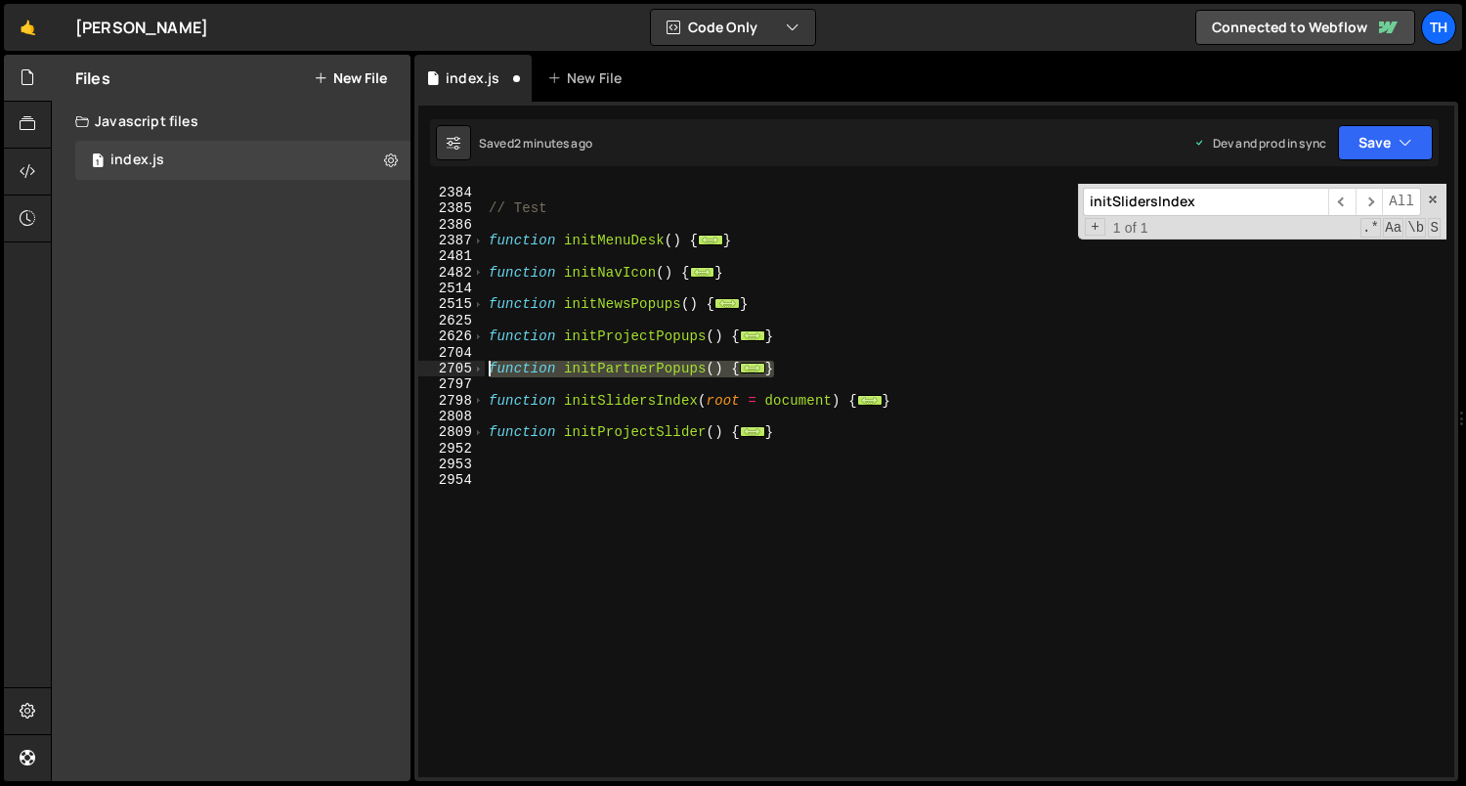
drag, startPoint x: 789, startPoint y: 367, endPoint x: 394, endPoint y: 363, distance: 395.7
click at [394, 363] on div "Files New File Javascript files 1 index.js 0 CSS files Copy share link Edit Fil…" at bounding box center [758, 418] width 1415 height 727
type textarea "function initPartnerPopups() { ScrollTrigger.matchMedia({"
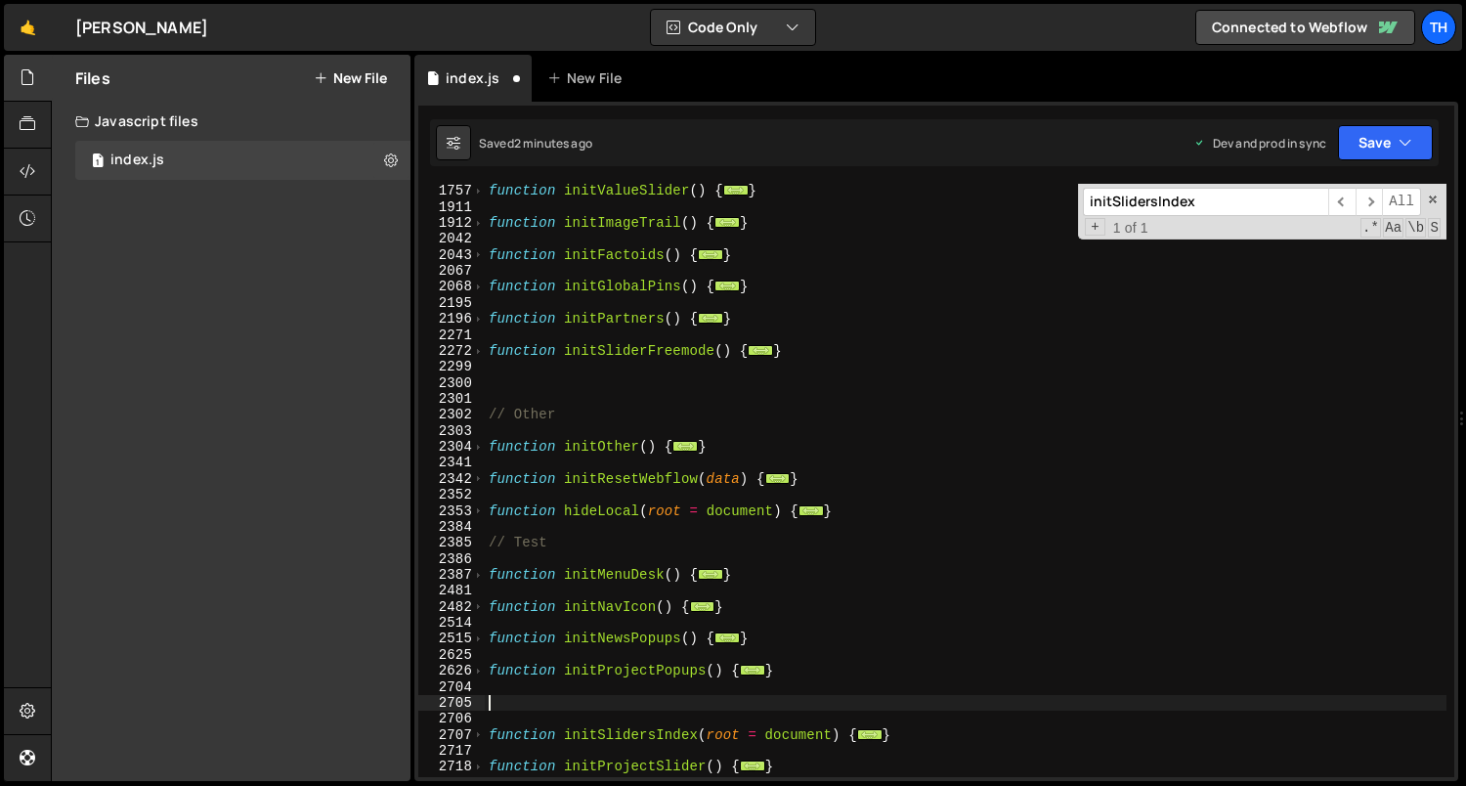
scroll to position [1200, 0]
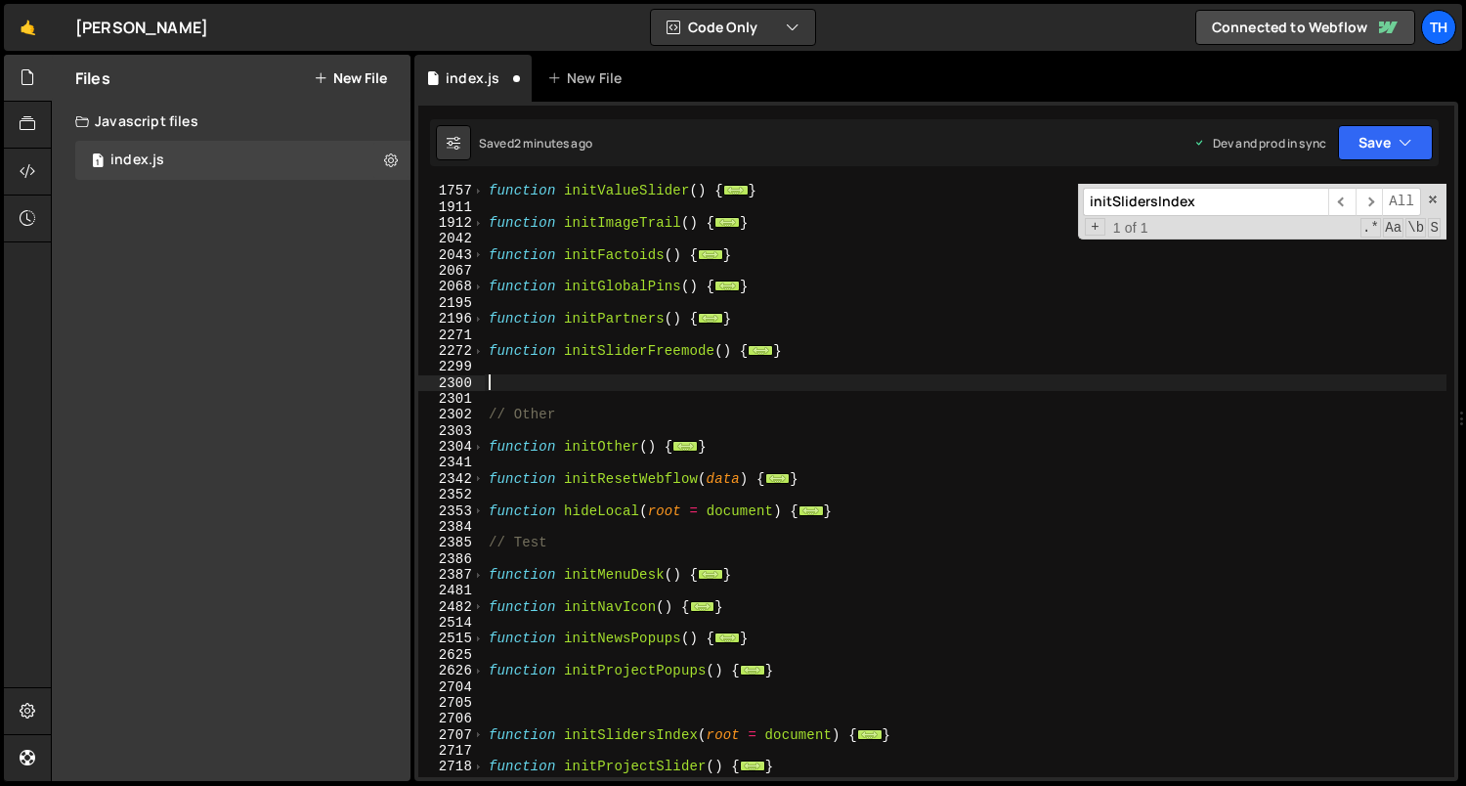
click at [770, 375] on div "function initValueSlider ( ) { ... } function initImageTrail ( ) { ... } functi…" at bounding box center [966, 496] width 962 height 626
paste textarea "}"
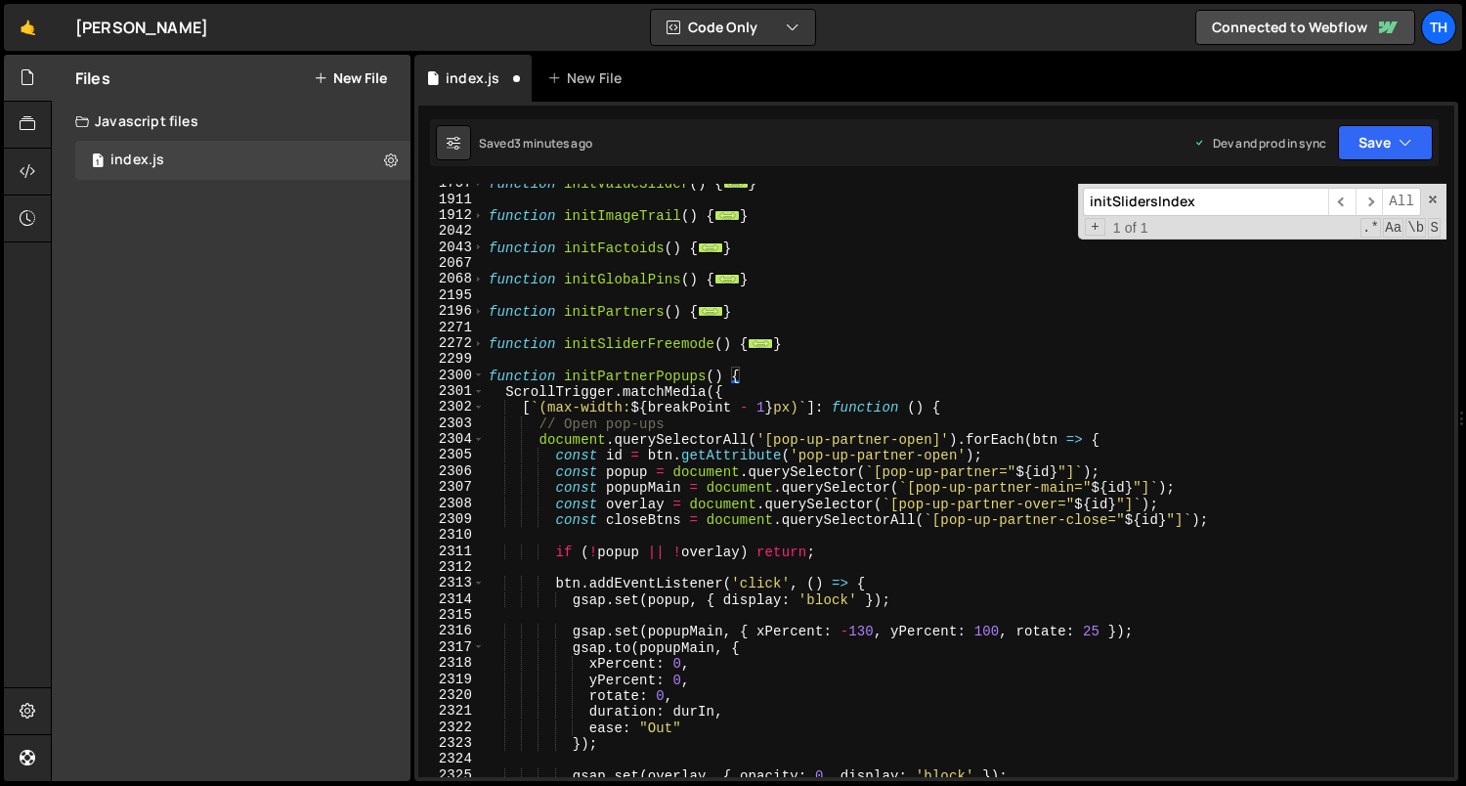
scroll to position [1143, 0]
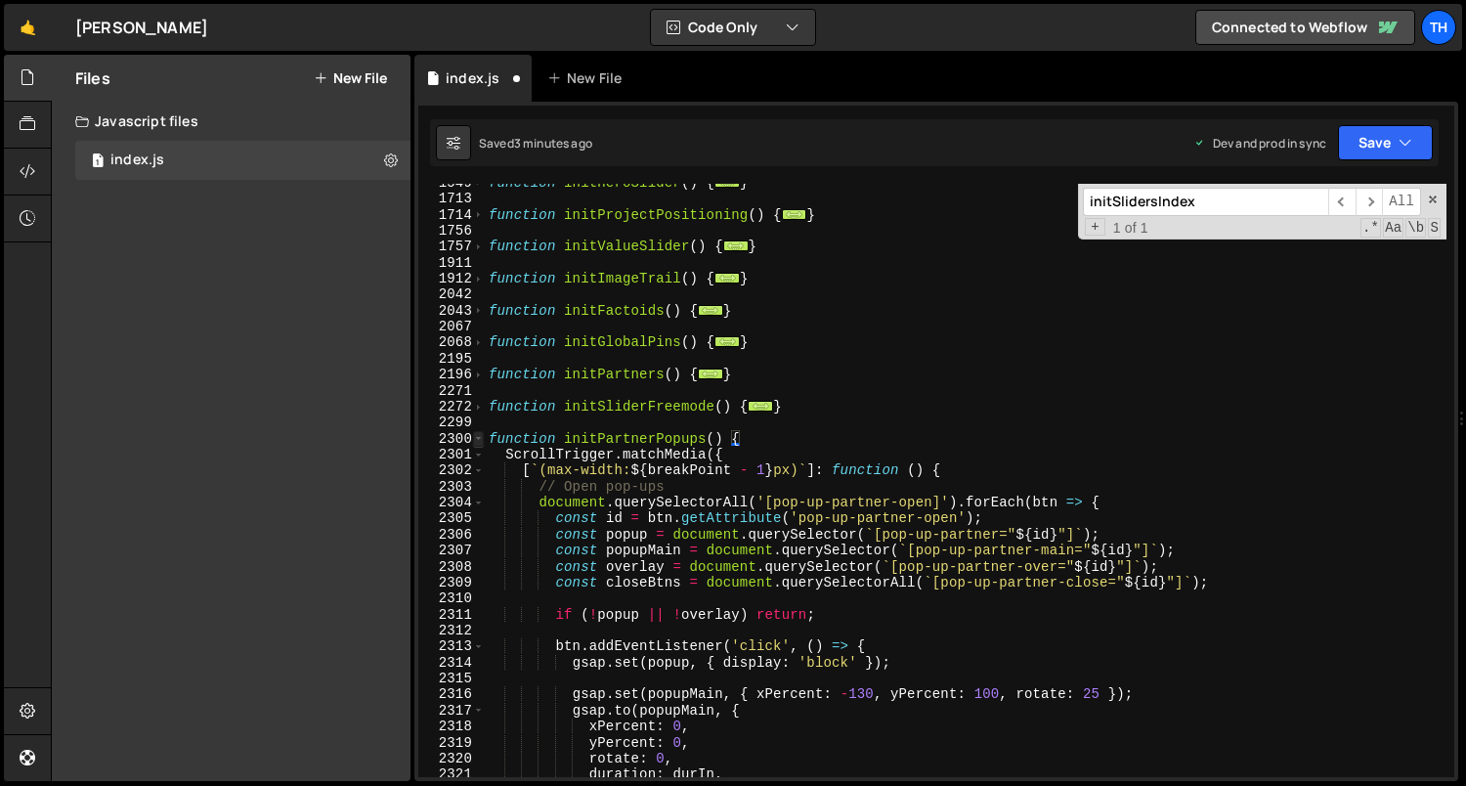
click at [479, 440] on span at bounding box center [478, 439] width 11 height 16
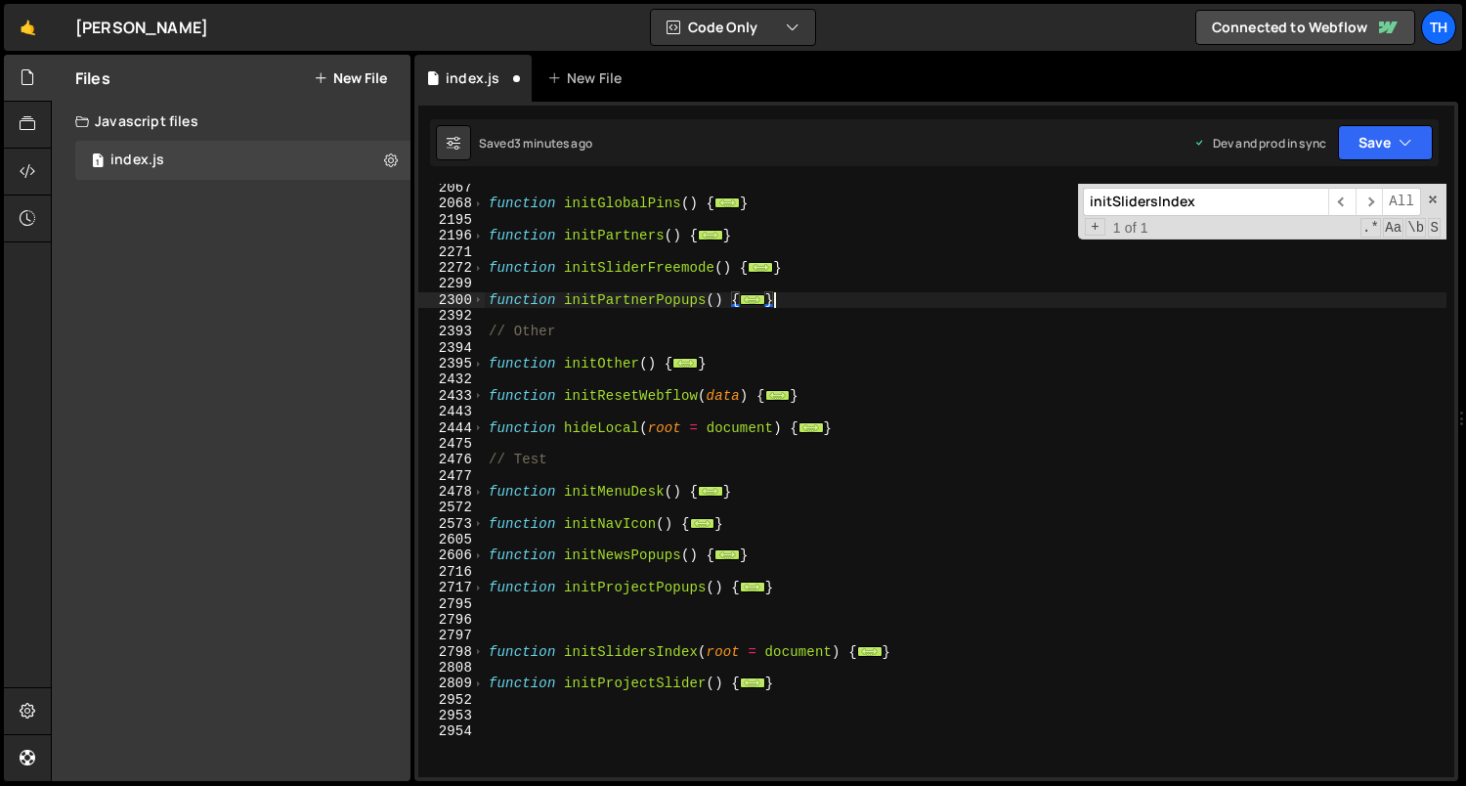
scroll to position [1282, 0]
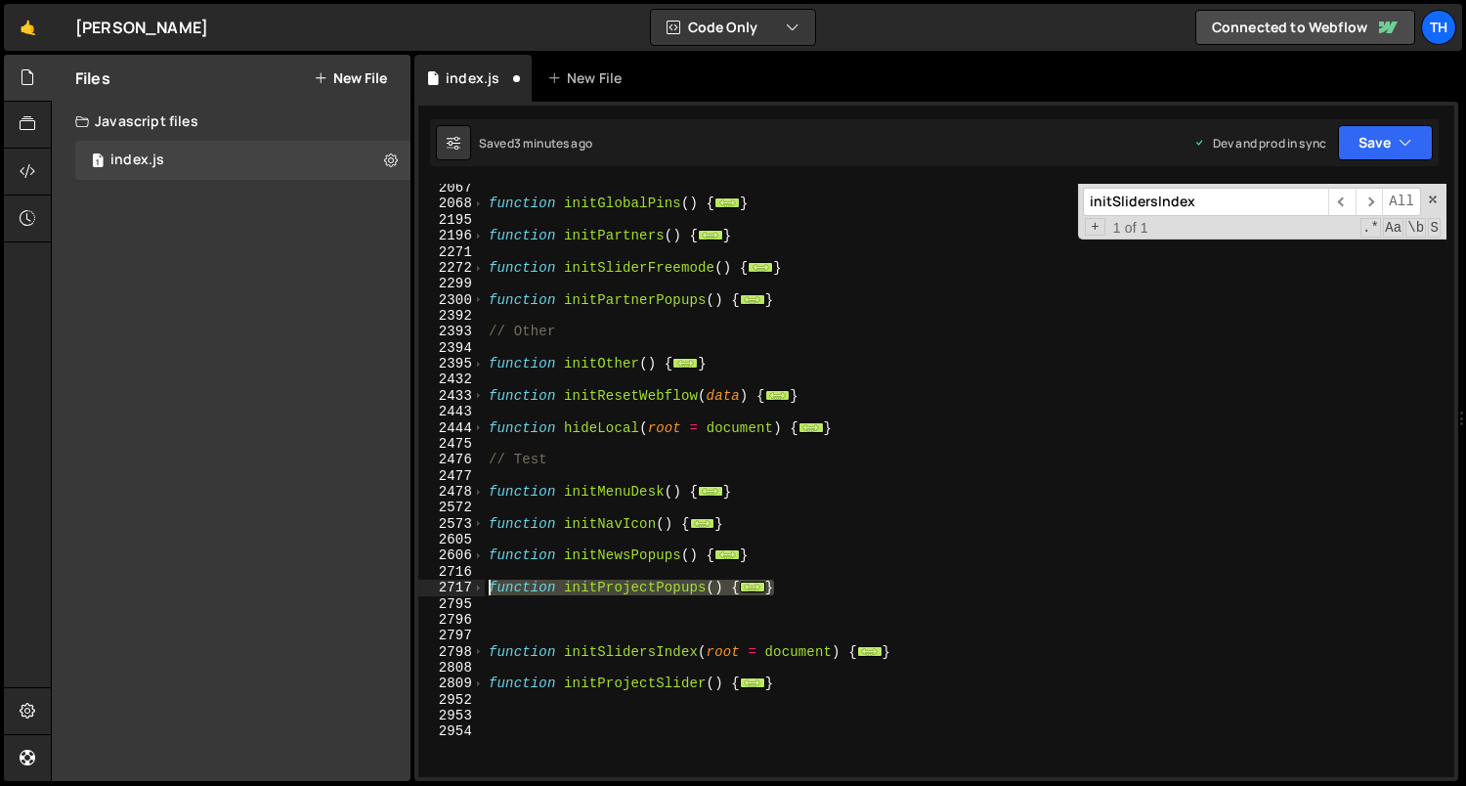
drag, startPoint x: 798, startPoint y: 582, endPoint x: 436, endPoint y: 580, distance: 362.5
click at [436, 580] on div "} 2067 2068 2195 2196 2271 2272 2299 2300 2392 2393 2394 2395 2432 2433 2443 24…" at bounding box center [936, 480] width 1036 height 593
type textarea "function initProjectPopups() { // Open pop-ups"
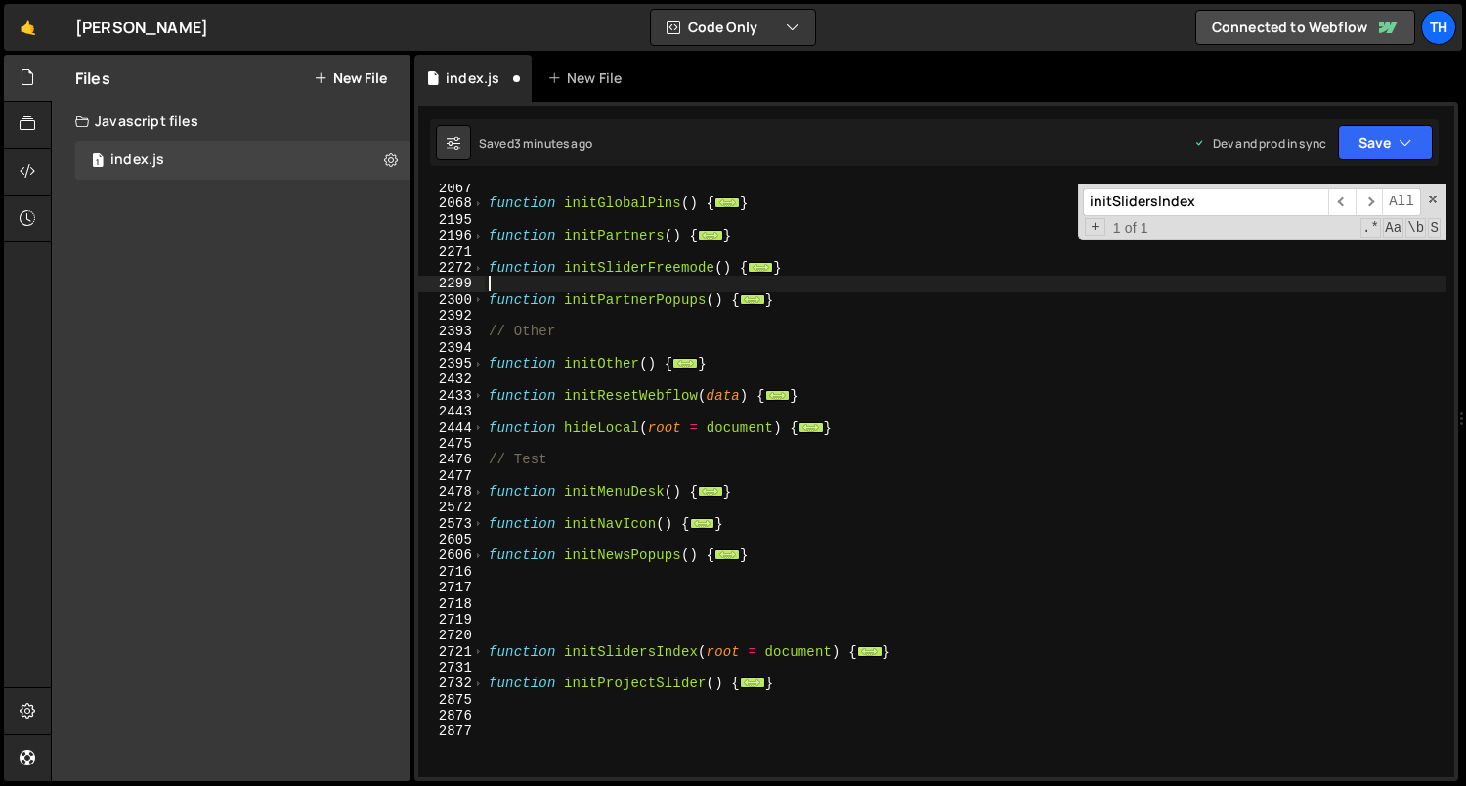
click at [706, 284] on div "function initGlobalPins ( ) { ... } function initPartners ( ) { ... } function …" at bounding box center [966, 493] width 962 height 626
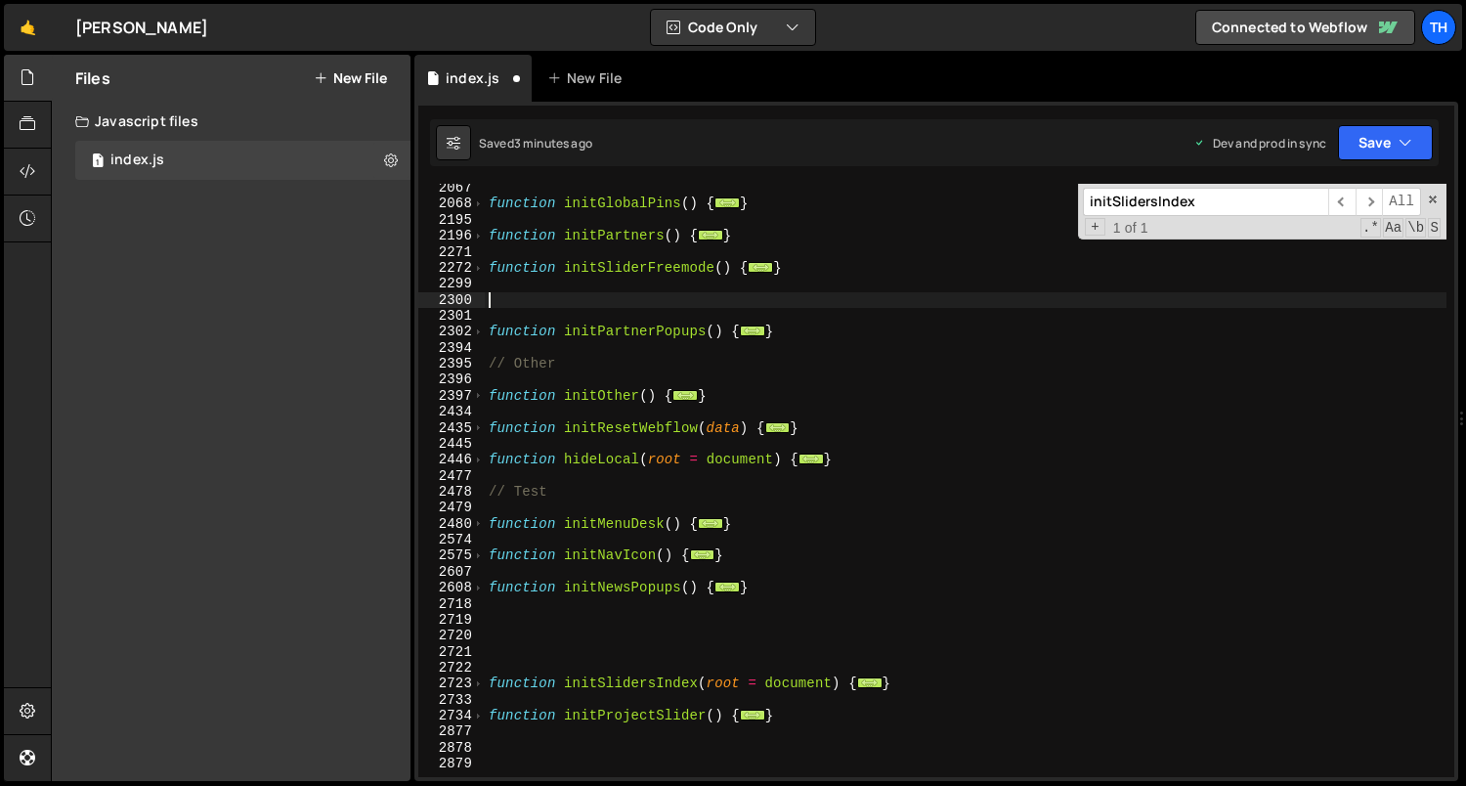
paste textarea "}"
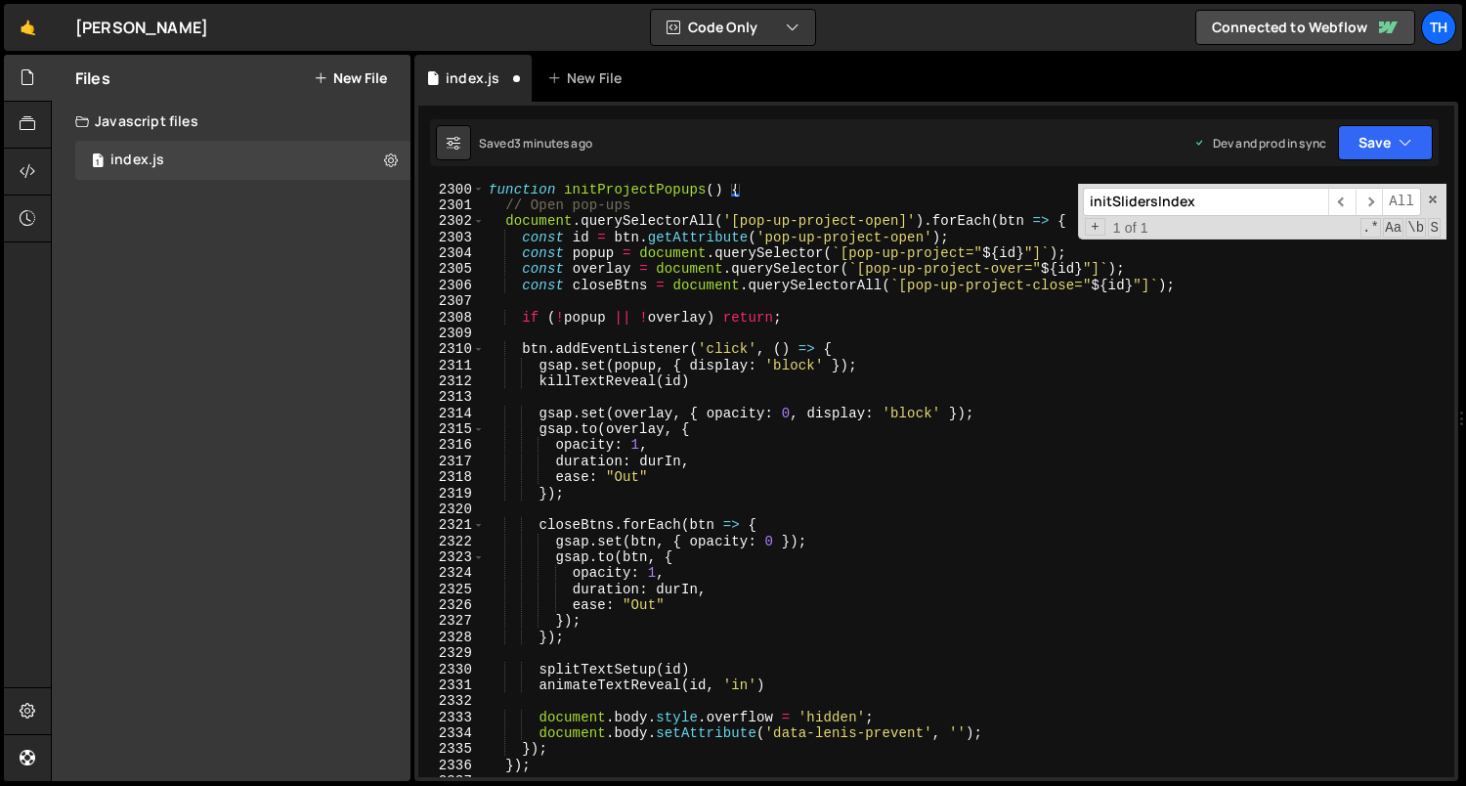
scroll to position [1231, 0]
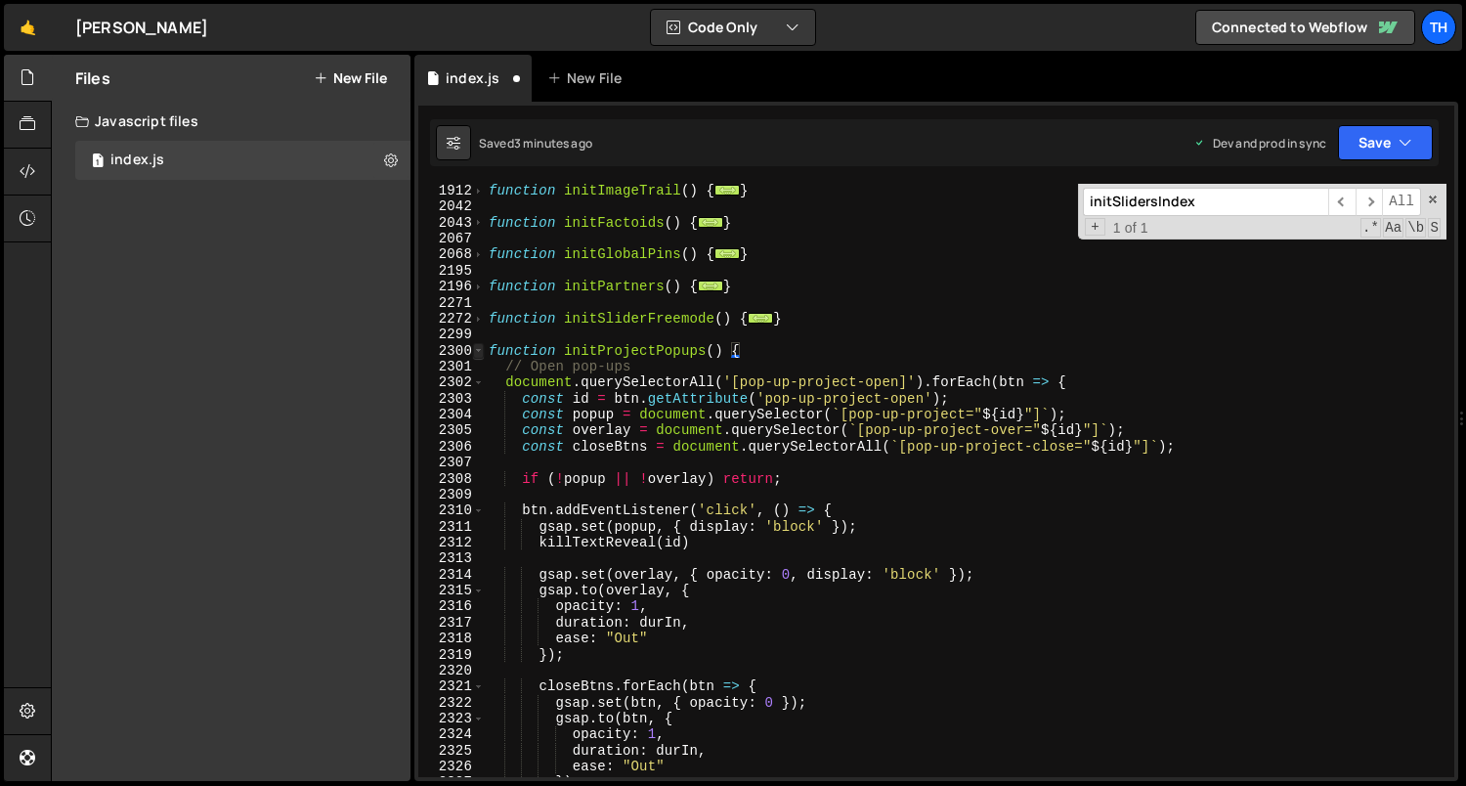
click at [480, 348] on span at bounding box center [478, 351] width 11 height 16
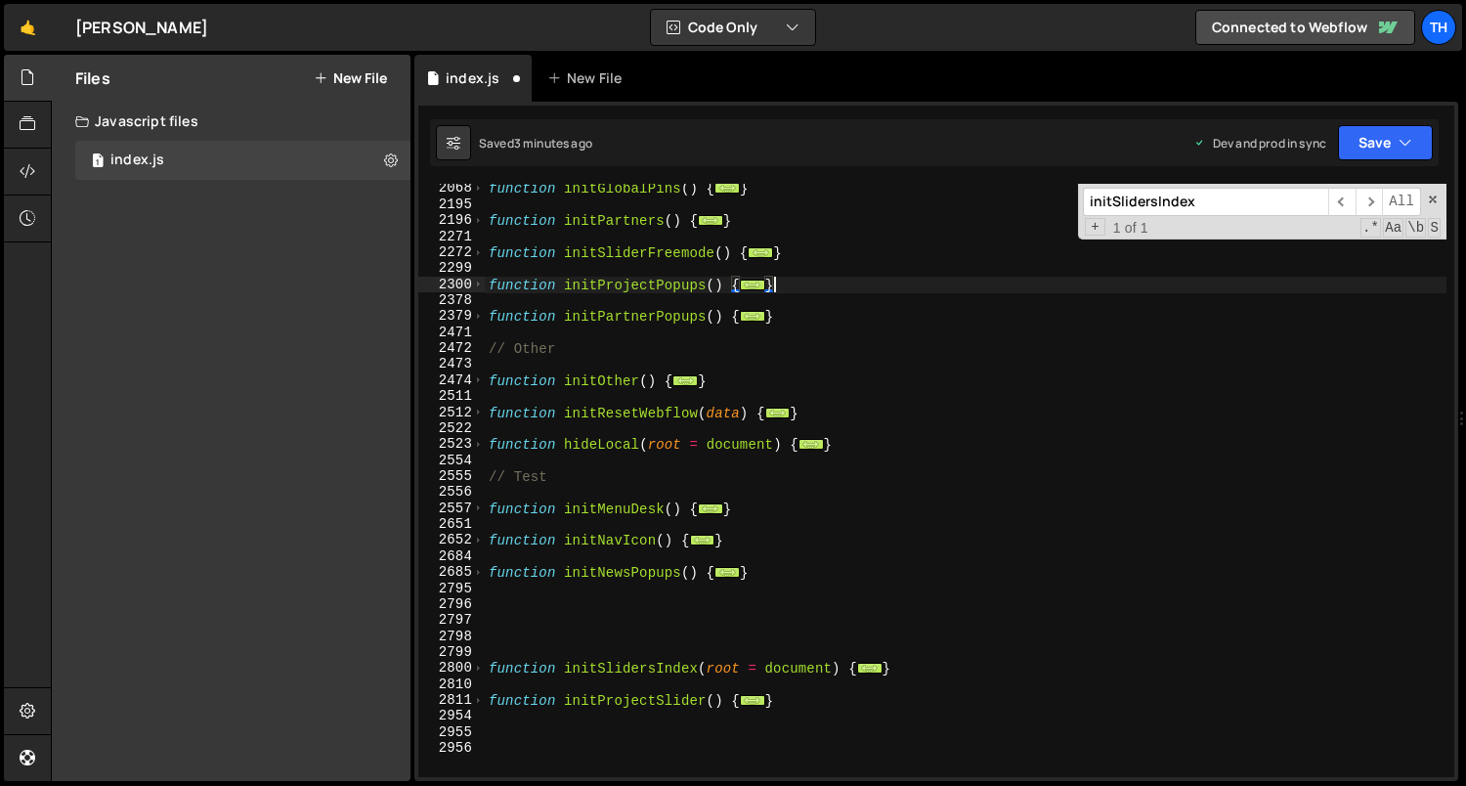
scroll to position [1385, 0]
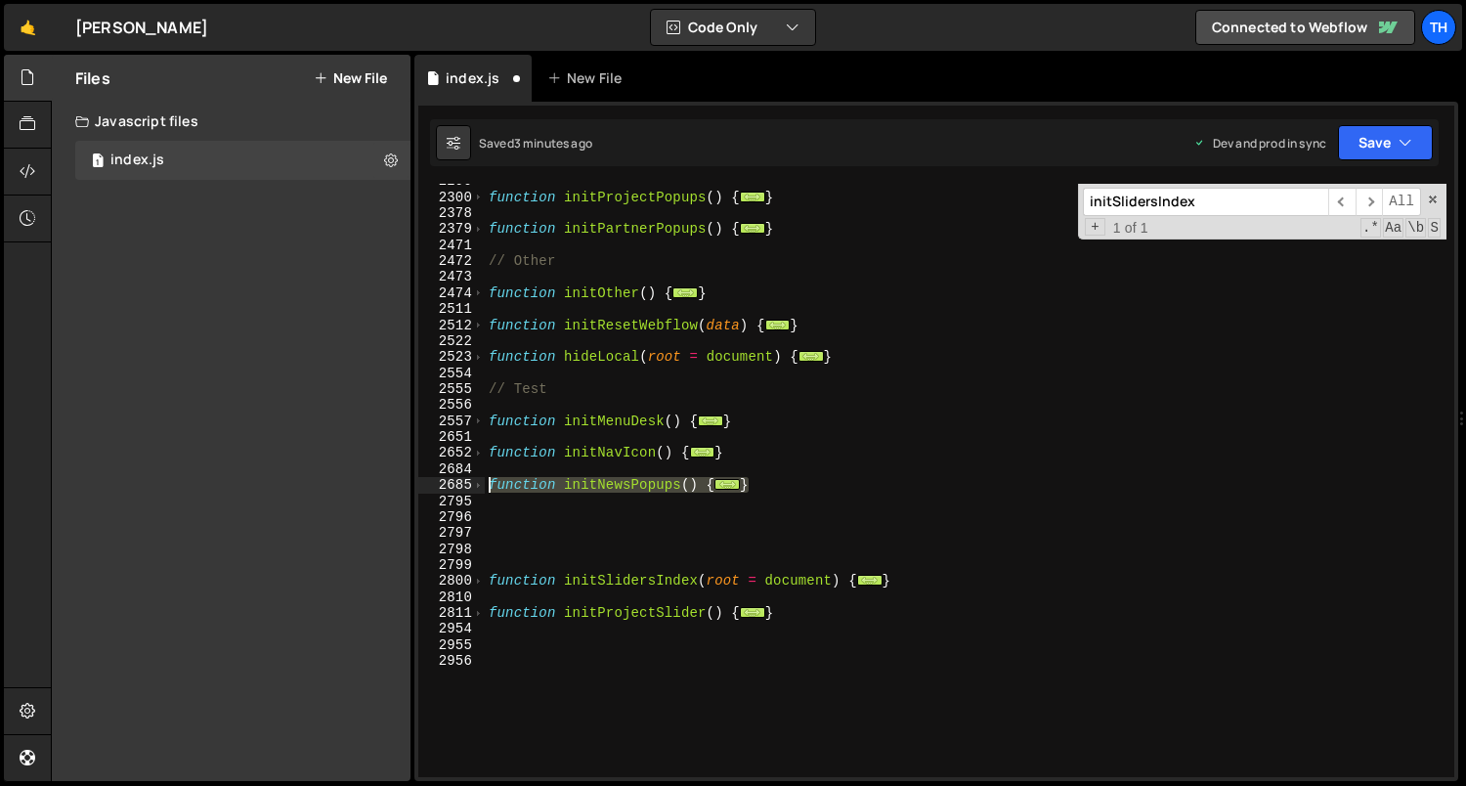
drag, startPoint x: 768, startPoint y: 483, endPoint x: 437, endPoint y: 480, distance: 331.2
click at [437, 480] on div "} 2299 2300 2378 2379 2471 2472 2473 2474 2511 2512 2522 2523 2554 2555 2556 25…" at bounding box center [936, 480] width 1036 height 593
type textarea "function initNewsPopups() { // Open pop-ups"
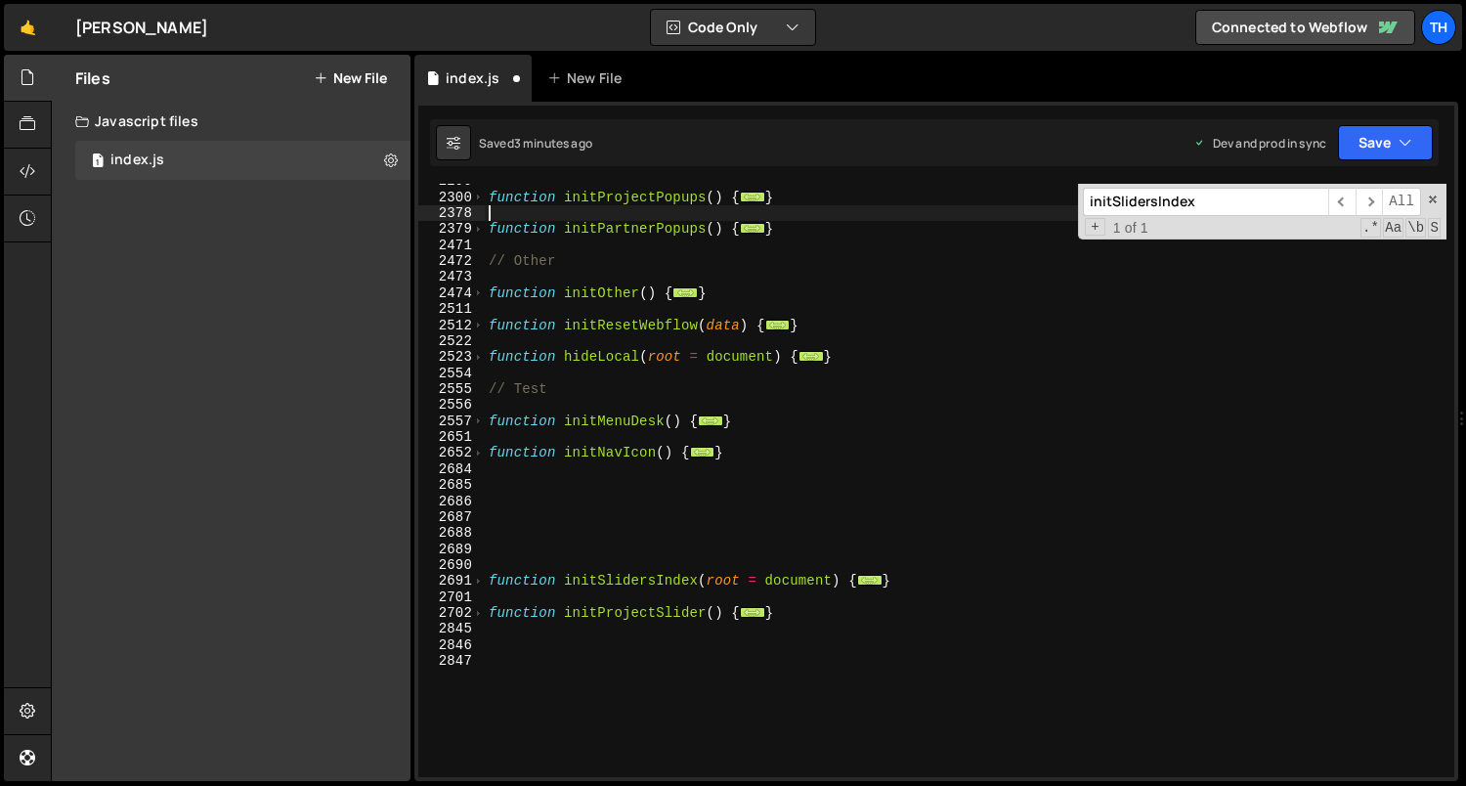
click at [753, 211] on div "function initProjectPopups ( ) { ... } function initPartnerPopups ( ) { ... } /…" at bounding box center [966, 486] width 962 height 626
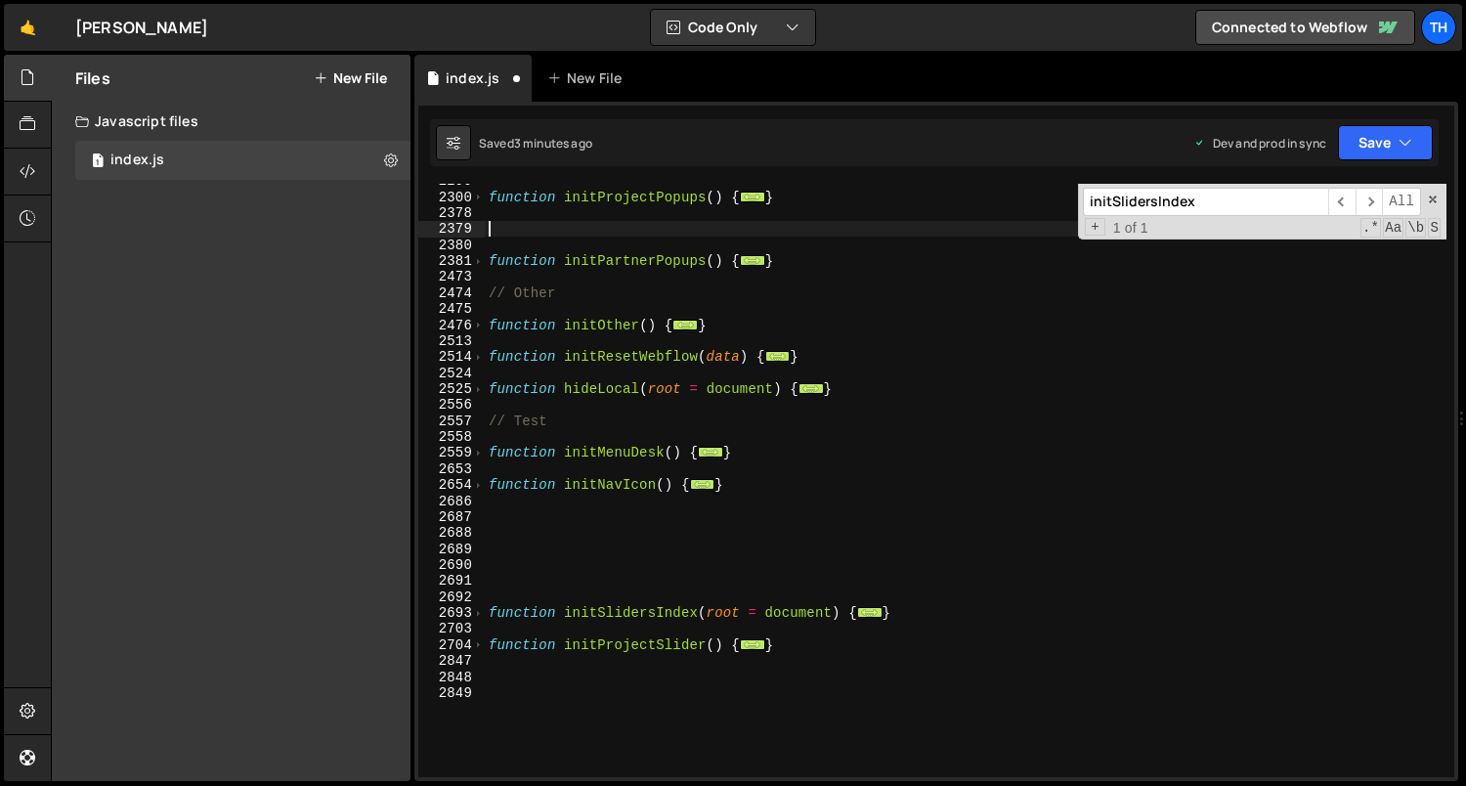
paste textarea "}"
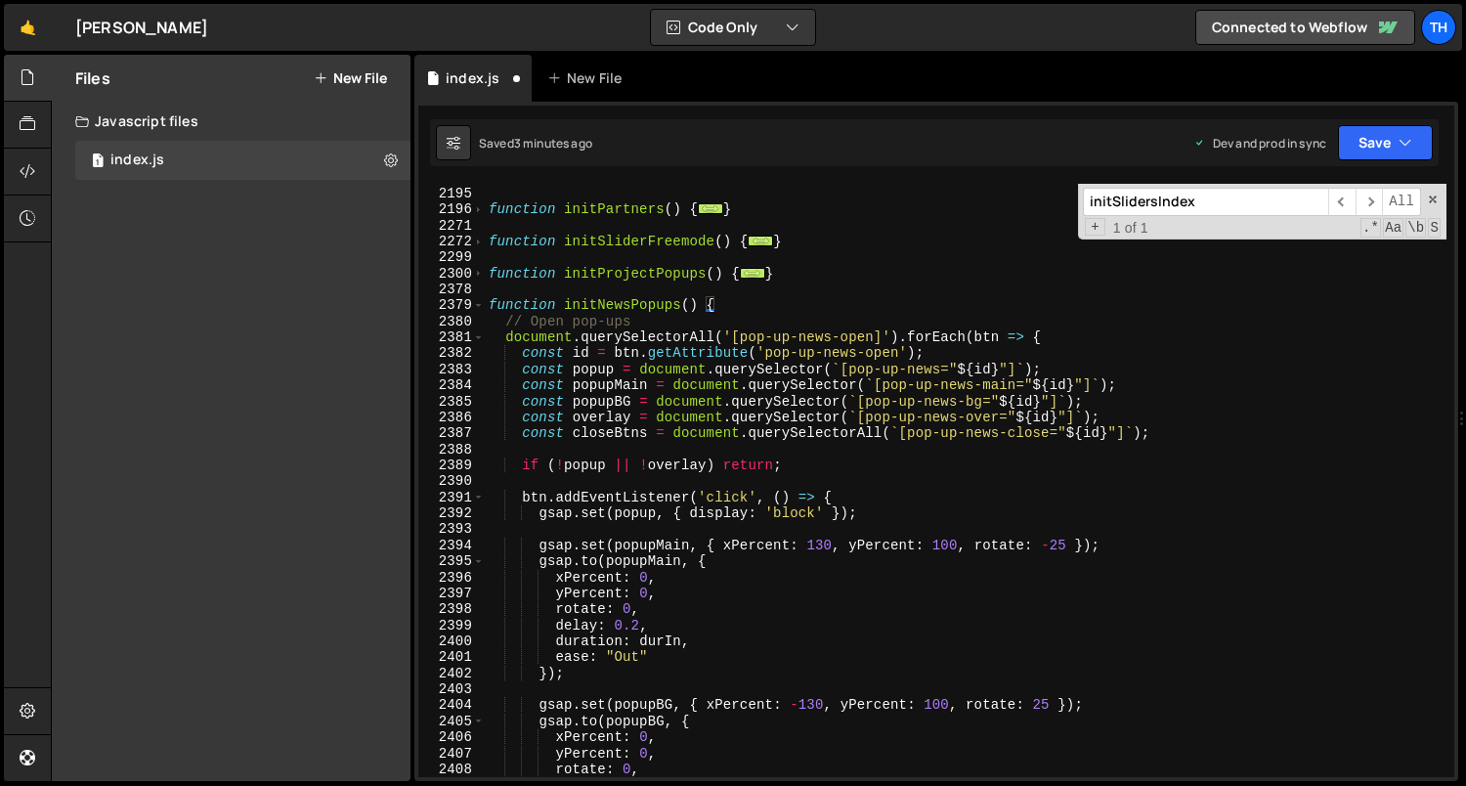
scroll to position [1292, 0]
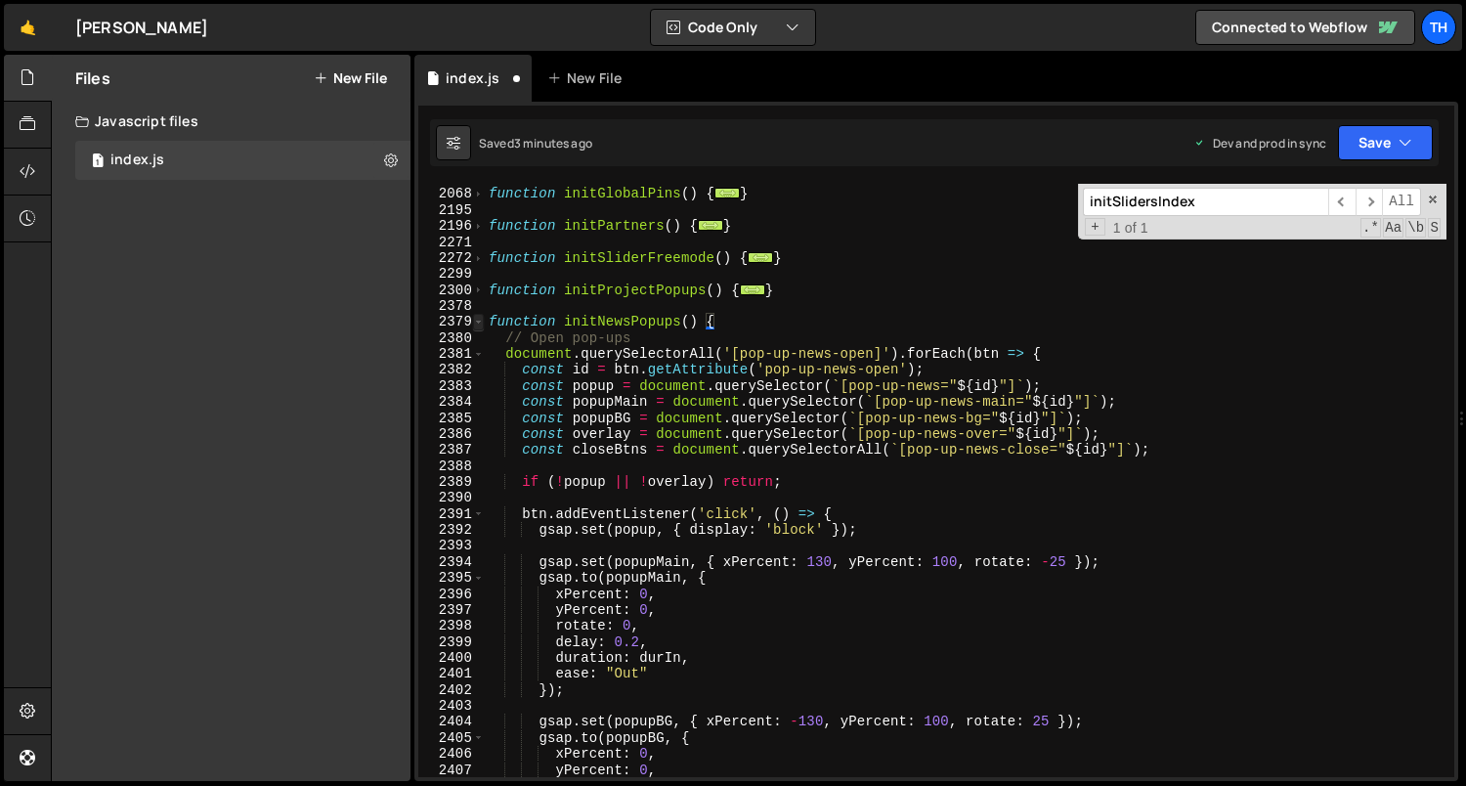
click at [478, 325] on span at bounding box center [478, 322] width 11 height 16
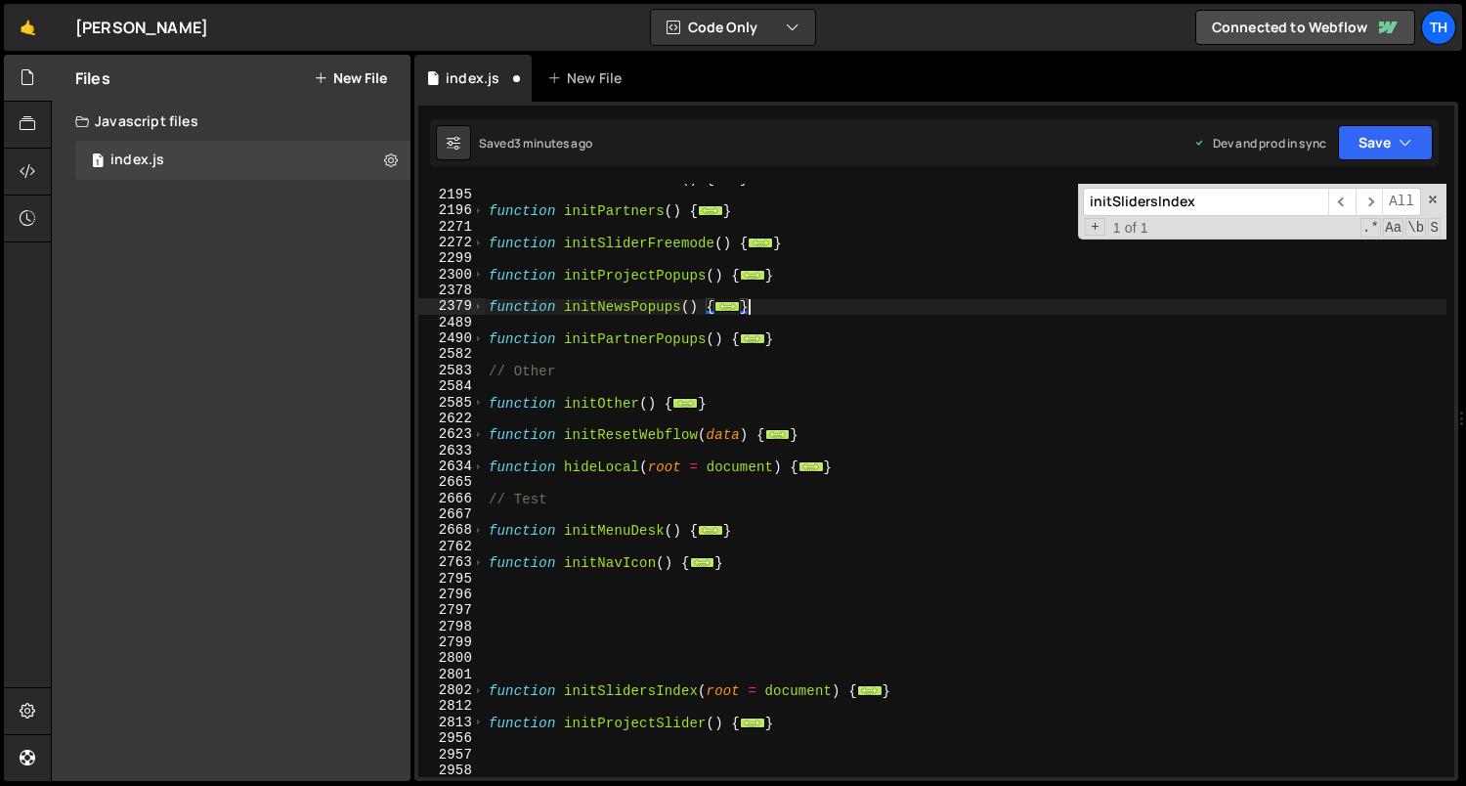
scroll to position [1343, 0]
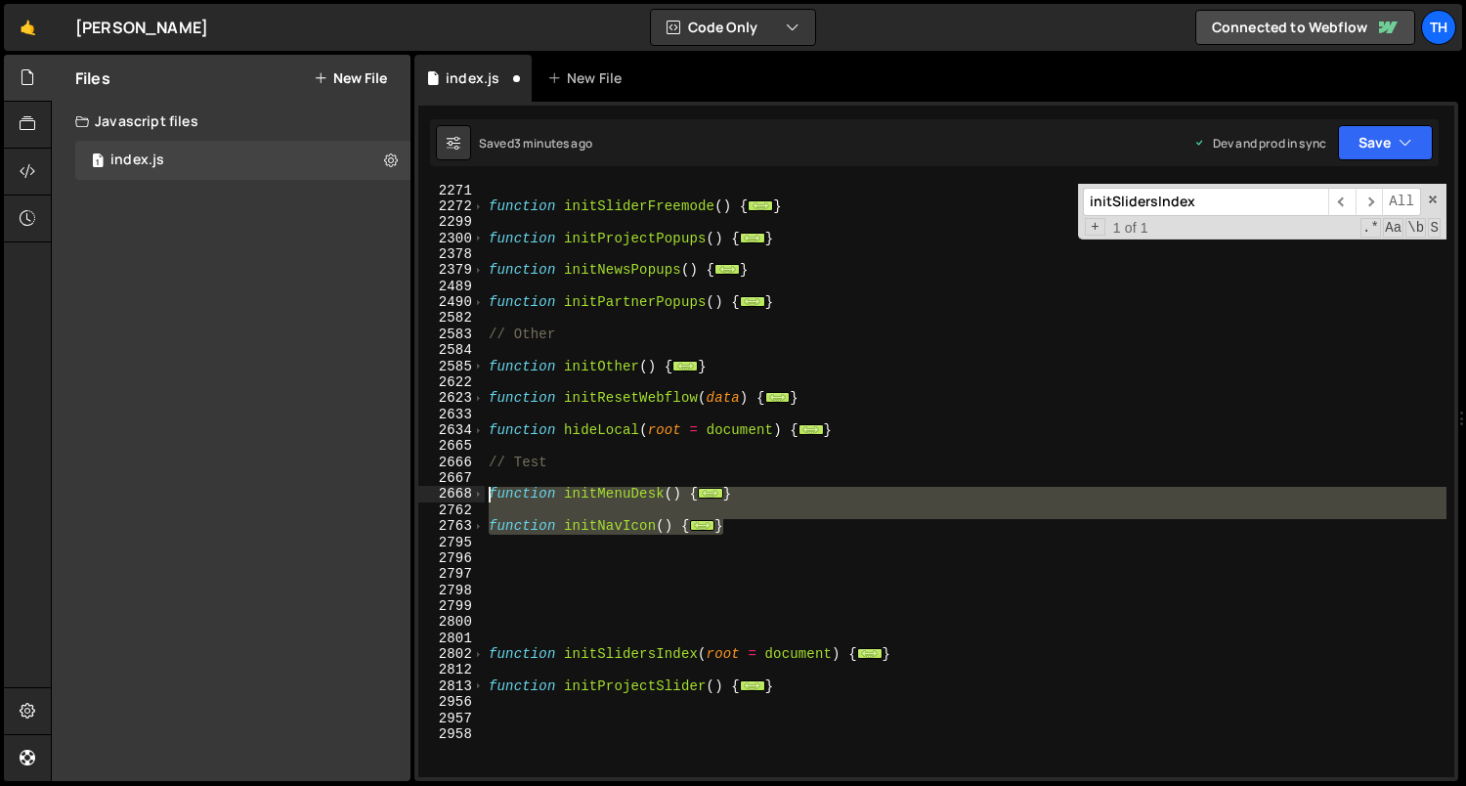
drag, startPoint x: 766, startPoint y: 524, endPoint x: 405, endPoint y: 490, distance: 362.2
click at [405, 490] on div "Files New File Javascript files 1 index.js 0 CSS files Copy share link Edit Fil…" at bounding box center [758, 418] width 1415 height 727
type textarea "function initMenuDesk() { ScrollTrigger.matchMedia({"
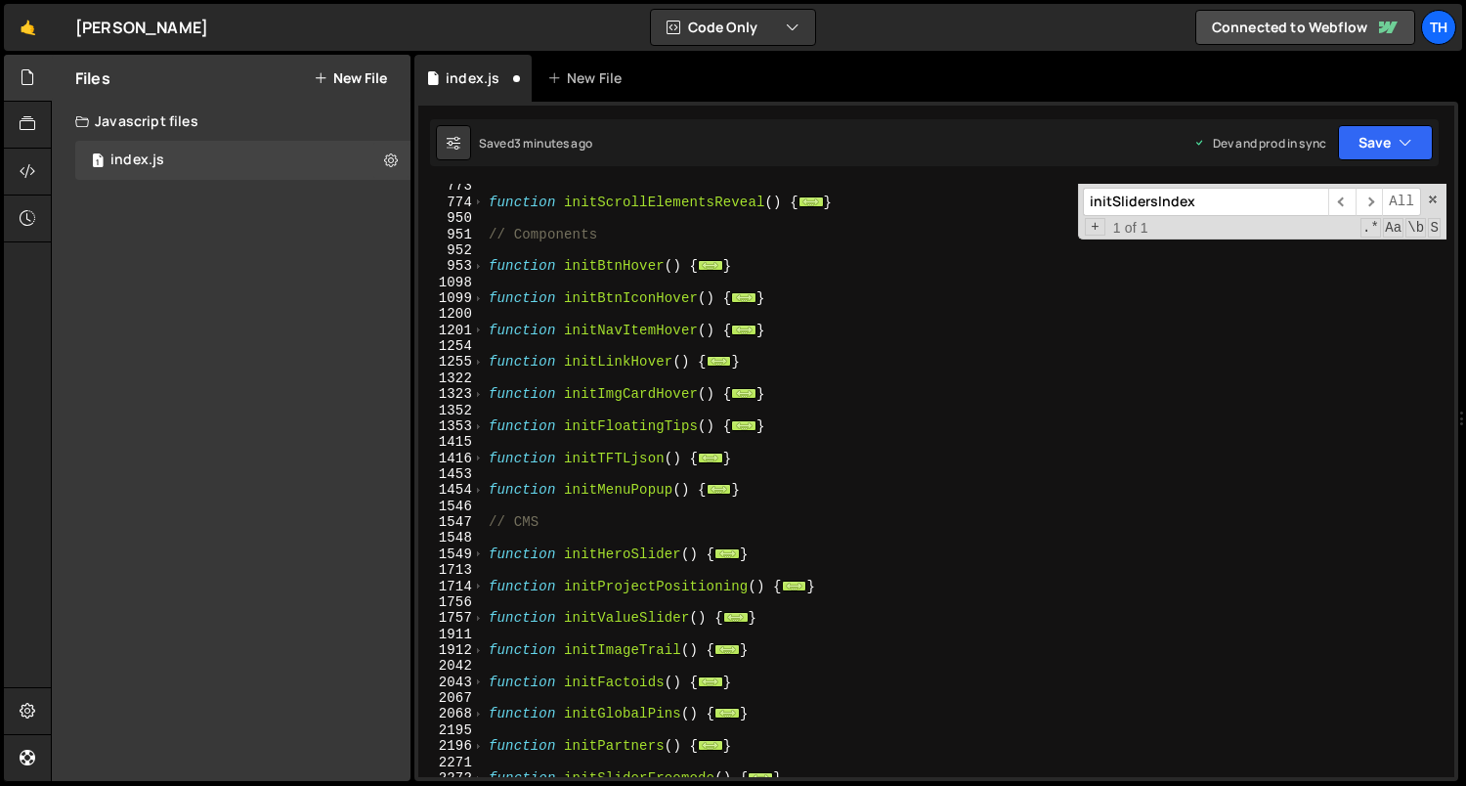
scroll to position [770, 0]
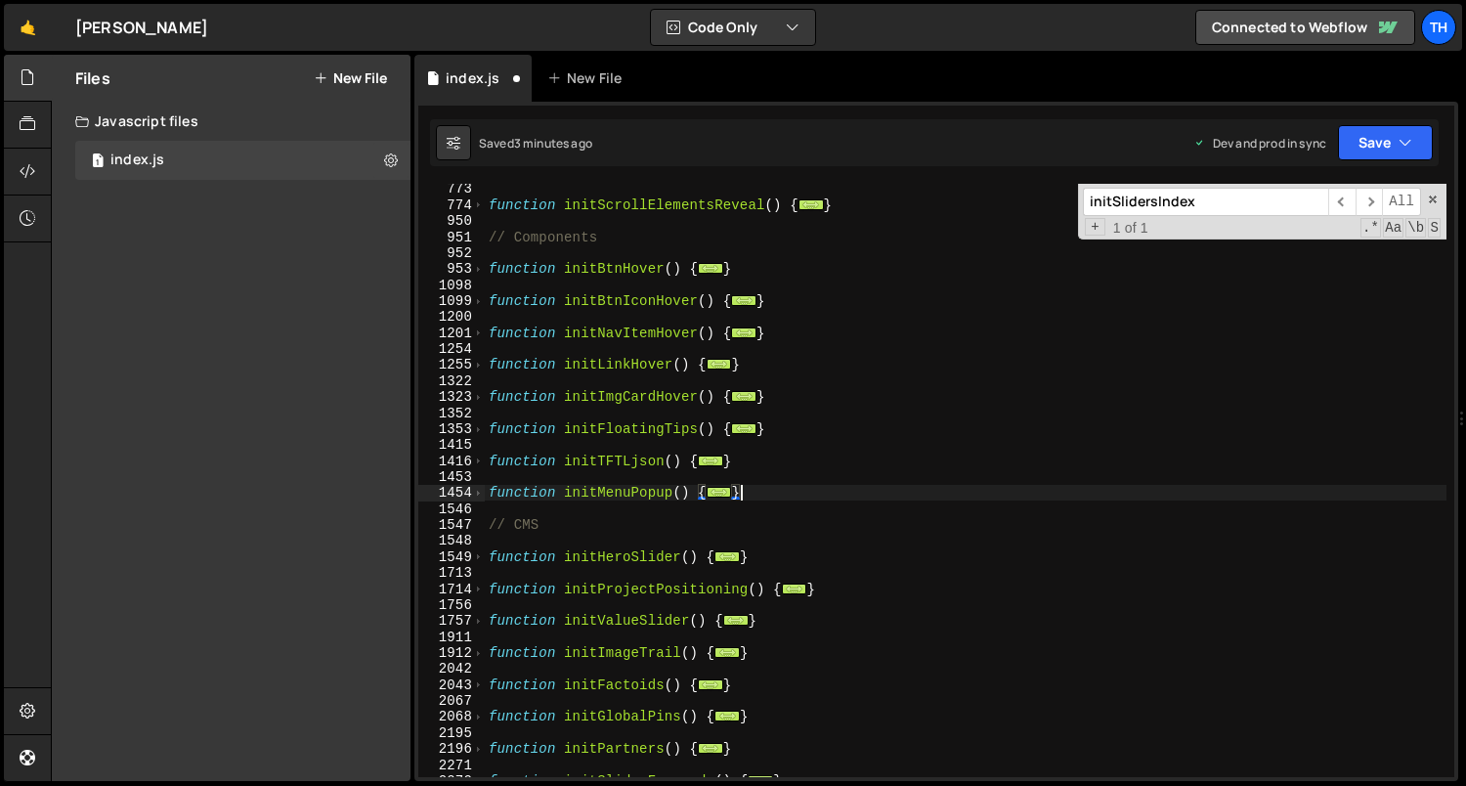
click at [755, 490] on div "function initScrollElementsReveal ( ) { ... } // Components function initBtnHov…" at bounding box center [966, 494] width 962 height 626
type textarea "}"
click at [778, 434] on div "function initScrollElementsReveal ( ) { ... } // Components function initBtnHov…" at bounding box center [966, 494] width 962 height 626
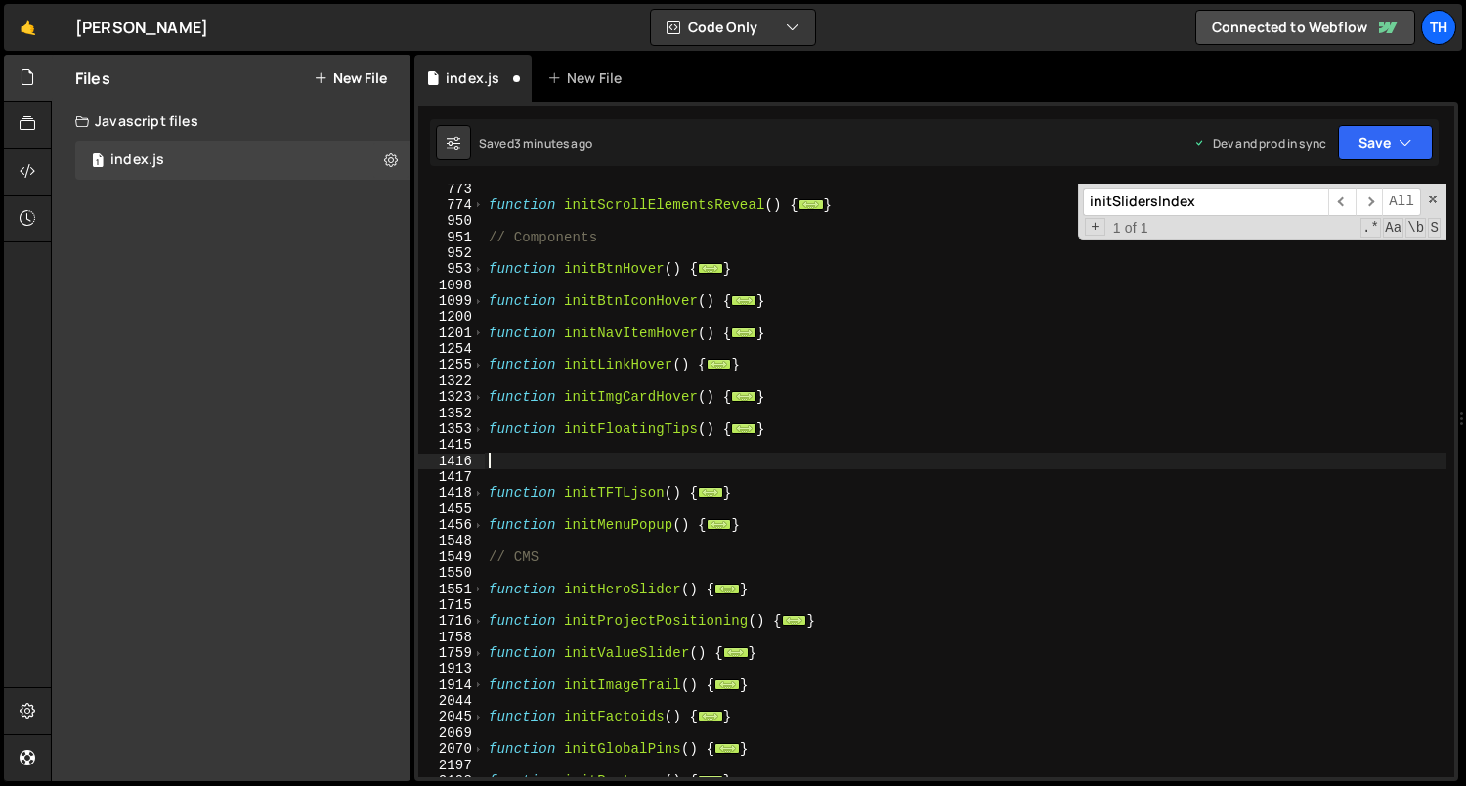
paste textarea "}"
type textarea "}"
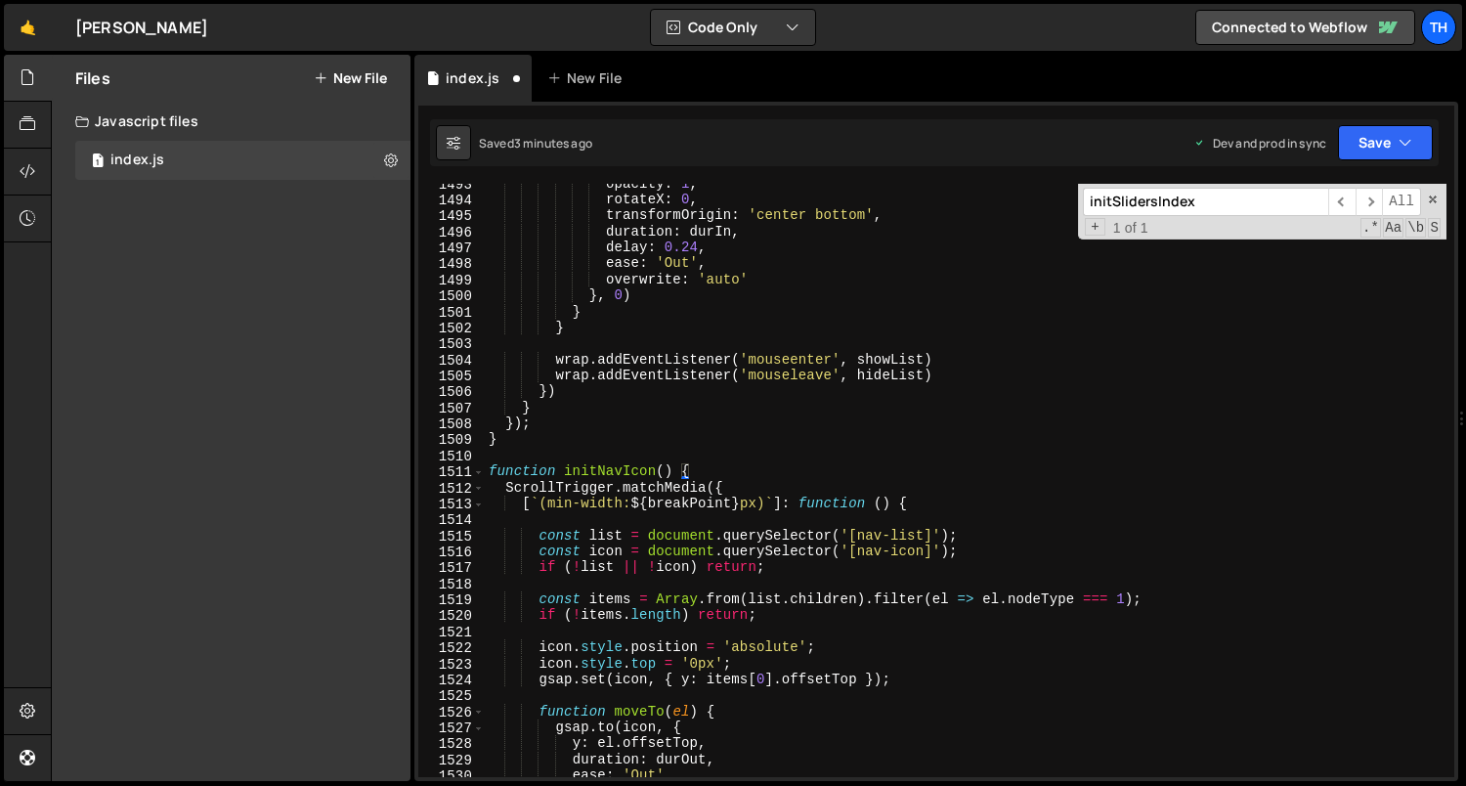
scroll to position [2278, 0]
click at [483, 464] on div "1511" at bounding box center [451, 472] width 66 height 16
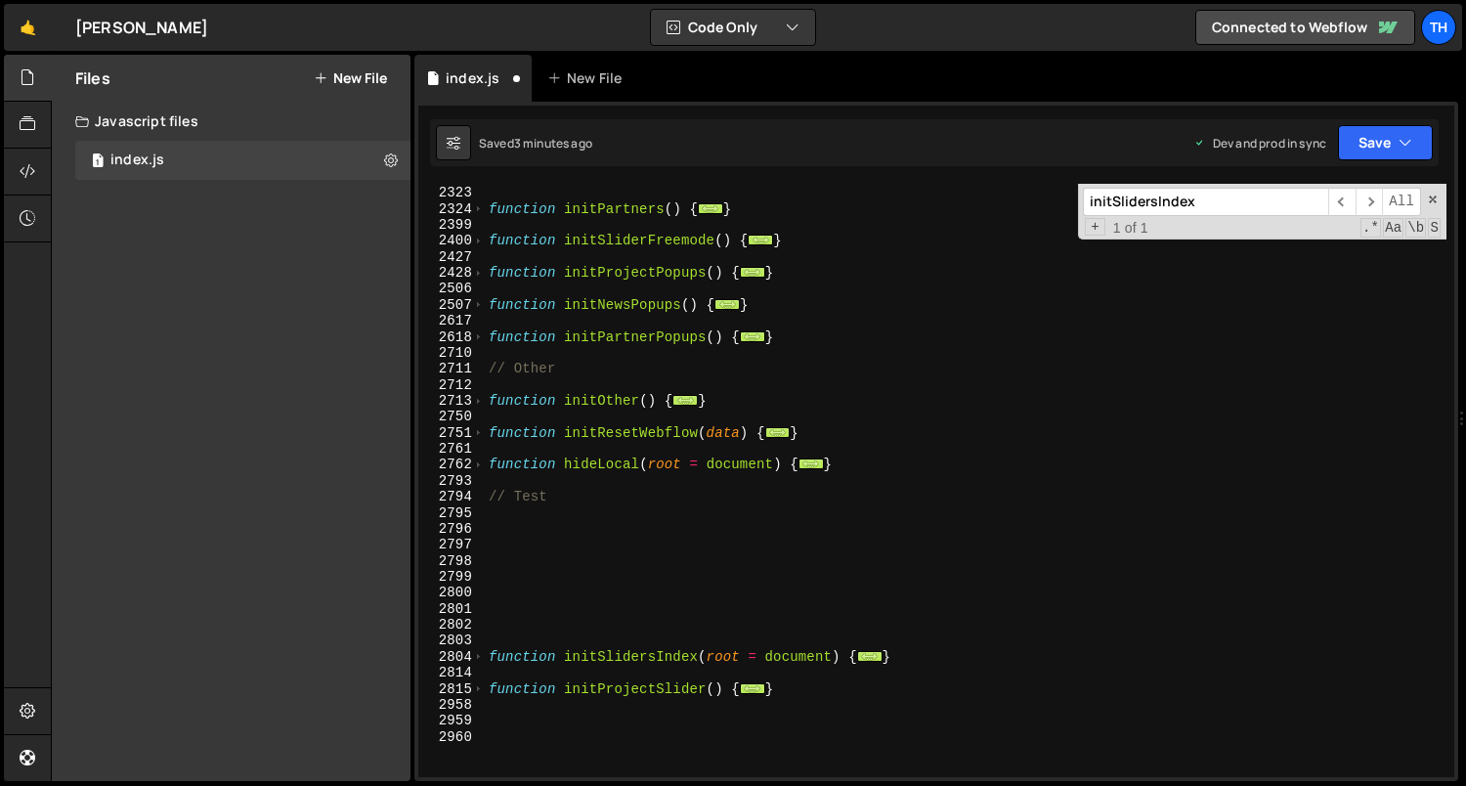
scroll to position [1411, 0]
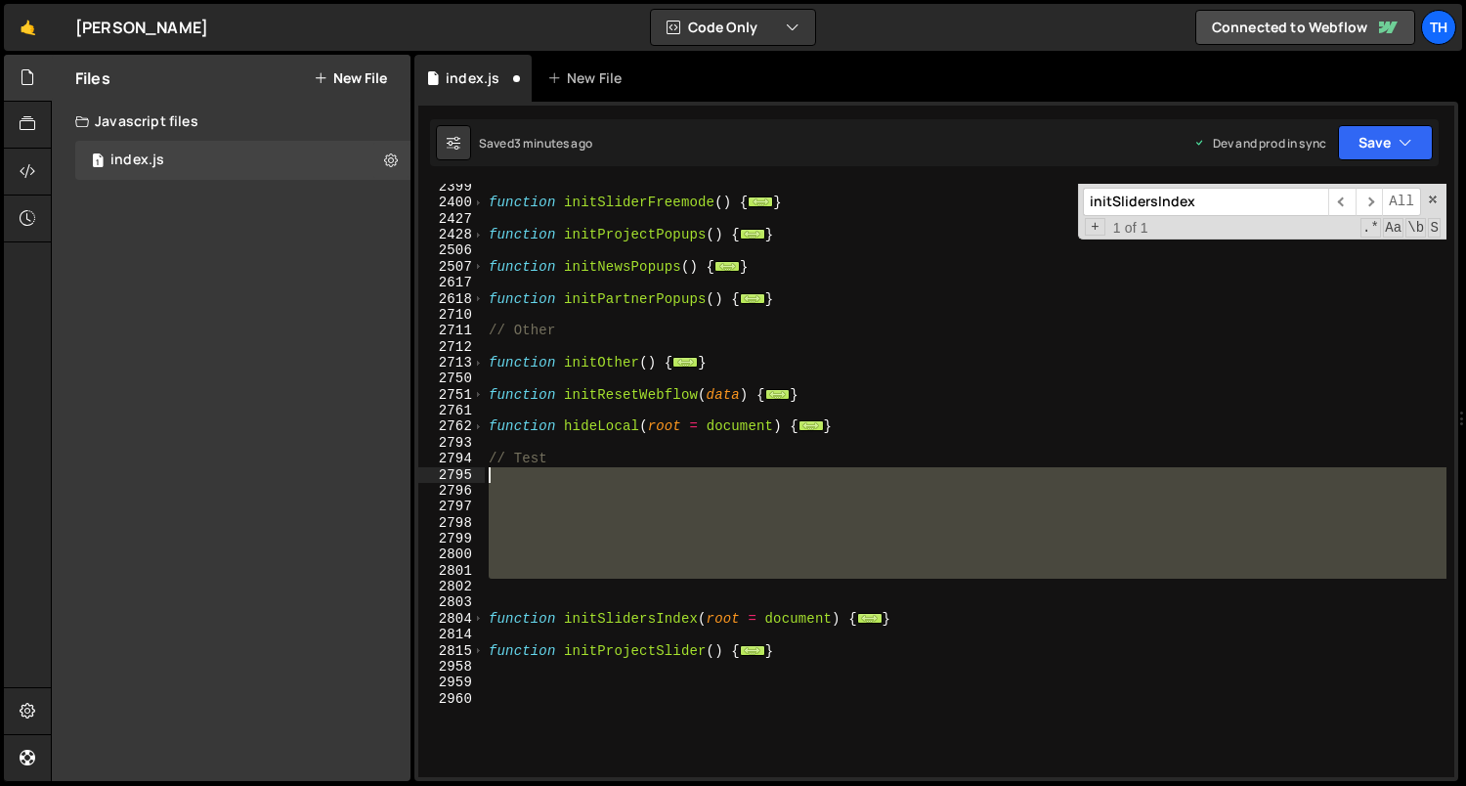
drag, startPoint x: 521, startPoint y: 593, endPoint x: 498, endPoint y: 475, distance: 120.3
click at [498, 475] on div "function initSliderFreemode ( ) { ... } function initProjectPopups ( ) { ... } …" at bounding box center [966, 492] width 962 height 626
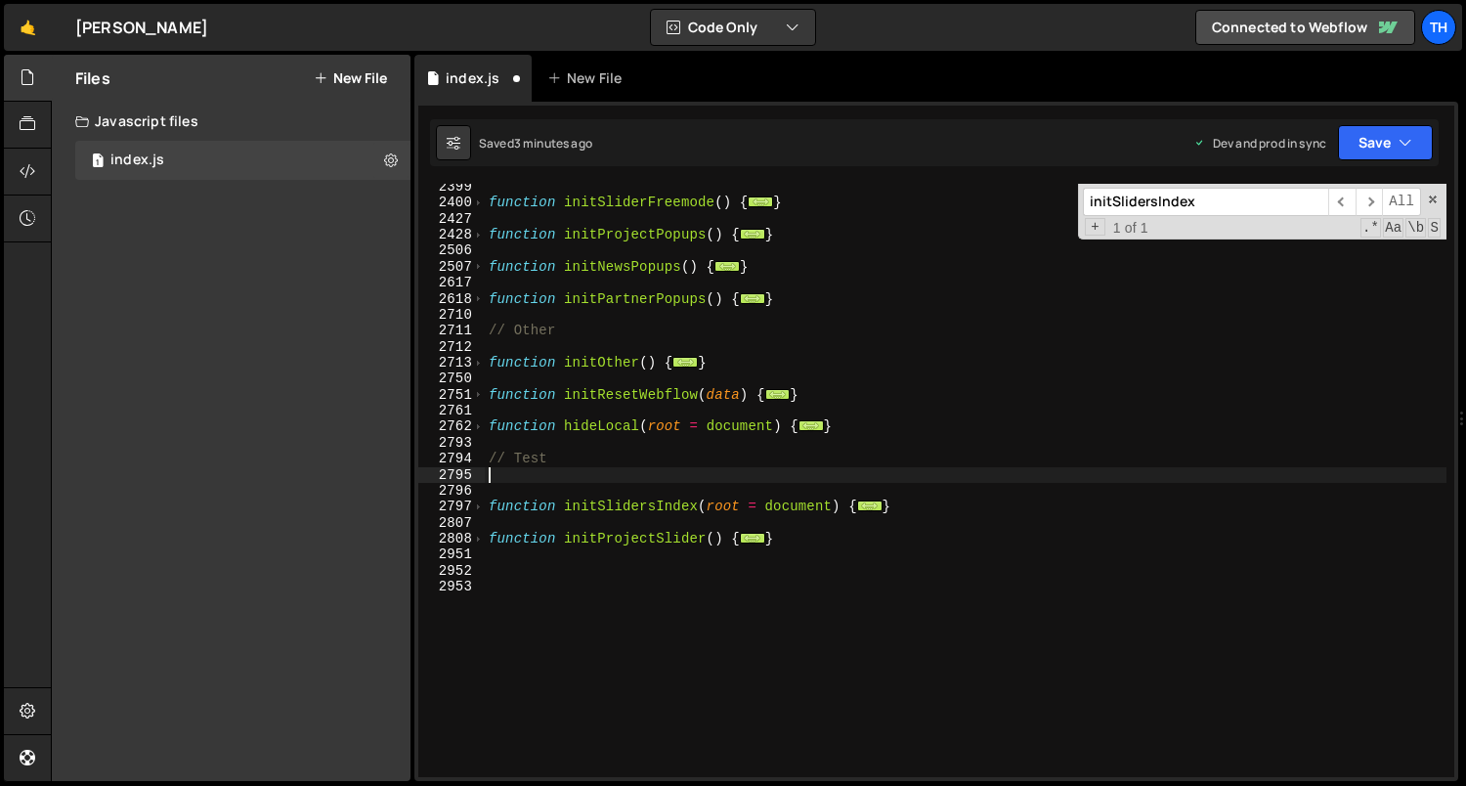
type textarea "// Test"
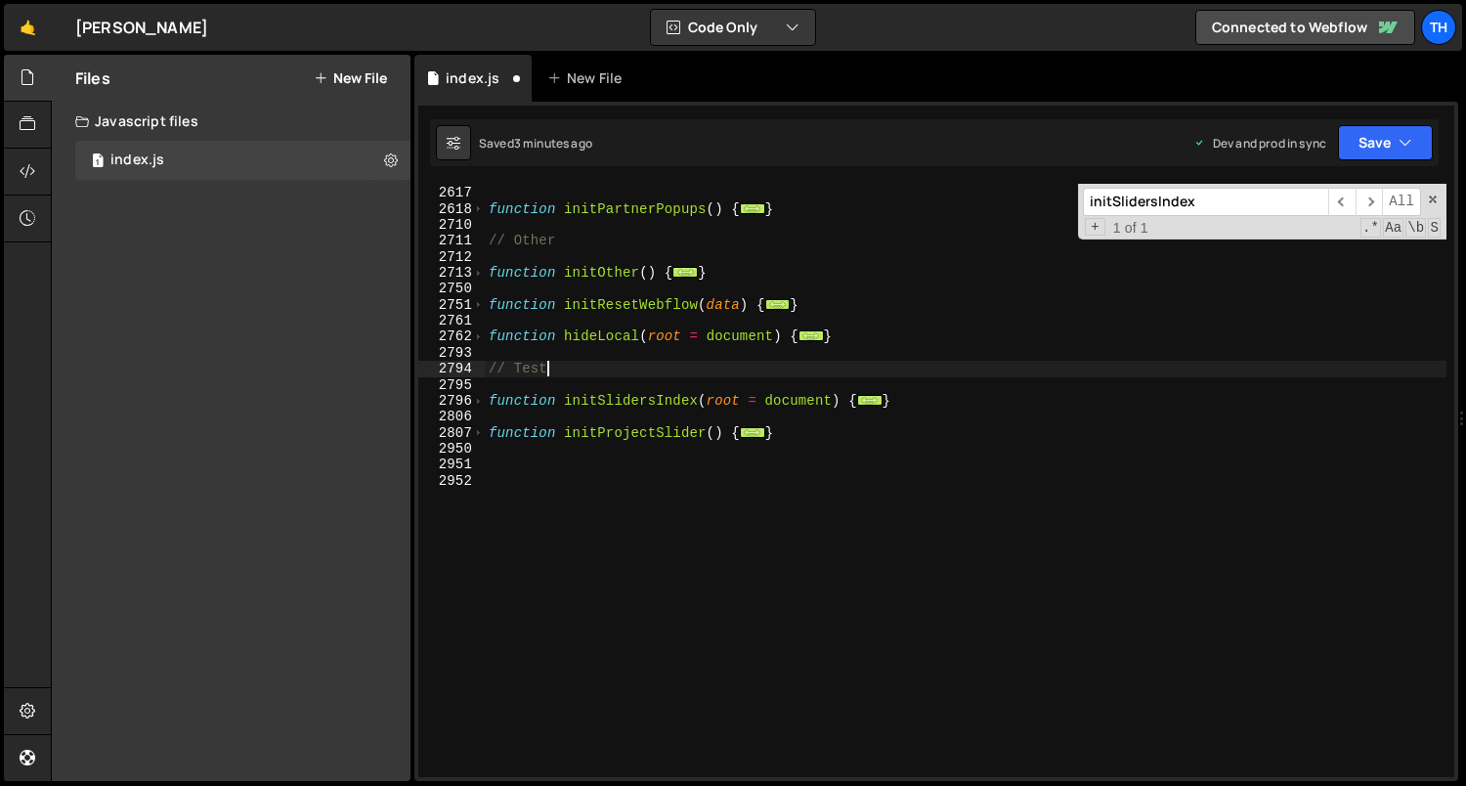
scroll to position [1501, 0]
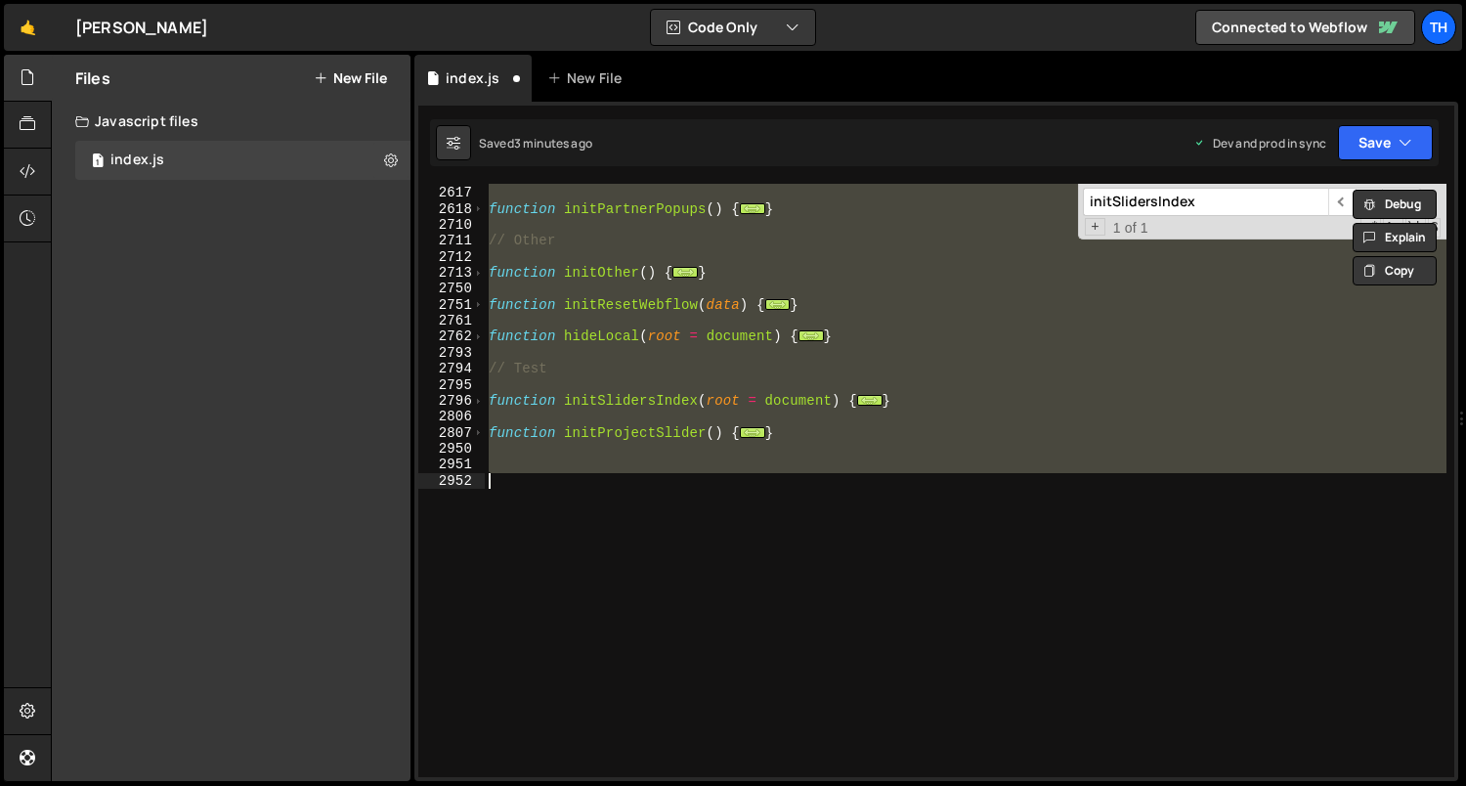
click at [640, 562] on div "function initNewsPopups ( ) { ... } function initPartnerPopups ( ) { ... } // O…" at bounding box center [965, 480] width 961 height 593
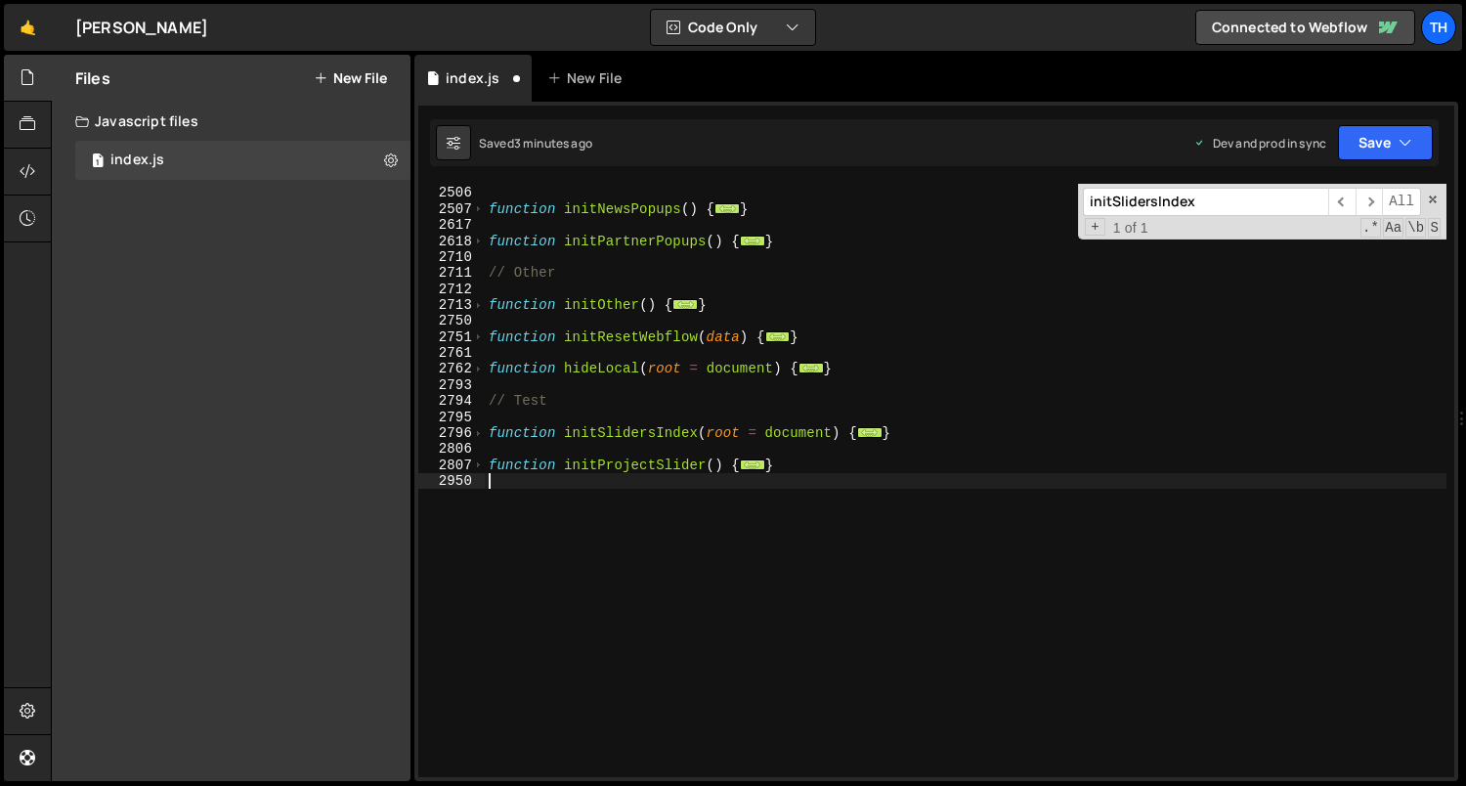
scroll to position [1453, 0]
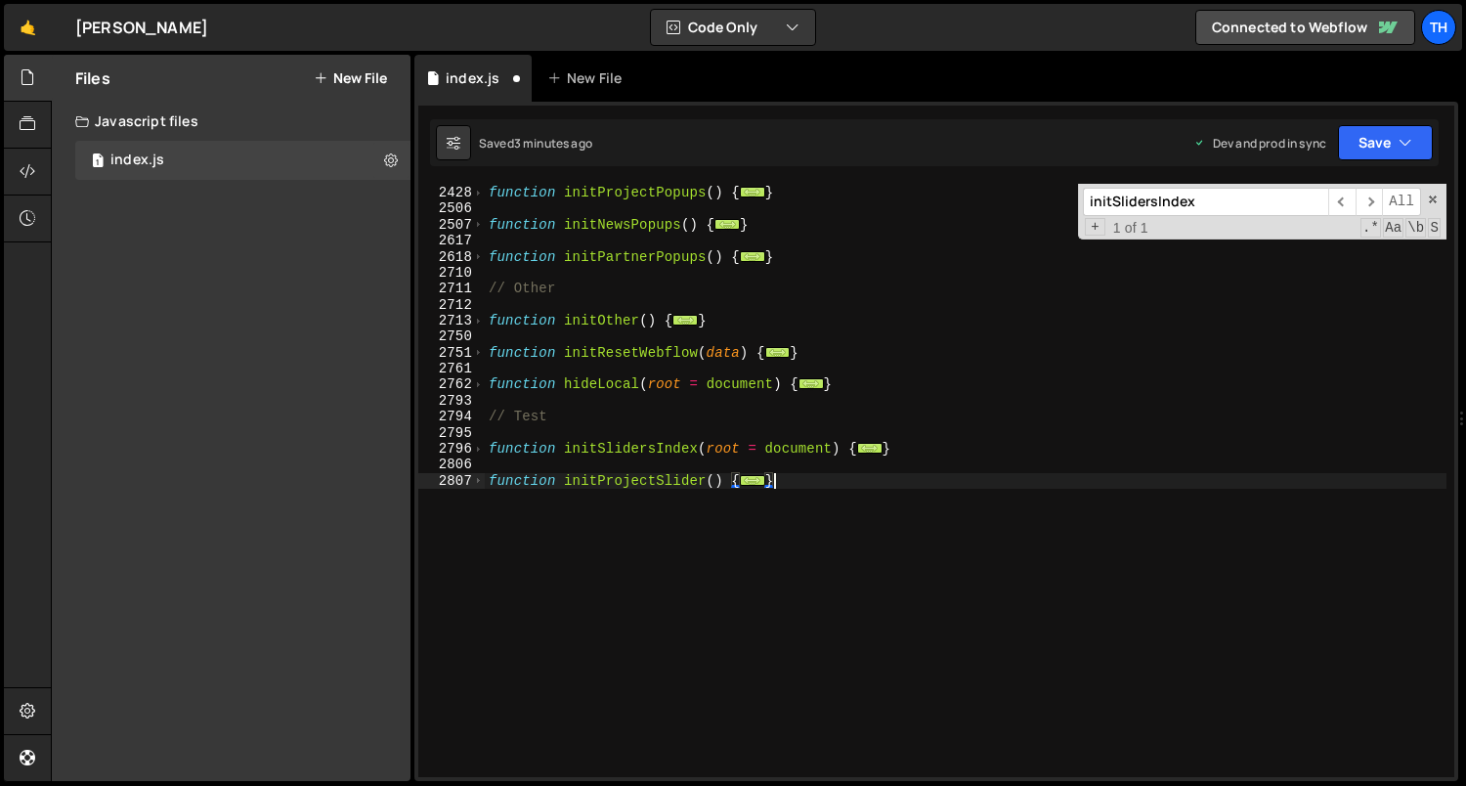
type textarea "}); }"
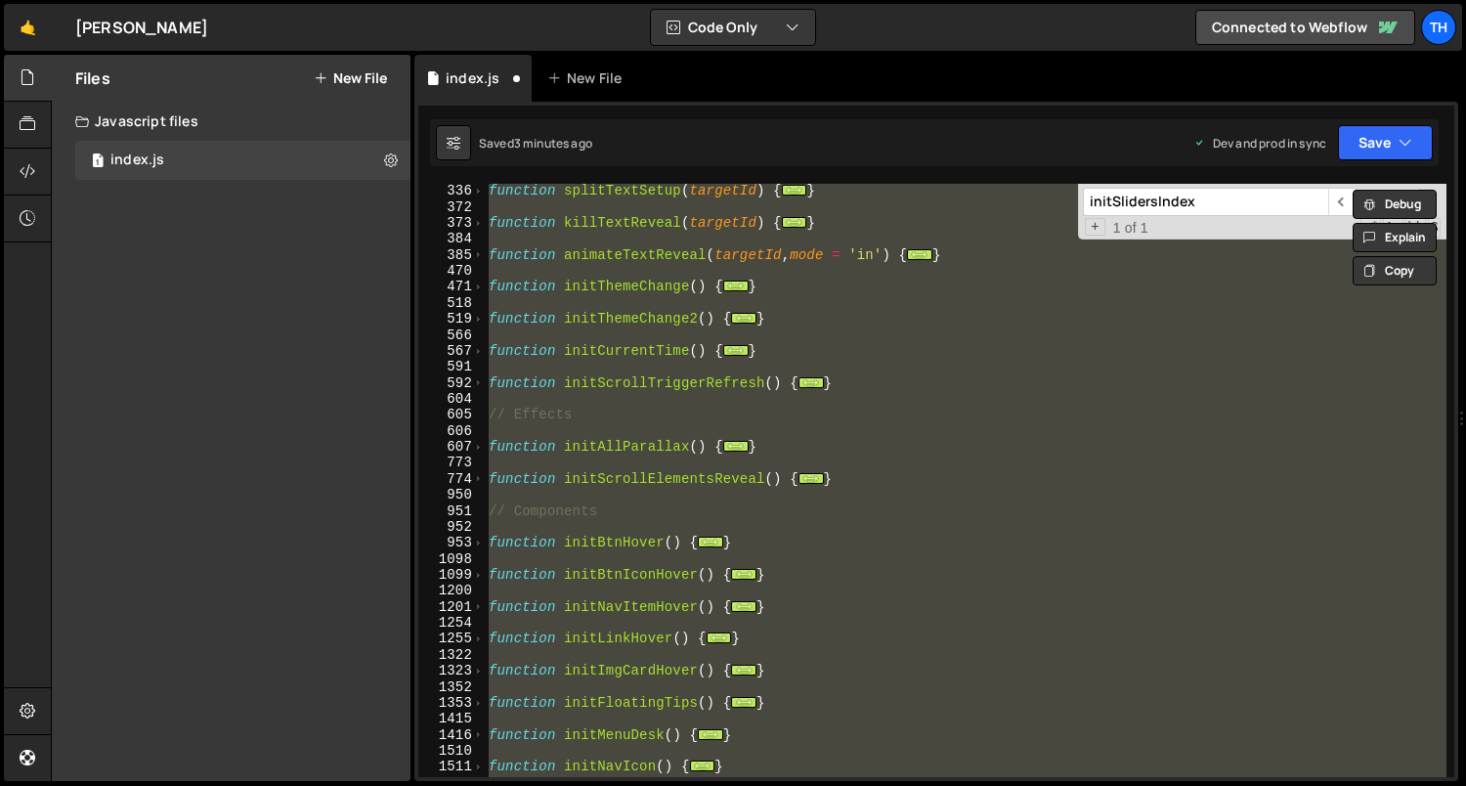
scroll to position [64, 0]
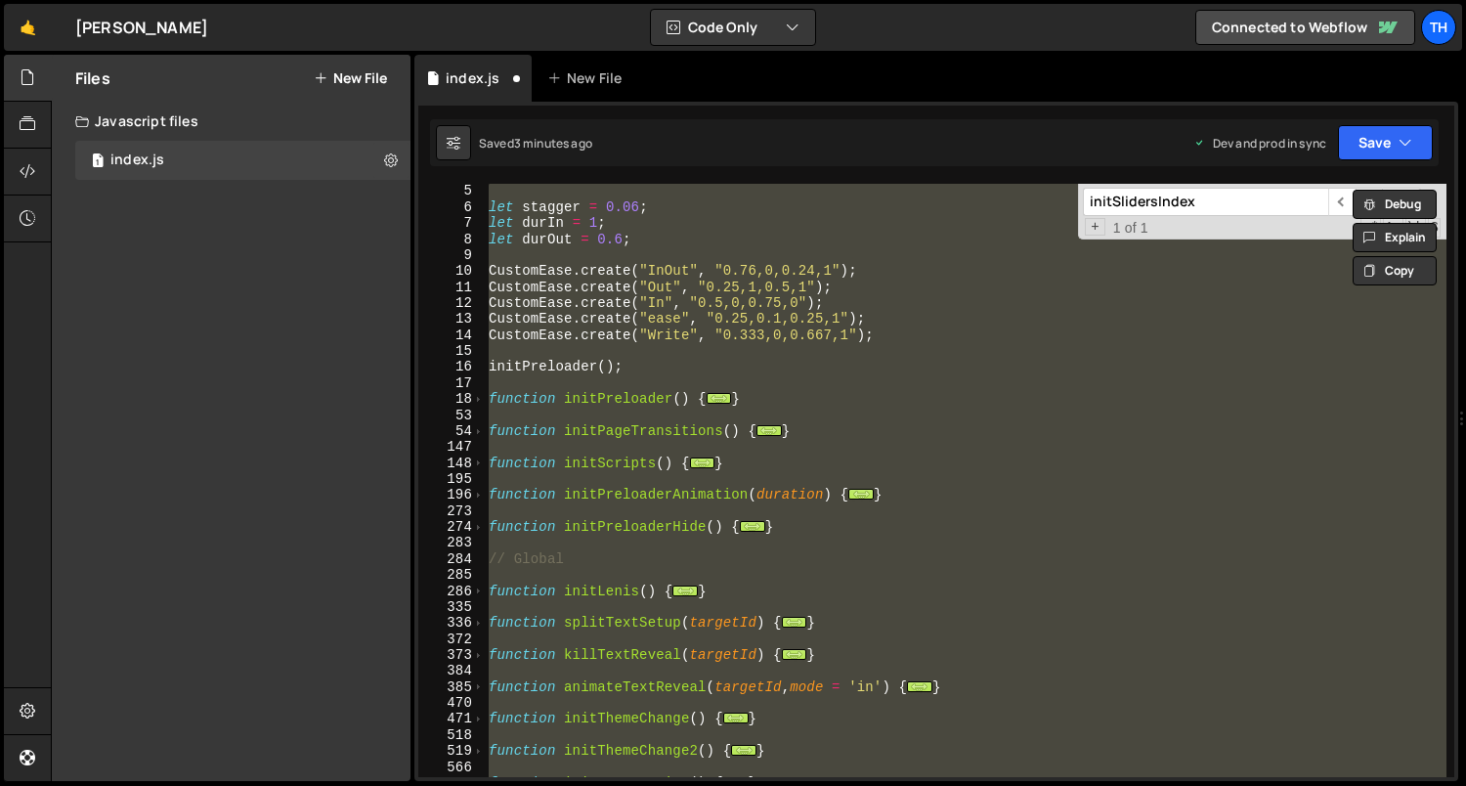
click at [1372, 112] on div "}); } 5 6 7 8 9 10 11 12 13 14 15 16 17 18 53 54 147 148 195 196 273 274 283 28…" at bounding box center [936, 441] width 1044 height 679
click at [1370, 122] on div "Saved 4 minutes ago Dev and prod in sync Upgrade to Edit Save Save to Staging S…" at bounding box center [934, 142] width 1008 height 47
click at [1370, 128] on button "Save" at bounding box center [1385, 142] width 95 height 35
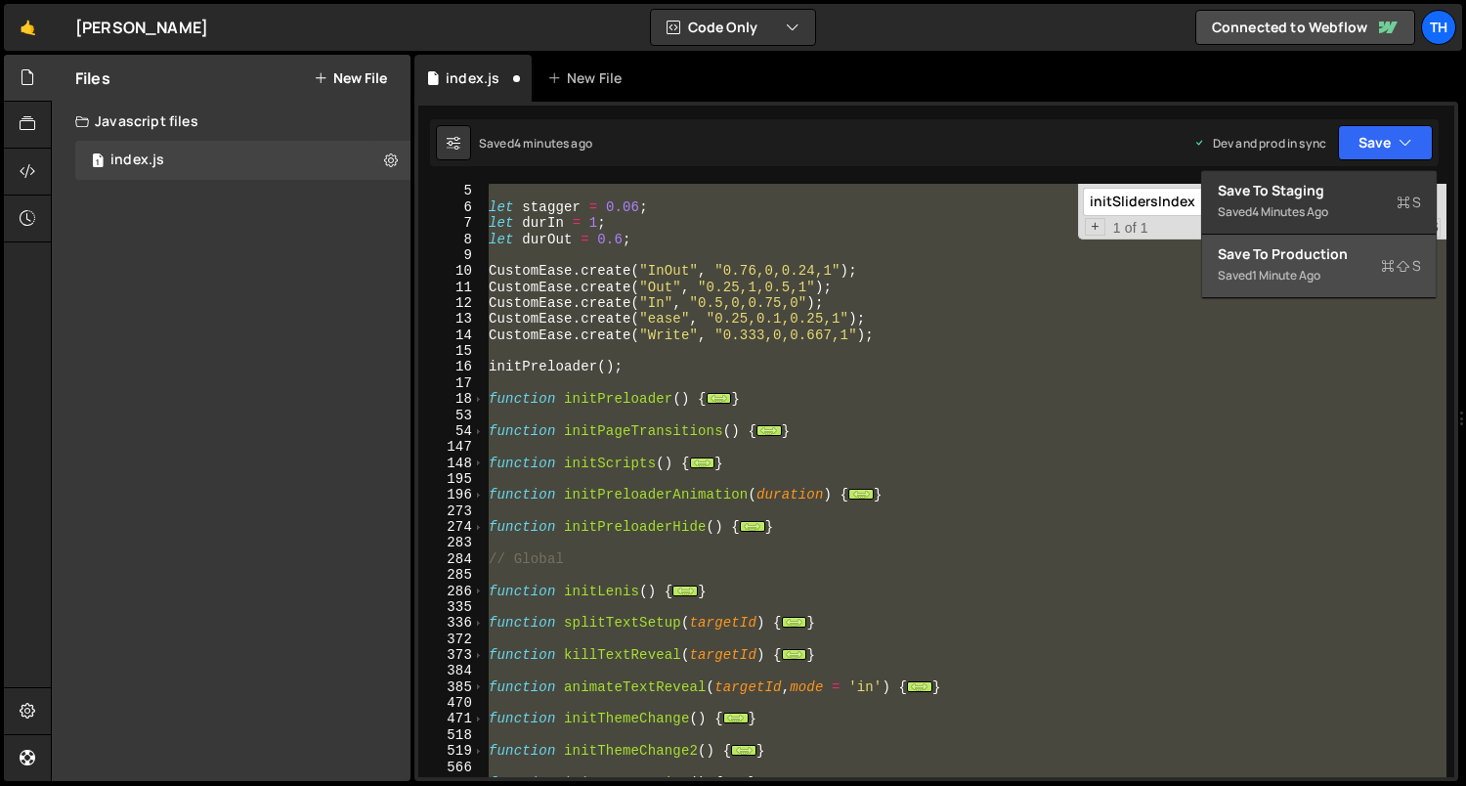
click at [1291, 262] on div "Save to Production S" at bounding box center [1318, 254] width 203 height 20
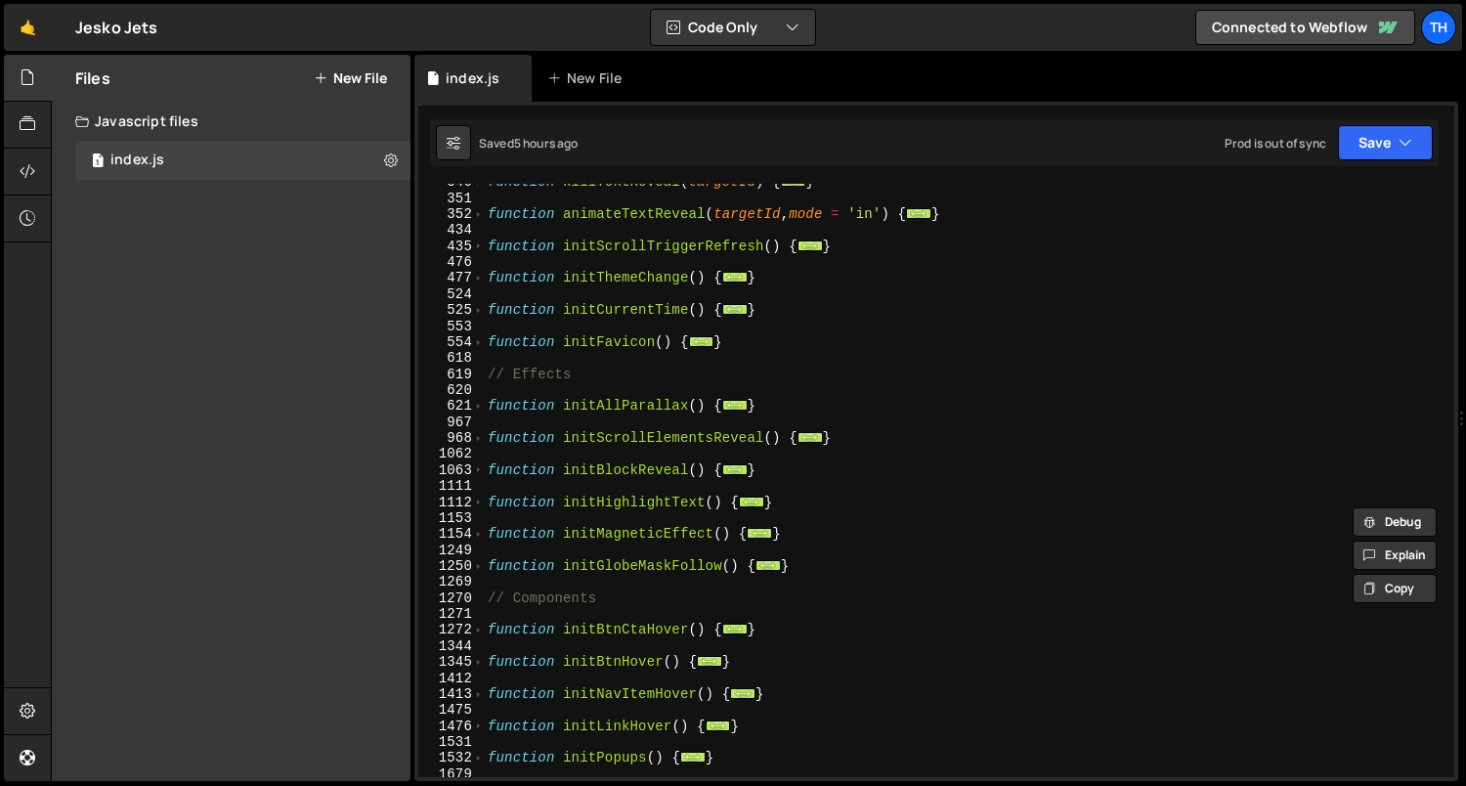
scroll to position [4188, 0]
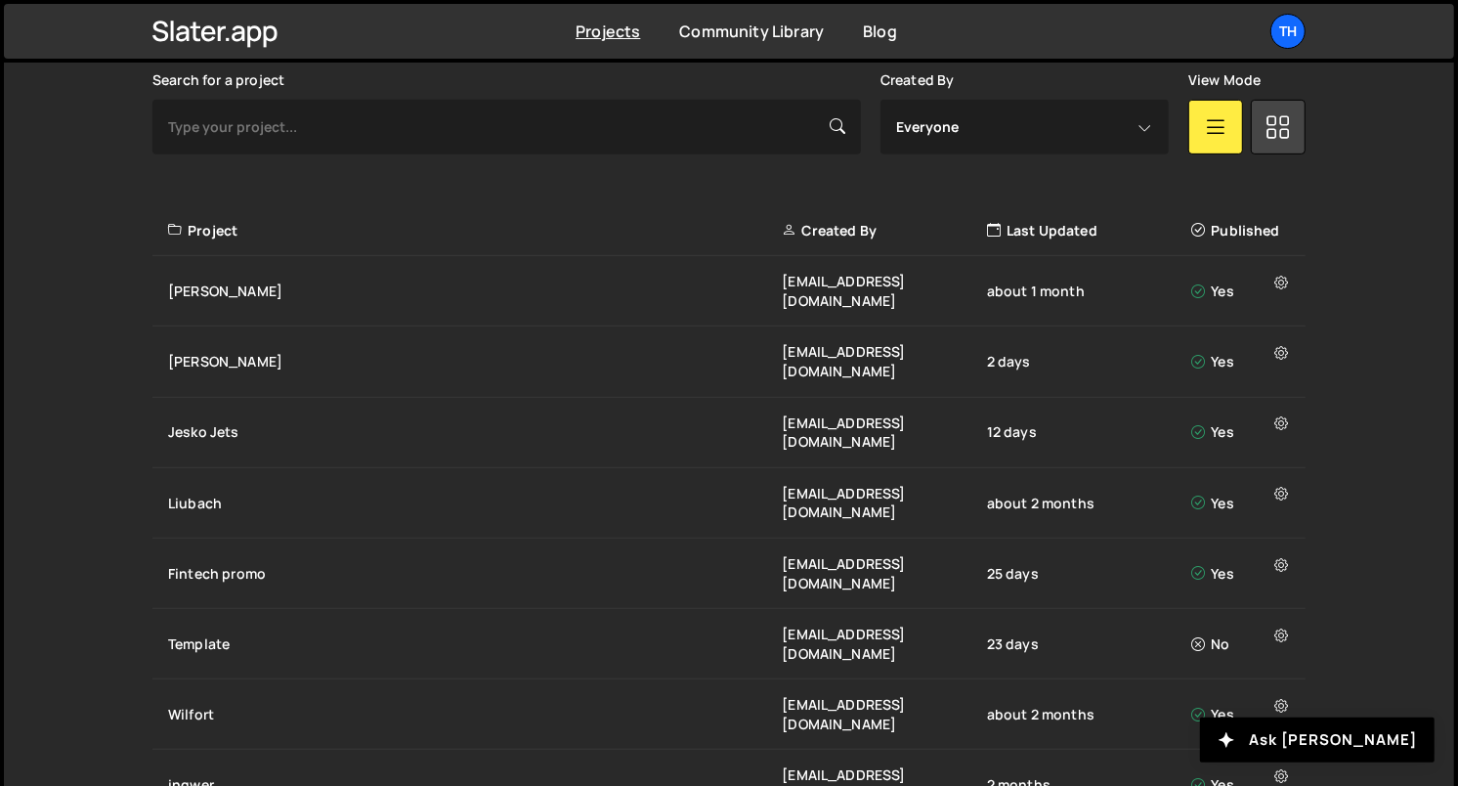
scroll to position [591, 0]
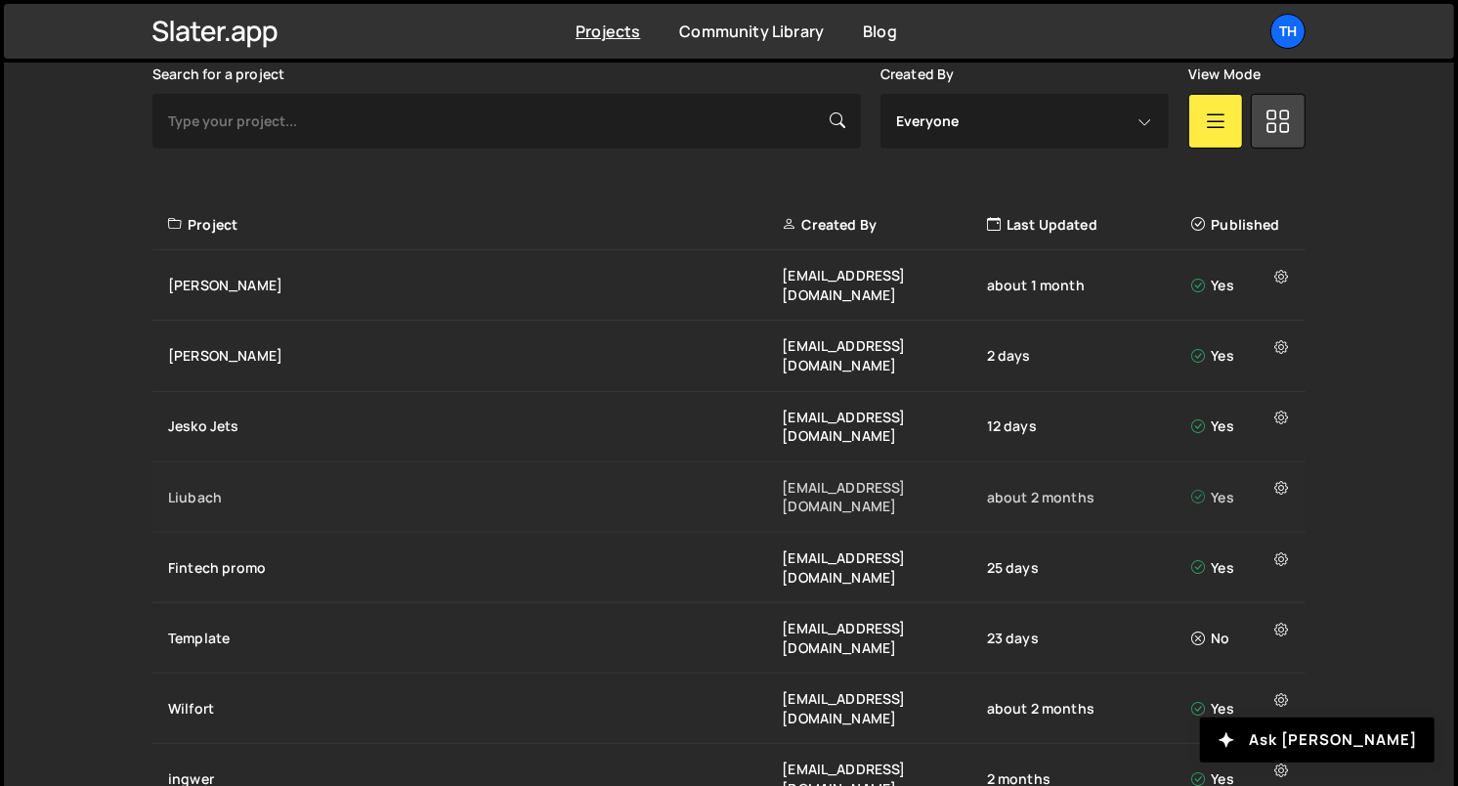
click at [227, 488] on div "Liubach" at bounding box center [475, 498] width 614 height 20
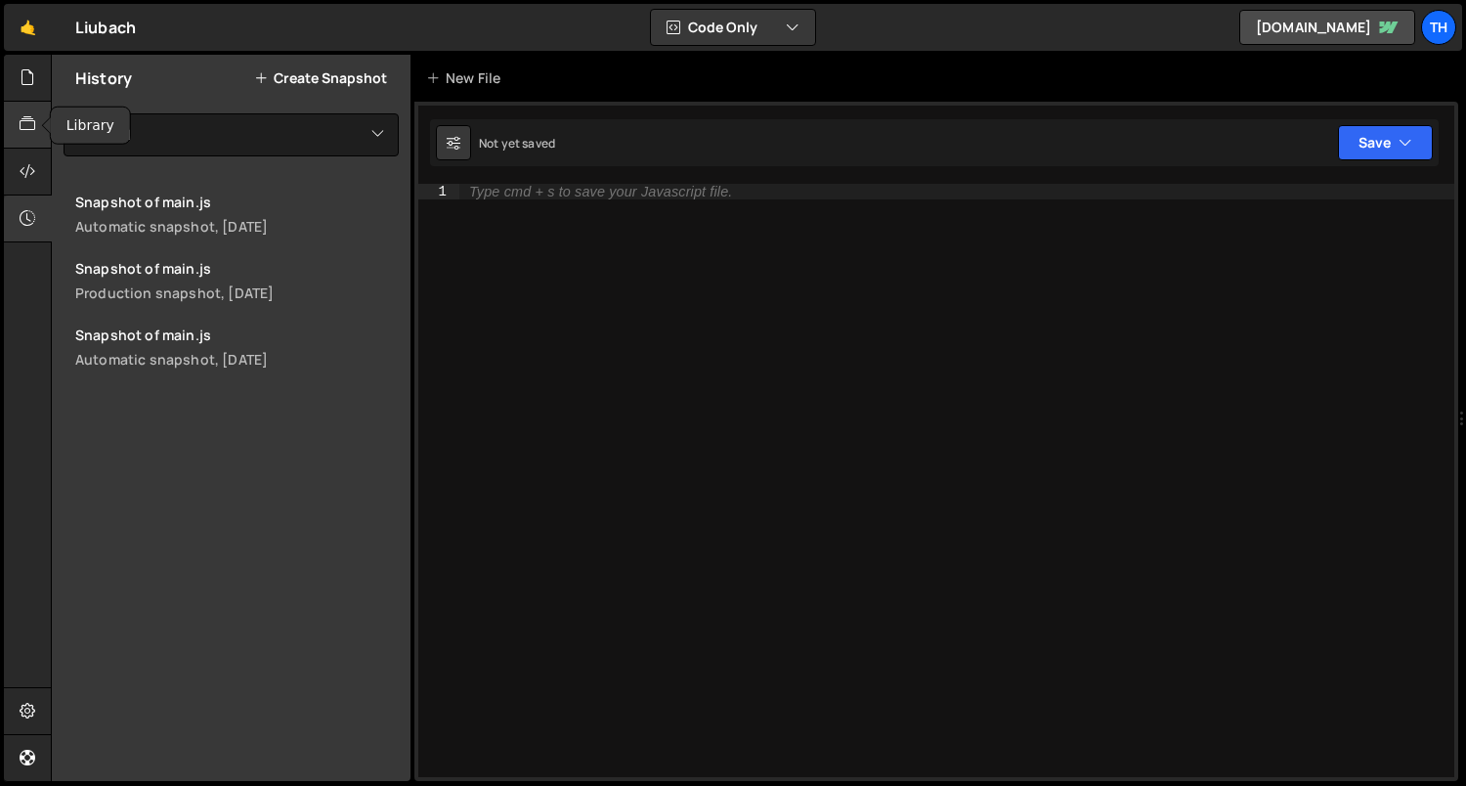
click at [34, 127] on icon at bounding box center [28, 123] width 16 height 21
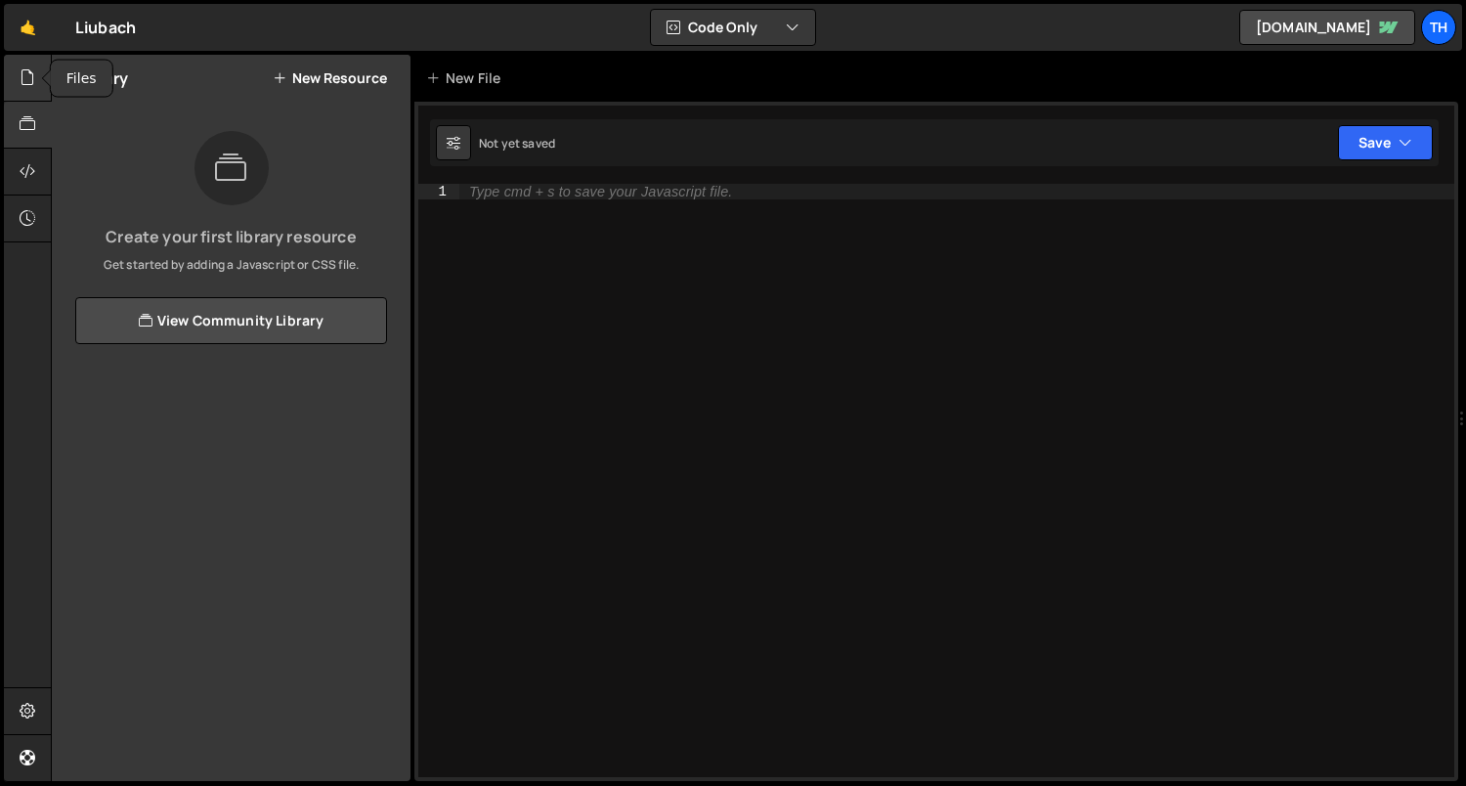
click at [21, 91] on div at bounding box center [28, 78] width 48 height 47
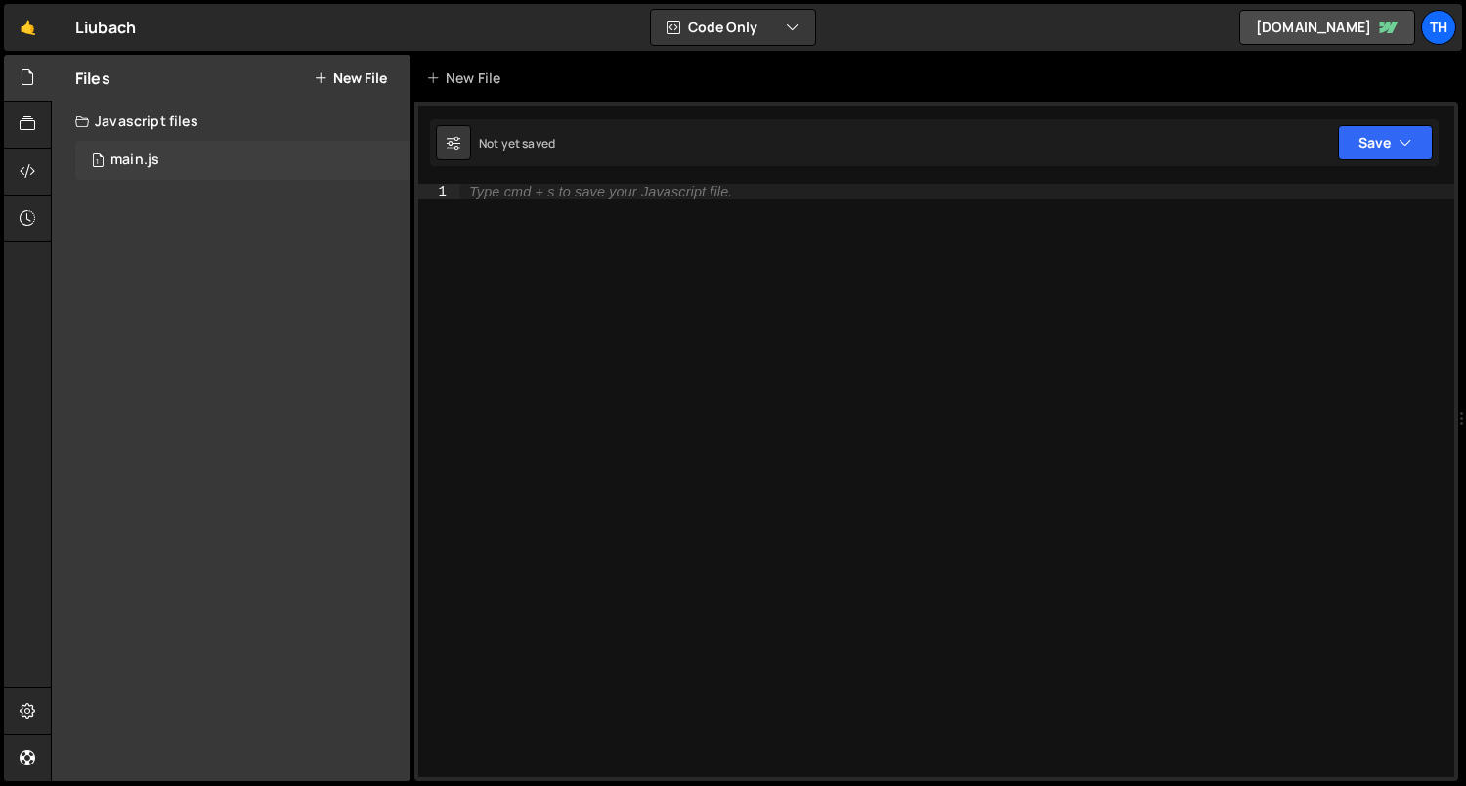
click at [153, 158] on div "main.js" at bounding box center [134, 160] width 49 height 18
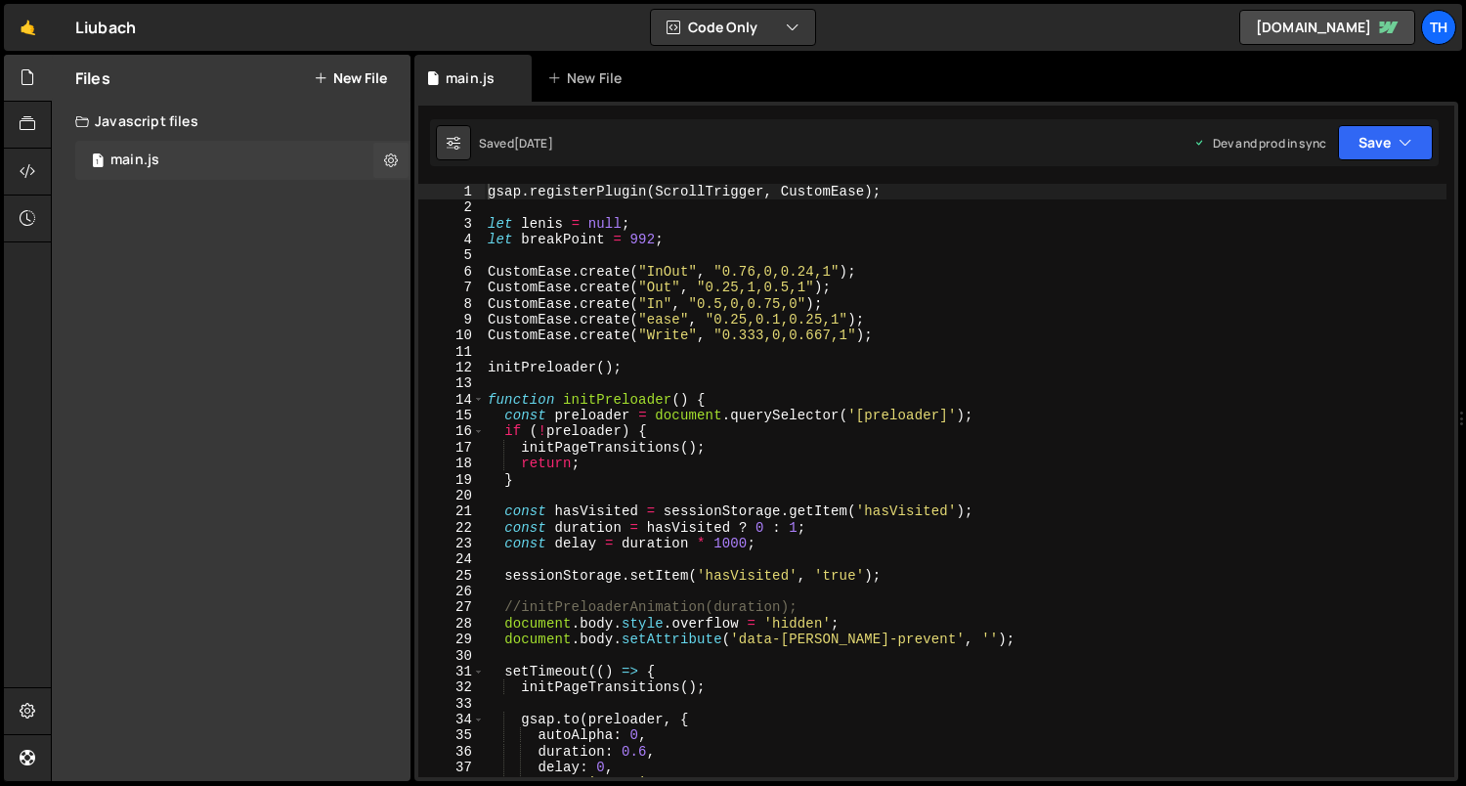
scroll to position [5252, 0]
click at [481, 405] on span at bounding box center [478, 400] width 11 height 16
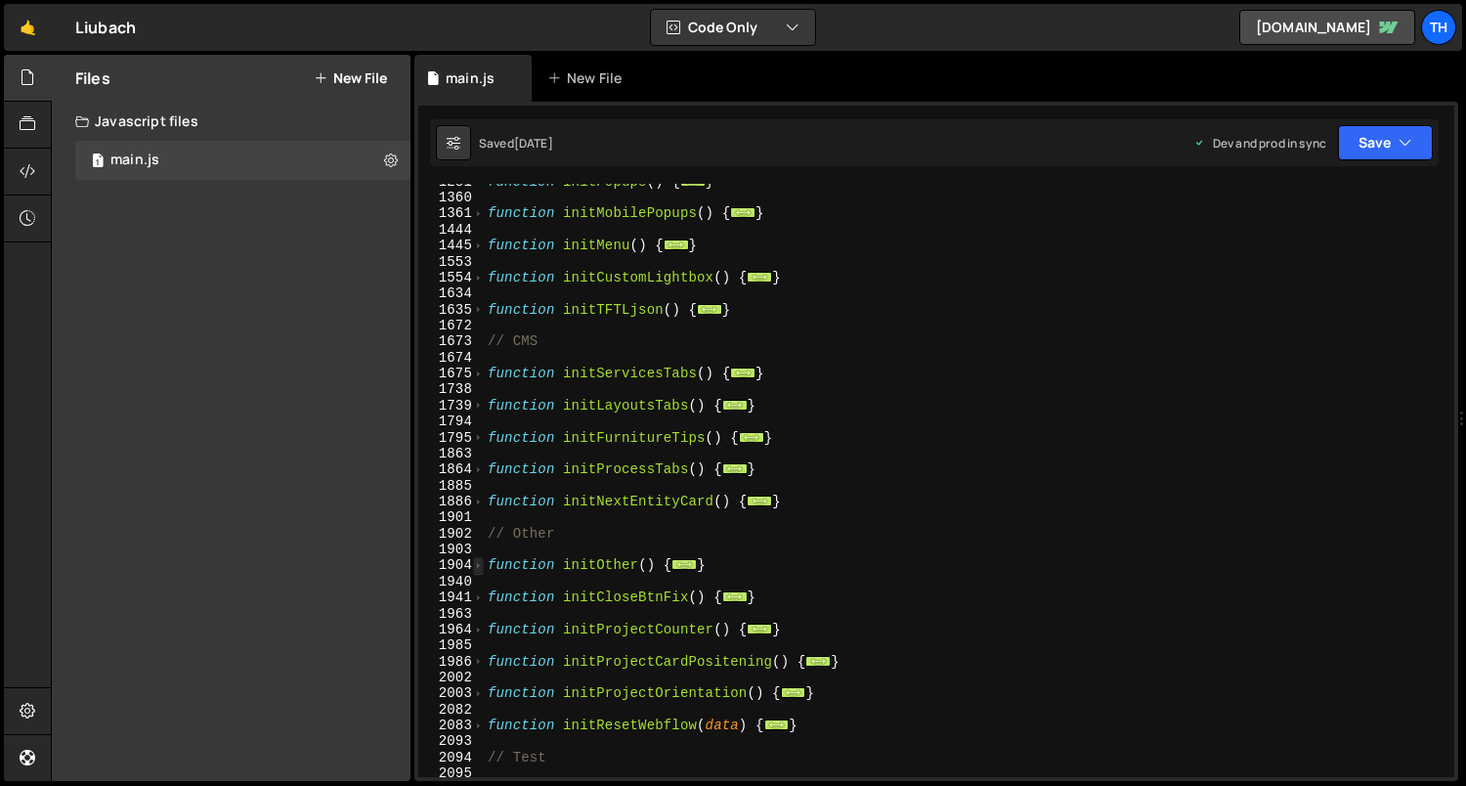
click at [481, 560] on span at bounding box center [478, 565] width 11 height 16
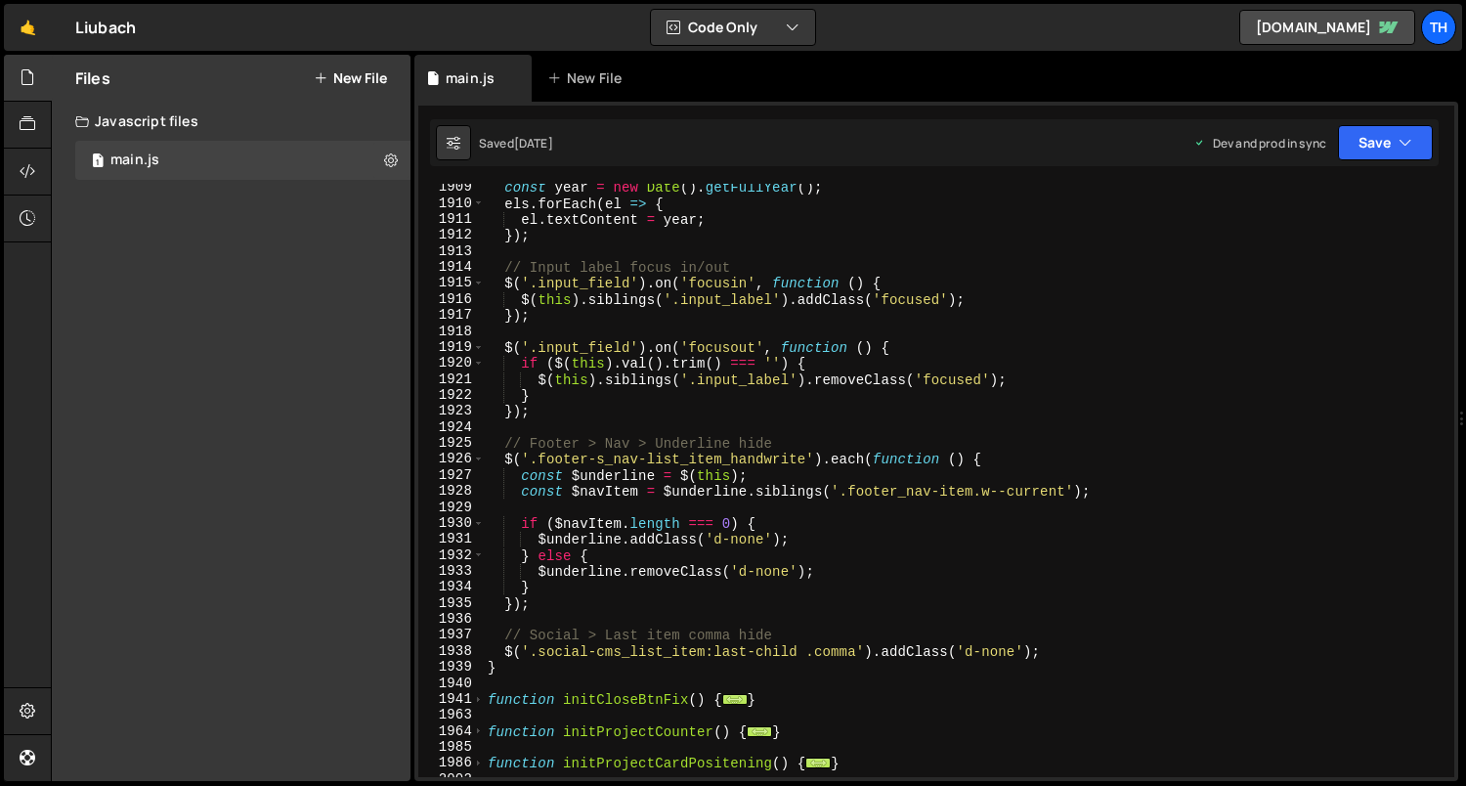
scroll to position [1379, 0]
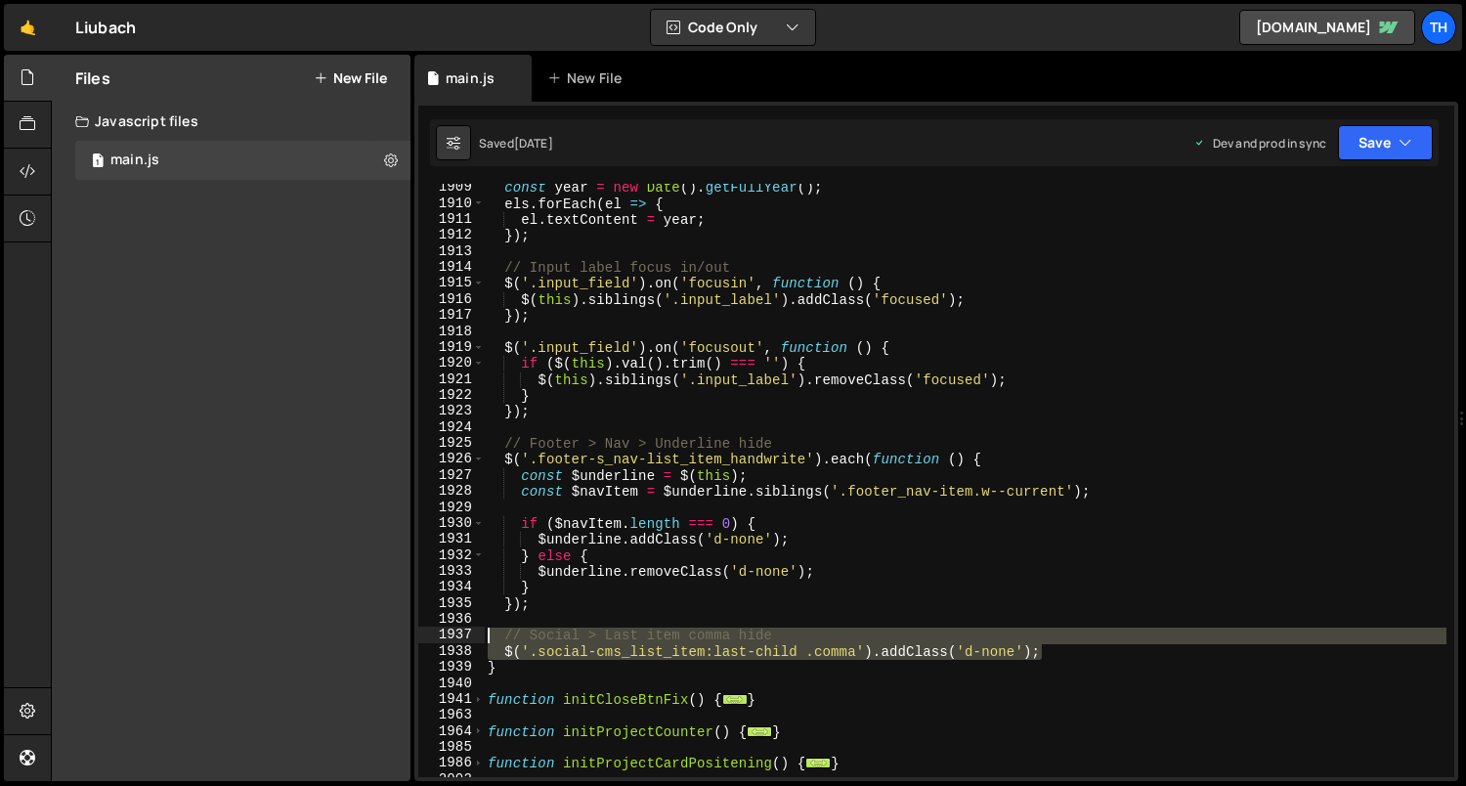
drag, startPoint x: 1094, startPoint y: 656, endPoint x: 451, endPoint y: 633, distance: 643.3
click at [451, 633] on div "gsap.registerPlugin(ScrollTrigger, CustomEase); 1909 1910 1911 1912 1913 1914 1…" at bounding box center [936, 480] width 1036 height 593
type textarea "// Social > Last item comma hide $('.social-cms_list_item:last-child .comma').a…"
